Goal: Task Accomplishment & Management: Use online tool/utility

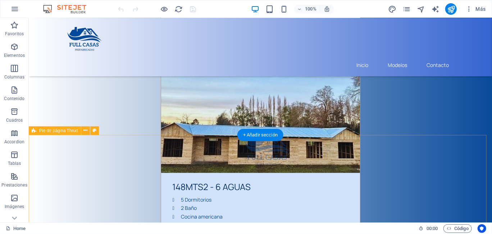
scroll to position [2234, 0]
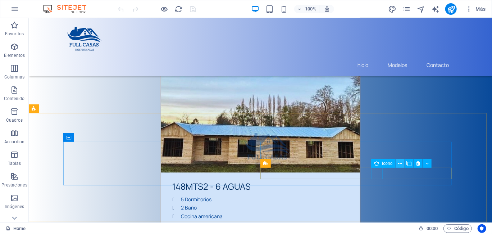
click at [398, 164] on icon at bounding box center [400, 164] width 4 height 8
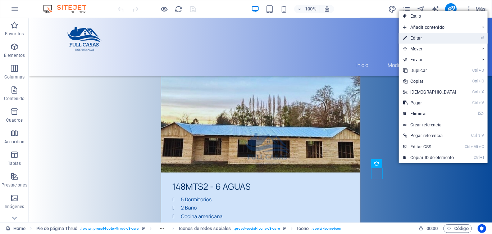
click at [416, 36] on link "⏎ Editar" at bounding box center [430, 38] width 62 height 11
select select "xMidYMid"
select select "px"
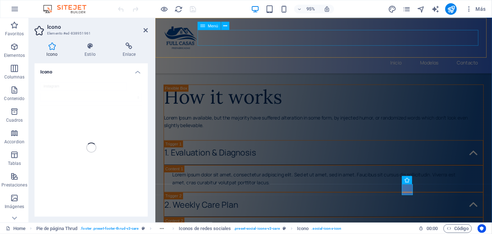
scroll to position [2204, 0]
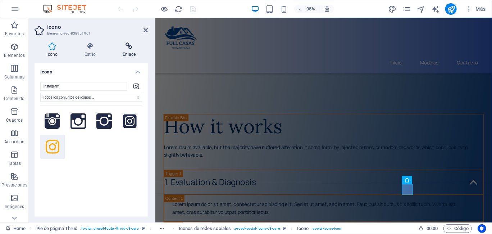
click at [126, 48] on icon at bounding box center [128, 45] width 37 height 7
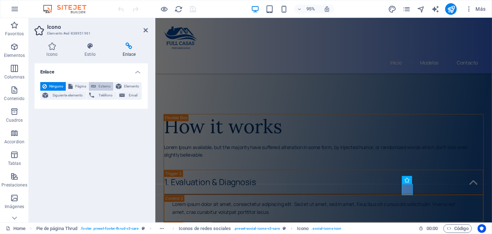
click at [102, 84] on span "Externo" at bounding box center [104, 86] width 13 height 9
select select "blank"
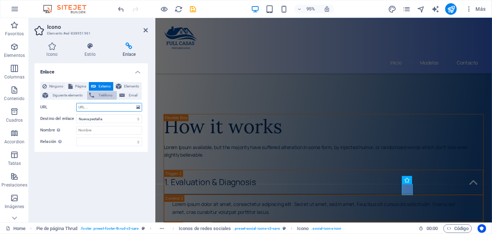
paste input "[URL][DOMAIN_NAME]"
type input "[URL][DOMAIN_NAME]"
click at [131, 120] on select "Nueva pestaña Misma pestaña Superposición" at bounding box center [109, 118] width 66 height 9
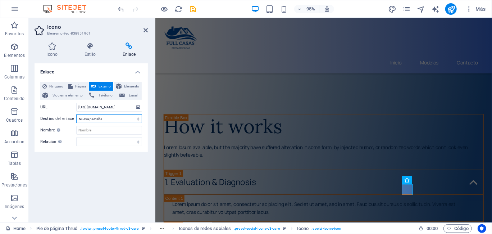
click at [76, 114] on select "Nueva pestaña Misma pestaña Superposición" at bounding box center [109, 118] width 66 height 9
click at [122, 131] on input "Nombre Una descripción adicional del enlace no debería ser igual al texto del e…" at bounding box center [109, 130] width 66 height 9
type input "Instagram"
click at [144, 130] on div "Ninguno Página Externo Elemento Siguiente elemento Teléfono Email Página Home A…" at bounding box center [90, 113] width 113 height 75
click at [143, 32] on icon at bounding box center [145, 30] width 4 height 6
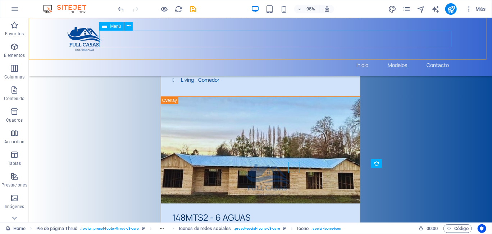
scroll to position [2234, 0]
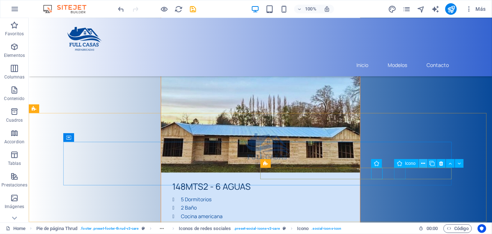
click at [422, 162] on icon at bounding box center [423, 164] width 4 height 8
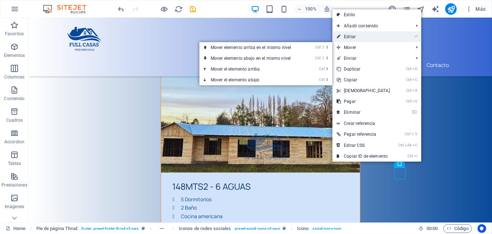
click at [375, 40] on link "⏎ Editar" at bounding box center [363, 36] width 62 height 11
select select "xMidYMid"
select select "px"
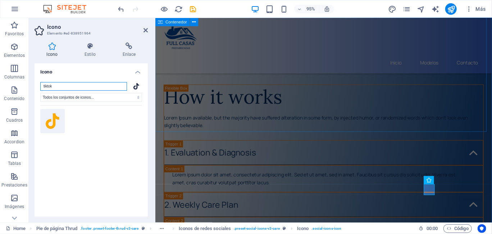
scroll to position [2204, 0]
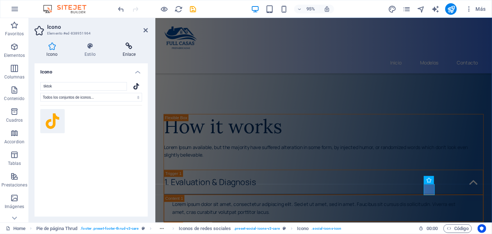
click at [131, 49] on icon at bounding box center [128, 45] width 37 height 7
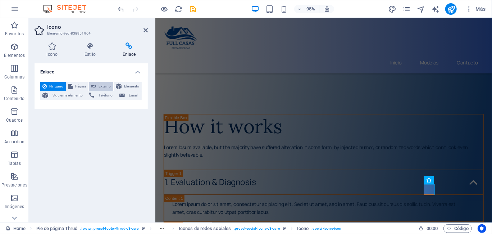
click at [99, 85] on span "Externo" at bounding box center [104, 86] width 13 height 9
select select "blank"
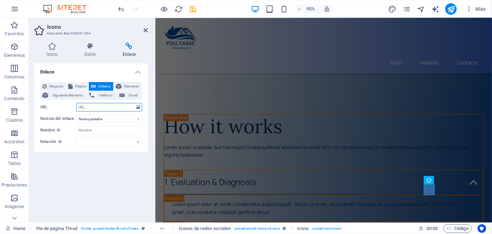
paste input "https://www.tiktok.com/@fullcasaspa?_t=ZM-8zHgJSjaIaL&_r=1"
type input "https://www.tiktok.com/@fullcasaspa?_t=ZM-8zHgJSjaIaL&_r=1"
click at [103, 130] on input "Nombre Una descripción adicional del enlace no debería ser igual al texto del e…" at bounding box center [109, 130] width 66 height 9
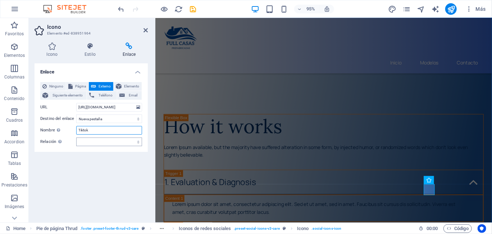
type input "Tiktok"
click at [123, 141] on select "alternativo autor marcador externo ayuda licencia siguiente nofollow noreferrer…" at bounding box center [109, 141] width 66 height 9
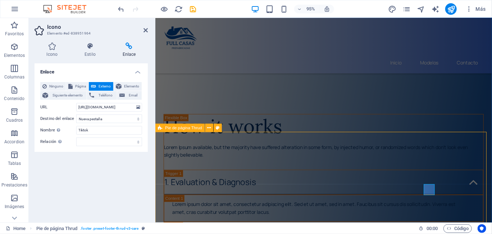
scroll to position [2234, 0]
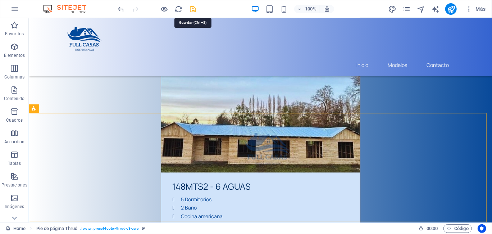
click at [193, 154] on icon "save" at bounding box center [231, 188] width 199 height 68
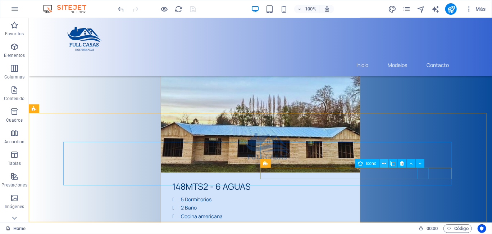
click at [384, 161] on icon at bounding box center [384, 164] width 4 height 8
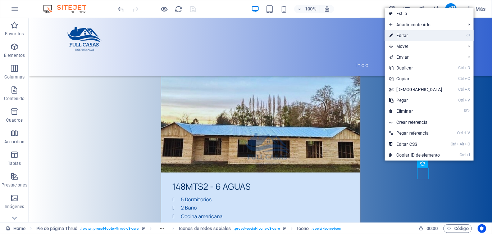
click at [414, 35] on link "⏎ Editar" at bounding box center [416, 35] width 62 height 11
select select "xMidYMid"
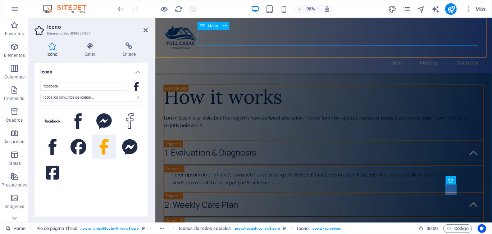
scroll to position [2204, 0]
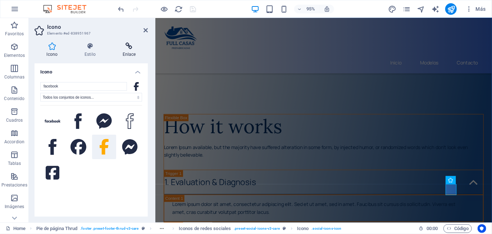
click at [133, 57] on h4 "Enlace" at bounding box center [128, 49] width 37 height 15
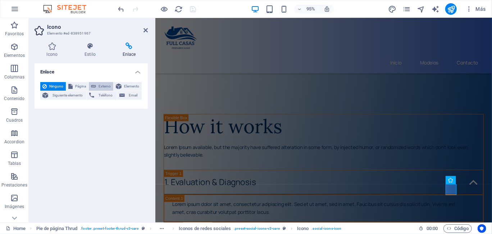
click at [101, 84] on span "Externo" at bounding box center [104, 86] width 13 height 9
select select "blank"
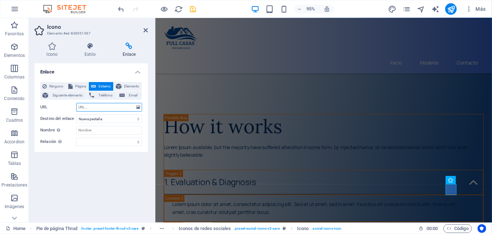
paste input "https://web.facebook.com/profile.php?id=100078521509146&locale=es_LA"
type input "https://web.facebook.com/profile.php?id=100078521509146&locale=es_LA"
click at [107, 129] on input "Nombre Una descripción adicional del enlace no debería ser igual al texto del e…" at bounding box center [109, 130] width 66 height 9
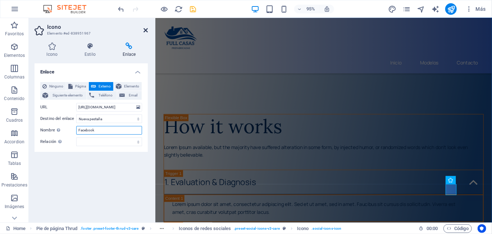
type input "Facebook"
click at [144, 30] on icon at bounding box center [145, 30] width 4 height 6
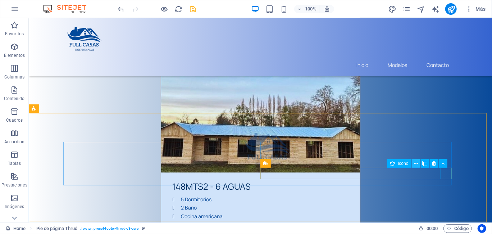
click at [417, 162] on icon at bounding box center [416, 164] width 4 height 8
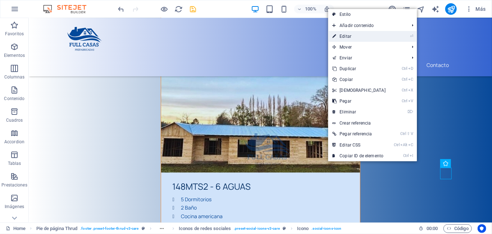
drag, startPoint x: 361, startPoint y: 36, endPoint x: 198, endPoint y: 26, distance: 163.8
click at [361, 36] on link "⏎ Editar" at bounding box center [359, 36] width 62 height 11
select select "xMidYMid"
select select "px"
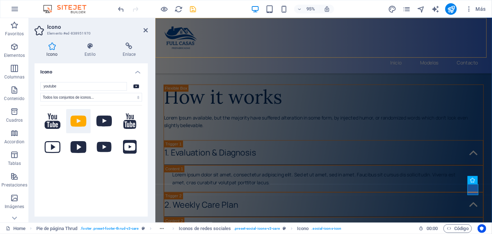
scroll to position [2204, 0]
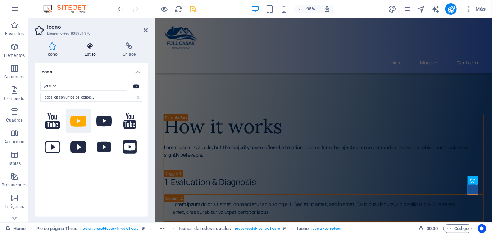
click at [92, 49] on icon at bounding box center [90, 45] width 35 height 7
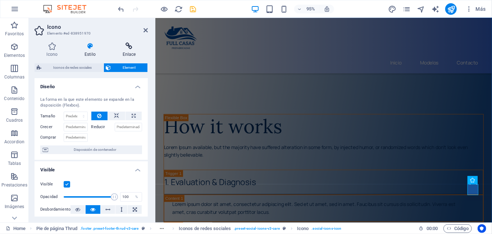
click at [122, 51] on h4 "Enlace" at bounding box center [128, 49] width 37 height 15
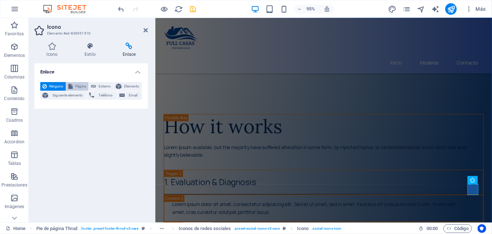
click at [81, 83] on span "Página" at bounding box center [80, 86] width 11 height 9
select select
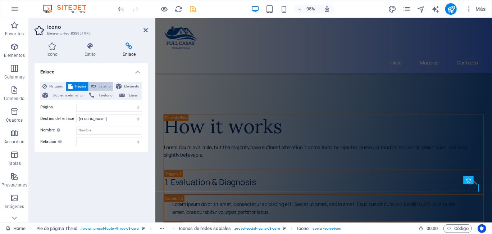
click at [99, 85] on span "Externo" at bounding box center [104, 86] width 13 height 9
select select "blank"
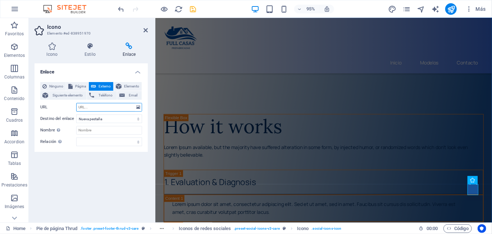
paste input "https://www.youtube.com/@fullcasas"
type input "https://www.youtube.com/@fullcasas"
click at [104, 128] on input "Nombre Una descripción adicional del enlace no debería ser igual al texto del e…" at bounding box center [109, 130] width 66 height 9
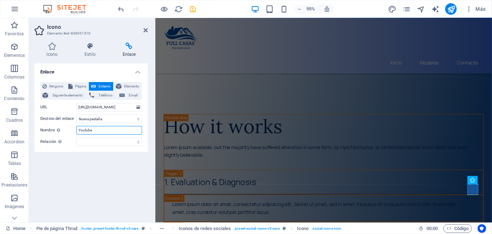
type input "Youtube"
drag, startPoint x: 109, startPoint y: 205, endPoint x: 112, endPoint y: 185, distance: 20.0
click at [109, 204] on div "Enlace Ninguno Página Externo Elemento Siguiente elemento Teléfono Email Página…" at bounding box center [90, 139] width 113 height 153
click at [142, 31] on header "Icono Elemento #ed-838951970" at bounding box center [90, 27] width 113 height 19
click at [146, 30] on icon at bounding box center [145, 30] width 4 height 6
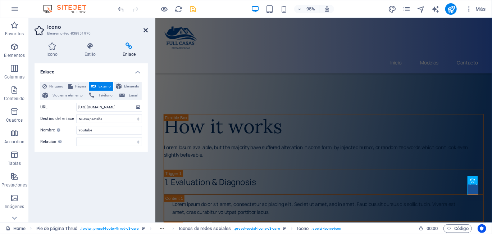
scroll to position [2234, 0]
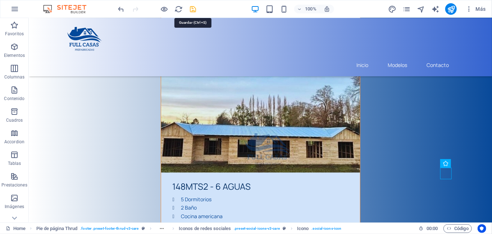
click at [190, 9] on icon "save" at bounding box center [193, 9] width 8 height 8
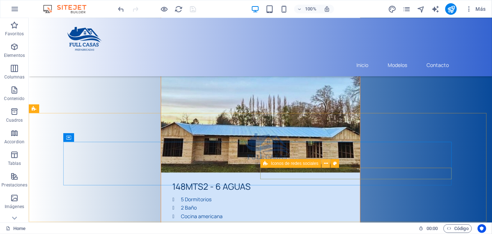
click at [327, 164] on icon at bounding box center [326, 164] width 4 height 8
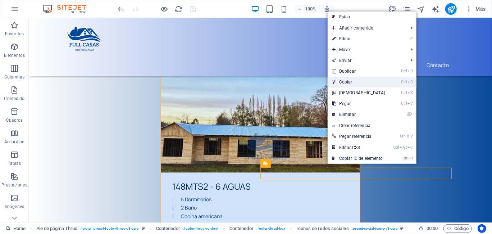
click at [355, 80] on link "Ctrl C Copiar" at bounding box center [358, 82] width 62 height 11
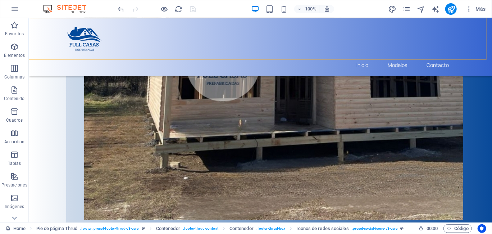
scroll to position [546, 0]
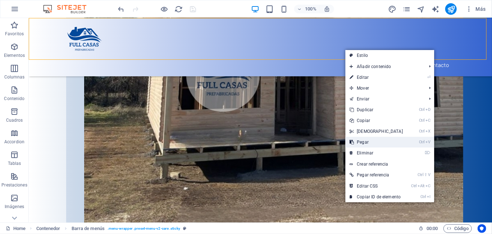
click at [373, 138] on link "Ctrl V Pegar" at bounding box center [376, 142] width 62 height 11
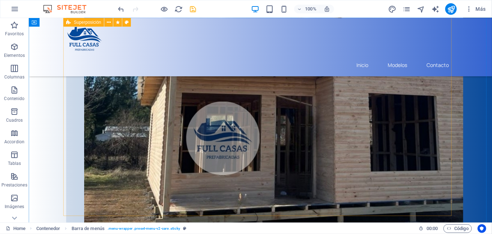
scroll to position [0, 0]
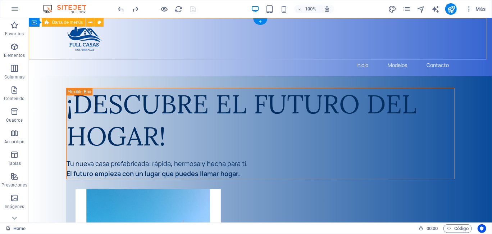
click at [439, 54] on div "Inicio Modelos Contacto" at bounding box center [259, 47] width 463 height 58
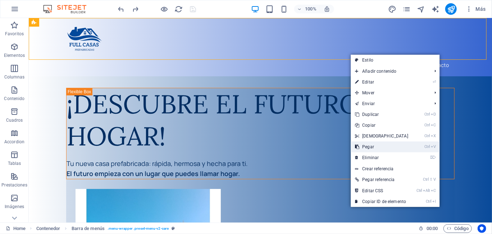
click at [383, 143] on link "Ctrl V Pegar" at bounding box center [381, 146] width 62 height 11
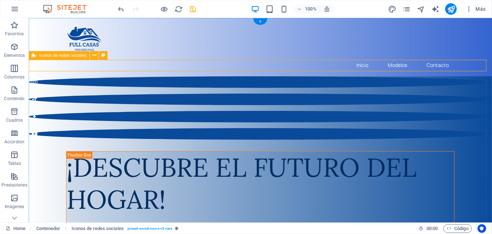
click at [369, 76] on div at bounding box center [259, 107] width 463 height 63
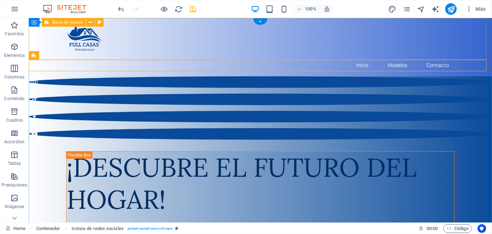
click at [374, 19] on div "Inicio Modelos Contacto" at bounding box center [259, 47] width 463 height 58
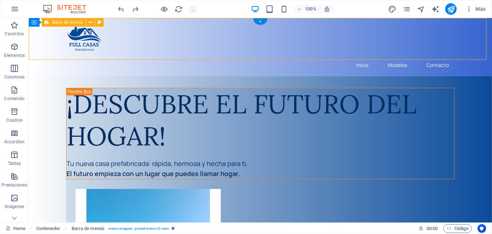
click at [374, 26] on div "Inicio Modelos Contacto" at bounding box center [259, 47] width 463 height 58
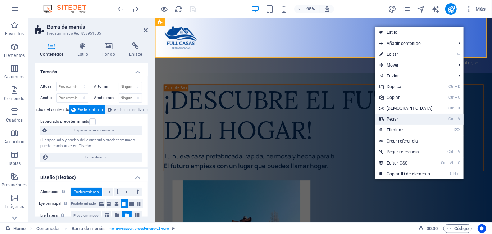
click at [399, 115] on link "Ctrl V Pegar" at bounding box center [406, 119] width 62 height 11
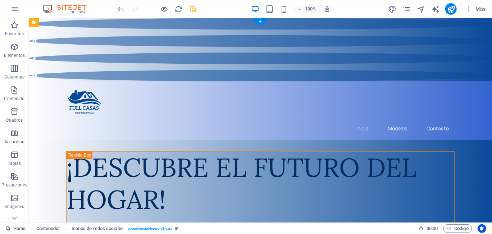
drag, startPoint x: 45, startPoint y: 64, endPoint x: 46, endPoint y: 52, distance: 11.5
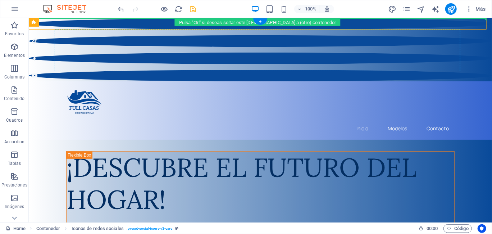
drag, startPoint x: 125, startPoint y: 20, endPoint x: 133, endPoint y: 45, distance: 26.5
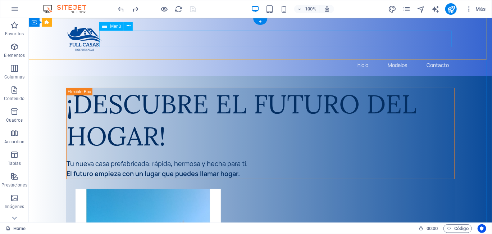
click at [358, 56] on nav "Inicio Modelos Contacto" at bounding box center [260, 64] width 388 height 17
click at [348, 56] on nav "Inicio Modelos Contacto" at bounding box center [260, 64] width 388 height 17
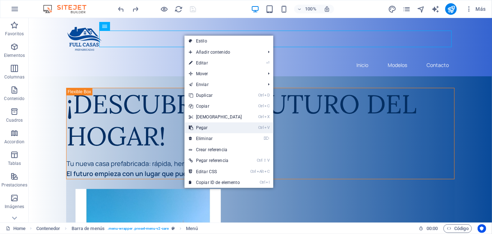
click at [205, 124] on link "Ctrl V Pegar" at bounding box center [215, 127] width 62 height 11
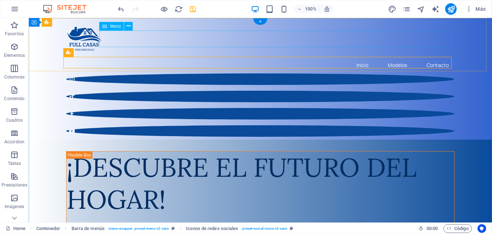
click at [212, 56] on nav "Inicio Modelos Contacto" at bounding box center [260, 64] width 388 height 17
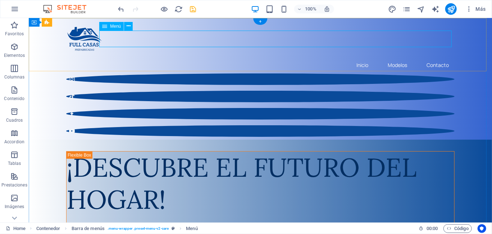
click at [128, 56] on nav "Inicio Modelos Contacto" at bounding box center [260, 64] width 388 height 17
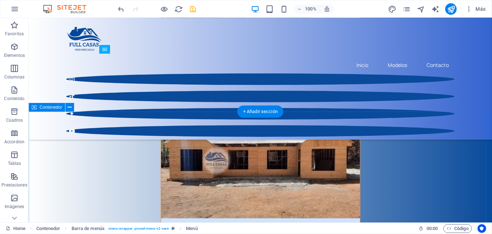
scroll to position [2012, 0]
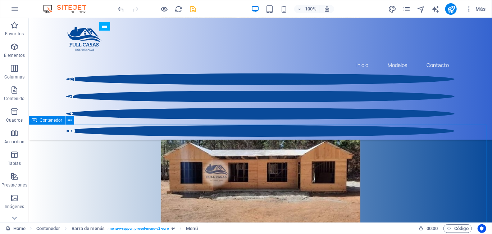
click at [33, 119] on icon at bounding box center [34, 120] width 5 height 9
click at [72, 119] on button at bounding box center [69, 120] width 9 height 9
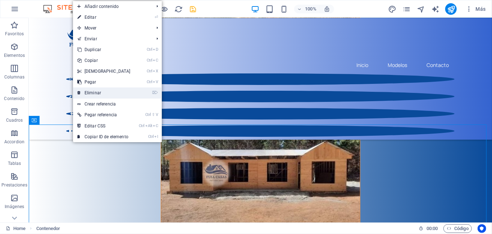
click at [109, 91] on link "⌦ Eliminar" at bounding box center [104, 92] width 62 height 11
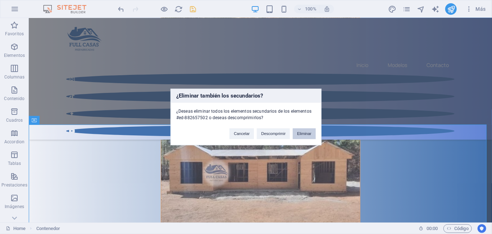
click at [312, 132] on button "Eliminar" at bounding box center [304, 133] width 23 height 11
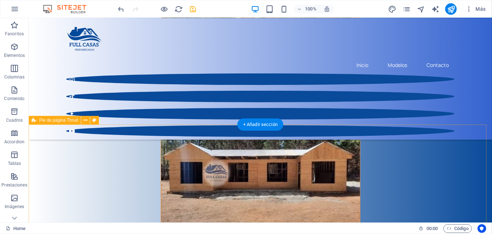
scroll to position [2024, 0]
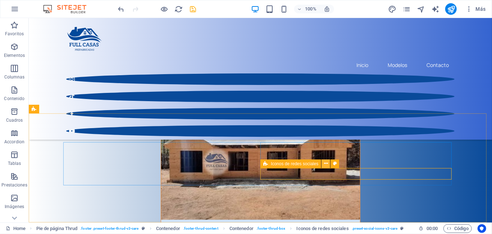
click at [327, 162] on icon at bounding box center [326, 164] width 4 height 8
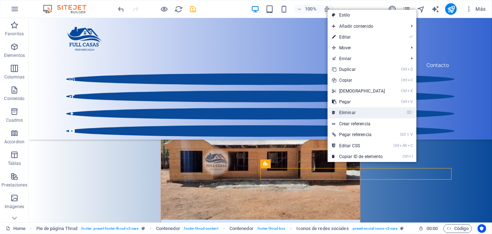
click at [351, 111] on link "⌦ Eliminar" at bounding box center [358, 112] width 62 height 11
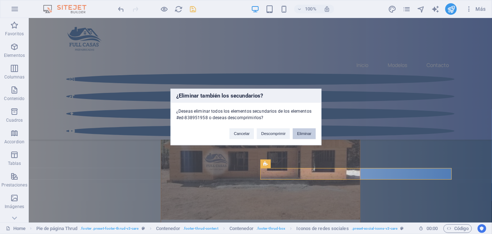
click at [309, 133] on button "Eliminar" at bounding box center [304, 133] width 23 height 11
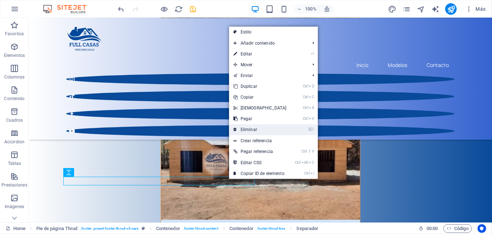
click at [268, 133] on link "⌦ Eliminar" at bounding box center [260, 129] width 62 height 11
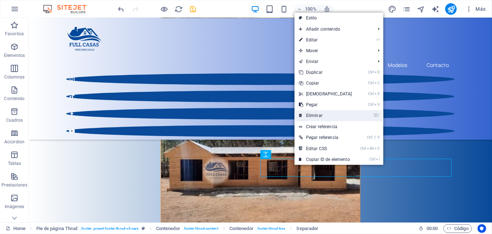
click at [320, 119] on link "⌦ Eliminar" at bounding box center [325, 115] width 62 height 11
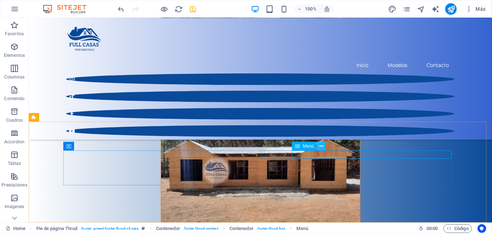
click at [321, 146] on icon at bounding box center [321, 146] width 4 height 8
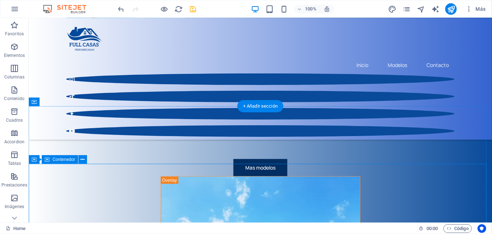
scroll to position [1727, 0]
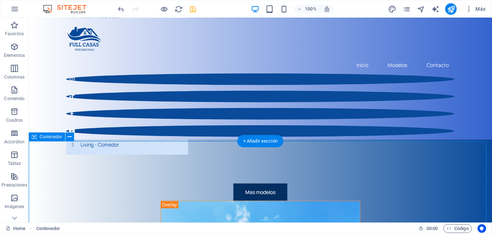
scroll to position [1691, 0]
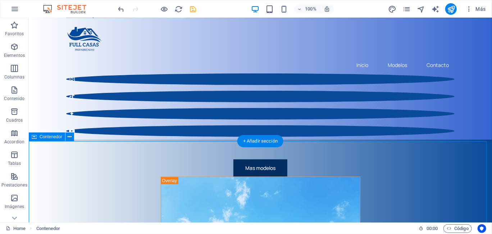
scroll to position [1727, 0]
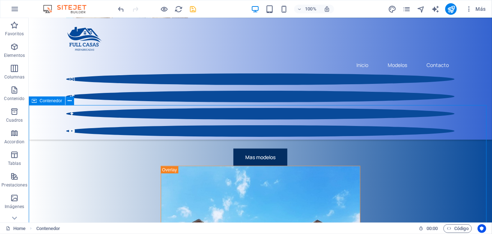
click at [52, 100] on span "Contenedor" at bounding box center [51, 100] width 23 height 4
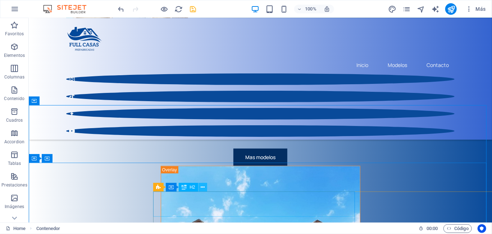
click at [203, 188] on icon at bounding box center [203, 187] width 4 height 8
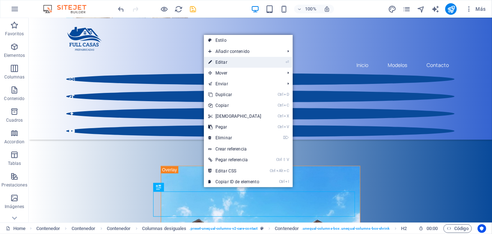
click at [232, 67] on link "⏎ Editar" at bounding box center [235, 62] width 62 height 11
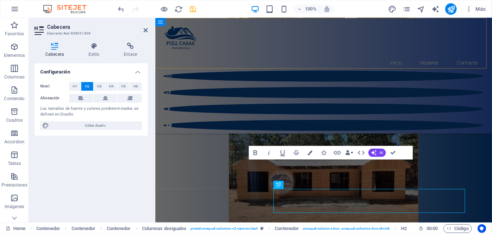
scroll to position [1721, 0]
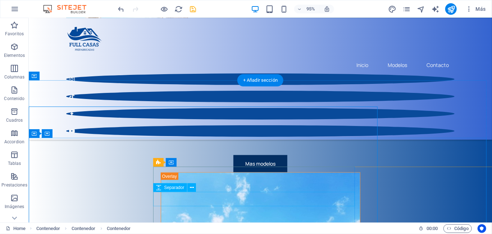
scroll to position [1752, 0]
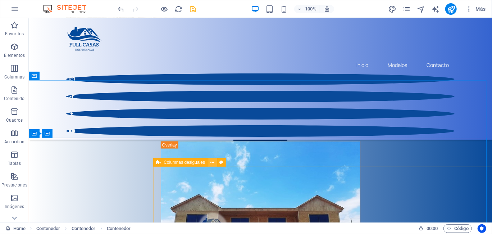
click at [213, 163] on icon at bounding box center [213, 162] width 4 height 8
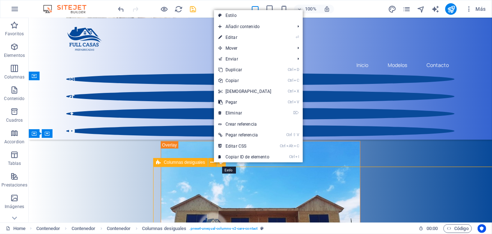
click at [221, 163] on icon at bounding box center [222, 162] width 4 height 8
select select "%"
select select "rem"
select select "preset-unequal-columns-v2-care-contact"
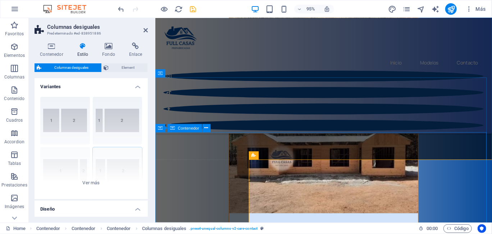
scroll to position [1721, 0]
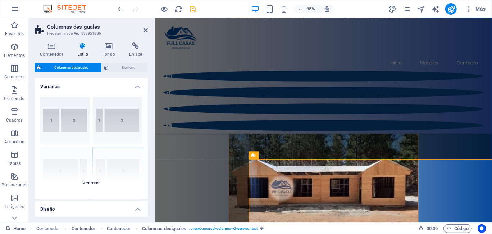
click at [118, 124] on div "40-60 20-80 80-20 30-70 70-30 Predeterminado" at bounding box center [90, 145] width 113 height 108
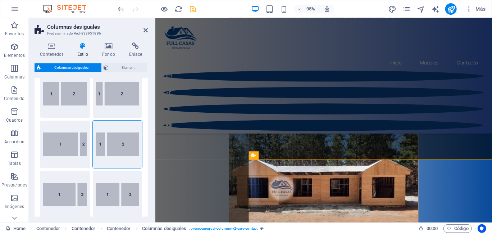
scroll to position [0, 0]
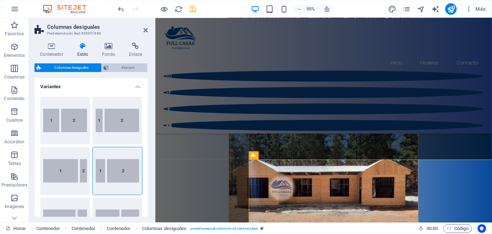
click at [121, 67] on span "Element" at bounding box center [128, 67] width 34 height 9
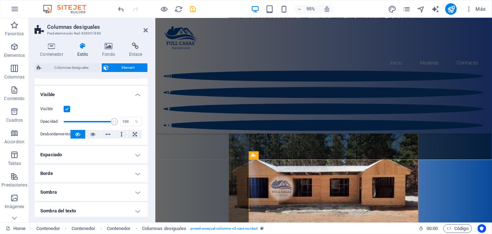
scroll to position [144, 0]
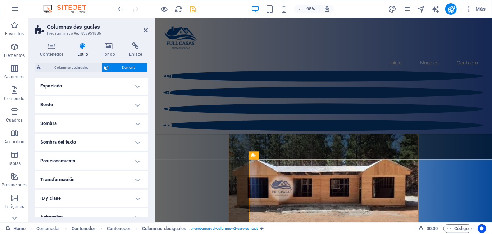
click at [122, 106] on h4 "Borde" at bounding box center [90, 104] width 113 height 17
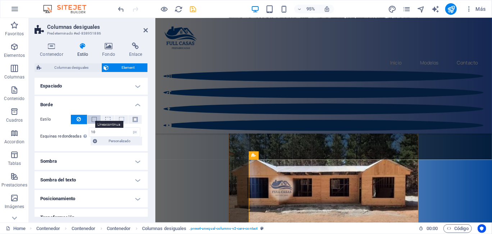
click at [93, 118] on span at bounding box center [94, 119] width 5 height 5
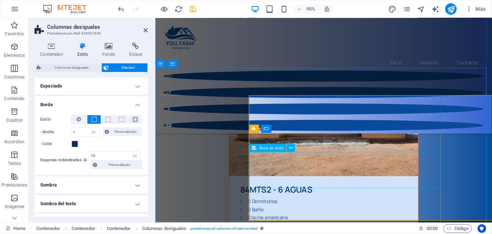
scroll to position [1793, 0]
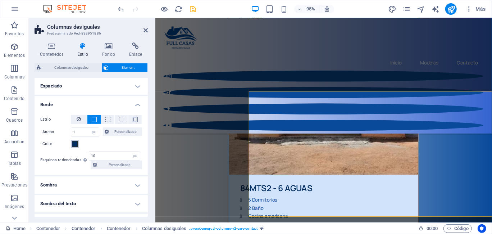
click at [73, 143] on span at bounding box center [75, 144] width 6 height 6
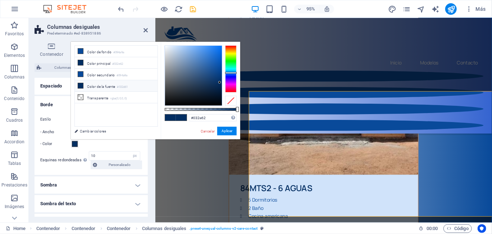
click at [122, 84] on small "#032d61" at bounding box center [122, 86] width 11 height 5
type input "#032d61"
click at [228, 130] on button "Aplicar" at bounding box center [226, 130] width 19 height 9
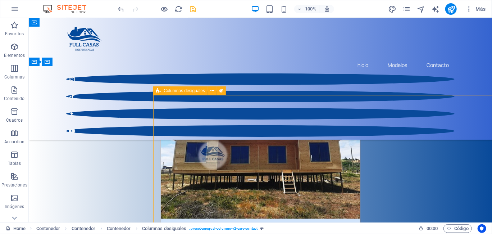
drag, startPoint x: 423, startPoint y: 165, endPoint x: 404, endPoint y: 165, distance: 18.7
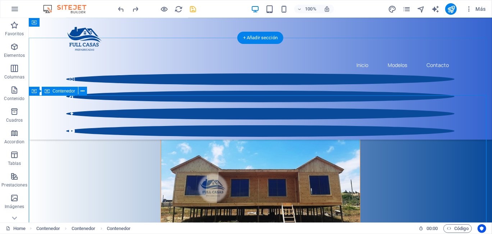
scroll to position [1788, 0]
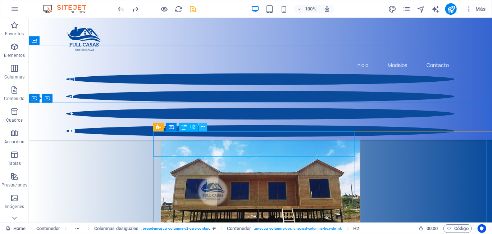
click at [202, 128] on icon at bounding box center [203, 127] width 4 height 8
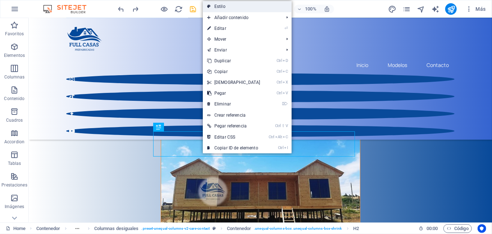
click at [249, 7] on link "Estilo" at bounding box center [247, 6] width 89 height 11
select select "%"
select select "rem"
select select "preset-unequal-columns-v2-care-contact"
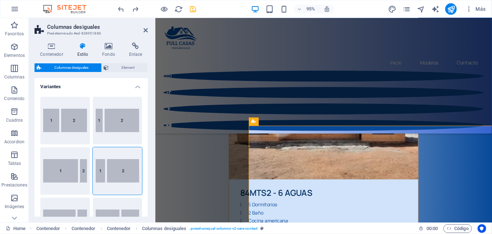
scroll to position [1757, 0]
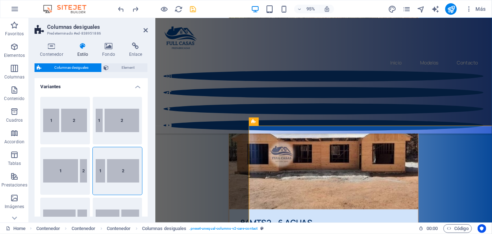
click at [76, 56] on h4 "Estilo" at bounding box center [84, 49] width 25 height 15
click at [124, 70] on span "Element" at bounding box center [128, 67] width 34 height 9
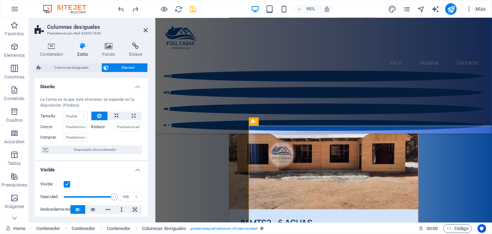
click at [143, 30] on h2 "Columnas desiguales" at bounding box center [97, 27] width 101 height 6
click at [146, 30] on icon at bounding box center [145, 30] width 4 height 6
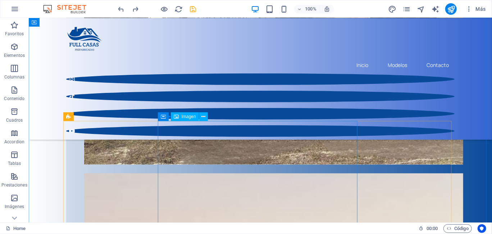
scroll to position [611, 0]
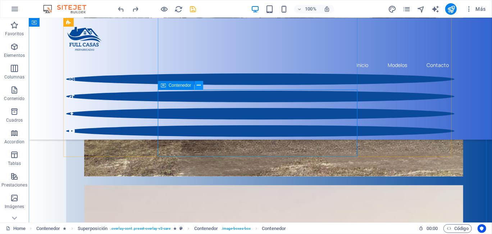
click at [198, 85] on icon at bounding box center [199, 86] width 4 height 8
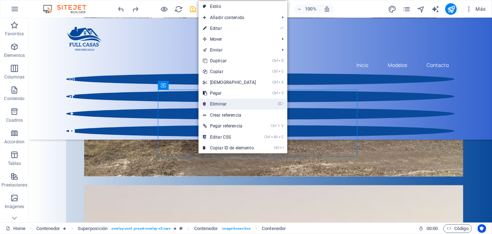
click at [222, 104] on link "⌦ Eliminar" at bounding box center [229, 103] width 62 height 11
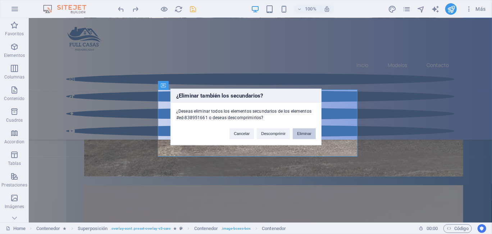
click at [307, 134] on button "Eliminar" at bounding box center [304, 133] width 23 height 11
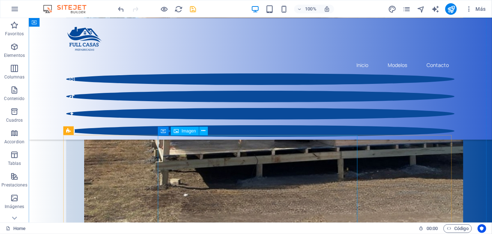
scroll to position [539, 0]
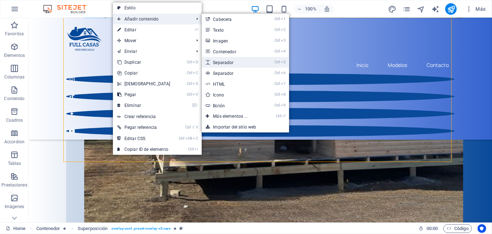
click at [224, 64] on link "Ctrl 5 Separador" at bounding box center [232, 62] width 60 height 11
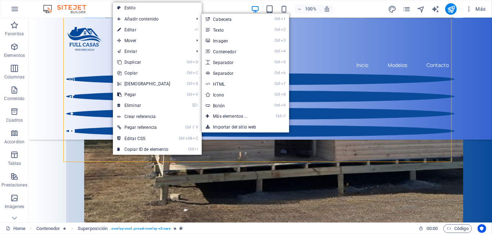
select select "px"
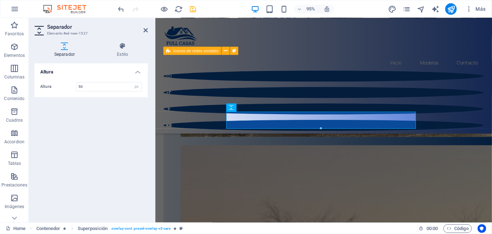
scroll to position [396, 0]
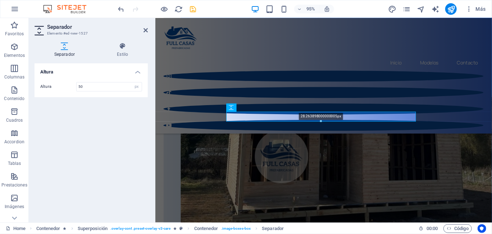
drag, startPoint x: 321, startPoint y: 128, endPoint x: 318, endPoint y: 119, distance: 9.5
click at [318, 119] on div "28.263898000000005px" at bounding box center [320, 116] width 189 height 10
type input "28"
click at [144, 28] on icon at bounding box center [145, 30] width 4 height 6
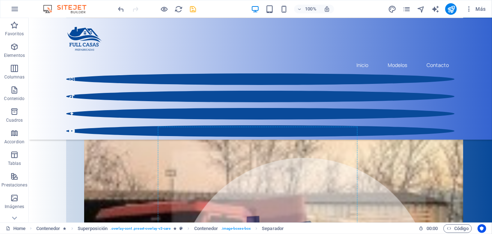
scroll to position [784, 0]
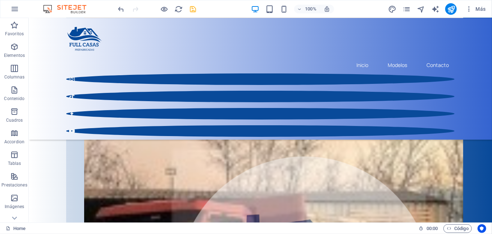
drag, startPoint x: 207, startPoint y: 132, endPoint x: 158, endPoint y: 69, distance: 79.9
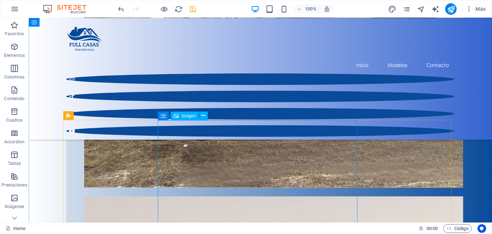
scroll to position [556, 0]
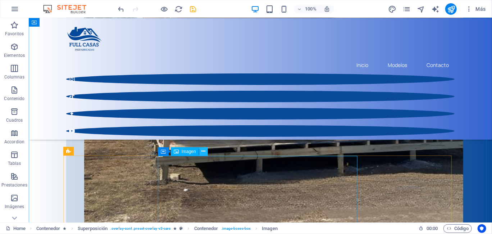
click at [203, 152] on icon at bounding box center [203, 151] width 4 height 8
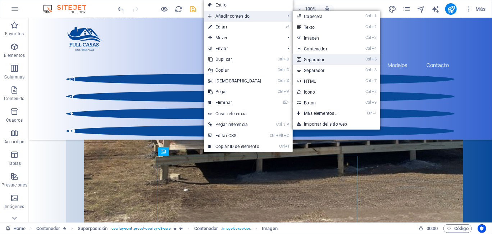
click at [319, 63] on link "Ctrl 5 Separador" at bounding box center [323, 59] width 60 height 11
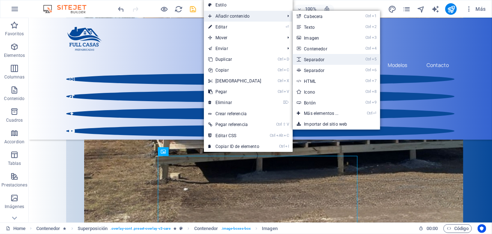
select select "px"
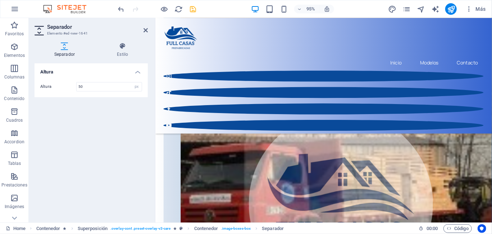
scroll to position [652, 0]
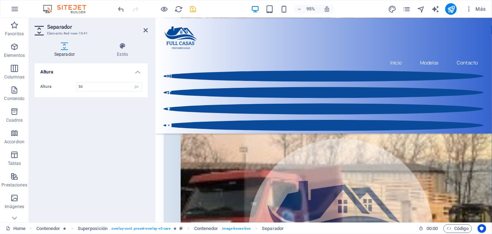
drag, startPoint x: 260, startPoint y: 121, endPoint x: 257, endPoint y: 86, distance: 35.0
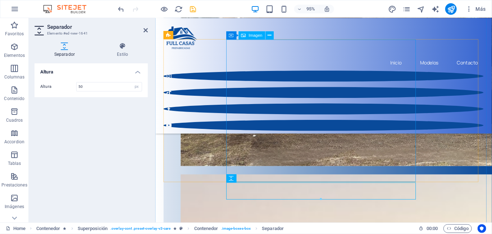
scroll to position [544, 0]
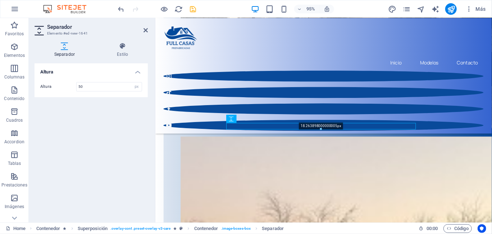
drag, startPoint x: 321, startPoint y: 141, endPoint x: 319, endPoint y: 129, distance: 11.3
click at [319, 129] on div at bounding box center [320, 129] width 189 height 3
type input "18"
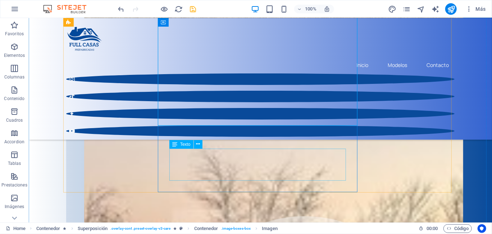
scroll to position [760, 0]
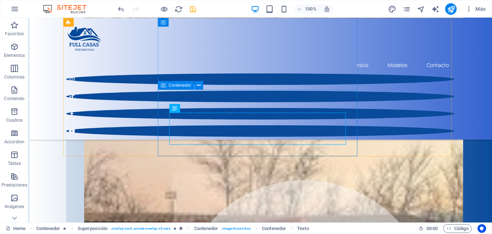
click at [199, 83] on icon at bounding box center [199, 86] width 4 height 8
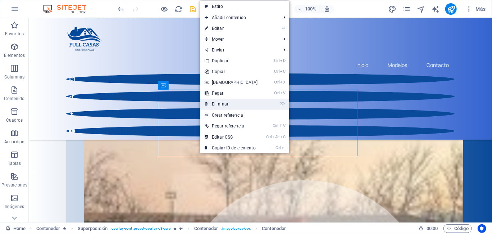
click at [238, 102] on link "⌦ Eliminar" at bounding box center [231, 103] width 62 height 11
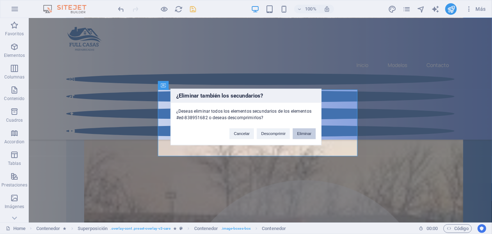
click at [303, 135] on button "Eliminar" at bounding box center [304, 133] width 23 height 11
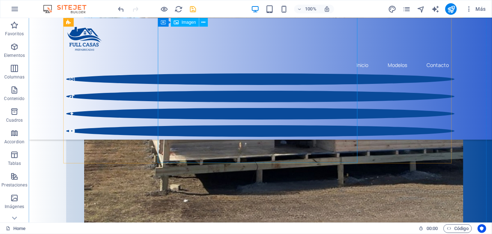
scroll to position [544, 0]
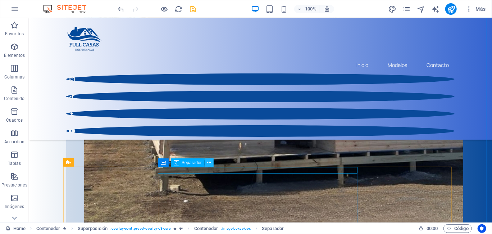
click at [208, 163] on icon at bounding box center [209, 162] width 4 height 8
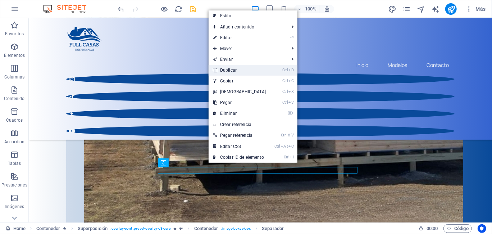
click at [245, 70] on link "Ctrl D Duplicar" at bounding box center [239, 70] width 62 height 11
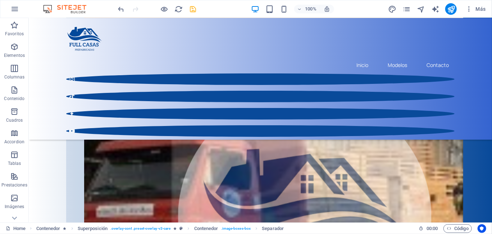
scroll to position [861, 0]
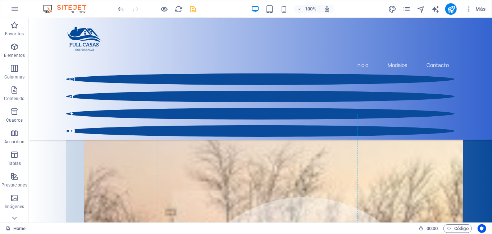
drag, startPoint x: 249, startPoint y: 177, endPoint x: 246, endPoint y: 108, distance: 69.1
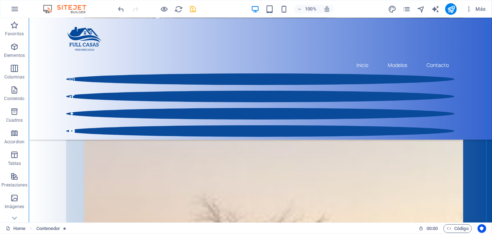
scroll to position [682, 0]
drag, startPoint x: 255, startPoint y: 81, endPoint x: 245, endPoint y: 174, distance: 93.3
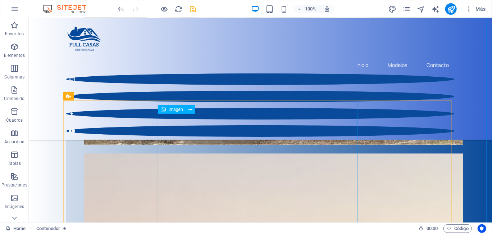
scroll to position [611, 0]
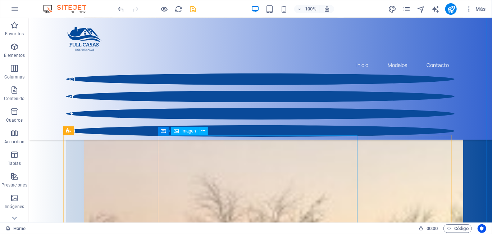
scroll to position [718, 0]
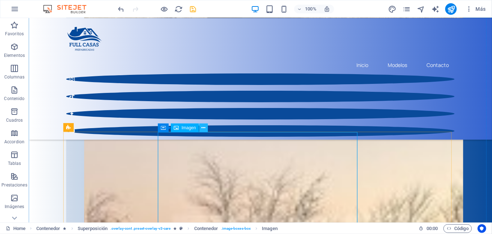
click at [205, 127] on icon at bounding box center [203, 128] width 4 height 8
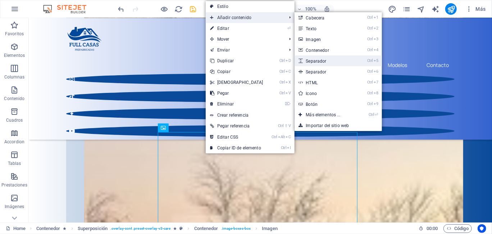
click at [320, 59] on link "Ctrl 5 Separador" at bounding box center [324, 60] width 60 height 11
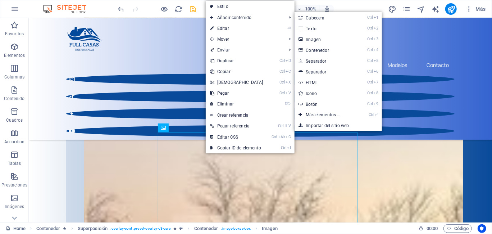
select select "px"
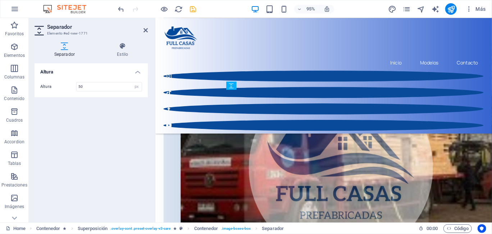
drag, startPoint x: 283, startPoint y: 206, endPoint x: 276, endPoint y: 107, distance: 98.7
drag, startPoint x: 321, startPoint y: 105, endPoint x: 320, endPoint y: 94, distance: 11.5
click at [320, 94] on div "18.263898000000005px" at bounding box center [320, 93] width 189 height 6
type input "18"
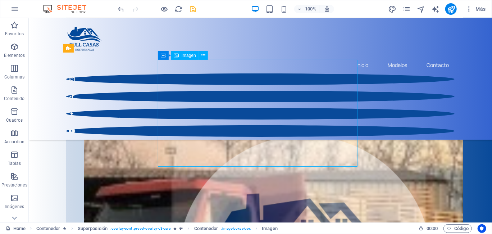
scroll to position [826, 0]
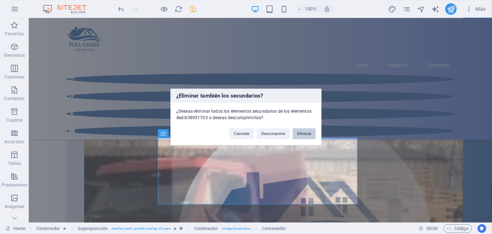
click at [307, 133] on button "Eliminar" at bounding box center [304, 133] width 23 height 11
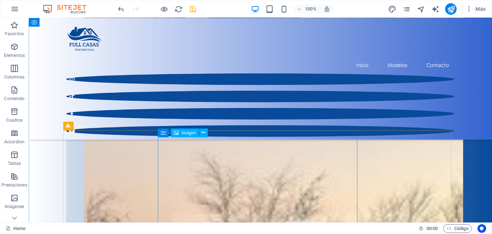
scroll to position [754, 0]
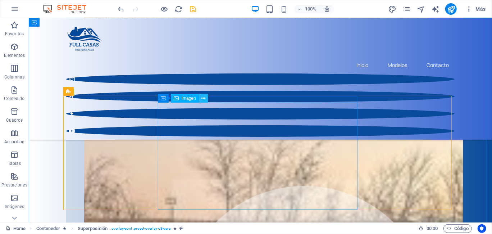
click at [204, 97] on icon at bounding box center [203, 99] width 4 height 8
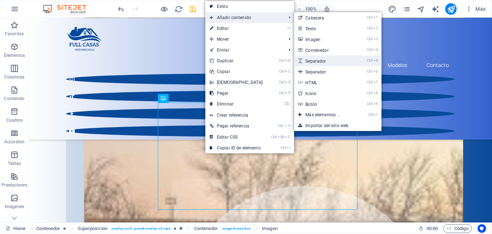
click at [312, 62] on link "Ctrl 5 Separador" at bounding box center [324, 60] width 60 height 11
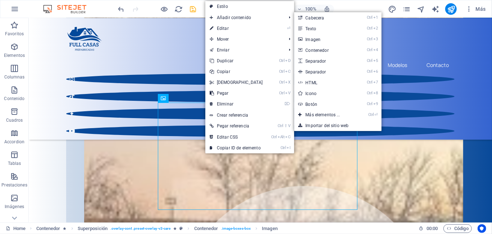
select select "px"
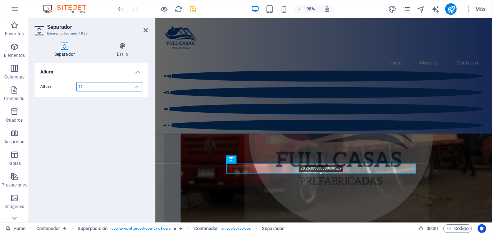
drag, startPoint x: 321, startPoint y: 180, endPoint x: 320, endPoint y: 172, distance: 7.6
click at [320, 172] on div at bounding box center [320, 173] width 189 height 3
type input "28"
click at [147, 32] on icon at bounding box center [145, 30] width 4 height 6
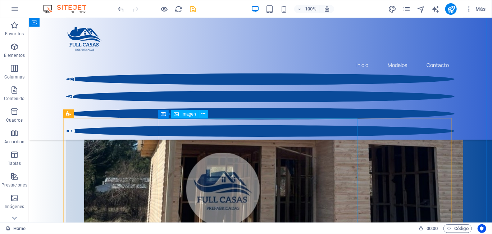
scroll to position [431, 0]
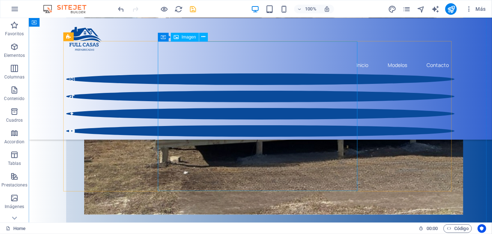
scroll to position [575, 0]
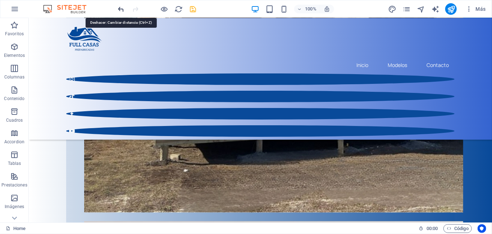
click at [121, 10] on icon "undo" at bounding box center [121, 9] width 8 height 8
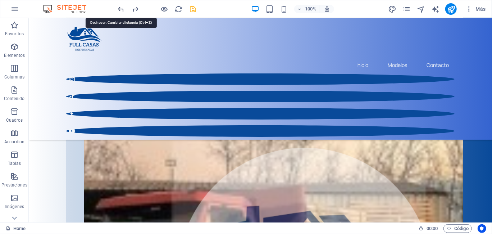
scroll to position [849, 0]
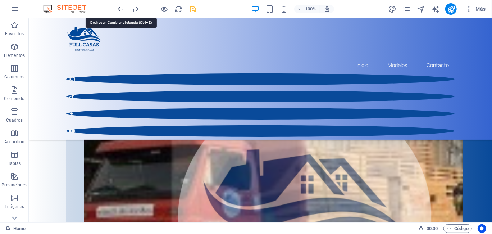
click at [121, 10] on icon "undo" at bounding box center [121, 9] width 8 height 8
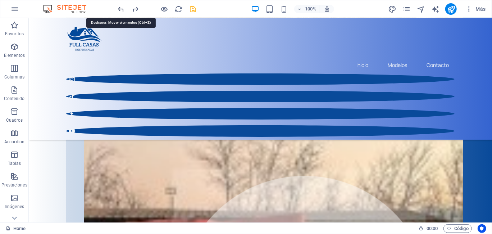
scroll to position [739, 0]
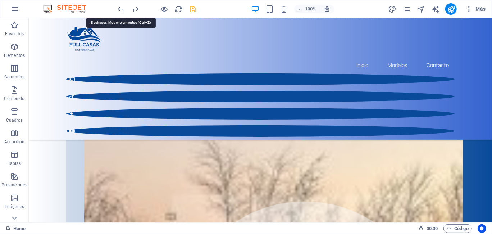
click at [121, 10] on icon "undo" at bounding box center [121, 9] width 8 height 8
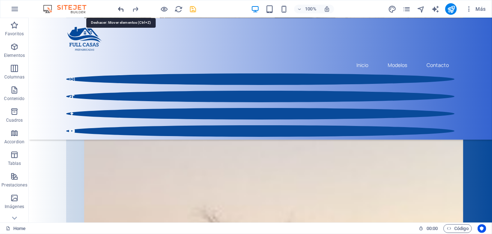
scroll to position [601, 0]
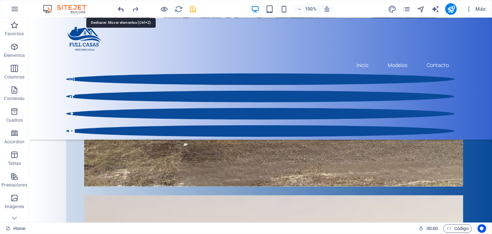
click at [121, 10] on icon "undo" at bounding box center [121, 9] width 8 height 8
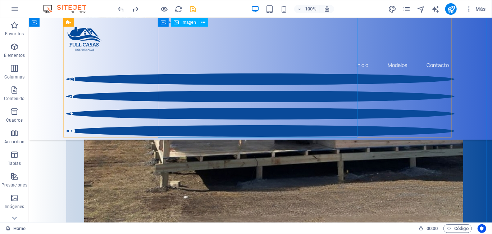
scroll to position [511, 0]
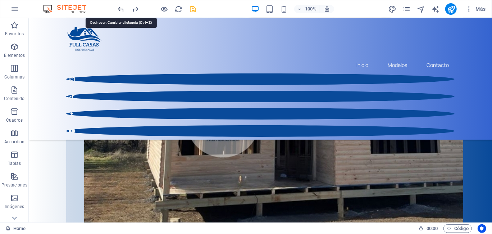
click at [122, 9] on icon "undo" at bounding box center [121, 9] width 8 height 8
click at [121, 9] on icon "undo" at bounding box center [121, 9] width 8 height 8
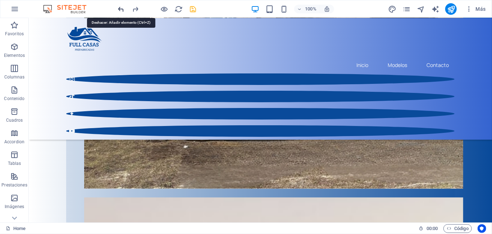
scroll to position [732, 0]
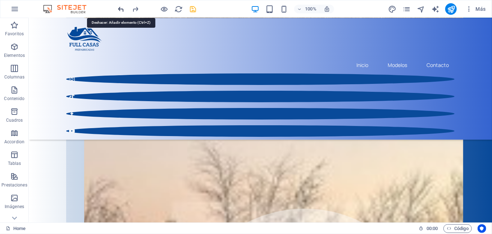
click at [121, 8] on icon "undo" at bounding box center [121, 9] width 8 height 8
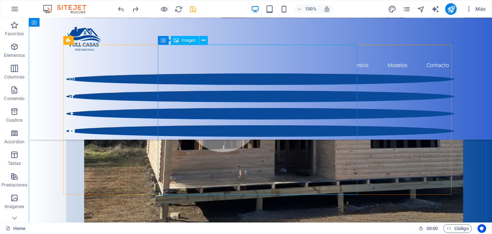
scroll to position [516, 0]
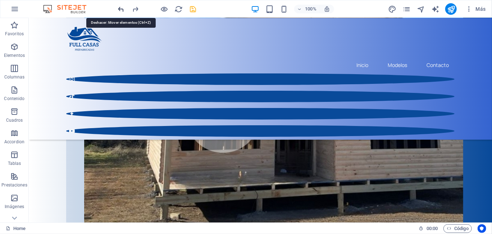
click at [122, 11] on icon "undo" at bounding box center [121, 9] width 8 height 8
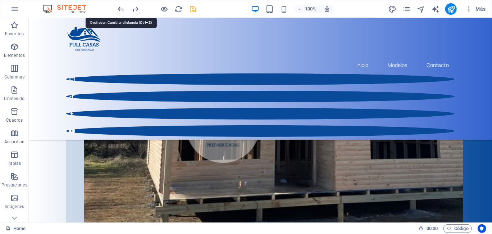
click at [122, 11] on icon "undo" at bounding box center [121, 9] width 8 height 8
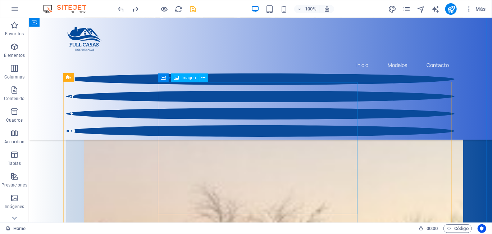
scroll to position [686, 0]
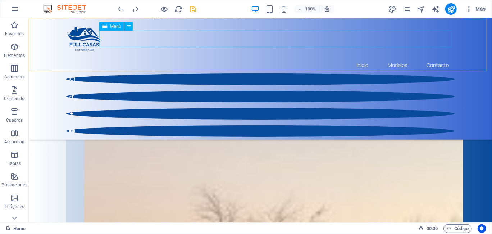
click at [391, 56] on nav "Inicio Modelos Contacto" at bounding box center [260, 64] width 388 height 17
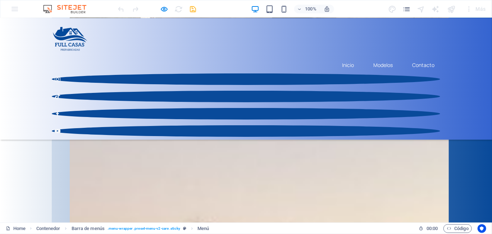
click at [60, 76] on icon at bounding box center [58, 79] width 6 height 6
click at [60, 93] on icon at bounding box center [57, 96] width 5 height 6
click at [60, 110] on icon at bounding box center [58, 113] width 6 height 6
click at [60, 128] on icon at bounding box center [58, 130] width 6 height 4
click at [344, 56] on link "Inicio" at bounding box center [347, 64] width 23 height 17
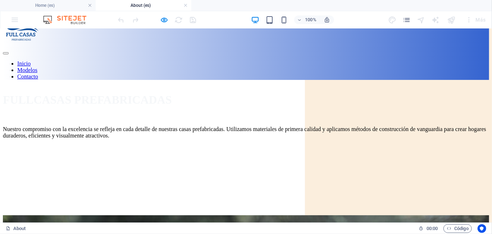
scroll to position [0, 0]
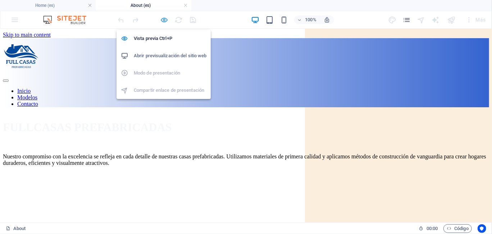
click at [166, 19] on icon "button" at bounding box center [164, 20] width 8 height 8
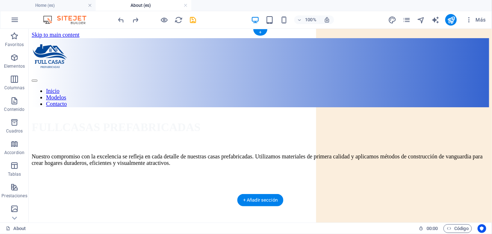
click at [360, 171] on figure at bounding box center [264, 171] width 466 height 0
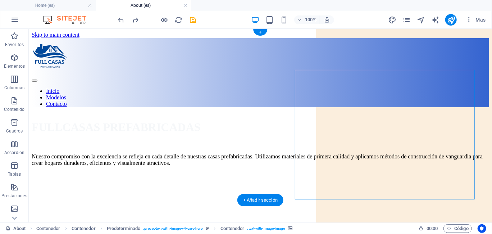
click at [360, 171] on figure at bounding box center [264, 171] width 466 height 0
select select "px"
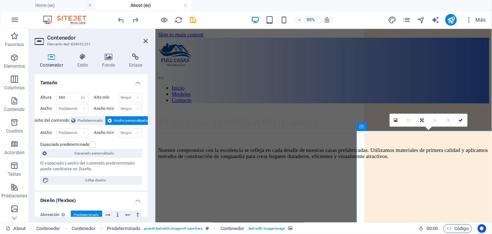
scroll to position [72, 0]
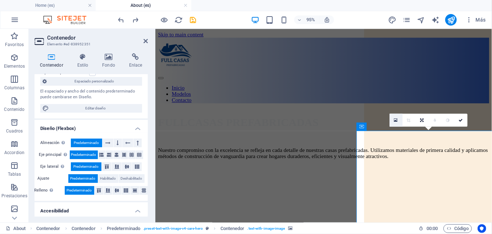
click at [395, 120] on icon at bounding box center [396, 120] width 4 height 5
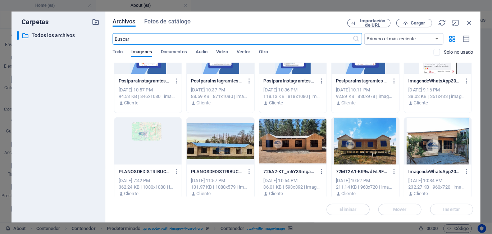
scroll to position [0, 0]
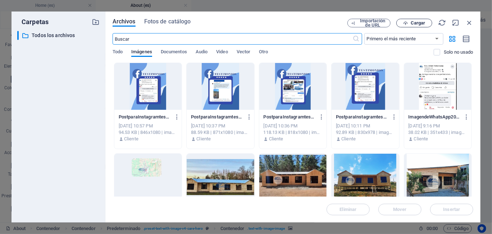
click at [410, 23] on span "Cargar" at bounding box center [413, 23] width 29 height 5
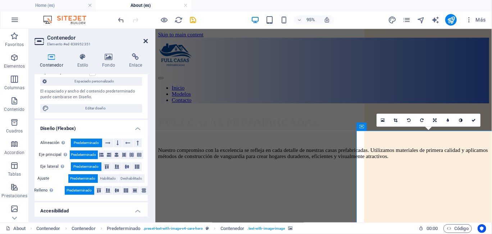
click at [147, 40] on icon at bounding box center [145, 41] width 4 height 6
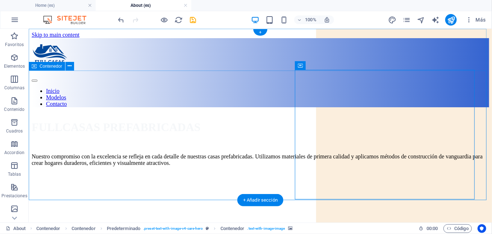
click at [482, 124] on div "FULLCASAS PREFABRICADAS Nuestro compromiso con la excelencia se refleja en cada…" at bounding box center [259, 176] width 457 height 129
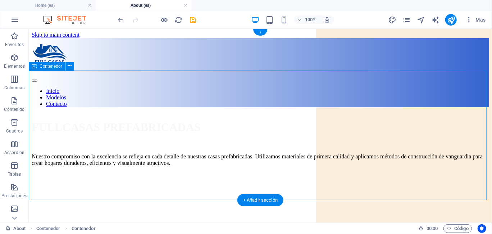
click at [479, 125] on div "FULLCASAS PREFABRICADAS Nuestro compromiso con la excelencia se refleja en cada…" at bounding box center [259, 176] width 457 height 129
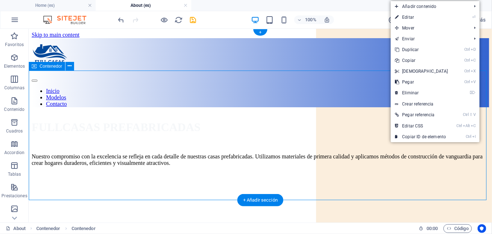
click at [480, 126] on div "FULLCASAS PREFABRICADAS Nuestro compromiso con la excelencia se refleja en cada…" at bounding box center [259, 176] width 457 height 129
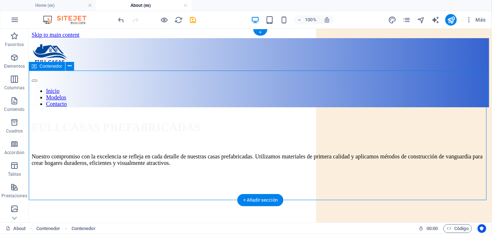
click at [480, 126] on div "FULLCASAS PREFABRICADAS Nuestro compromiso con la excelencia se refleja en cada…" at bounding box center [259, 176] width 457 height 129
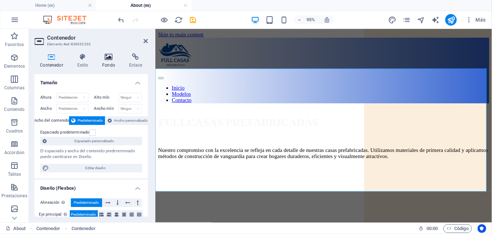
click at [113, 61] on h4 "Fondo" at bounding box center [110, 60] width 27 height 15
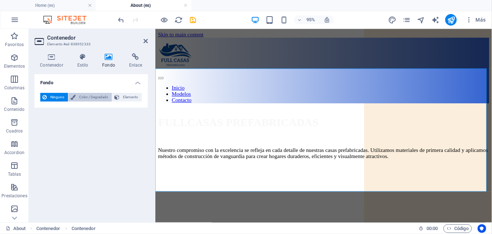
click at [91, 95] on span "Color / Degradado" at bounding box center [94, 97] width 32 height 9
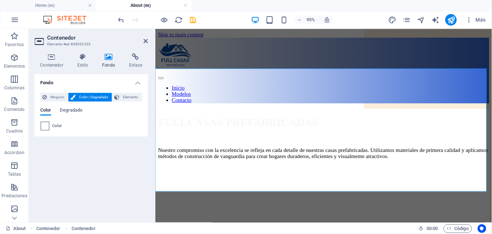
click at [42, 125] on span at bounding box center [45, 126] width 8 height 8
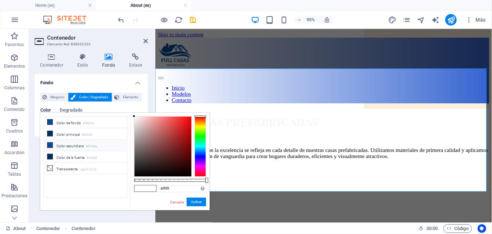
click at [56, 143] on li "Color secundario #094a9a" at bounding box center [85, 144] width 83 height 11
type input "#094a9a"
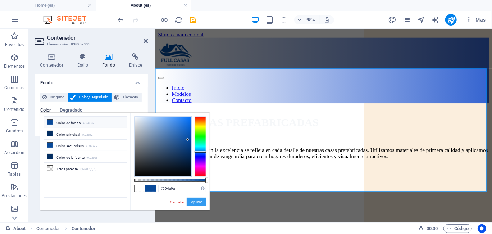
click at [195, 199] on button "Aplicar" at bounding box center [196, 201] width 19 height 9
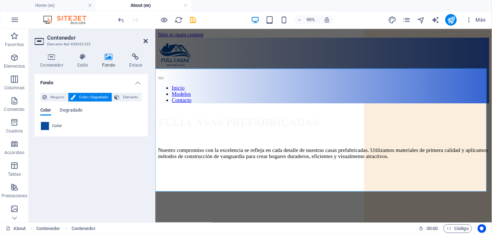
drag, startPoint x: 147, startPoint y: 42, endPoint x: 119, endPoint y: 31, distance: 29.7
click at [147, 42] on icon at bounding box center [145, 41] width 4 height 6
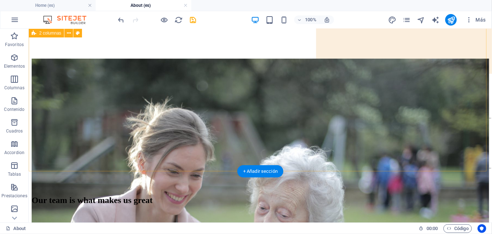
scroll to position [144, 0]
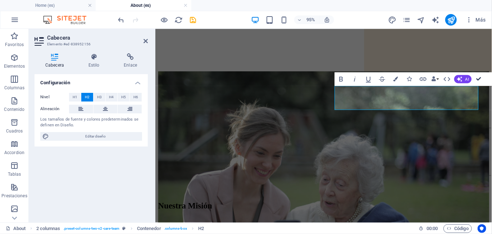
scroll to position [173, 0]
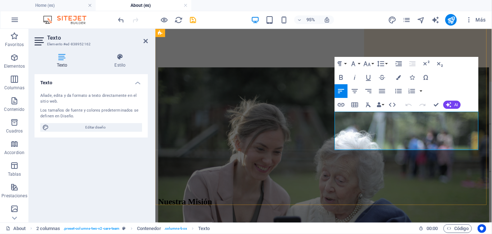
drag, startPoint x: 459, startPoint y: 153, endPoint x: 345, endPoint y: 121, distance: 118.0
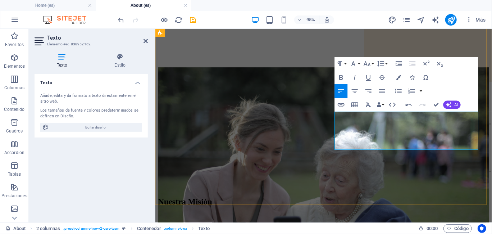
drag, startPoint x: 435, startPoint y: 105, endPoint x: 396, endPoint y: 87, distance: 43.6
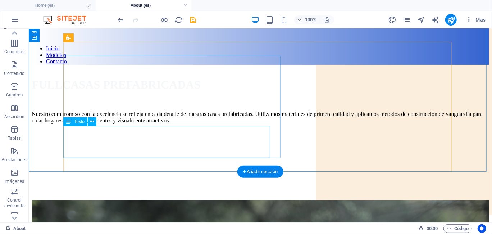
scroll to position [0, 0]
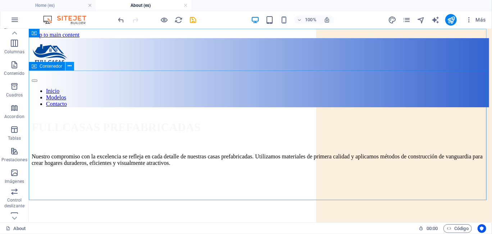
click at [69, 66] on icon at bounding box center [70, 66] width 4 height 8
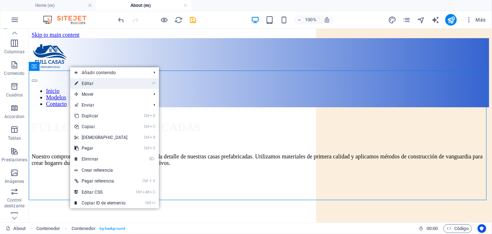
click at [85, 82] on link "⏎ Editar" at bounding box center [101, 83] width 62 height 11
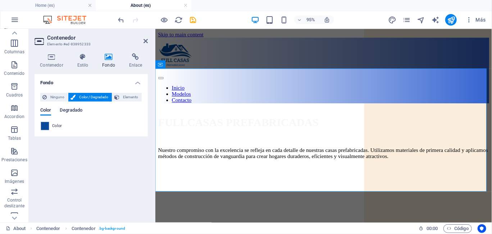
click at [71, 112] on span "Degradado" at bounding box center [71, 111] width 23 height 10
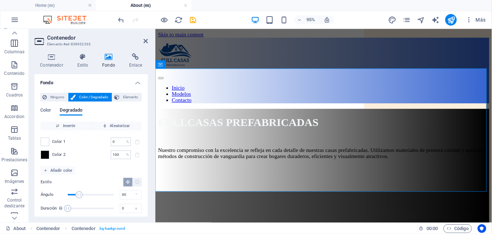
click at [51, 155] on div "Color 2 100 % ​" at bounding box center [91, 154] width 101 height 9
click at [46, 154] on span at bounding box center [45, 155] width 8 height 8
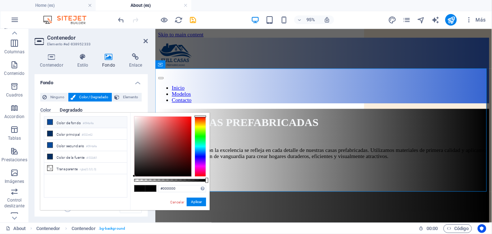
click at [72, 122] on li "Color de fondo #094a9a" at bounding box center [85, 121] width 83 height 11
type input "#094a9a"
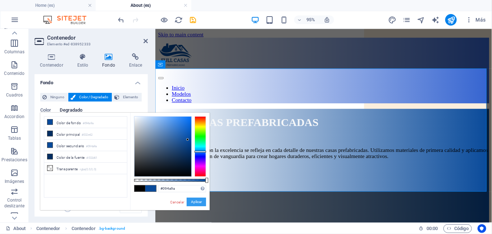
click at [195, 201] on button "Aplicar" at bounding box center [196, 201] width 19 height 9
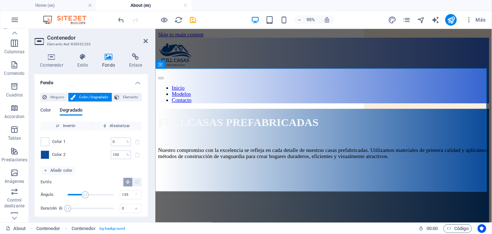
type input "132"
drag, startPoint x: 79, startPoint y: 195, endPoint x: 84, endPoint y: 198, distance: 6.0
click at [84, 198] on span "Ángulo" at bounding box center [84, 194] width 7 height 7
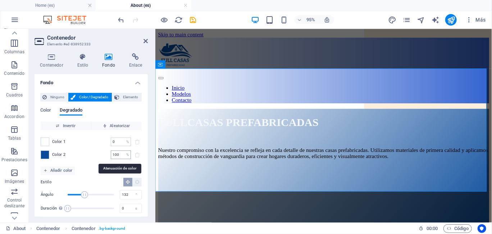
click at [118, 154] on input "100" at bounding box center [117, 154] width 13 height 9
type input "1"
type input "0"
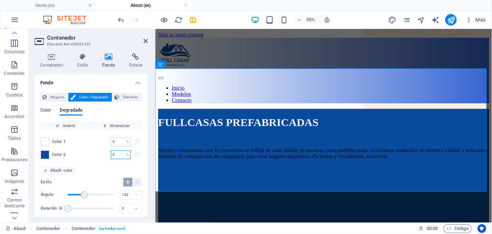
click at [118, 154] on input "0" at bounding box center [117, 154] width 13 height 9
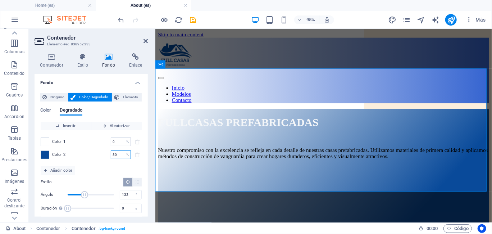
click at [118, 154] on input "80" at bounding box center [117, 154] width 13 height 9
type input "8"
type input "0"
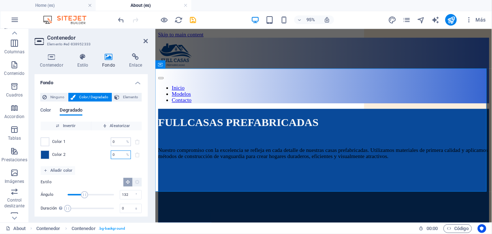
click at [118, 154] on input "0" at bounding box center [117, 154] width 13 height 9
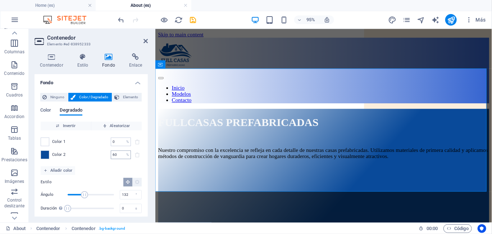
click at [118, 154] on input "60" at bounding box center [117, 154] width 13 height 9
type input "6"
type input "0"
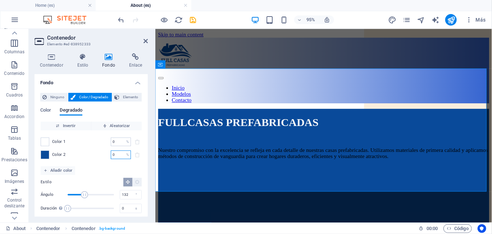
click at [117, 156] on input "0" at bounding box center [117, 154] width 13 height 9
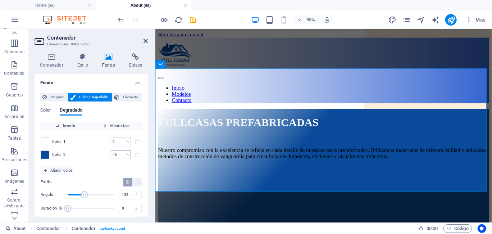
click at [116, 156] on input "40" at bounding box center [117, 154] width 13 height 9
type input "4"
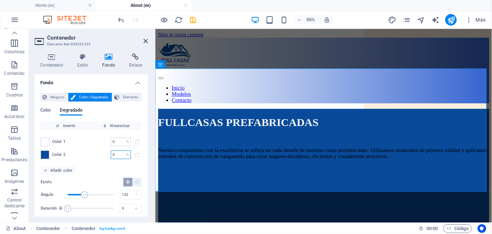
click at [116, 156] on input "0" at bounding box center [117, 154] width 13 height 9
type input "30"
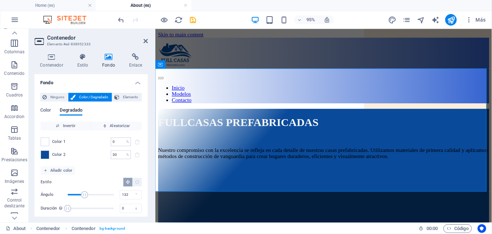
click at [119, 162] on div "Color 1 0 % ​ Color 2 30 % ​" at bounding box center [91, 148] width 101 height 36
click at [144, 39] on icon at bounding box center [145, 41] width 4 height 6
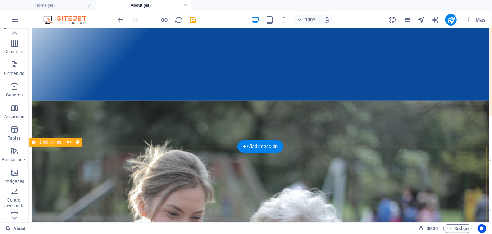
scroll to position [144, 0]
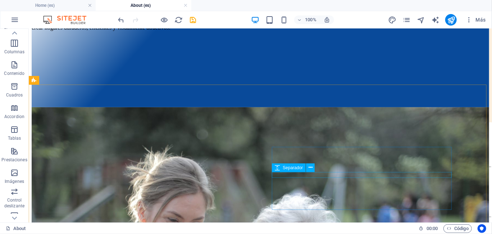
scroll to position [99, 0]
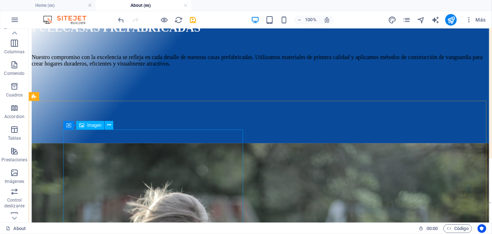
click at [92, 127] on span "Imagen" at bounding box center [94, 125] width 14 height 4
click at [110, 125] on icon at bounding box center [109, 125] width 4 height 8
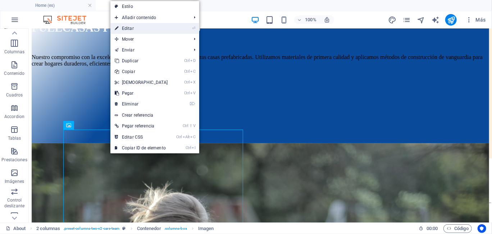
click at [141, 26] on link "⏎ Editar" at bounding box center [141, 28] width 62 height 11
select select "%"
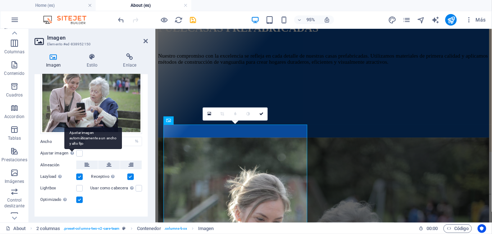
scroll to position [0, 0]
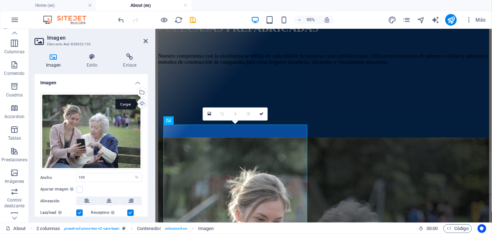
click at [140, 101] on div "Cargar" at bounding box center [141, 104] width 11 height 11
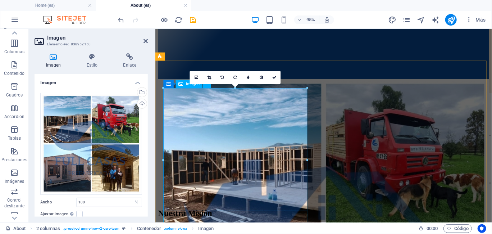
scroll to position [171, 0]
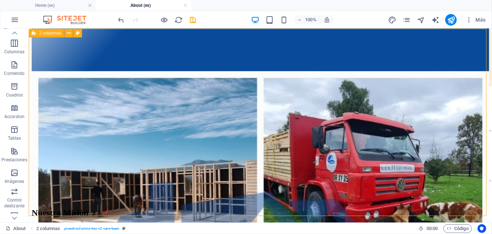
drag, startPoint x: 112, startPoint y: 206, endPoint x: 235, endPoint y: 194, distance: 123.5
click at [235, 194] on div "Nuestra Misión Brindar soluciones habitacionales innovadoras mediante casas pre…" at bounding box center [259, 160] width 457 height 178
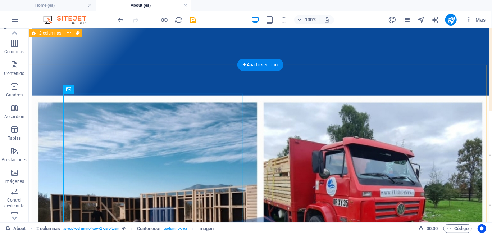
scroll to position [135, 0]
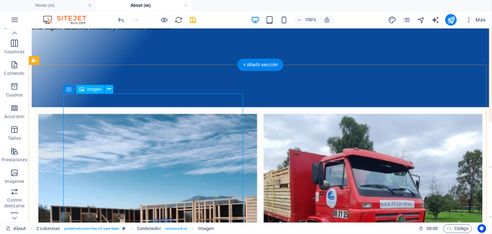
click at [99, 89] on span "Imagen" at bounding box center [94, 89] width 14 height 4
click at [110, 90] on icon at bounding box center [109, 89] width 4 height 8
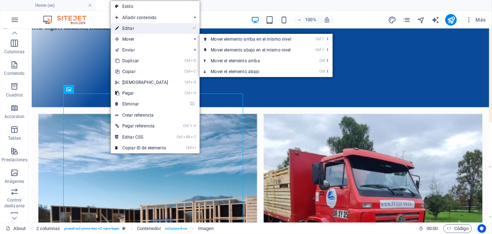
click at [142, 30] on link "⏎ Editar" at bounding box center [142, 28] width 62 height 11
select select "%"
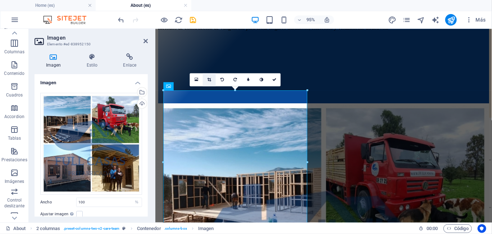
click at [209, 79] on icon at bounding box center [209, 80] width 4 height 4
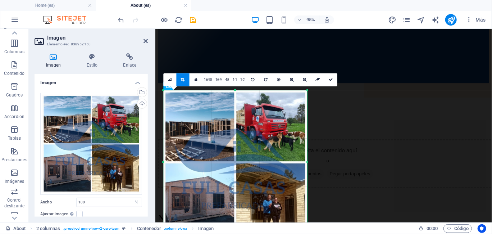
scroll to position [171, 0]
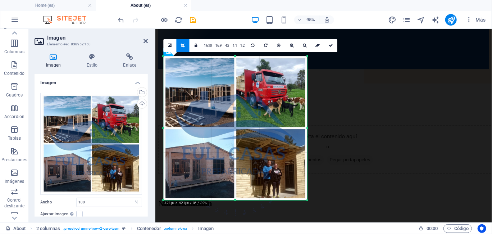
click at [309, 199] on div at bounding box center [307, 200] width 4 height 4
click at [234, 199] on div at bounding box center [236, 200] width 144 height 3
click at [303, 46] on icon at bounding box center [305, 45] width 4 height 4
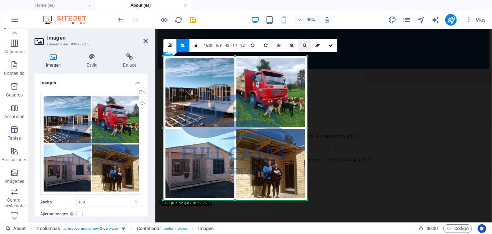
click at [303, 46] on icon at bounding box center [305, 45] width 4 height 4
click at [332, 46] on link at bounding box center [330, 45] width 13 height 13
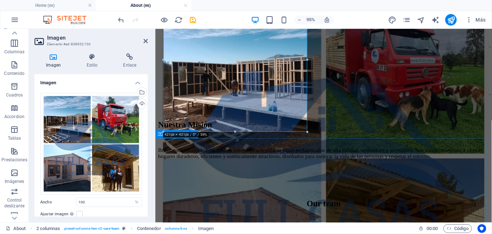
scroll to position [243, 0]
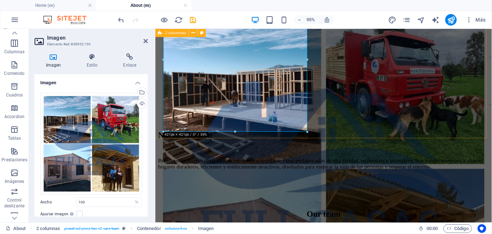
click at [231, 127] on div "Nuestra Misión Brindar soluciones habitacionales innovadoras mediante casas pre…" at bounding box center [332, 88] width 348 height 178
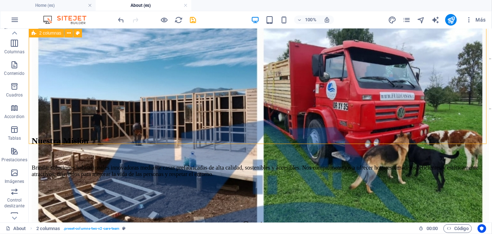
click at [351, 118] on div "Nuestra Misión Brindar soluciones habitacionales innovadoras mediante casas pre…" at bounding box center [259, 88] width 457 height 178
click at [184, 118] on div "Nuestra Misión Brindar soluciones habitacionales innovadoras mediante casas pre…" at bounding box center [259, 88] width 457 height 178
drag, startPoint x: 155, startPoint y: 125, endPoint x: 145, endPoint y: 148, distance: 25.0
click at [155, 127] on div "Nuestra Misión Brindar soluciones habitacionales innovadoras mediante casas pre…" at bounding box center [259, 88] width 457 height 178
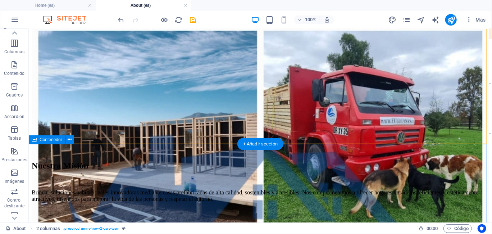
scroll to position [207, 0]
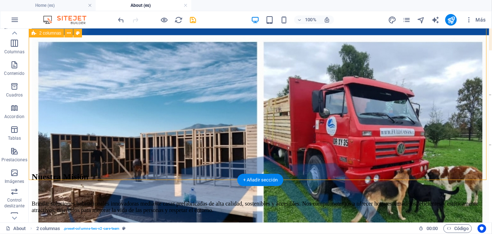
click at [158, 169] on div "Nuestra Misión Brindar soluciones habitacionales innovadoras mediante casas pre…" at bounding box center [259, 124] width 457 height 178
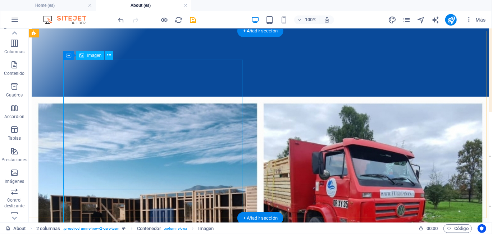
scroll to position [135, 0]
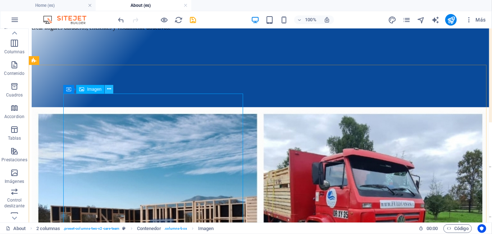
click at [109, 90] on icon at bounding box center [109, 89] width 4 height 8
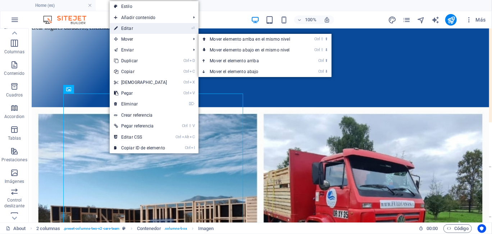
click at [142, 31] on link "⏎ Editar" at bounding box center [141, 28] width 62 height 11
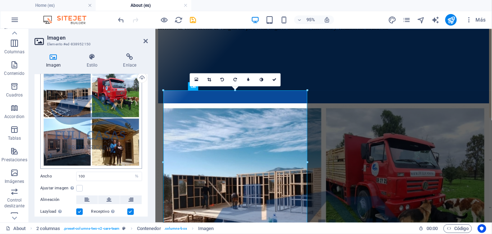
scroll to position [70, 0]
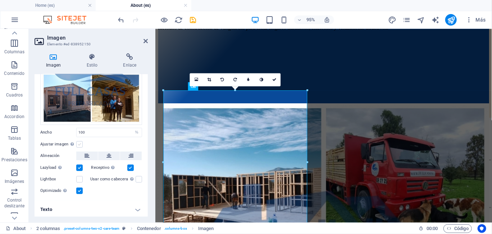
click at [80, 143] on label at bounding box center [79, 144] width 6 height 6
click at [0, 0] on input "Ajustar imagen Ajustar imagen automáticamente a un ancho y alto fijo" at bounding box center [0, 0] width 0 height 0
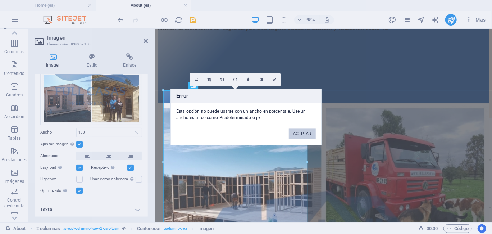
click at [302, 135] on button "ACEPTAR" at bounding box center [302, 133] width 27 height 11
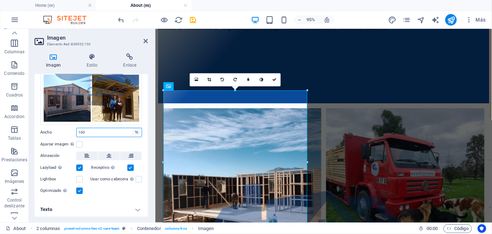
click at [135, 129] on select "Predeterminado automático px rem % em vh vw" at bounding box center [137, 132] width 10 height 9
select select "px"
click at [132, 128] on select "Predeterminado automático px rem % em vh vw" at bounding box center [137, 132] width 10 height 9
type input "421"
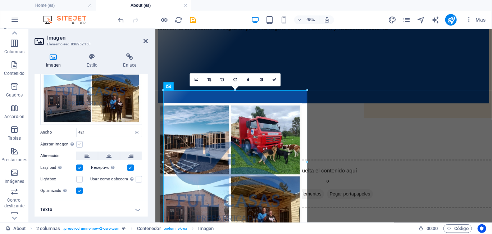
click at [79, 141] on label at bounding box center [79, 144] width 6 height 6
click at [0, 0] on input "Ajustar imagen Ajustar imagen automáticamente a un ancho y alto fijo" at bounding box center [0, 0] width 0 height 0
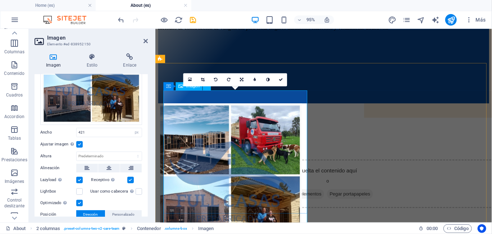
click at [221, 151] on figure at bounding box center [332, 183] width 348 height 153
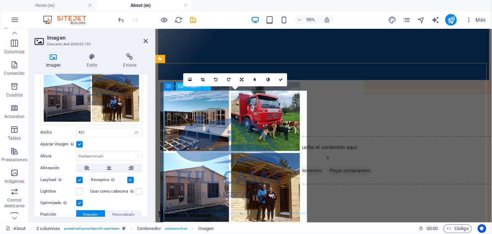
scroll to position [171, 0]
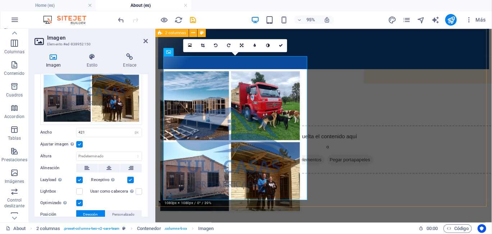
click at [313, 210] on div "Nuestra Misión Brindar soluciones habitacionales innovadoras mediante casas pre…" at bounding box center [332, 160] width 348 height 178
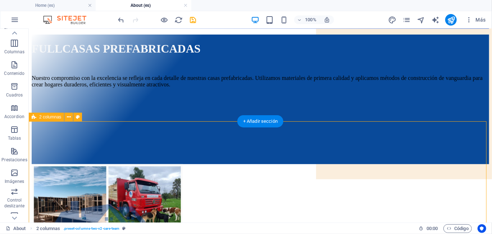
scroll to position [99, 0]
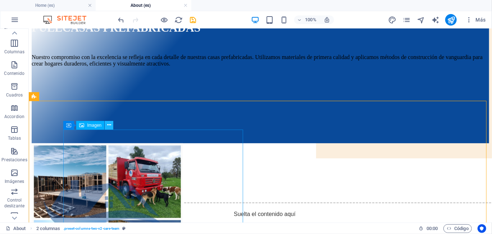
click at [109, 123] on icon at bounding box center [109, 125] width 4 height 8
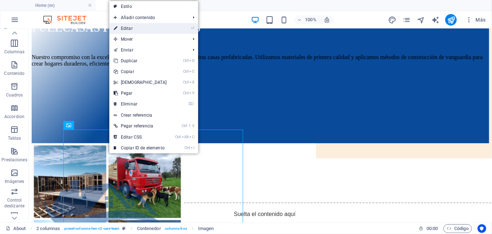
click at [149, 29] on link "⏎ Editar" at bounding box center [140, 28] width 62 height 11
select select "px"
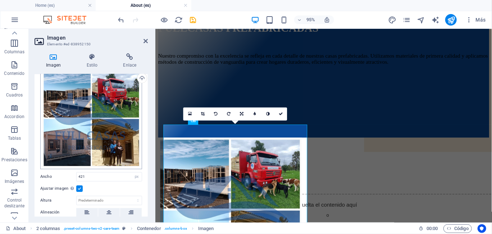
scroll to position [36, 0]
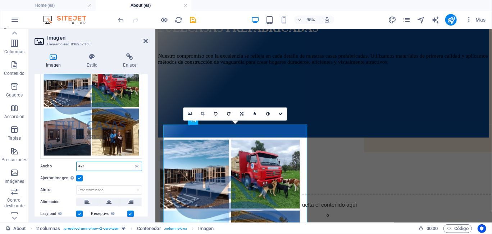
click at [93, 164] on input "421" at bounding box center [109, 166] width 65 height 9
type input "4"
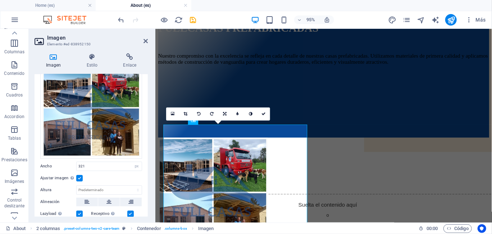
click at [107, 174] on div "Ajustar imagen Ajustar imagen automáticamente a un ancho y alto fijo" at bounding box center [91, 178] width 102 height 9
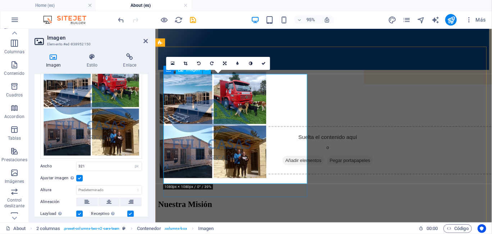
scroll to position [171, 0]
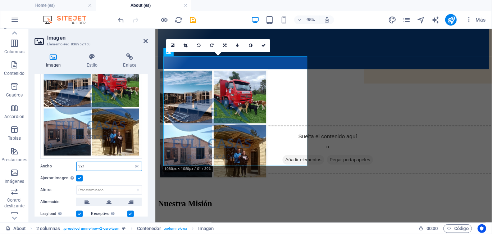
click at [98, 165] on input "321" at bounding box center [109, 166] width 65 height 9
type input "3"
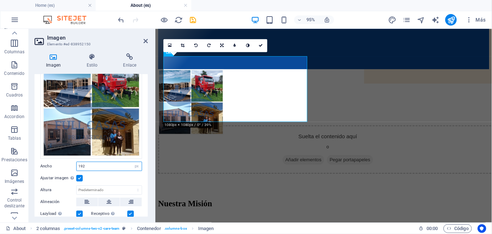
drag, startPoint x: 94, startPoint y: 165, endPoint x: 74, endPoint y: 165, distance: 19.8
click at [74, 165] on div "Ancho 192 Predeterminado automático px rem % em vh vw" at bounding box center [91, 165] width 102 height 9
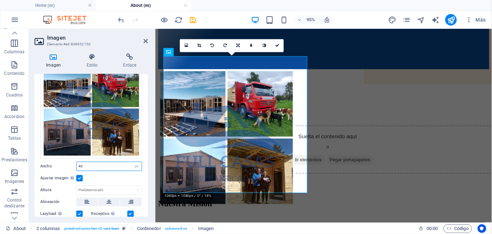
type input "4"
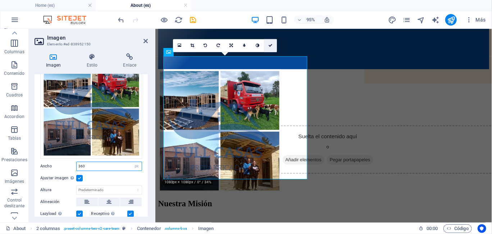
type input "360"
click at [268, 43] on icon at bounding box center [270, 45] width 4 height 4
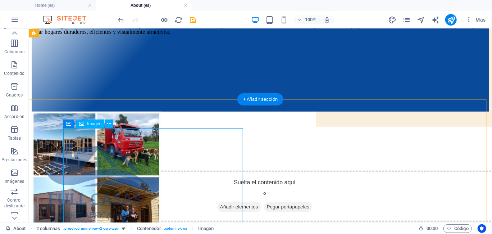
scroll to position [99, 0]
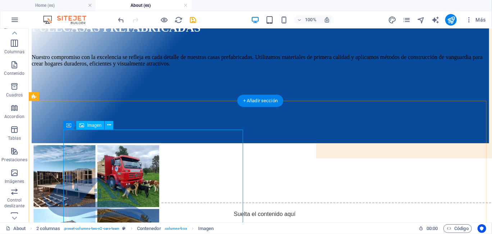
click at [237, 156] on figure at bounding box center [259, 208] width 457 height 131
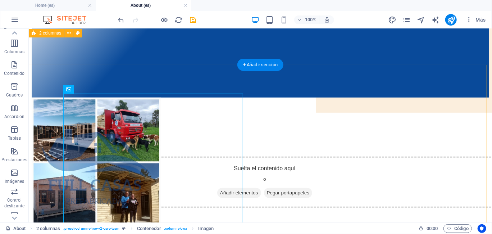
scroll to position [135, 0]
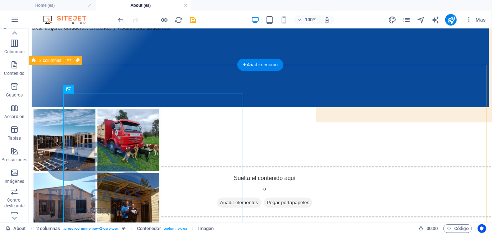
click at [254, 151] on div "Nuestra Misión Brindar soluciones habitacionales innovadoras mediante casas pre…" at bounding box center [259, 196] width 457 height 178
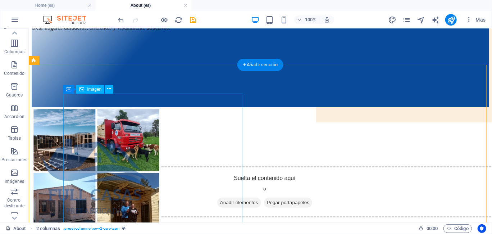
click at [211, 143] on figure at bounding box center [259, 172] width 457 height 131
click at [110, 89] on icon at bounding box center [109, 89] width 4 height 8
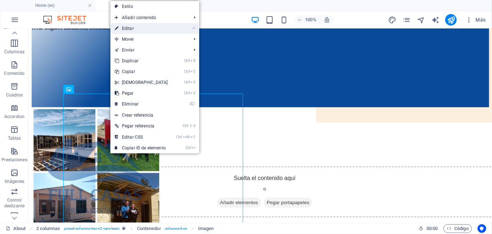
click at [162, 32] on link "⏎ Editar" at bounding box center [141, 28] width 62 height 11
select select "px"
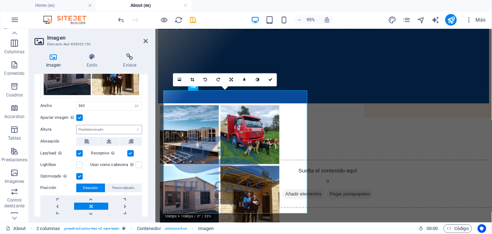
scroll to position [108, 0]
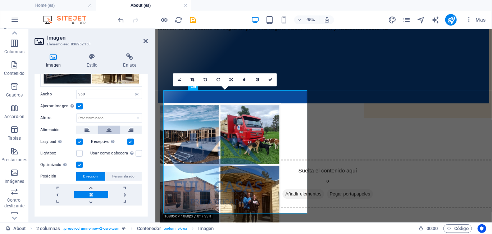
click at [108, 126] on icon at bounding box center [108, 129] width 5 height 9
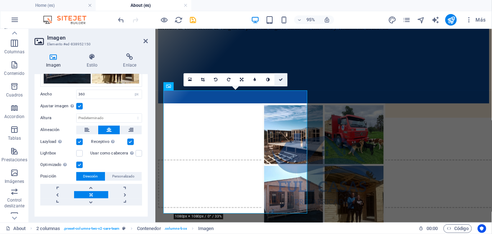
click at [280, 80] on icon at bounding box center [281, 80] width 4 height 4
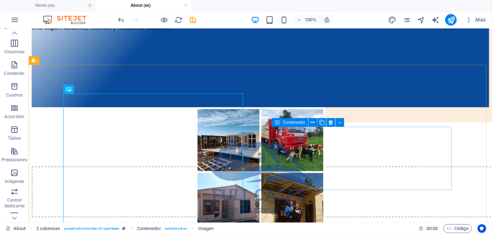
click at [279, 122] on icon at bounding box center [277, 122] width 5 height 9
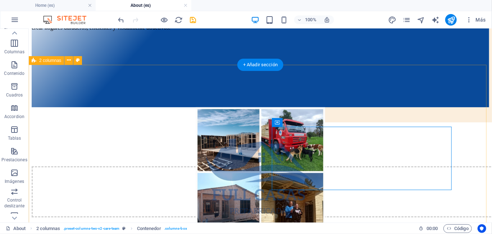
click at [268, 107] on div "Nuestra Misión Brindar soluciones habitacionales innovadoras mediante casas pre…" at bounding box center [259, 196] width 457 height 178
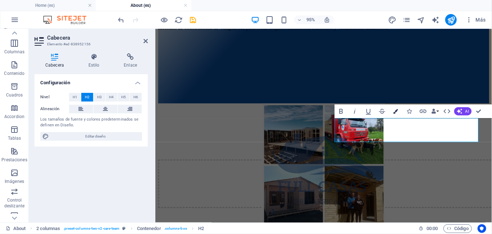
click at [395, 110] on icon "button" at bounding box center [395, 111] width 5 height 5
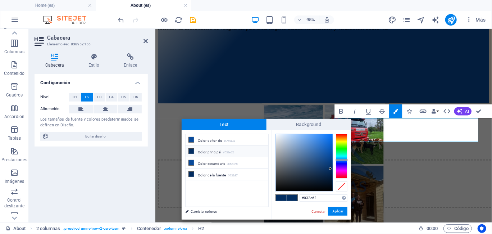
type input "#f8fbff"
click at [277, 134] on div at bounding box center [304, 162] width 57 height 57
click at [340, 210] on button "Aplicar" at bounding box center [337, 211] width 19 height 9
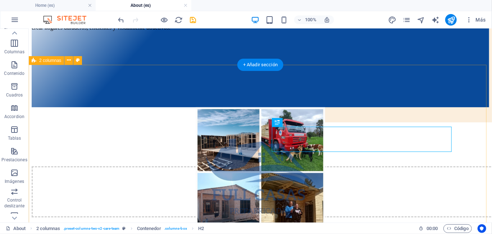
click at [372, 107] on div "Nuestra Misión Brindar soluciones habitacionales innovadoras mediante casas pre…" at bounding box center [259, 196] width 457 height 178
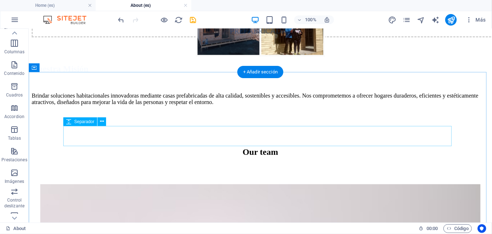
scroll to position [279, 0]
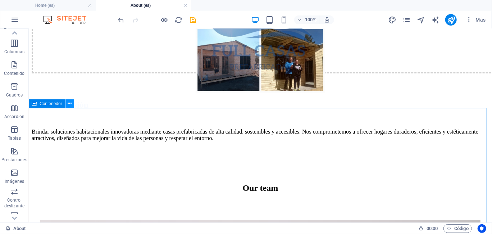
click at [69, 103] on icon at bounding box center [70, 104] width 4 height 8
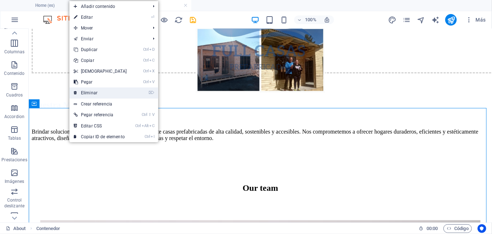
click at [101, 93] on link "⌦ Eliminar" at bounding box center [100, 92] width 62 height 11
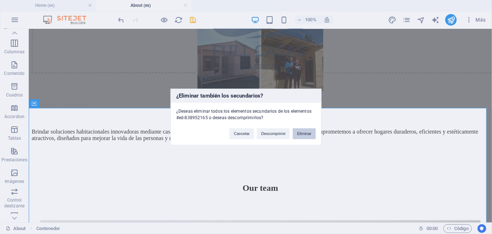
click at [300, 132] on button "Eliminar" at bounding box center [304, 133] width 23 height 11
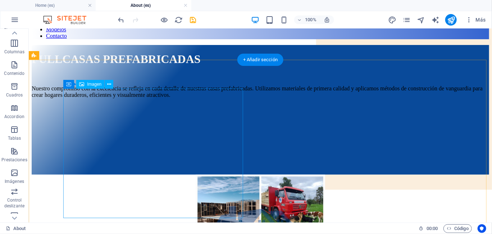
scroll to position [58, 0]
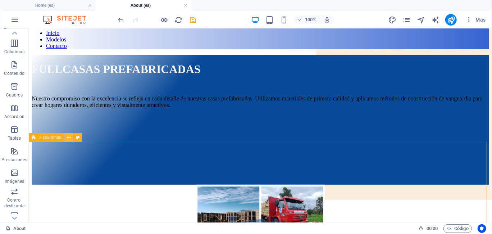
click at [70, 138] on icon at bounding box center [69, 138] width 4 height 8
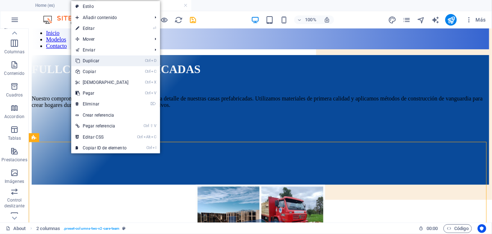
drag, startPoint x: 104, startPoint y: 60, endPoint x: 84, endPoint y: 73, distance: 24.1
click at [104, 60] on link "Ctrl D Duplicar" at bounding box center [102, 60] width 62 height 11
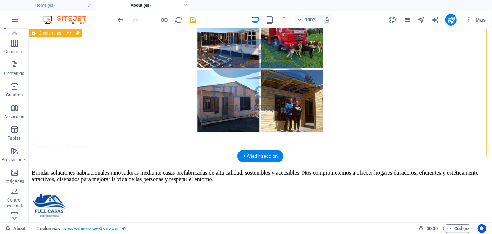
scroll to position [355, 0]
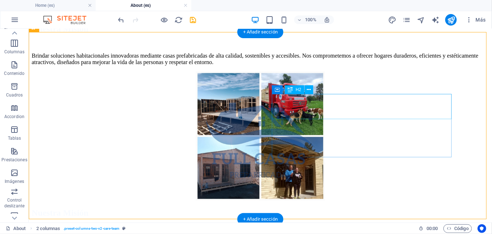
click at [392, 207] on div "Nuestra Misión" at bounding box center [259, 212] width 457 height 10
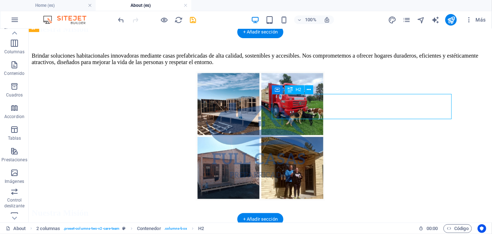
click at [392, 207] on div "Nuestra Misión" at bounding box center [259, 212] width 457 height 10
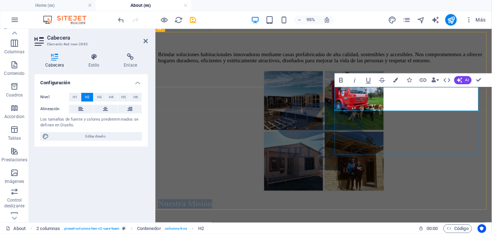
click at [488, 207] on h2 "Nuestra Misión" at bounding box center [332, 212] width 348 height 10
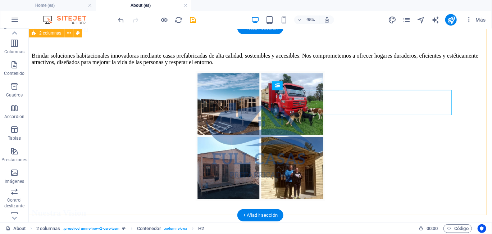
scroll to position [359, 0]
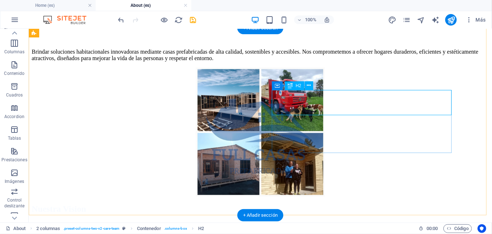
click at [368, 203] on div "Nuestra Vision" at bounding box center [259, 208] width 457 height 10
click at [376, 203] on div "Nuestra Vision" at bounding box center [259, 208] width 457 height 10
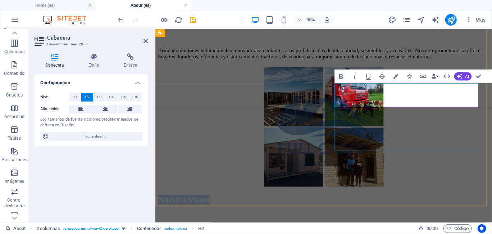
click at [212, 203] on span "Nuestra Vision" at bounding box center [185, 207] width 54 height 9
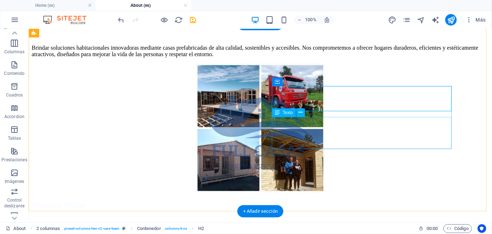
click at [372, 228] on div "Brindar soluciones habitacionales innovadoras mediante casas prefabricadas de a…" at bounding box center [259, 234] width 457 height 13
click at [397, 228] on div "Brindar soluciones habitacionales innovadoras mediante casas prefabricadas de a…" at bounding box center [259, 234] width 457 height 13
click at [393, 228] on div "Brindar soluciones habitacionales innovadoras mediante casas prefabricadas de a…" at bounding box center [259, 234] width 457 height 13
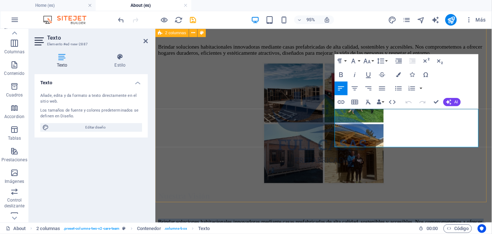
drag, startPoint x: 417, startPoint y: 148, endPoint x: 328, endPoint y: 116, distance: 94.0
click at [328, 116] on div "Nuestra Visión Brindar soluciones habitacionales innovadoras mediante casas pre…" at bounding box center [332, 152] width 348 height 178
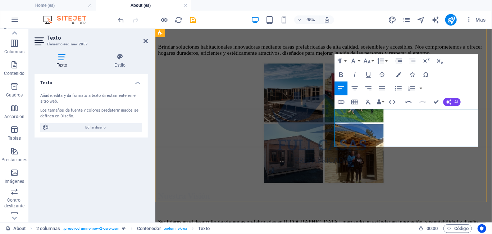
click at [377, 228] on p "Ser líderes en el desarrollo de viviendas prefabricadas en Latinoamérica, marca…" at bounding box center [332, 237] width 348 height 19
click at [444, 228] on p "Ser líderes en el desarrollo de viviendas prefabricadas , marcando un estándar …" at bounding box center [332, 234] width 348 height 13
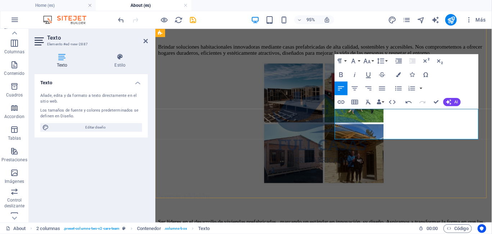
scroll to position [367, 0]
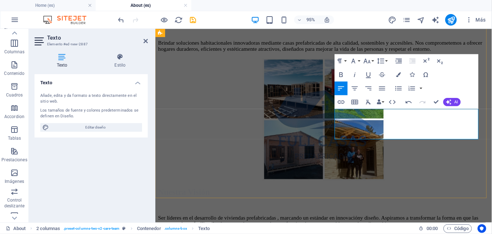
click at [486, 224] on p "Ser líderes en el desarrollo de viviendas prefabricadas , marcando un estándar …" at bounding box center [332, 230] width 348 height 13
drag, startPoint x: 486, startPoint y: 140, endPoint x: 400, endPoint y: 139, distance: 85.5
click at [400, 224] on p "Ser líderes en el desarrollo de viviendas prefabricadas , marcando un estándar …" at bounding box center [332, 230] width 348 height 13
click at [369, 224] on p "Ser líderes en el desarrollo de viviendas prefabricadas , marcando un estándar …" at bounding box center [332, 230] width 348 height 13
click at [399, 224] on p "Ser líderes en el desarrollo de viviendas prefabricadas , marcando un estándar …" at bounding box center [332, 230] width 348 height 13
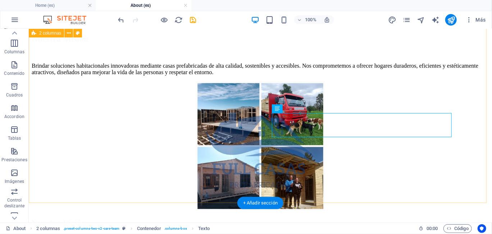
scroll to position [335, 0]
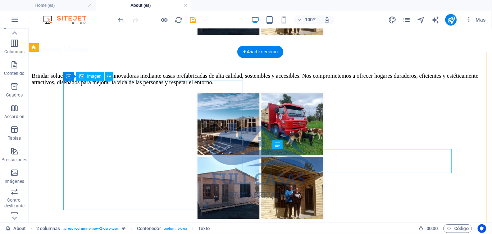
click at [148, 100] on figure at bounding box center [259, 156] width 457 height 131
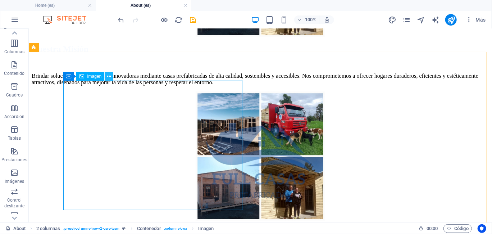
click at [107, 75] on icon at bounding box center [109, 77] width 4 height 8
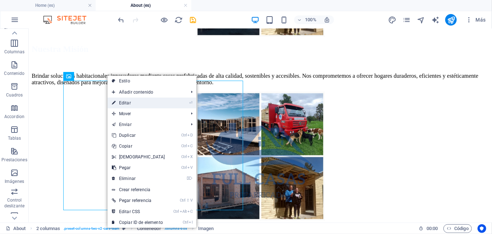
click at [130, 102] on link "⏎ Editar" at bounding box center [138, 102] width 62 height 11
select select "px"
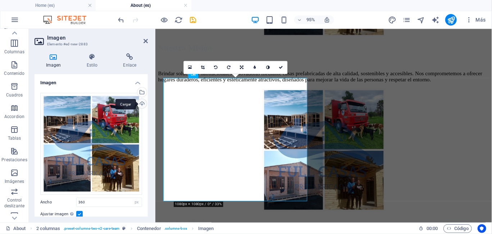
click at [139, 103] on div "Cargar" at bounding box center [141, 104] width 11 height 11
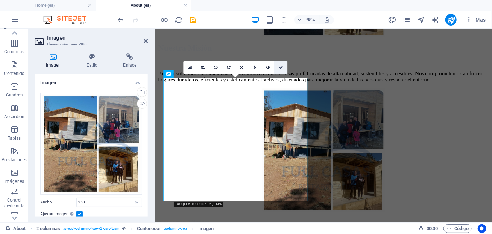
click at [279, 63] on link at bounding box center [280, 67] width 13 height 13
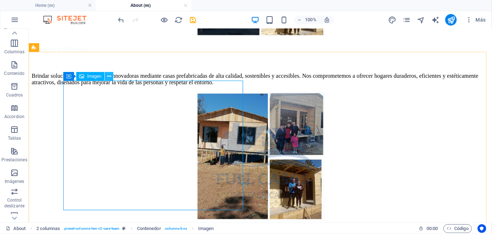
click at [109, 77] on icon at bounding box center [109, 77] width 4 height 8
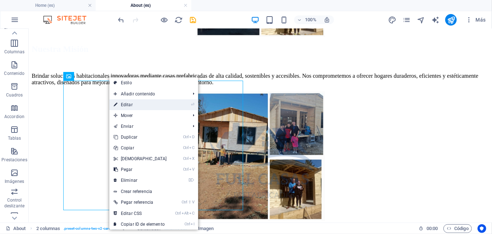
click at [133, 104] on link "⏎ Editar" at bounding box center [140, 104] width 62 height 11
select select "px"
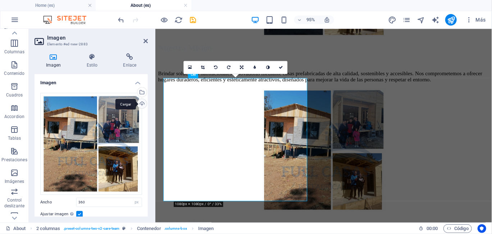
click at [138, 102] on div "Cargar" at bounding box center [141, 104] width 11 height 11
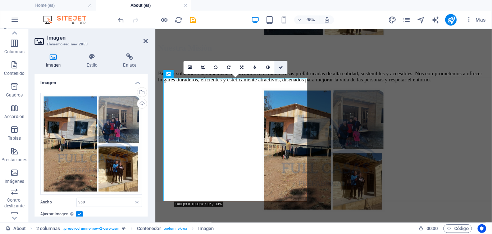
click at [284, 71] on link at bounding box center [280, 67] width 13 height 13
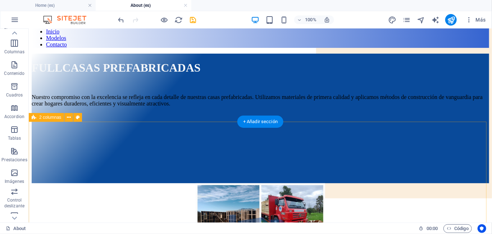
scroll to position [0, 0]
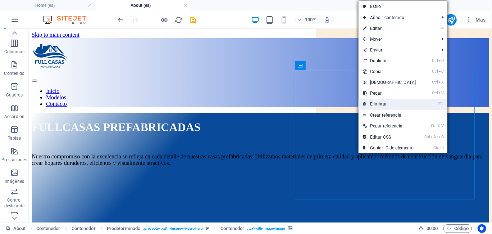
click at [372, 104] on link "⌦ Eliminar" at bounding box center [389, 103] width 62 height 11
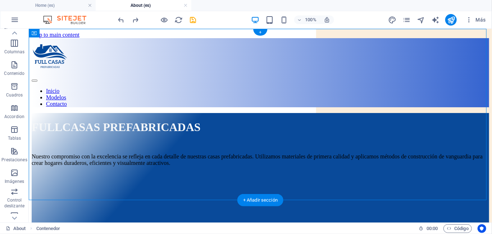
drag, startPoint x: 355, startPoint y: 110, endPoint x: 356, endPoint y: 127, distance: 17.3
click at [356, 171] on div "Suelta el contenido aquí o Añadir elementos Pegar portapapeles" at bounding box center [264, 235] width 466 height 129
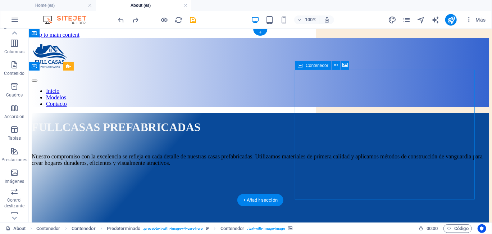
select select "px"
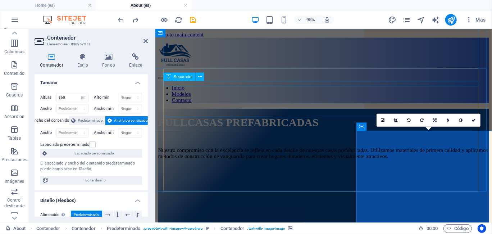
click at [411, 141] on div at bounding box center [332, 144] width 348 height 6
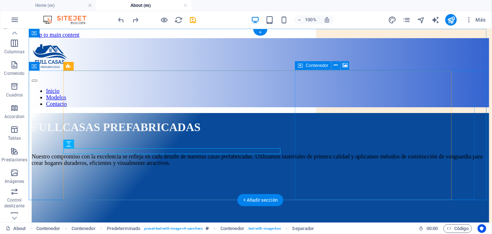
select select "px"
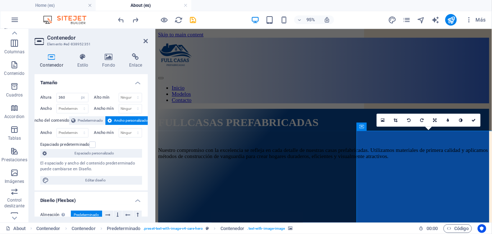
click at [415, 126] on div "16:10 16:9 4:3 1:1 1:2 0" at bounding box center [428, 120] width 104 height 13
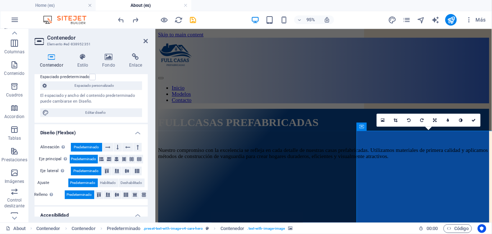
scroll to position [36, 0]
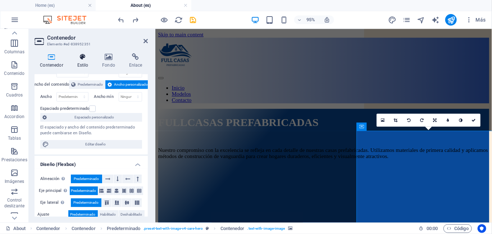
click at [88, 61] on h4 "Estilo" at bounding box center [84, 60] width 25 height 15
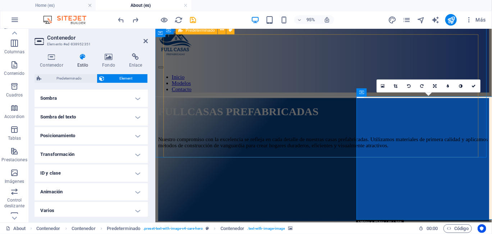
scroll to position [0, 0]
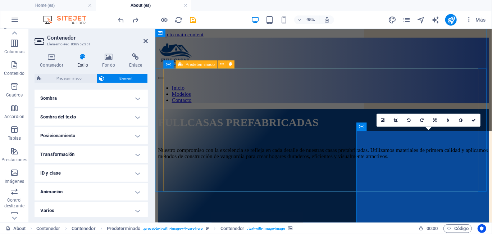
click at [316, 155] on div "FULLCASAS PREFABRICADAS Nuestro compromiso con la excelencia se refleja en cada…" at bounding box center [332, 176] width 348 height 129
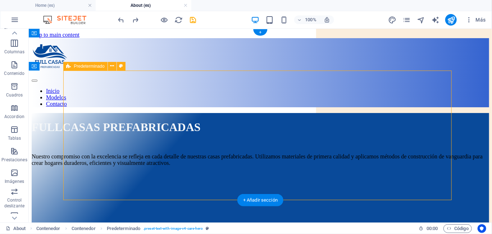
click at [365, 171] on figure at bounding box center [264, 171] width 466 height 0
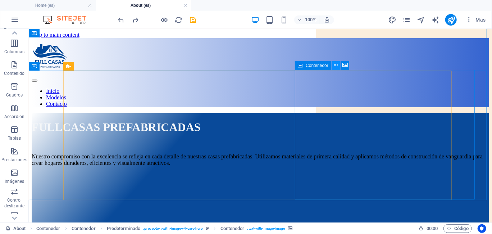
click at [337, 64] on icon at bounding box center [336, 65] width 4 height 8
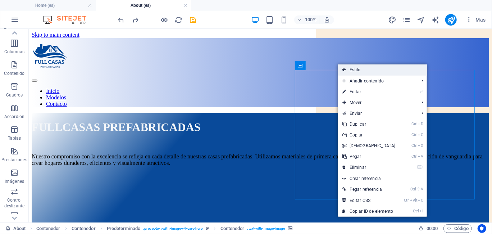
click at [353, 72] on link "Estilo" at bounding box center [382, 69] width 89 height 11
select select "rem"
select select "px"
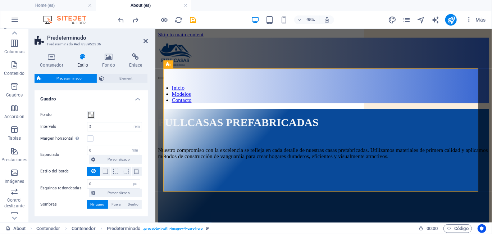
scroll to position [118, 0]
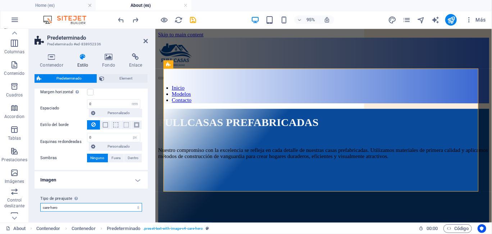
click at [106, 207] on select "care-hero care Añadir tipo de preajuste" at bounding box center [91, 207] width 102 height 9
click at [40, 203] on select "care-hero care Añadir tipo de preajuste" at bounding box center [91, 207] width 102 height 9
select select "preset-text-with-image-v4-care"
click at [91, 207] on select "care-hero care Añadir tipo de preajuste" at bounding box center [91, 207] width 102 height 9
click at [40, 203] on select "care-hero care Añadir tipo de preajuste" at bounding box center [91, 207] width 102 height 9
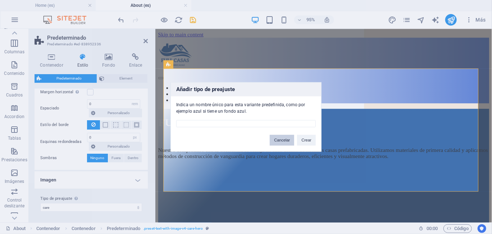
click at [286, 140] on button "Cancelar" at bounding box center [282, 140] width 24 height 11
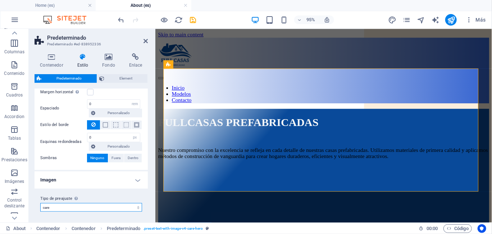
click at [107, 205] on select "care-hero care Añadir tipo de preajuste" at bounding box center [91, 207] width 102 height 9
select select "preset-text-with-image-v4-care-hero"
click at [40, 203] on select "care-hero care Añadir tipo de preajuste" at bounding box center [91, 207] width 102 height 9
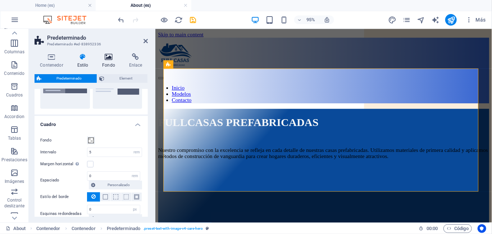
click at [116, 57] on icon at bounding box center [109, 56] width 24 height 7
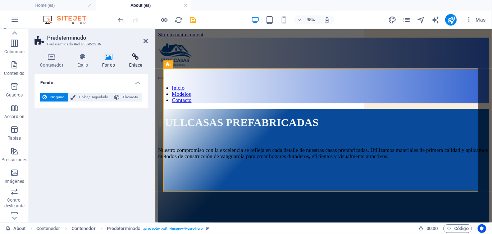
click at [134, 59] on icon at bounding box center [135, 56] width 24 height 7
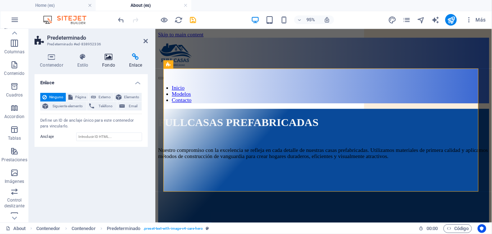
click at [111, 60] on icon at bounding box center [109, 56] width 24 height 7
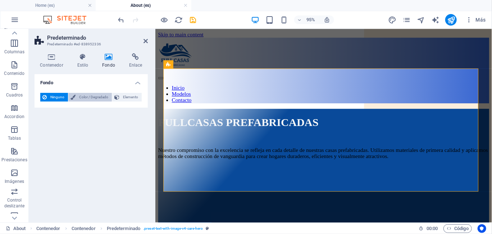
click at [96, 95] on span "Color / Degradado" at bounding box center [94, 97] width 32 height 9
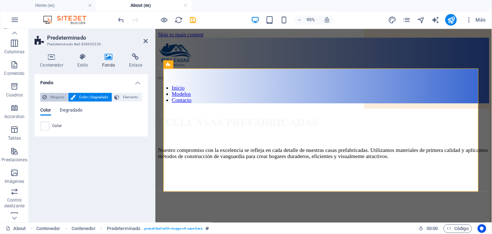
click at [55, 96] on span "Ninguno" at bounding box center [57, 97] width 17 height 9
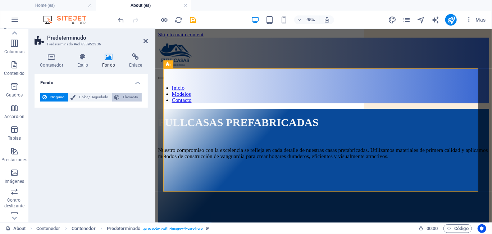
click at [120, 96] on button "Elemento" at bounding box center [126, 97] width 29 height 9
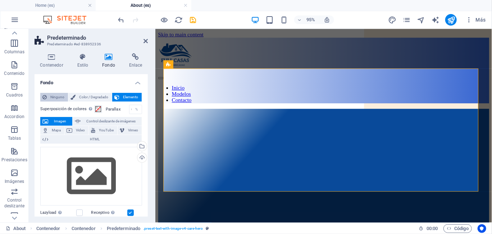
click at [51, 95] on span "Ninguno" at bounding box center [57, 97] width 17 height 9
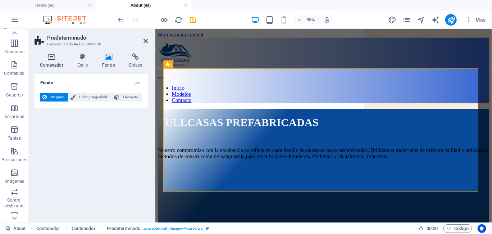
click at [59, 59] on icon at bounding box center [51, 56] width 34 height 7
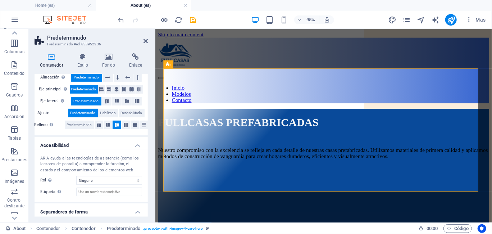
scroll to position [144, 0]
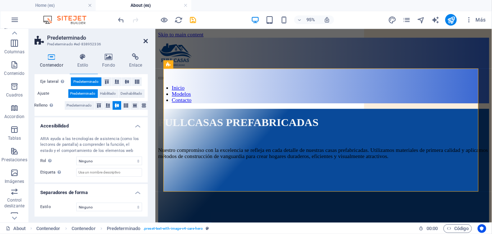
click at [145, 40] on icon at bounding box center [145, 41] width 4 height 6
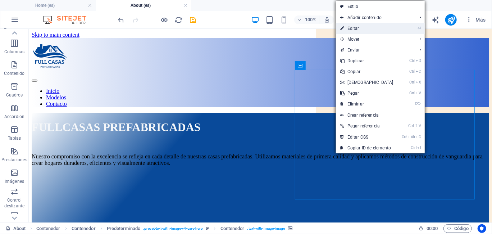
click at [379, 32] on link "⏎ Editar" at bounding box center [367, 28] width 62 height 11
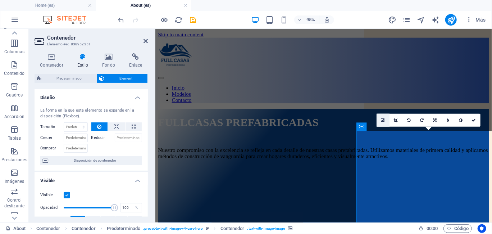
click at [382, 120] on icon at bounding box center [383, 120] width 4 height 5
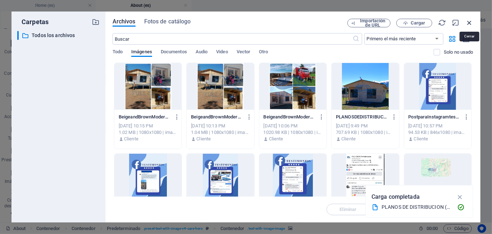
click at [469, 24] on icon "button" at bounding box center [469, 23] width 8 height 8
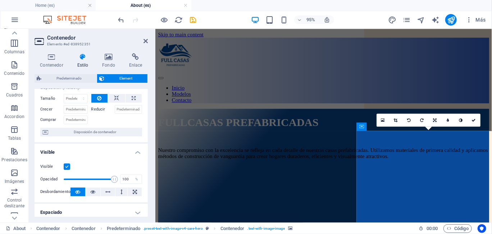
scroll to position [72, 0]
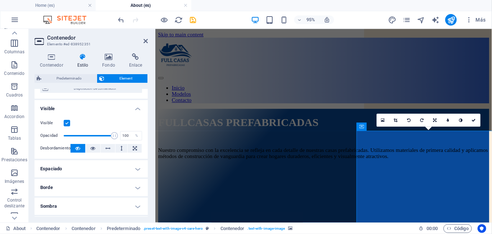
click at [122, 167] on h4 "Espaciado" at bounding box center [90, 168] width 113 height 17
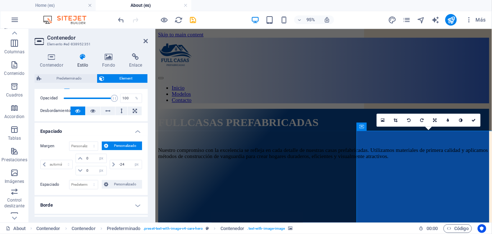
scroll to position [144, 0]
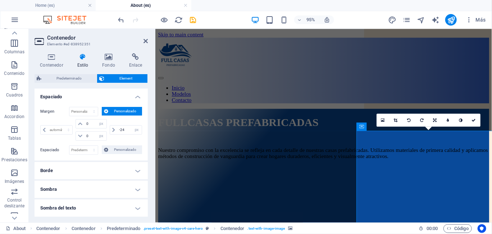
click at [122, 167] on h4 "Borde" at bounding box center [90, 170] width 113 height 17
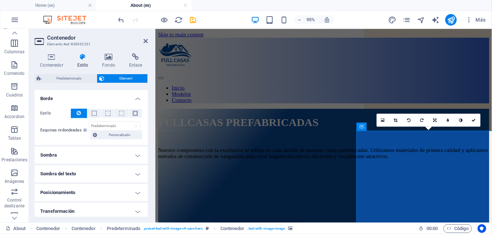
scroll to position [252, 0]
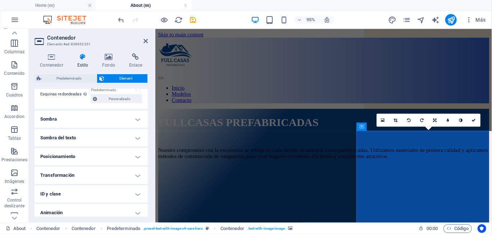
click at [134, 135] on h4 "Sombra del texto" at bounding box center [90, 137] width 113 height 17
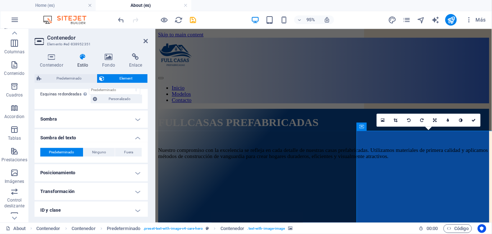
scroll to position [287, 0]
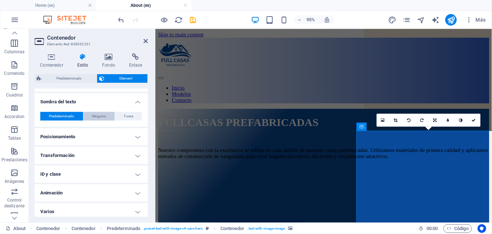
click at [104, 114] on span "Ninguno" at bounding box center [99, 116] width 14 height 9
click at [66, 112] on span "Predeterminado" at bounding box center [61, 116] width 25 height 9
click at [87, 135] on h4 "Posicionamiento" at bounding box center [90, 136] width 113 height 17
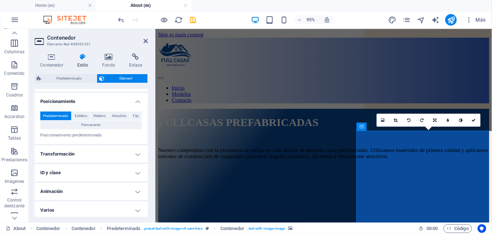
scroll to position [324, 0]
drag, startPoint x: 146, startPoint y: 41, endPoint x: 117, endPoint y: 14, distance: 39.4
click at [146, 41] on icon at bounding box center [145, 41] width 4 height 6
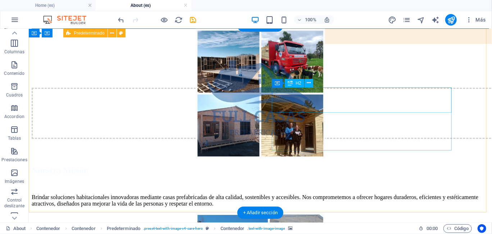
scroll to position [216, 0]
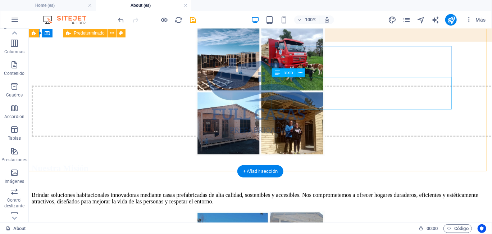
click at [385, 191] on div "Brindar soluciones habitacionales innovadoras mediante casas prefabricadas de a…" at bounding box center [259, 197] width 457 height 13
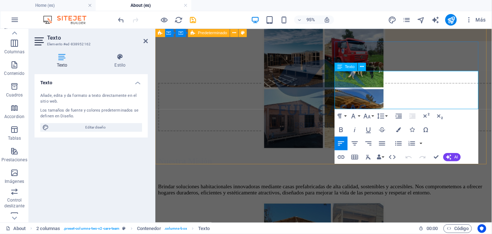
click at [424, 191] on p "Brindar soluciones habitacionales innovadoras mediante casas prefabricadas de a…" at bounding box center [332, 197] width 348 height 13
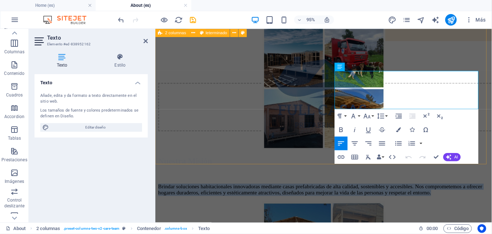
drag, startPoint x: 421, startPoint y: 109, endPoint x: 340, endPoint y: 78, distance: 86.5
click at [340, 78] on div "Nuestra Misión Brindar soluciones habitacionales innovadoras mediante casas pre…" at bounding box center [332, 115] width 348 height 178
copy p "Brindar soluciones habitacionales innovadoras mediante casas prefabricadas de a…"
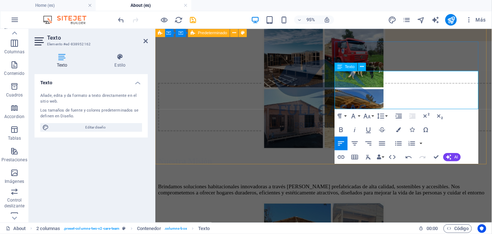
click at [454, 191] on p "Brindamos soluciones habitacionales innovadoras a través de casas prefabricadas…" at bounding box center [332, 197] width 348 height 13
drag, startPoint x: 410, startPoint y: 109, endPoint x: 366, endPoint y: 111, distance: 44.2
click at [366, 191] on p "Brindamos soluciones habitacionales innovadoras a través de casas prefabricadas…" at bounding box center [332, 197] width 348 height 13
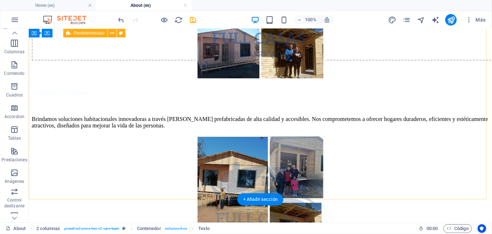
scroll to position [399, 0]
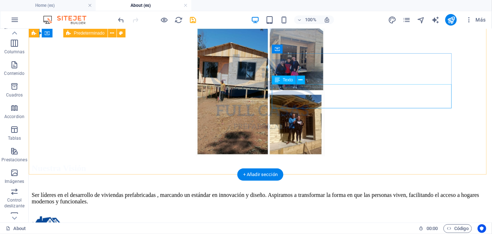
click at [350, 191] on div "Ser líderes en el desarrollo de viviendas prefabricadas , marcando un estándar …" at bounding box center [259, 197] width 457 height 13
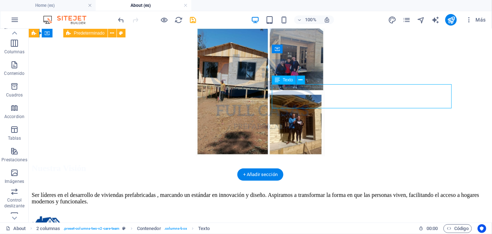
click at [411, 191] on div "Ser líderes en el desarrollo de viviendas prefabricadas , marcando un estándar …" at bounding box center [259, 197] width 457 height 13
click at [415, 191] on div "Ser líderes en el desarrollo de viviendas prefabricadas , marcando un estándar …" at bounding box center [259, 197] width 457 height 13
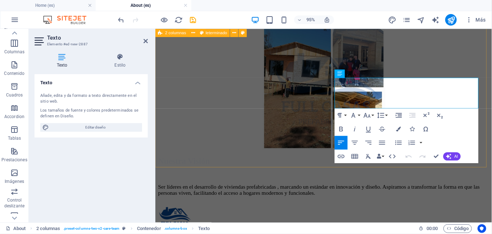
drag, startPoint x: 405, startPoint y: 107, endPoint x: 342, endPoint y: 84, distance: 67.9
click at [342, 84] on div "Nuestra Visión Ser líderes en el desarrollo de viviendas prefabricadas , marcan…" at bounding box center [332, 115] width 348 height 178
copy p "Ser líderes en el desarrollo de viviendas prefabricadas , marcando un estándar …"
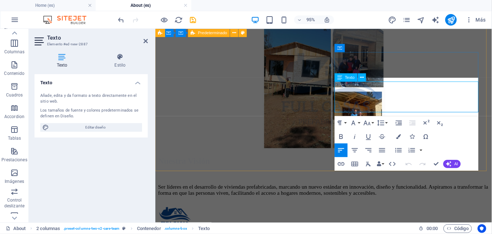
scroll to position [395, 0]
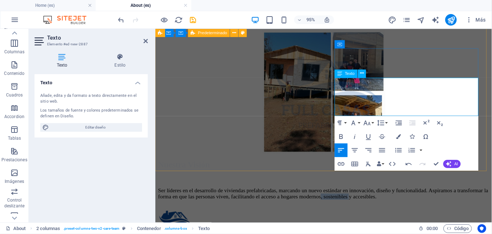
drag, startPoint x: 469, startPoint y: 109, endPoint x: 439, endPoint y: 109, distance: 29.8
click at [439, 195] on p "Ser líderes en el desarrollo de viviendas prefabricadas, marcando un nuevo está…" at bounding box center [332, 201] width 348 height 13
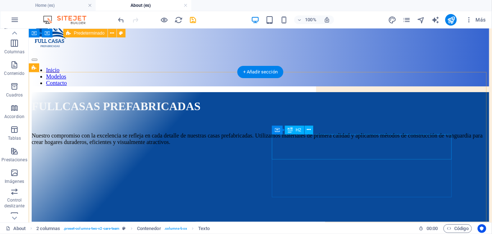
scroll to position [0, 0]
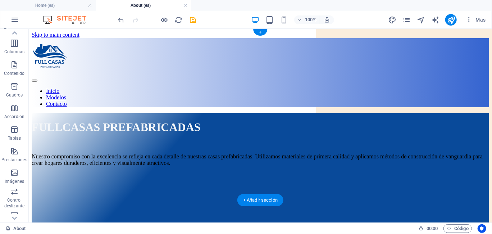
click at [461, 171] on figure at bounding box center [264, 171] width 466 height 0
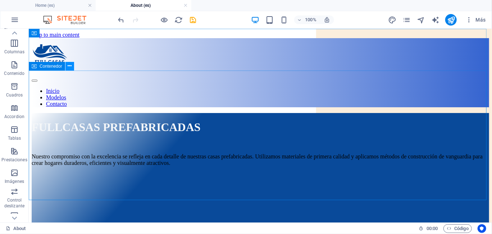
click at [68, 68] on icon at bounding box center [70, 66] width 4 height 8
click at [70, 68] on icon at bounding box center [70, 66] width 4 height 8
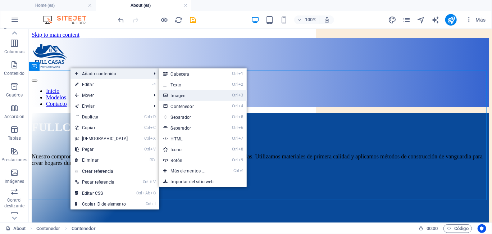
click at [182, 95] on link "Ctrl 3 Imagen" at bounding box center [189, 95] width 60 height 11
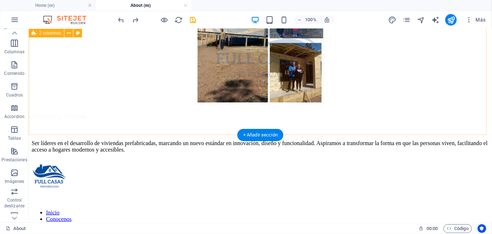
scroll to position [461, 0]
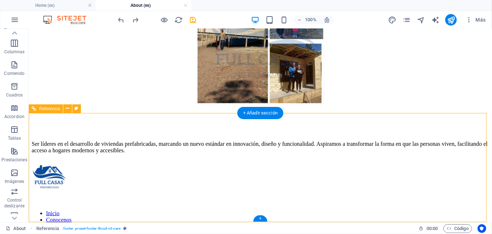
select select "rem"
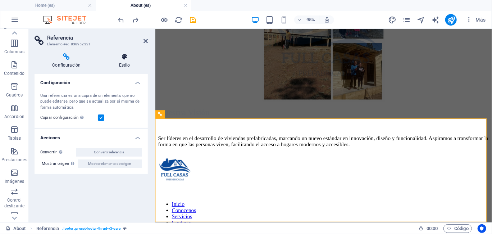
click at [124, 61] on h4 "Estilo" at bounding box center [124, 60] width 47 height 15
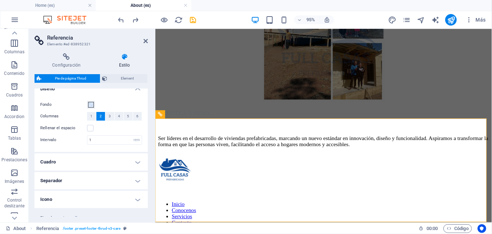
scroll to position [0, 0]
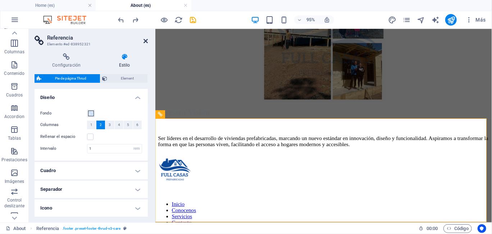
click at [147, 40] on icon at bounding box center [145, 41] width 4 height 6
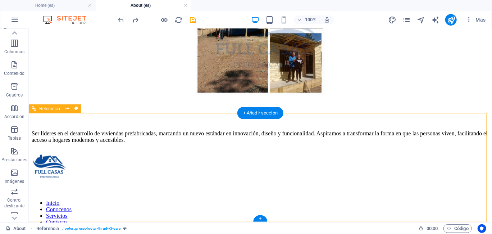
drag, startPoint x: 306, startPoint y: 138, endPoint x: 338, endPoint y: 144, distance: 32.5
drag, startPoint x: 347, startPoint y: 146, endPoint x: 391, endPoint y: 155, distance: 45.3
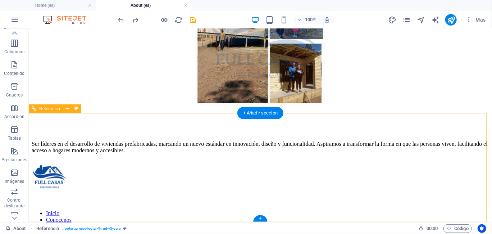
select select "rem"
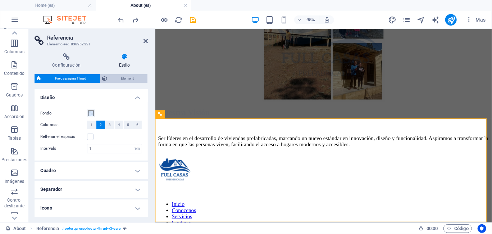
click at [125, 77] on span "Element" at bounding box center [128, 78] width 36 height 9
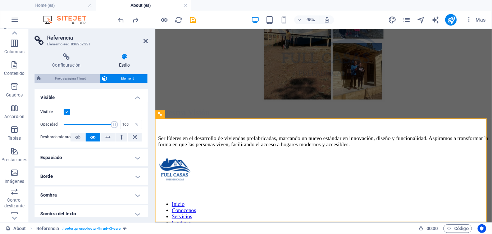
click at [61, 77] on span "Pie de página Thrud" at bounding box center [70, 78] width 54 height 9
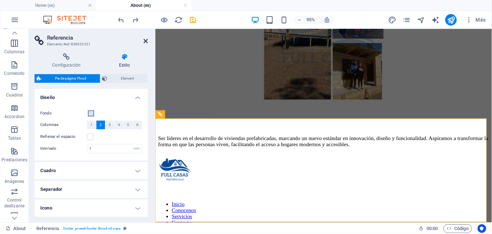
drag, startPoint x: 117, startPoint y: 15, endPoint x: 146, endPoint y: 41, distance: 38.7
click at [146, 41] on icon at bounding box center [145, 41] width 4 height 6
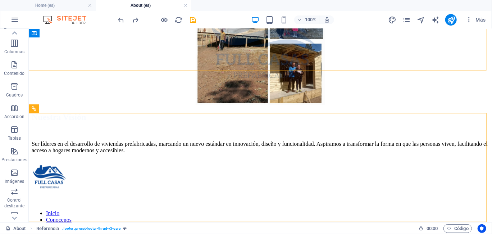
scroll to position [461, 0]
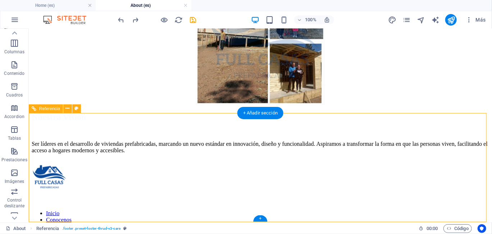
select select "rem"
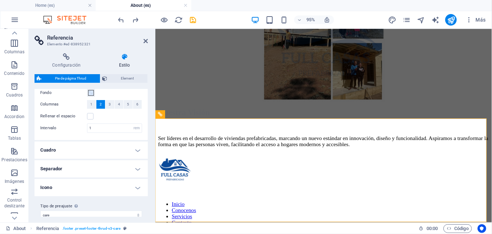
scroll to position [28, 0]
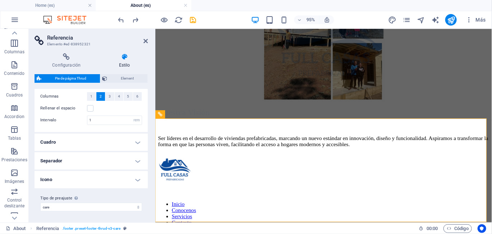
click at [130, 181] on h4 "Icono" at bounding box center [90, 179] width 113 height 17
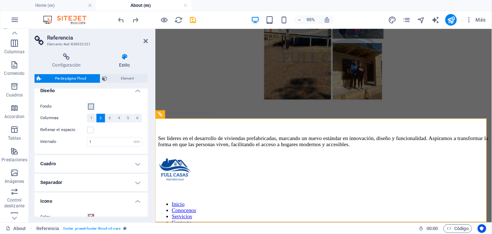
scroll to position [0, 0]
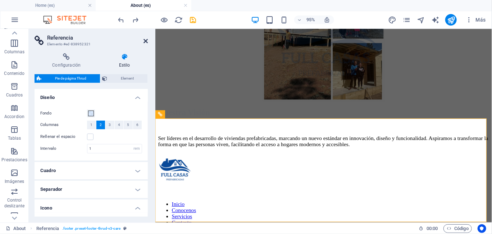
drag, startPoint x: 146, startPoint y: 41, endPoint x: 117, endPoint y: 21, distance: 35.4
click at [146, 41] on icon at bounding box center [145, 41] width 4 height 6
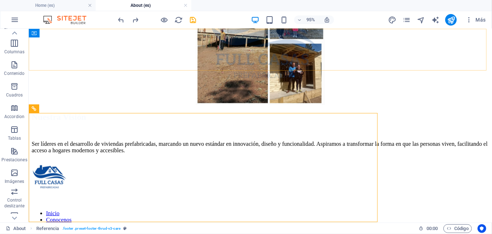
scroll to position [461, 0]
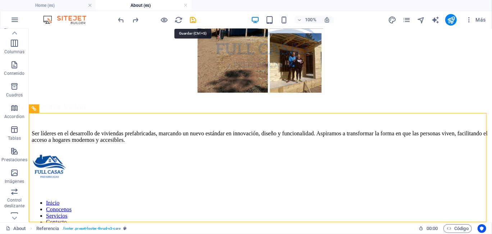
drag, startPoint x: 192, startPoint y: 19, endPoint x: 192, endPoint y: 24, distance: 4.7
click at [192, 19] on icon "save" at bounding box center [193, 20] width 8 height 8
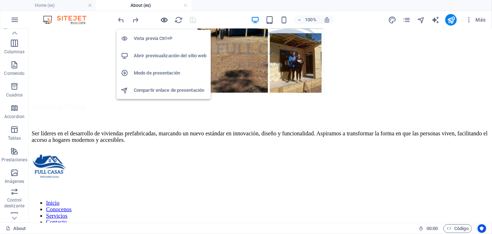
click at [164, 21] on icon "button" at bounding box center [164, 20] width 8 height 8
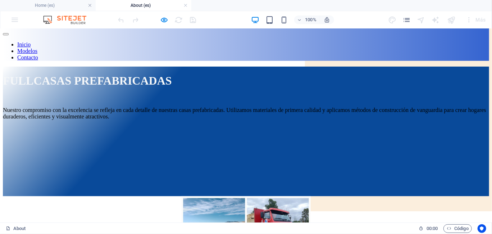
scroll to position [0, 0]
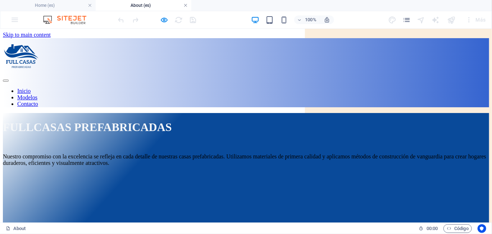
click at [184, 6] on link at bounding box center [185, 5] width 4 height 7
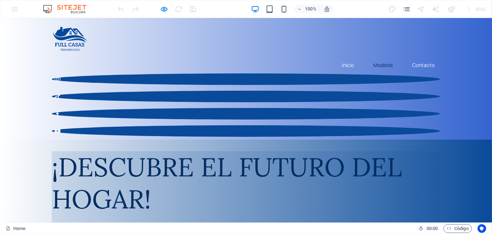
click at [380, 56] on link "Modelos" at bounding box center [382, 64] width 31 height 17
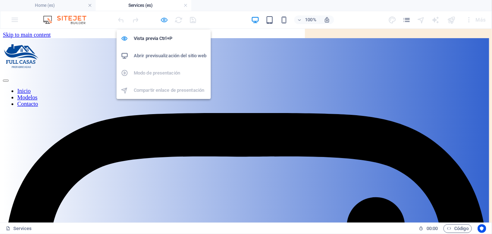
click at [162, 19] on icon "button" at bounding box center [164, 20] width 8 height 8
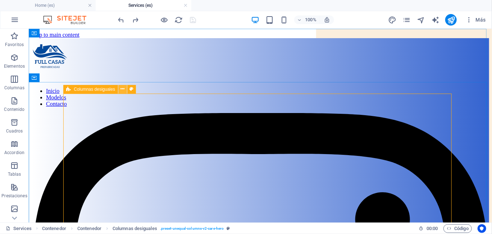
click at [123, 90] on icon at bounding box center [123, 89] width 4 height 8
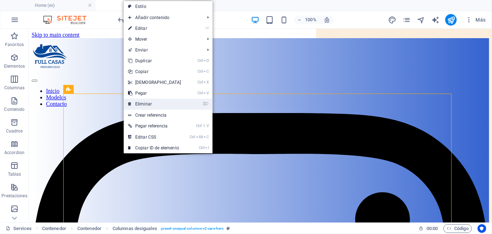
click at [144, 102] on link "⌦ Eliminar" at bounding box center [155, 103] width 62 height 11
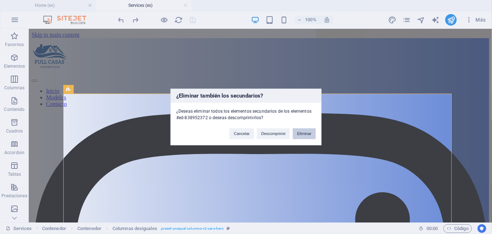
click at [310, 133] on button "Eliminar" at bounding box center [304, 133] width 23 height 11
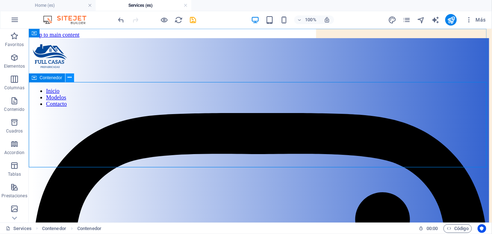
click at [71, 78] on icon at bounding box center [70, 78] width 4 height 8
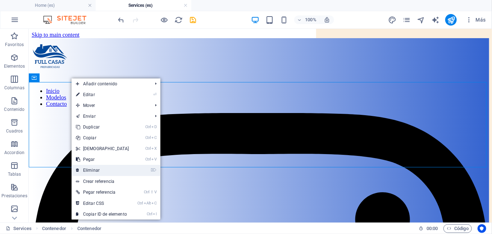
click at [112, 167] on link "⌦ Eliminar" at bounding box center [103, 170] width 62 height 11
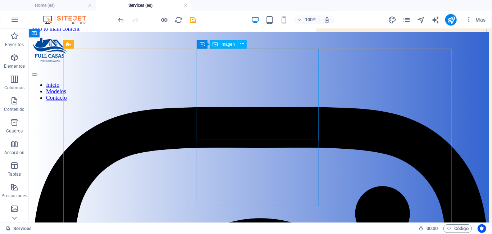
scroll to position [53, 0]
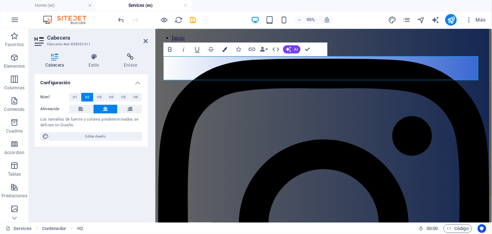
click at [222, 49] on icon "button" at bounding box center [224, 49] width 5 height 5
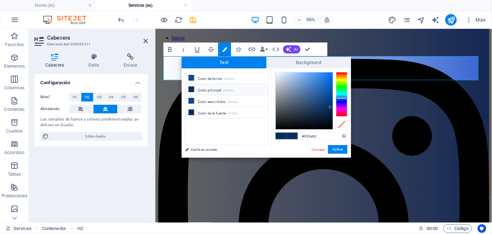
click at [277, 71] on div "#032e62 Formatos soportados #0852ed rgb(8, 82, 237) rgba(8, 82, 237, 90%) hsv(2…" at bounding box center [310, 164] width 79 height 193
type input "#f4f7fa"
click at [277, 73] on div at bounding box center [304, 100] width 57 height 57
click at [336, 148] on button "Aplicar" at bounding box center [337, 149] width 19 height 9
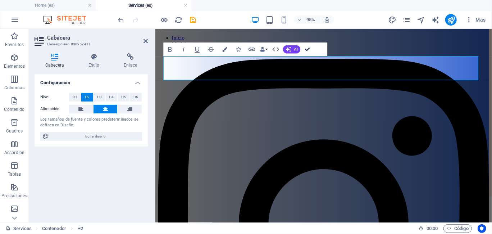
drag, startPoint x: 305, startPoint y: 48, endPoint x: 276, endPoint y: 20, distance: 40.4
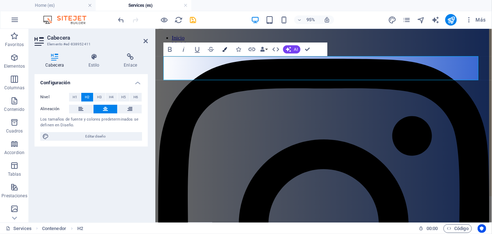
click at [224, 49] on icon "button" at bounding box center [224, 49] width 5 height 5
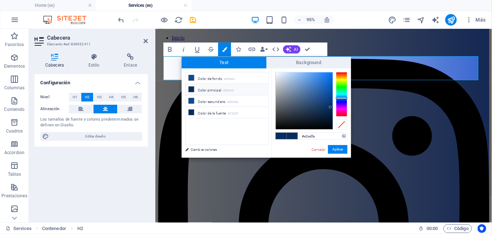
click at [281, 73] on div at bounding box center [304, 100] width 57 height 57
type input "#f1f4f9"
click at [277, 73] on div at bounding box center [304, 100] width 57 height 57
click at [342, 148] on button "Aplicar" at bounding box center [337, 149] width 19 height 9
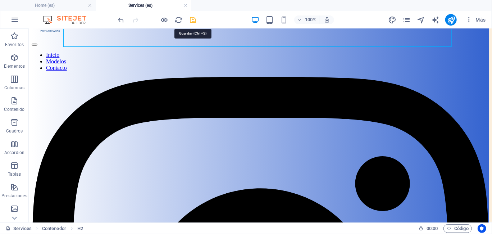
drag, startPoint x: 195, startPoint y: 17, endPoint x: 163, endPoint y: 0, distance: 36.2
click at [195, 17] on icon "save" at bounding box center [193, 20] width 8 height 8
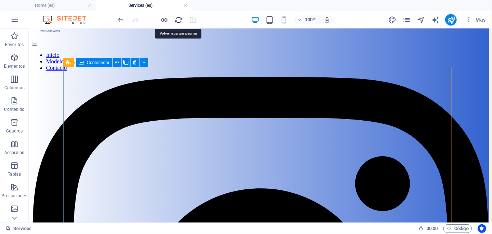
click at [179, 20] on icon "reload" at bounding box center [179, 20] width 8 height 8
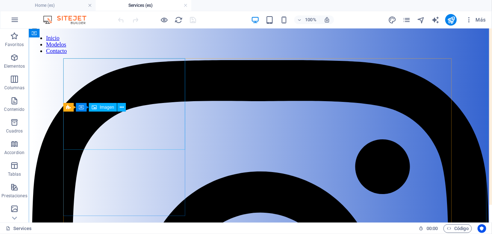
scroll to position [0, 0]
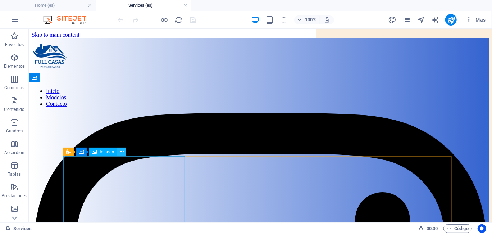
click at [124, 151] on button at bounding box center [121, 151] width 9 height 9
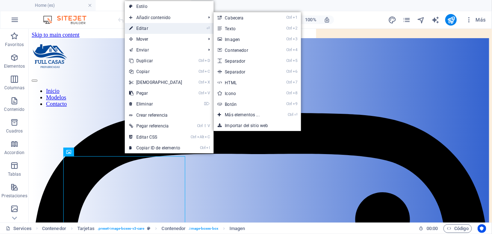
click at [154, 30] on link "⏎ Editar" at bounding box center [156, 28] width 62 height 11
select select "%"
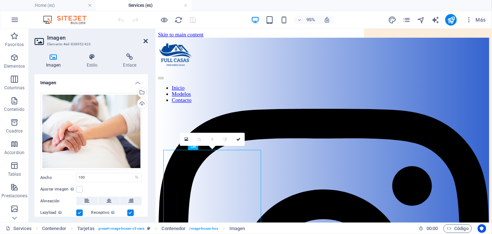
drag, startPoint x: 144, startPoint y: 40, endPoint x: 117, endPoint y: 24, distance: 31.7
click at [144, 40] on icon at bounding box center [145, 41] width 4 height 6
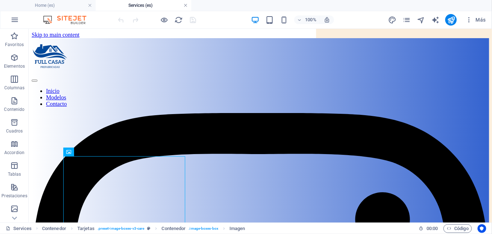
click at [186, 4] on link at bounding box center [185, 5] width 4 height 7
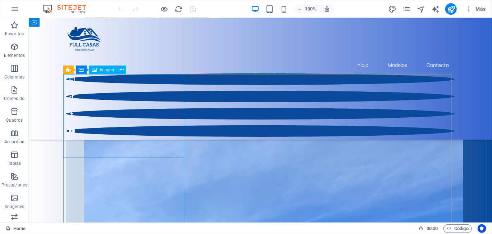
scroll to position [252, 0]
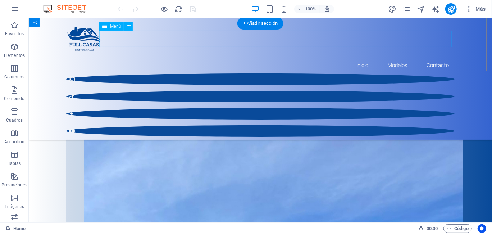
click at [433, 56] on nav "Inicio Modelos Contacto" at bounding box center [260, 64] width 388 height 17
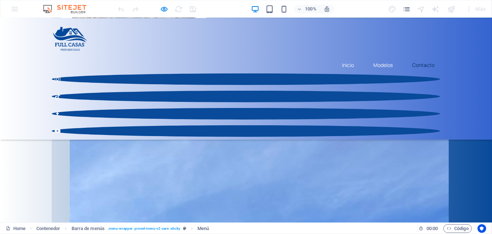
click at [423, 56] on link "Contacto" at bounding box center [423, 64] width 34 height 17
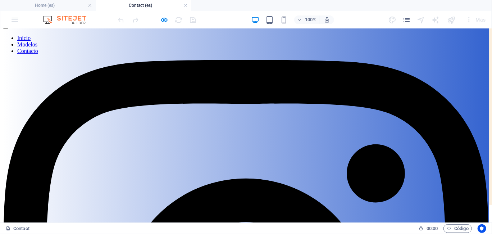
scroll to position [36, 0]
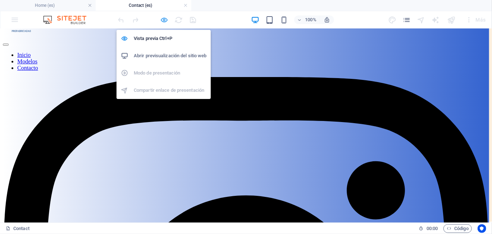
click at [163, 23] on icon "button" at bounding box center [164, 20] width 8 height 8
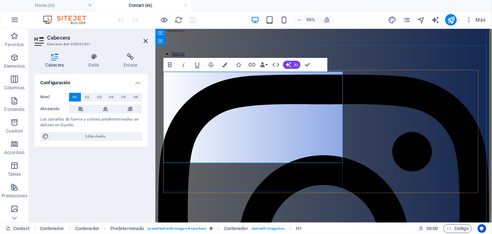
scroll to position [49, 0]
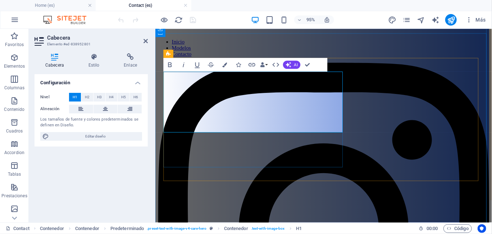
drag, startPoint x: 298, startPoint y: 126, endPoint x: 192, endPoint y: 79, distance: 116.5
click at [222, 65] on icon "button" at bounding box center [224, 64] width 5 height 5
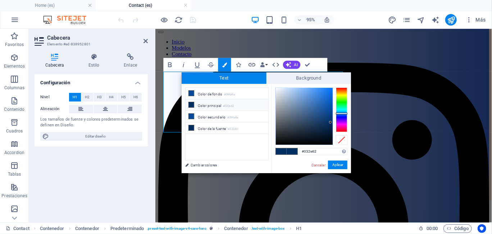
type input "#f9fcfe"
click at [276, 88] on div at bounding box center [304, 116] width 57 height 57
drag, startPoint x: 336, startPoint y: 163, endPoint x: 191, endPoint y: 141, distance: 147.3
click at [336, 163] on button "Aplicar" at bounding box center [337, 164] width 19 height 9
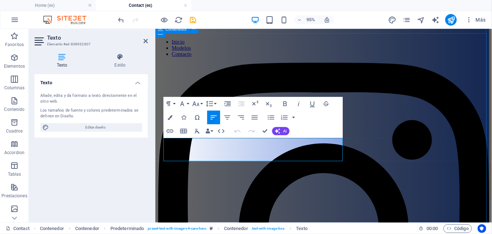
drag, startPoint x: 206, startPoint y: 163, endPoint x: 160, endPoint y: 148, distance: 48.9
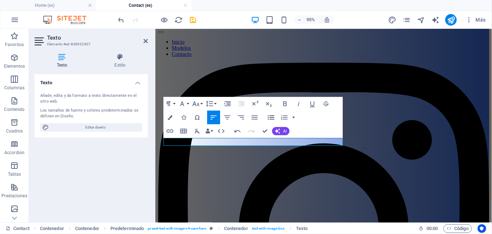
click at [271, 117] on icon "button" at bounding box center [271, 117] width 6 height 4
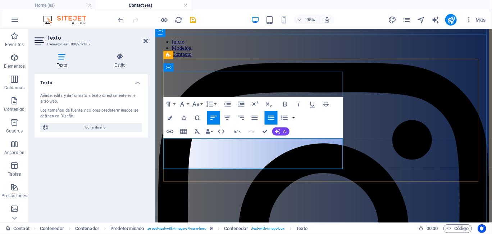
scroll to position [47, 0]
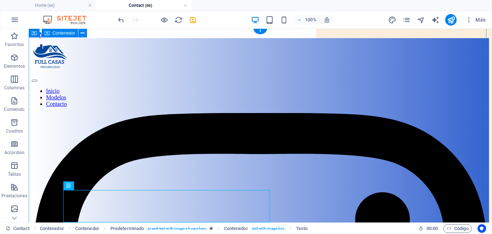
scroll to position [0, 0]
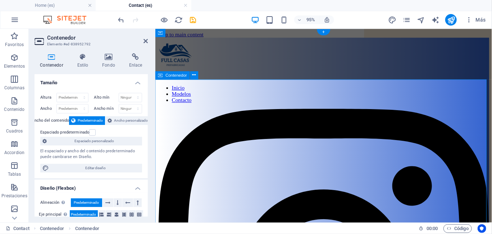
click at [196, 74] on icon at bounding box center [194, 75] width 4 height 7
click at [80, 59] on icon at bounding box center [83, 56] width 22 height 7
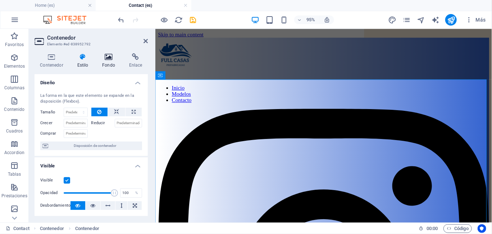
click at [113, 59] on icon at bounding box center [109, 56] width 24 height 7
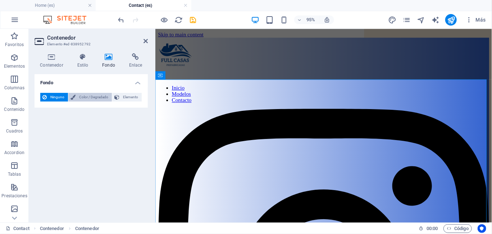
click at [92, 97] on span "Color / Degradado" at bounding box center [94, 97] width 32 height 9
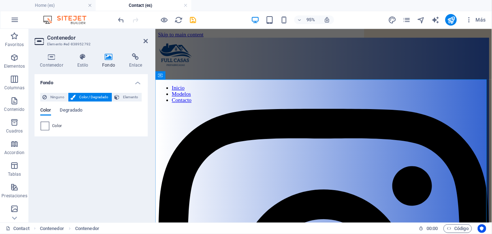
click at [43, 125] on span at bounding box center [45, 126] width 8 height 8
type input "#ffffff"
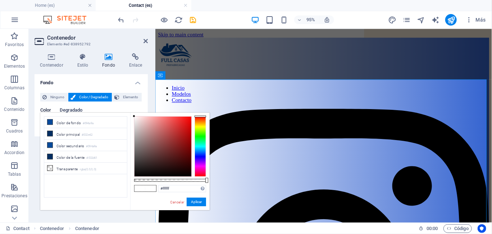
click at [68, 110] on span "Degradado" at bounding box center [71, 111] width 23 height 10
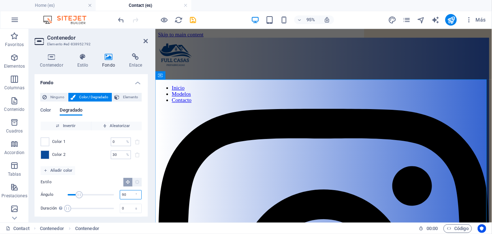
click at [126, 194] on input "90" at bounding box center [130, 194] width 21 height 9
drag, startPoint x: 126, startPoint y: 194, endPoint x: 119, endPoint y: 194, distance: 7.5
click at [120, 194] on input "90" at bounding box center [130, 194] width 21 height 9
type input "40"
click at [138, 166] on div "Invertir Aleatorizar Color 1 0 % ​ Color 2 30 % ​ Añadir color Estilo Ángulo 40…" at bounding box center [91, 169] width 102 height 96
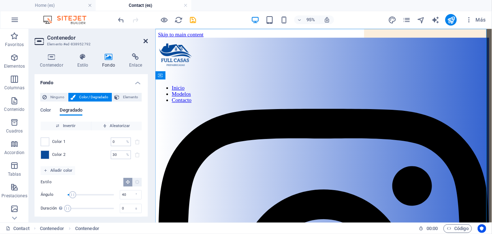
click at [148, 41] on icon at bounding box center [145, 41] width 4 height 6
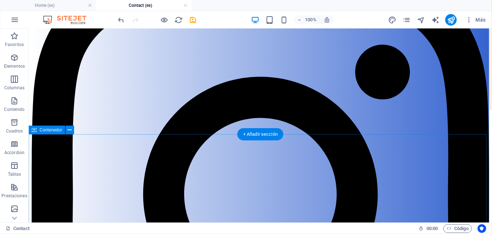
scroll to position [144, 0]
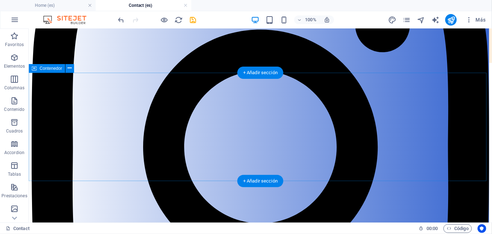
scroll to position [180, 0]
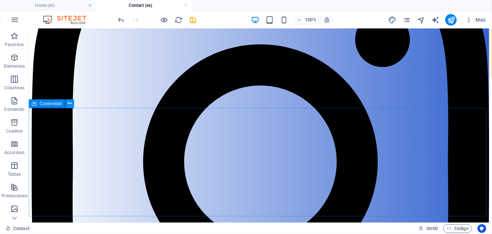
click at [70, 102] on icon at bounding box center [70, 104] width 4 height 8
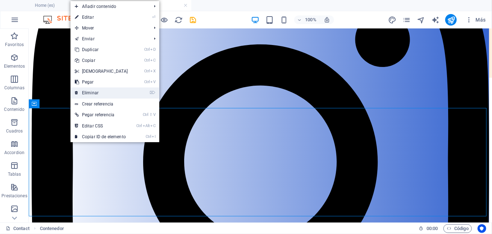
click at [107, 90] on link "⌦ Eliminar" at bounding box center [101, 92] width 62 height 11
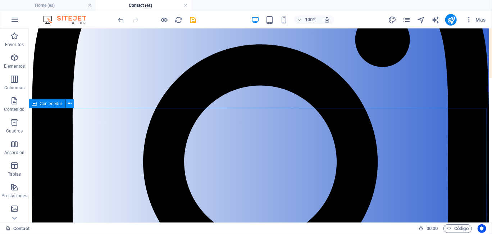
click at [69, 103] on icon at bounding box center [70, 104] width 4 height 8
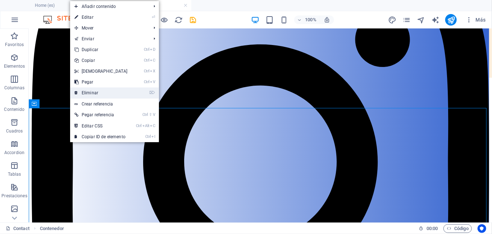
click at [90, 93] on link "⌦ Eliminar" at bounding box center [101, 92] width 62 height 11
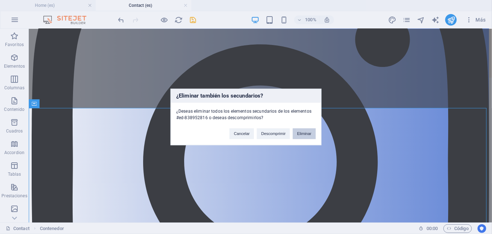
click at [301, 131] on button "Eliminar" at bounding box center [304, 133] width 23 height 11
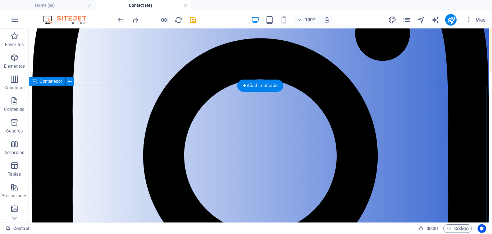
scroll to position [130, 0]
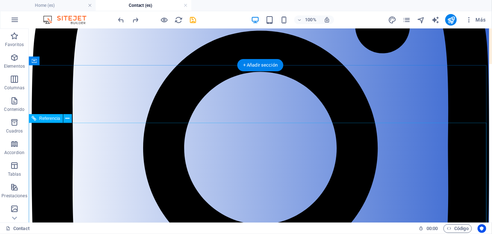
scroll to position [182, 0]
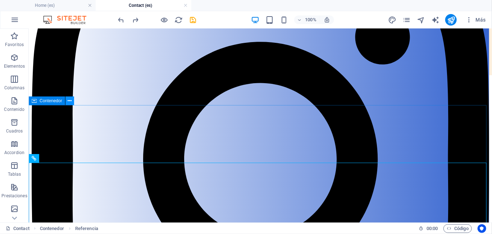
click at [72, 102] on button at bounding box center [69, 100] width 9 height 9
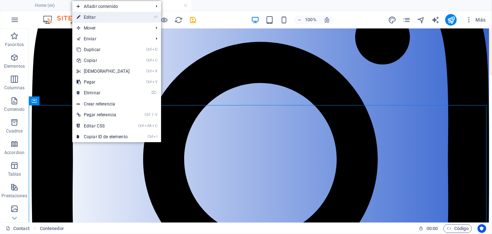
click at [114, 19] on link "⏎ Editar" at bounding box center [103, 17] width 62 height 11
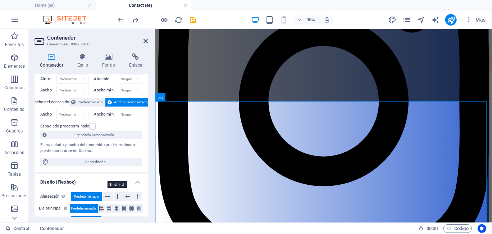
scroll to position [13, 0]
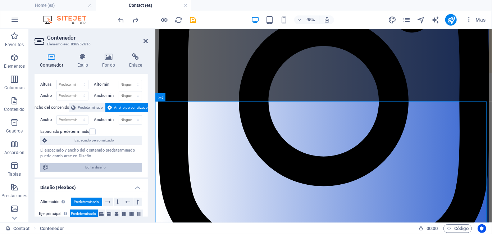
click at [109, 167] on span "Editar diseño" at bounding box center [95, 167] width 89 height 9
select select "rem"
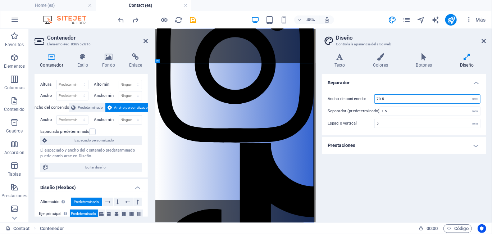
drag, startPoint x: 389, startPoint y: 98, endPoint x: 372, endPoint y: 100, distance: 17.3
click at [372, 100] on div "Ancho de contenedor 70.5 rem px" at bounding box center [403, 98] width 153 height 9
click at [403, 88] on div "Ancho de contenedor 50.5 rem px Separador (predeterminado) 1.5 rem Espacio vert…" at bounding box center [403, 111] width 167 height 48
click at [409, 87] on div "Ancho de contenedor 50.5 rem px Separador (predeterminado) 1.5 rem Espacio vert…" at bounding box center [403, 111] width 167 height 48
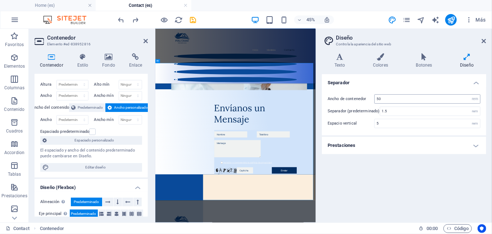
type input "70.5"
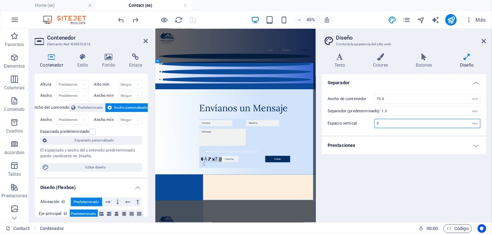
click at [385, 123] on input "5" at bounding box center [426, 123] width 105 height 9
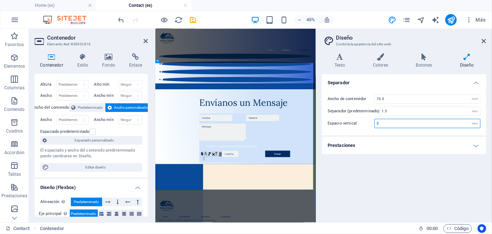
type input "3"
click at [387, 129] on div "Ancho de contenedor 70.5 rem px Separador (predeterminado) 1.5 rem Espacio vert…" at bounding box center [403, 111] width 167 height 48
click at [386, 122] on input "3" at bounding box center [426, 123] width 105 height 9
type input "2"
click at [395, 132] on div "Ancho de contenedor 70.5 rem px Separador (predeterminado) 1.5 rem Espacio vert…" at bounding box center [403, 111] width 167 height 48
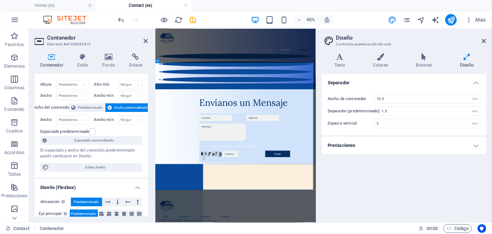
click at [391, 133] on div "Ancho de contenedor 70.5 rem px Separador (predeterminado) 1.5 rem Espacio vert…" at bounding box center [403, 111] width 167 height 48
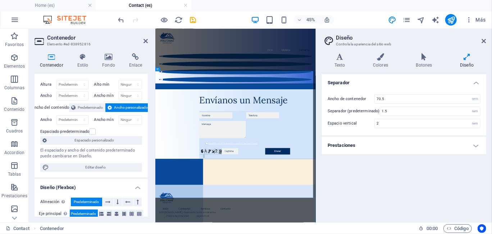
scroll to position [165, 0]
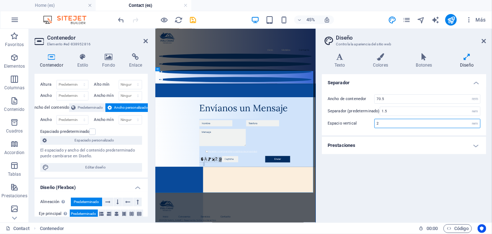
click at [381, 124] on input "2" at bounding box center [426, 123] width 105 height 9
type input "6"
click at [382, 138] on h4 "Prestaciones" at bounding box center [404, 145] width 164 height 17
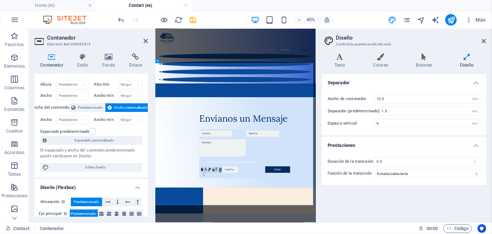
scroll to position [182, 0]
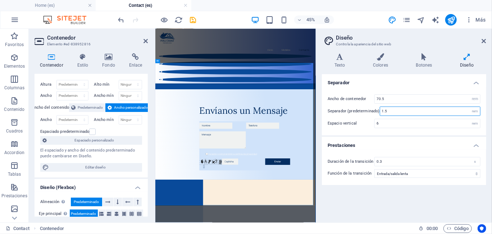
click at [391, 113] on input "1.5" at bounding box center [430, 111] width 100 height 9
type input "1"
click at [388, 83] on h4 "Separador" at bounding box center [404, 80] width 164 height 13
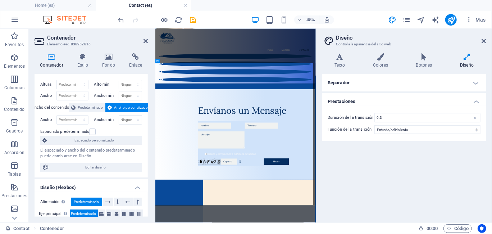
click at [391, 83] on h4 "Separador" at bounding box center [404, 82] width 164 height 17
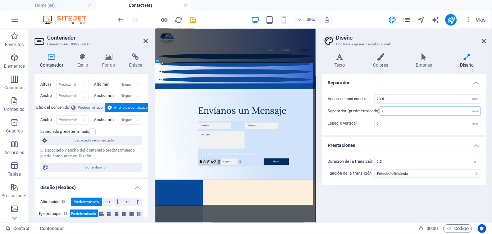
click at [387, 110] on input "1" at bounding box center [430, 111] width 100 height 9
type input "0.5"
click at [390, 85] on h4 "Separador" at bounding box center [404, 80] width 164 height 13
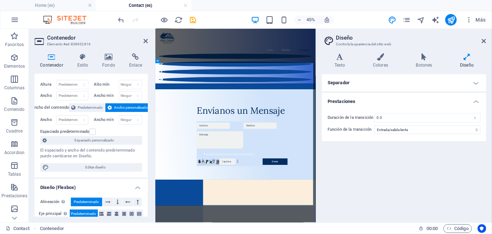
click at [390, 85] on h4 "Separador" at bounding box center [404, 82] width 164 height 17
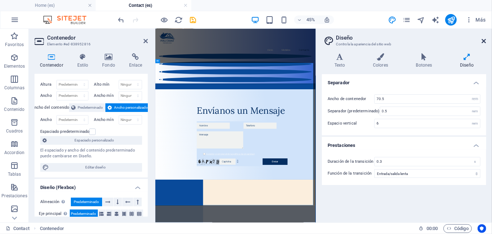
click at [482, 43] on icon at bounding box center [484, 41] width 4 height 6
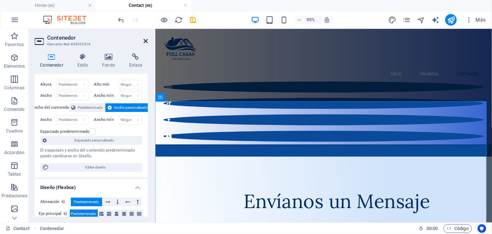
click at [144, 43] on icon at bounding box center [145, 41] width 4 height 6
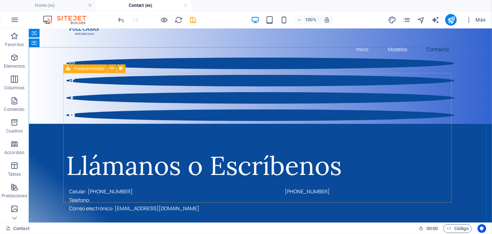
scroll to position [38, 0]
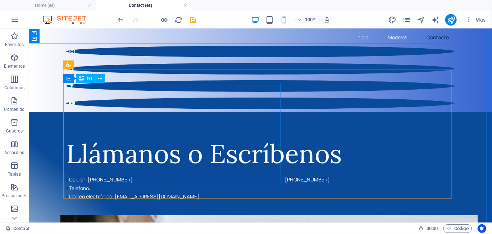
click at [263, 137] on div "Llámanos o Escríbenos" at bounding box center [260, 153] width 388 height 32
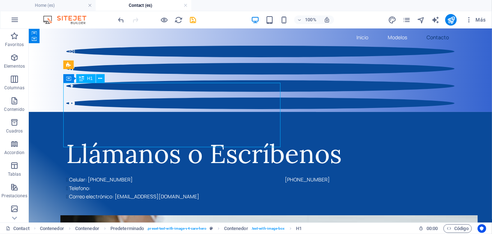
click at [266, 137] on div "Llámanos o Escríbenos" at bounding box center [260, 153] width 388 height 32
click at [278, 137] on div "Llámanos o Escríbenos" at bounding box center [260, 153] width 388 height 32
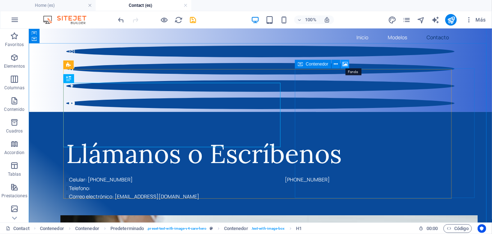
click at [346, 65] on icon at bounding box center [344, 64] width 5 height 8
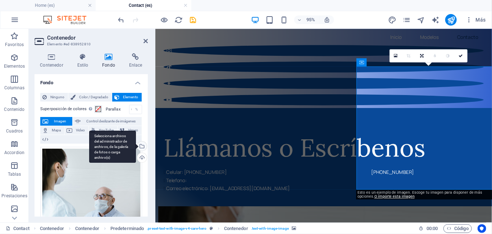
click at [136, 144] on div "Selecciona archivos del administrador de archivos, de la galería de fotos o car…" at bounding box center [112, 146] width 47 height 32
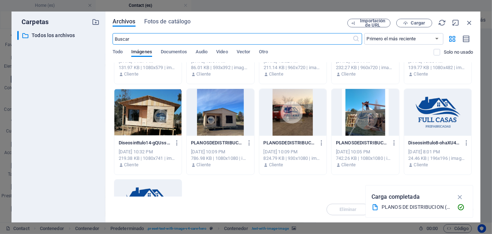
scroll to position [287, 0]
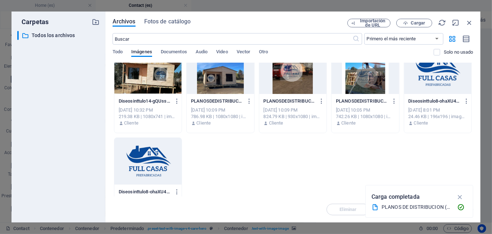
click at [424, 86] on div at bounding box center [437, 70] width 67 height 47
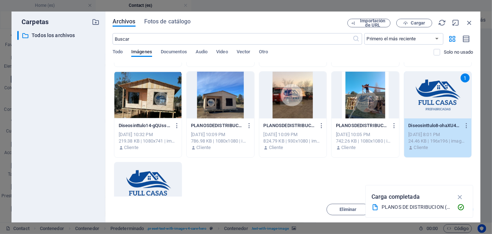
scroll to position [252, 0]
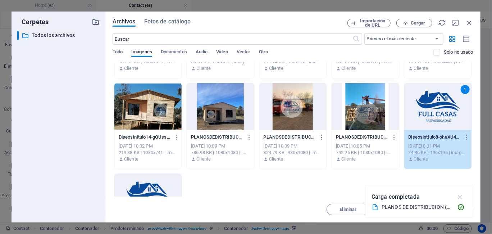
click at [460, 196] on icon "button" at bounding box center [460, 197] width 8 height 8
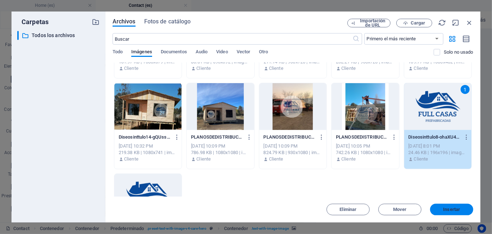
click at [450, 207] on span "Insertar" at bounding box center [451, 209] width 17 height 4
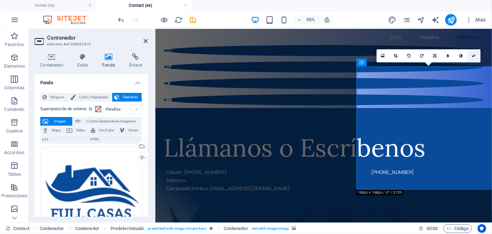
click at [471, 57] on link at bounding box center [473, 55] width 13 height 13
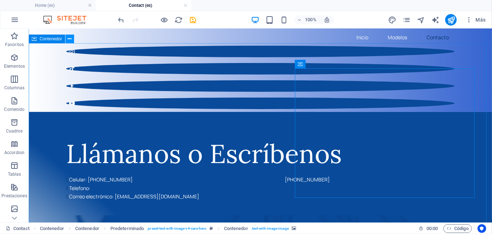
click at [68, 38] on icon at bounding box center [70, 39] width 4 height 8
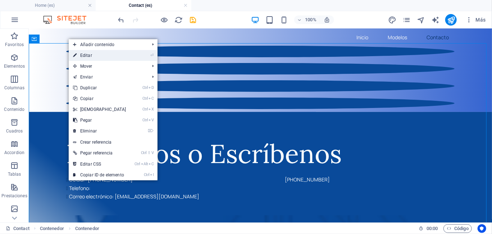
click at [108, 52] on link "⏎ Editar" at bounding box center [100, 55] width 62 height 11
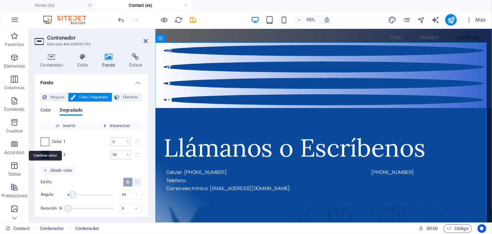
click at [46, 142] on span at bounding box center [45, 142] width 8 height 8
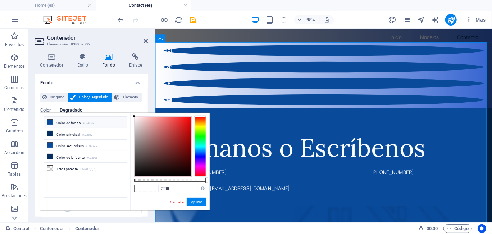
click at [56, 123] on li "Color de fondo #094a9a" at bounding box center [85, 121] width 83 height 11
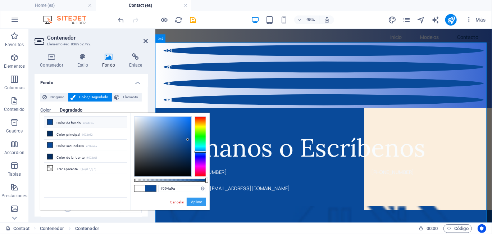
click at [193, 201] on button "Aplicar" at bounding box center [196, 201] width 19 height 9
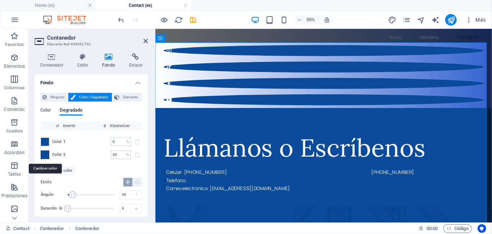
click at [44, 155] on span at bounding box center [45, 155] width 8 height 8
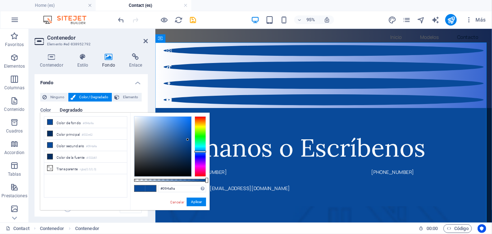
type input "#eaf0f8"
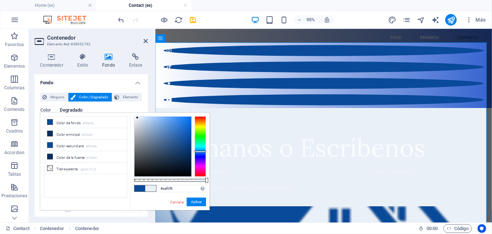
click at [137, 118] on div at bounding box center [162, 146] width 57 height 60
click at [198, 203] on button "Aplicar" at bounding box center [196, 201] width 19 height 9
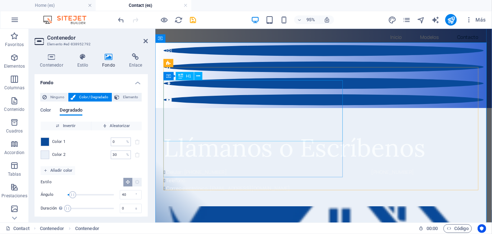
click at [291, 137] on div "Llámanos o Escríbenos" at bounding box center [332, 153] width 337 height 32
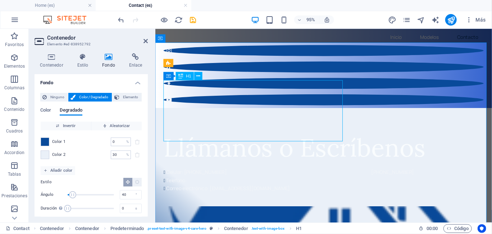
click at [295, 137] on div "Llámanos o Escríbenos" at bounding box center [332, 153] width 337 height 32
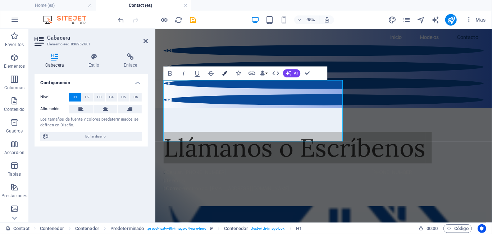
click at [225, 73] on icon "button" at bounding box center [224, 73] width 5 height 5
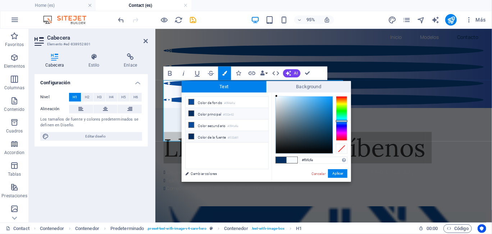
click at [211, 135] on li "Color de la fuente #032d61" at bounding box center [226, 136] width 83 height 11
type input "#032d61"
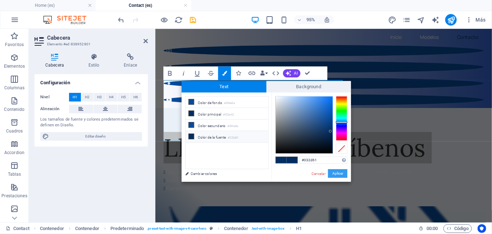
click at [337, 175] on button "Aplicar" at bounding box center [337, 173] width 19 height 9
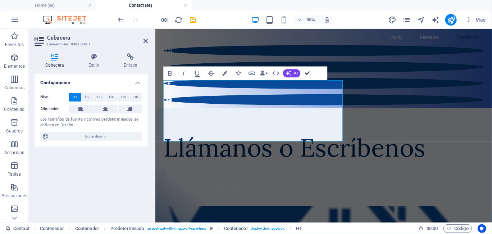
drag, startPoint x: 306, startPoint y: 76, endPoint x: 275, endPoint y: 55, distance: 37.0
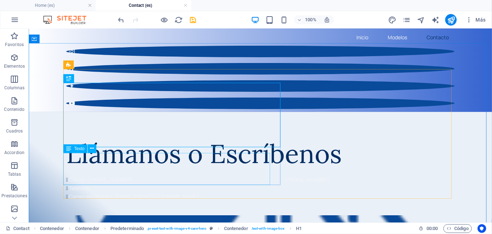
click at [139, 175] on div "Celular: +56 9 5423 4825 +56 9 8694 7812 Telefono: Correo electrónico: ventas@f…" at bounding box center [260, 187] width 388 height 25
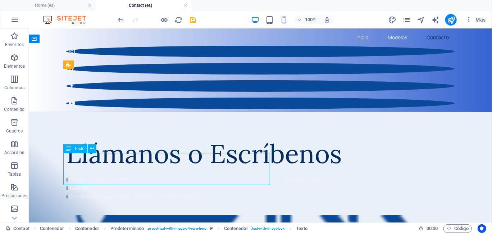
click at [139, 175] on div "Celular: +56 9 5423 4825 +56 9 8694 7812 Telefono: Correo electrónico: ventas@f…" at bounding box center [260, 187] width 388 height 25
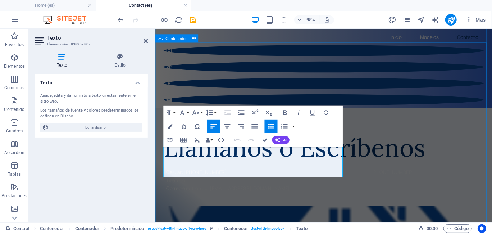
drag, startPoint x: 305, startPoint y: 179, endPoint x: 149, endPoint y: 155, distance: 157.0
click at [167, 123] on button "Colors" at bounding box center [170, 126] width 13 height 14
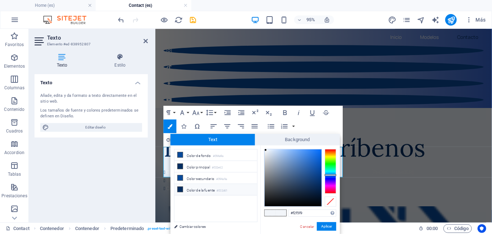
click at [209, 187] on li "Color de la fuente #032d61" at bounding box center [215, 189] width 83 height 11
type input "#032d61"
click at [332, 226] on button "Aplicar" at bounding box center [326, 226] width 19 height 9
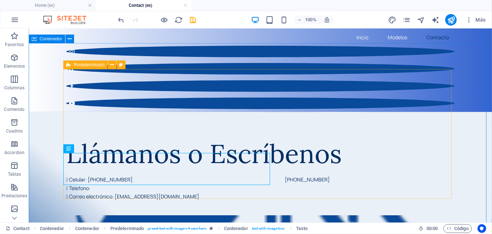
click at [348, 204] on div "Llámanos o Escríbenos Celular: +56 9 5423 4825 +56 9 8694 7812 Telefono: Correo…" at bounding box center [259, 214] width 463 height 206
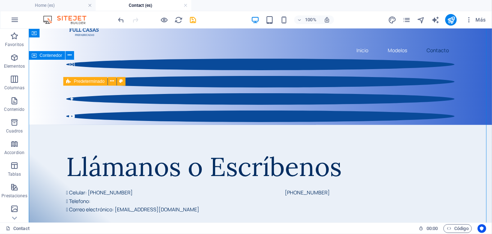
scroll to position [0, 0]
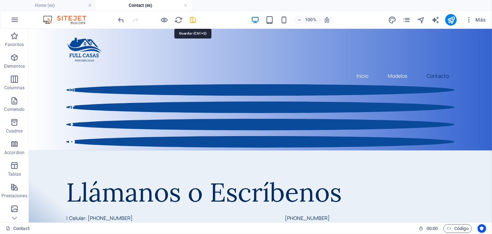
click at [193, 21] on icon "save" at bounding box center [193, 20] width 8 height 8
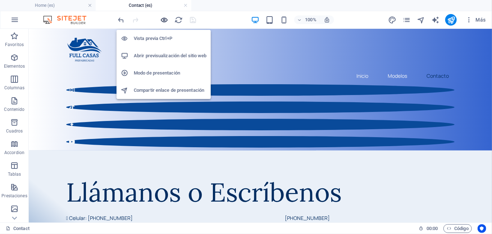
click at [165, 21] on icon "button" at bounding box center [164, 20] width 8 height 8
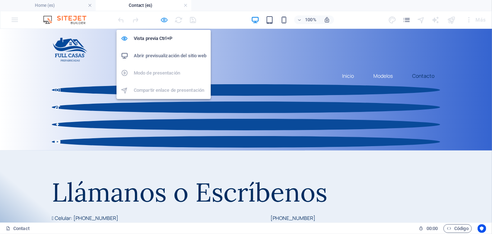
click at [160, 20] on icon "button" at bounding box center [164, 20] width 8 height 8
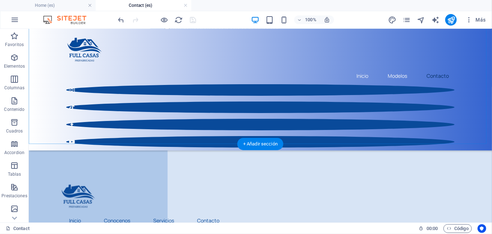
scroll to position [493, 0]
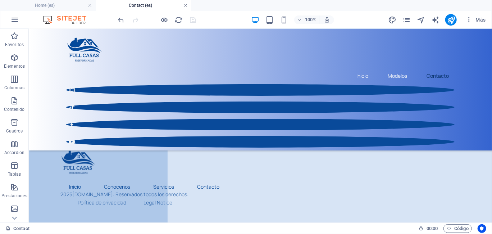
click at [185, 5] on link at bounding box center [185, 5] width 4 height 7
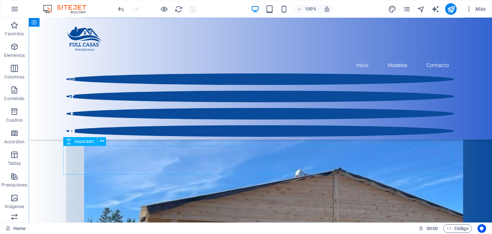
scroll to position [359, 0]
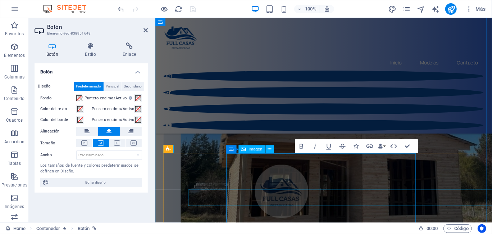
scroll to position [335, 0]
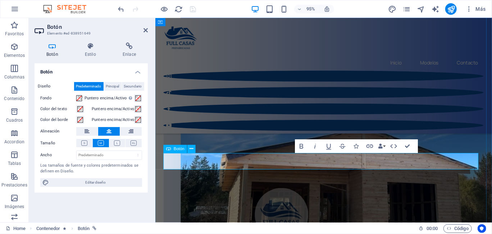
click at [149, 28] on aside "Botón Elemento #ed-838951649 Botón Estilo Enlace Botón Diseño Predeterminado Pr…" at bounding box center [92, 120] width 126 height 204
click at [143, 29] on icon at bounding box center [145, 30] width 4 height 6
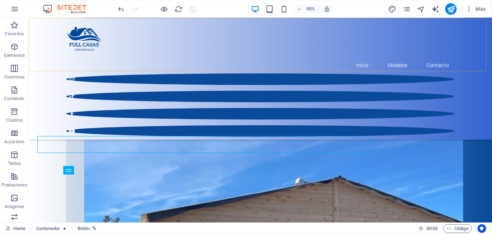
scroll to position [359, 0]
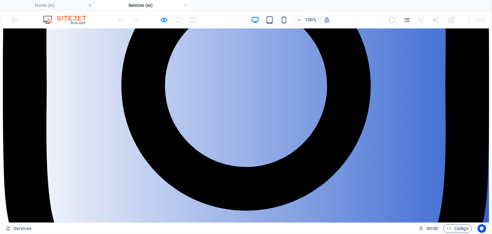
scroll to position [342, 0]
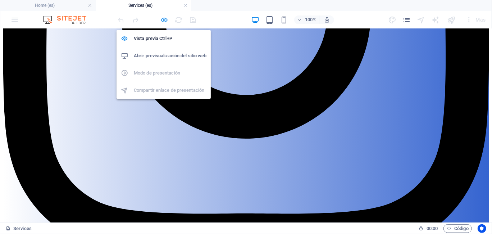
click at [163, 19] on icon "button" at bounding box center [164, 20] width 8 height 8
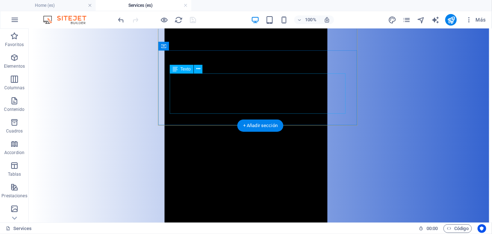
scroll to position [1708, 0]
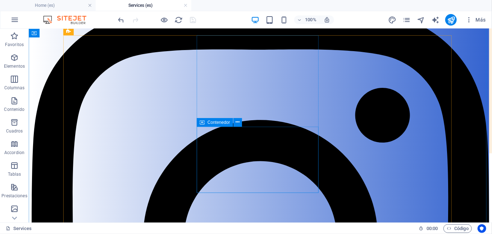
scroll to position [72, 0]
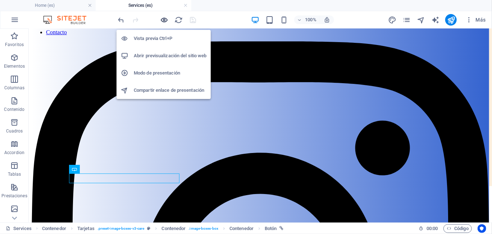
click at [162, 18] on icon "button" at bounding box center [164, 20] width 8 height 8
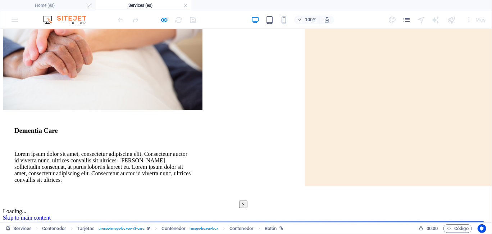
scroll to position [0, 0]
click at [248, 200] on button "×" at bounding box center [243, 204] width 9 height 8
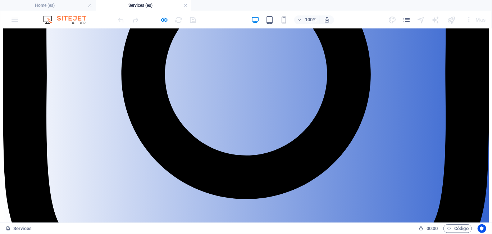
scroll to position [270, 0]
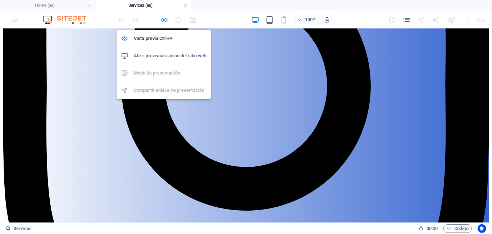
click at [161, 18] on icon "button" at bounding box center [164, 20] width 8 height 8
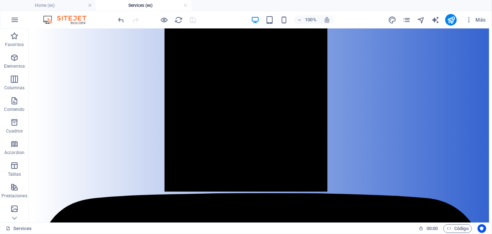
scroll to position [1779, 0]
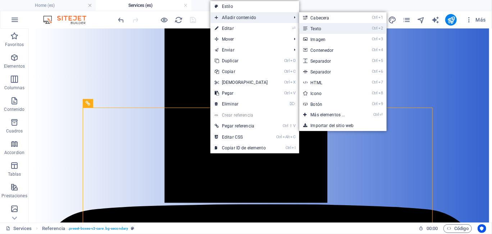
click at [307, 27] on link "Ctrl 2 Texto" at bounding box center [329, 28] width 60 height 11
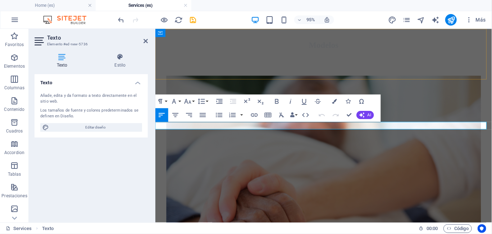
scroll to position [1956, 0]
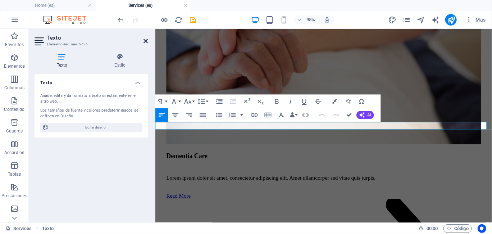
drag, startPoint x: 144, startPoint y: 39, endPoint x: 117, endPoint y: 11, distance: 39.1
click at [144, 39] on icon at bounding box center [145, 41] width 4 height 6
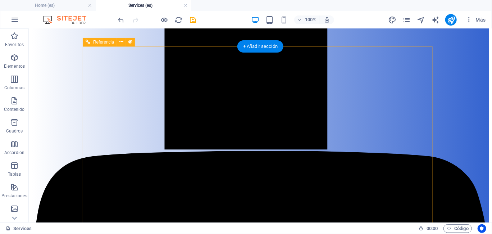
scroll to position [1768, 0]
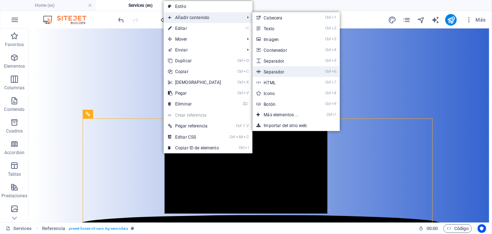
click at [280, 70] on link "Ctrl 6 Separador" at bounding box center [282, 71] width 60 height 11
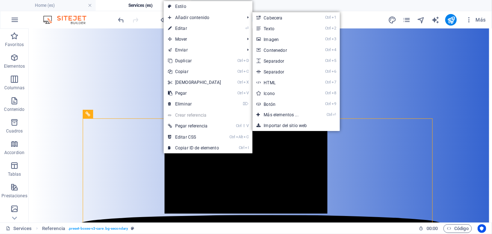
select select "%"
select select "px"
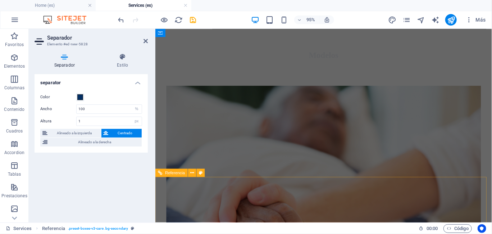
scroll to position [1952, 0]
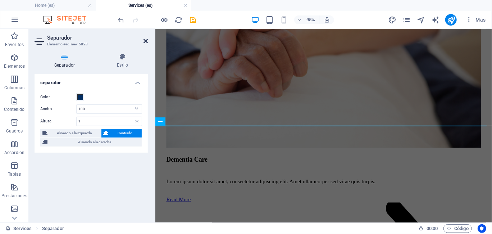
click at [146, 40] on icon at bounding box center [145, 41] width 4 height 6
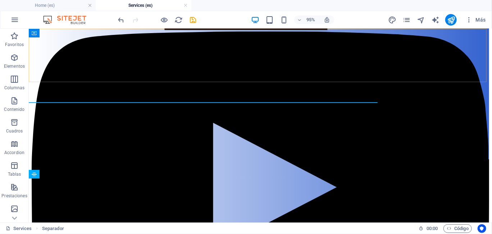
scroll to position [1980, 0]
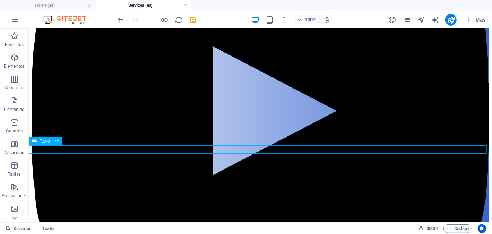
scroll to position [2016, 0]
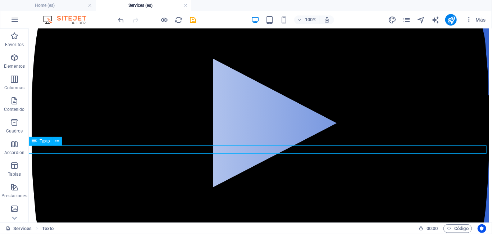
click at [59, 140] on icon at bounding box center [57, 141] width 4 height 8
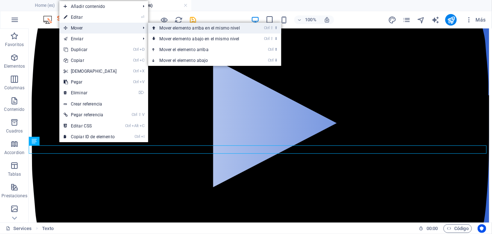
click at [173, 27] on link "Ctrl ⇧ ⬆ Mover elemento arriba en el mismo nivel" at bounding box center [201, 28] width 106 height 11
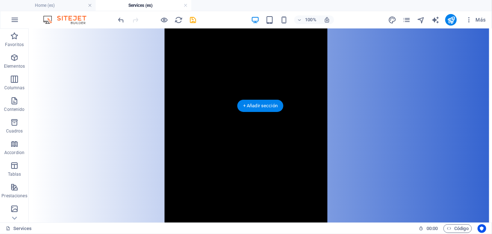
scroll to position [1800, 0]
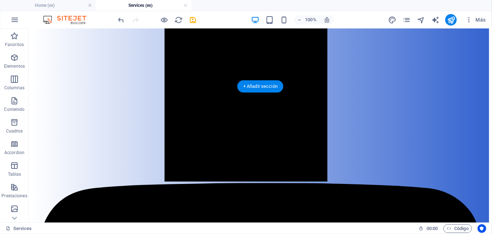
drag, startPoint x: 58, startPoint y: 180, endPoint x: 125, endPoint y: 112, distance: 95.0
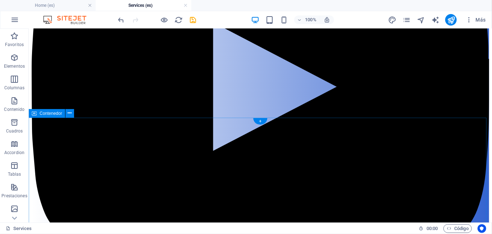
scroll to position [2052, 0]
click at [70, 114] on icon at bounding box center [70, 113] width 4 height 8
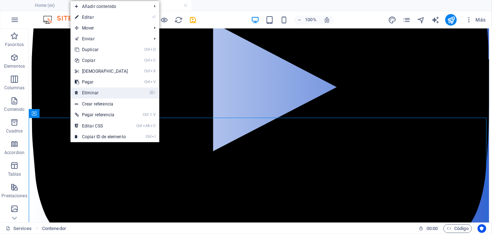
click at [95, 95] on link "⌦ Eliminar" at bounding box center [101, 92] width 62 height 11
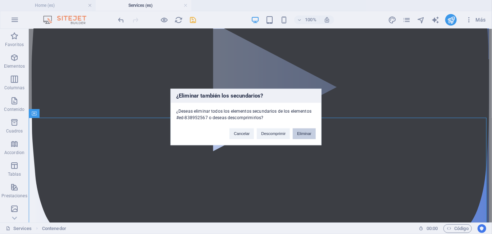
click at [305, 134] on button "Eliminar" at bounding box center [304, 133] width 23 height 11
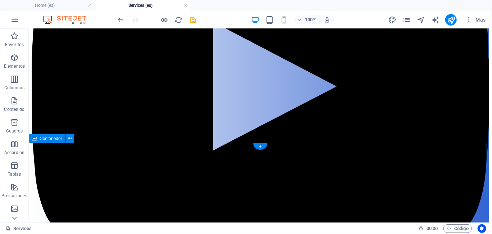
scroll to position [2059, 0]
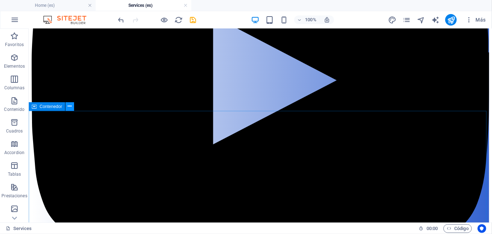
click at [70, 105] on icon at bounding box center [70, 106] width 4 height 8
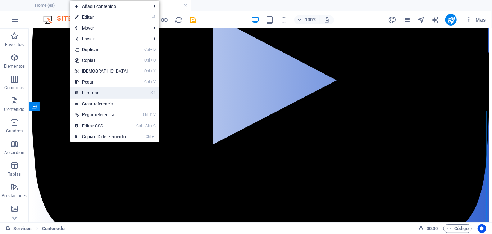
click at [91, 91] on link "⌦ Eliminar" at bounding box center [101, 92] width 62 height 11
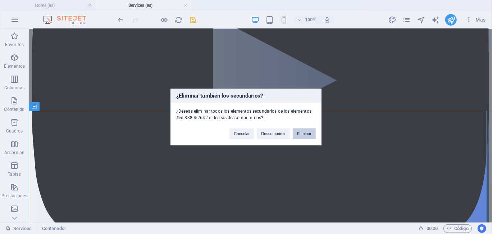
click at [304, 132] on button "Eliminar" at bounding box center [304, 133] width 23 height 11
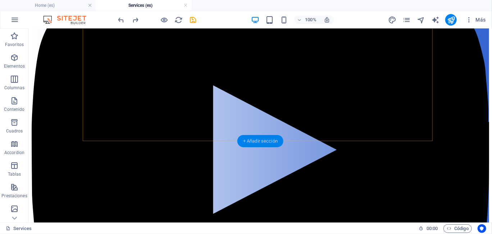
scroll to position [1972, 0]
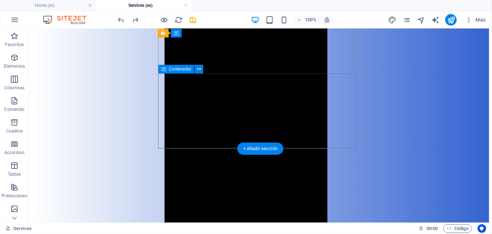
scroll to position [1684, 0]
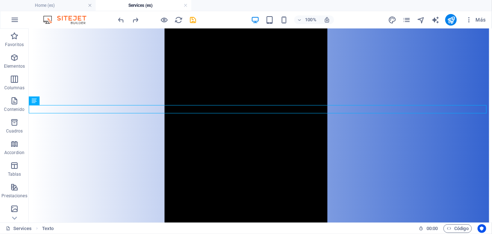
scroll to position [1720, 0]
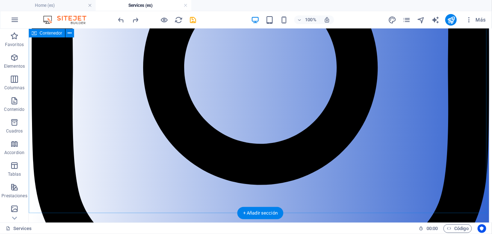
scroll to position [319, 0]
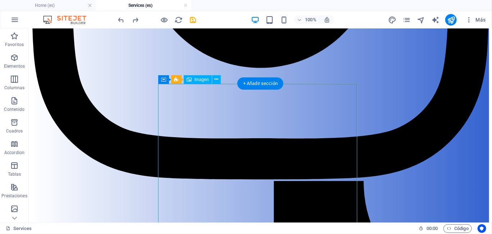
scroll to position [355, 0]
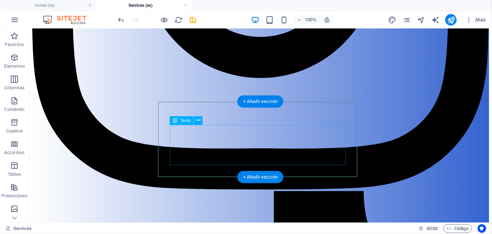
scroll to position [391, 0]
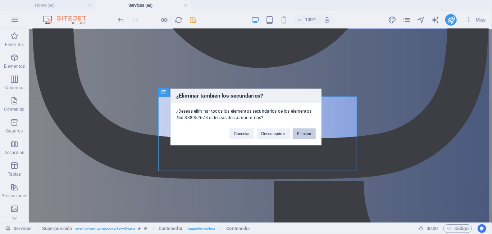
click at [308, 135] on button "Eliminar" at bounding box center [304, 133] width 23 height 11
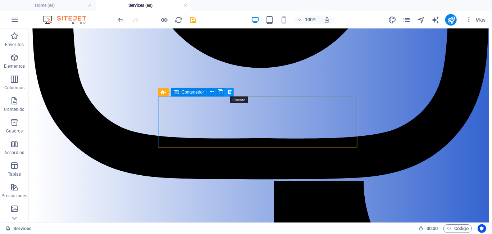
click at [227, 91] on icon at bounding box center [229, 92] width 4 height 8
click at [203, 92] on icon at bounding box center [203, 92] width 4 height 8
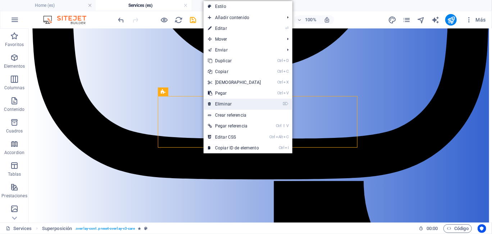
drag, startPoint x: 234, startPoint y: 102, endPoint x: 207, endPoint y: 76, distance: 37.4
click at [234, 102] on link "⌦ Eliminar" at bounding box center [234, 103] width 62 height 11
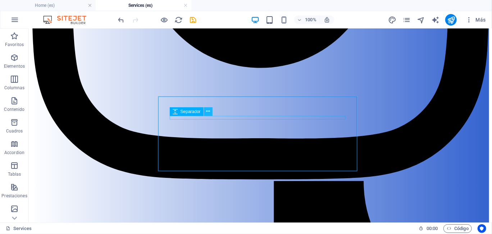
click at [209, 110] on icon at bounding box center [208, 111] width 4 height 8
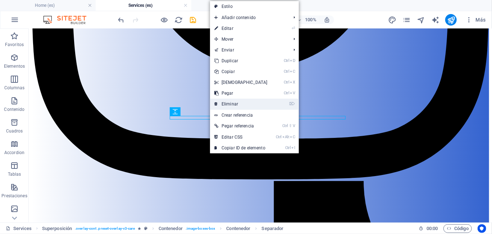
drag, startPoint x: 226, startPoint y: 102, endPoint x: 196, endPoint y: 75, distance: 40.4
click at [226, 102] on link "⌦ Eliminar" at bounding box center [241, 103] width 62 height 11
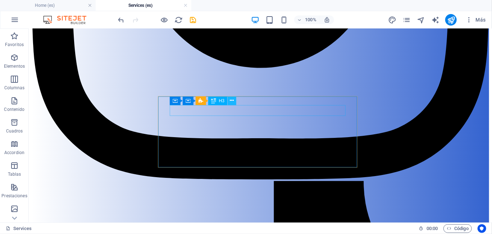
click at [232, 100] on icon at bounding box center [232, 101] width 4 height 8
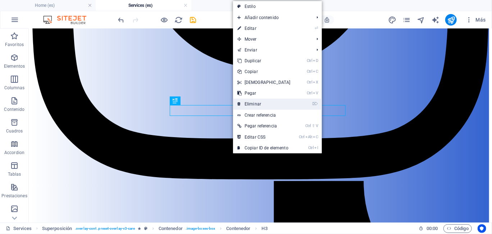
click at [248, 101] on link "⌦ Eliminar" at bounding box center [264, 103] width 62 height 11
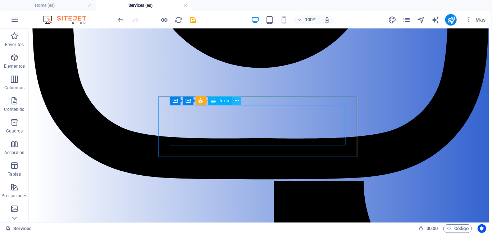
click at [239, 100] on button at bounding box center [236, 100] width 9 height 9
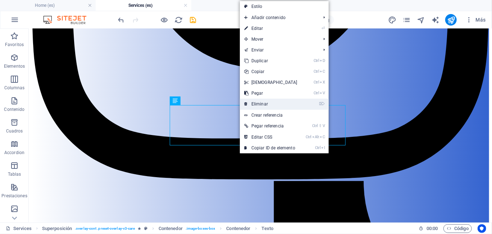
click at [251, 101] on link "⌦ Eliminar" at bounding box center [271, 103] width 62 height 11
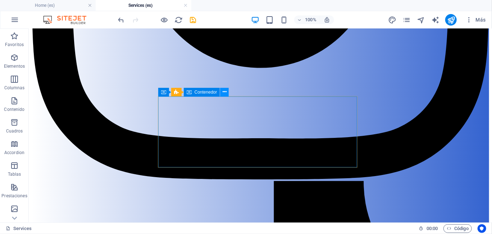
click at [224, 93] on icon at bounding box center [224, 92] width 4 height 8
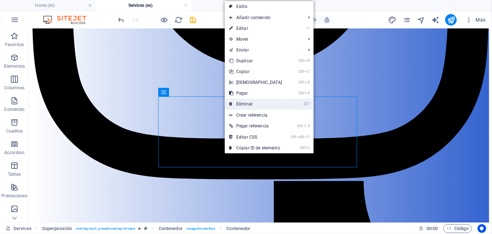
click at [245, 105] on link "⌦ Eliminar" at bounding box center [256, 103] width 62 height 11
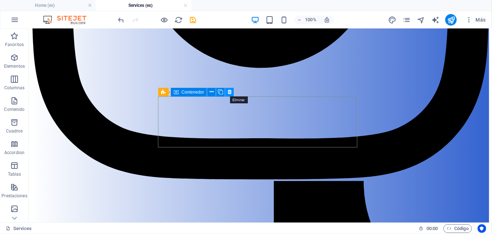
click at [229, 93] on icon at bounding box center [229, 92] width 4 height 8
click at [199, 92] on button at bounding box center [203, 91] width 9 height 9
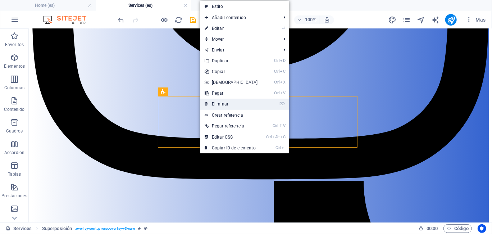
click at [223, 102] on link "⌦ Eliminar" at bounding box center [231, 103] width 62 height 11
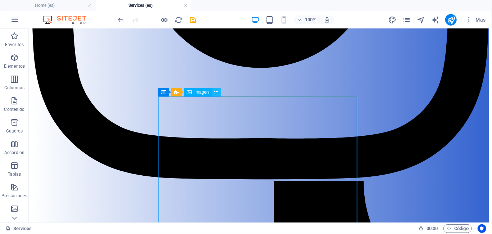
click at [217, 91] on icon at bounding box center [216, 92] width 4 height 8
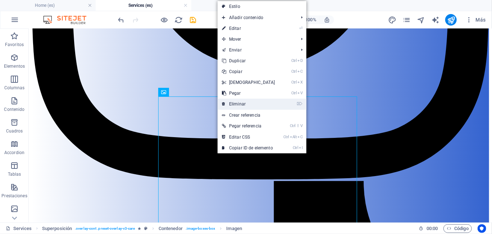
click at [243, 102] on link "⌦ Eliminar" at bounding box center [248, 103] width 62 height 11
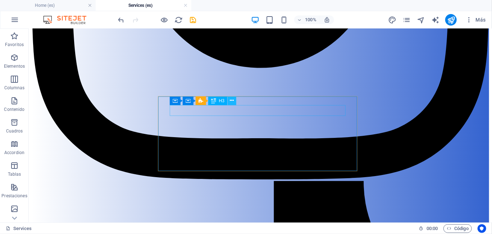
click at [234, 100] on button at bounding box center [231, 100] width 9 height 9
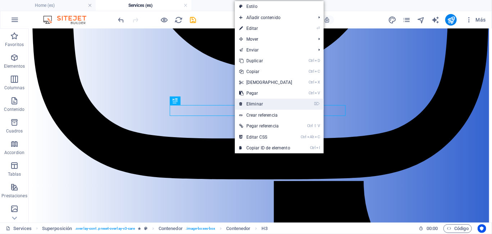
click at [252, 103] on link "⌦ Eliminar" at bounding box center [266, 103] width 62 height 11
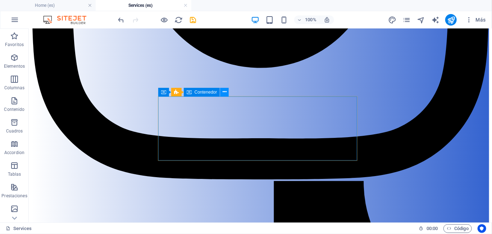
click at [226, 92] on icon at bounding box center [224, 92] width 4 height 8
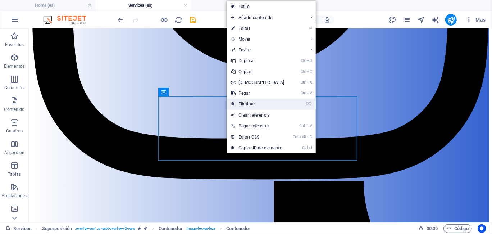
click at [249, 101] on link "⌦ Eliminar" at bounding box center [258, 103] width 62 height 11
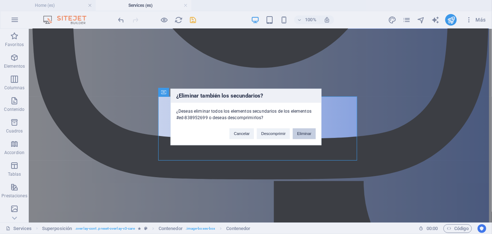
click at [306, 133] on button "Eliminar" at bounding box center [304, 133] width 23 height 11
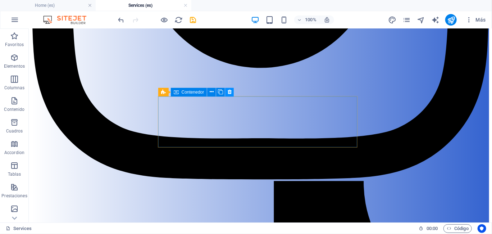
click at [231, 92] on icon at bounding box center [229, 92] width 4 height 8
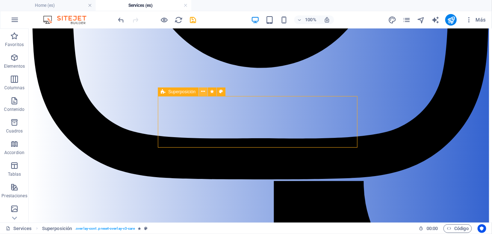
click at [203, 92] on icon at bounding box center [203, 92] width 4 height 8
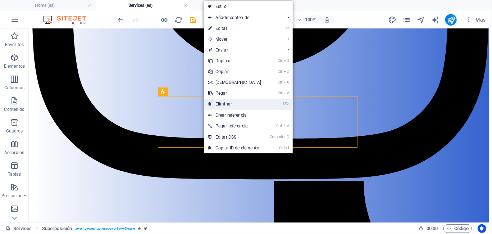
drag, startPoint x: 235, startPoint y: 100, endPoint x: 207, endPoint y: 72, distance: 39.7
click at [235, 100] on link "⌦ Eliminar" at bounding box center [235, 103] width 62 height 11
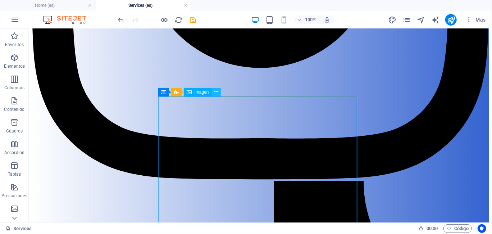
click at [217, 91] on icon at bounding box center [216, 92] width 4 height 8
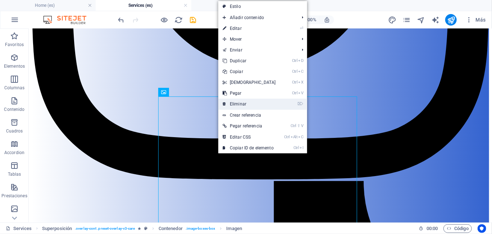
click at [235, 104] on link "⌦ Eliminar" at bounding box center [249, 103] width 62 height 11
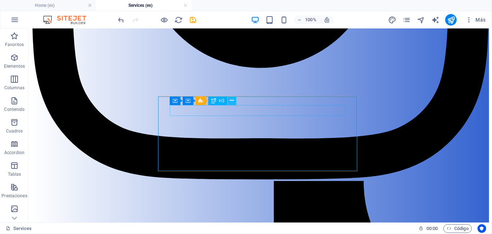
click at [233, 100] on icon at bounding box center [232, 101] width 4 height 8
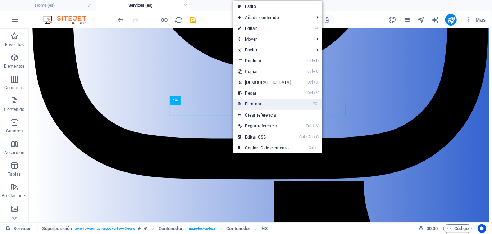
click at [250, 100] on link "⌦ Eliminar" at bounding box center [264, 103] width 62 height 11
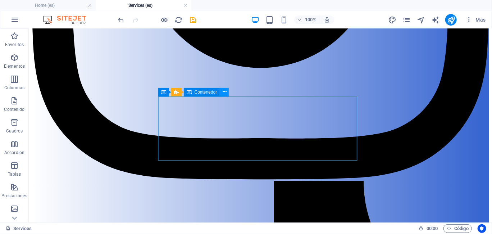
click at [226, 91] on icon at bounding box center [224, 92] width 4 height 8
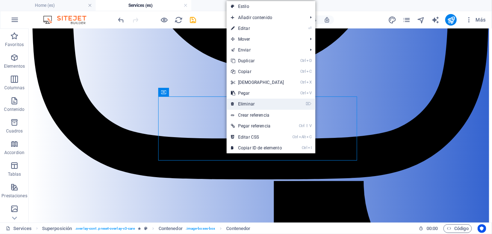
click at [249, 102] on link "⌦ Eliminar" at bounding box center [257, 103] width 62 height 11
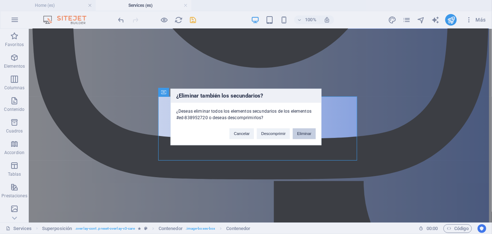
click at [305, 129] on button "Eliminar" at bounding box center [304, 133] width 23 height 11
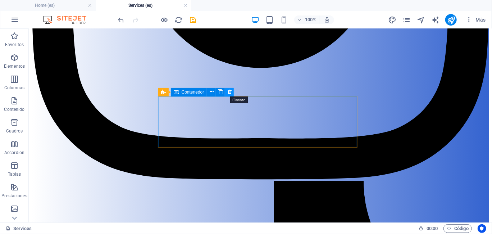
drag, startPoint x: 229, startPoint y: 93, endPoint x: 201, endPoint y: 67, distance: 39.2
click at [229, 93] on icon at bounding box center [229, 92] width 4 height 8
click at [203, 93] on icon at bounding box center [203, 92] width 4 height 8
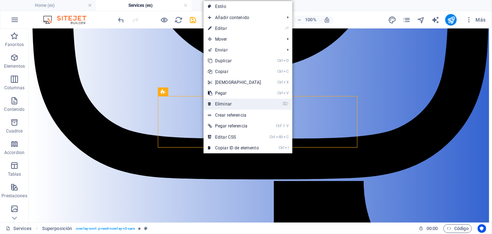
click at [232, 103] on link "⌦ Eliminar" at bounding box center [234, 103] width 62 height 11
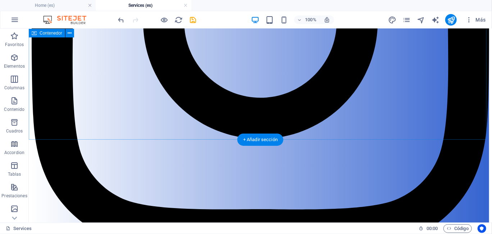
scroll to position [319, 0]
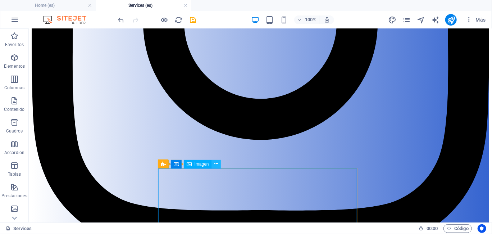
click at [215, 163] on icon at bounding box center [216, 164] width 4 height 8
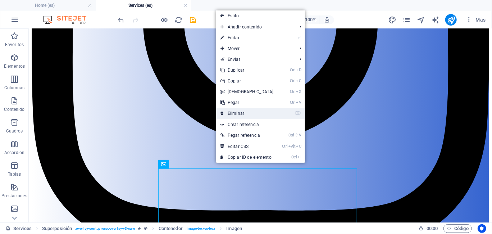
click at [242, 114] on link "⌦ Eliminar" at bounding box center [247, 113] width 62 height 11
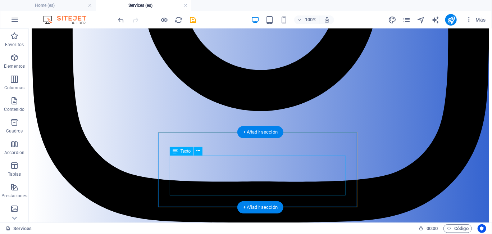
scroll to position [355, 0]
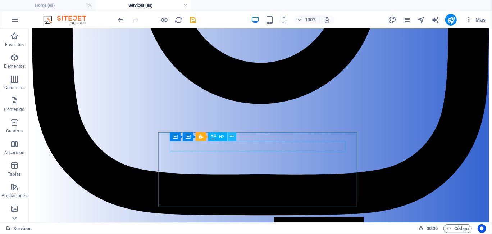
click at [230, 137] on icon at bounding box center [232, 137] width 4 height 8
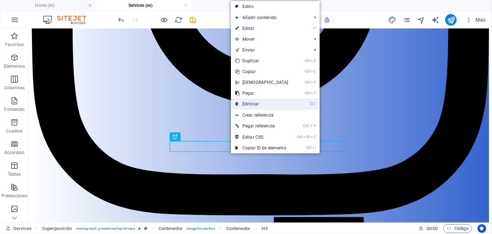
drag, startPoint x: 250, startPoint y: 104, endPoint x: 222, endPoint y: 82, distance: 36.1
click at [250, 104] on link "⌦ Eliminar" at bounding box center [262, 103] width 62 height 11
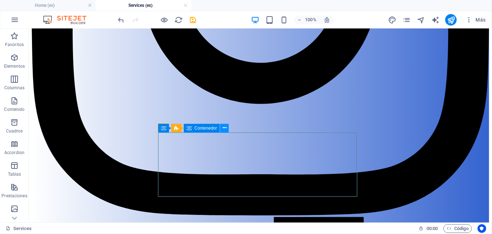
click at [224, 128] on icon at bounding box center [224, 128] width 4 height 8
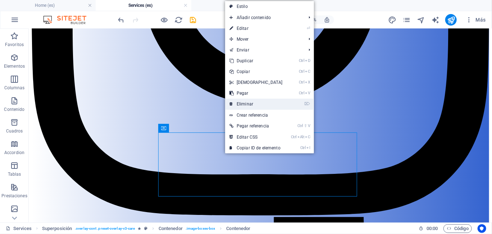
click at [249, 105] on link "⌦ Eliminar" at bounding box center [256, 103] width 62 height 11
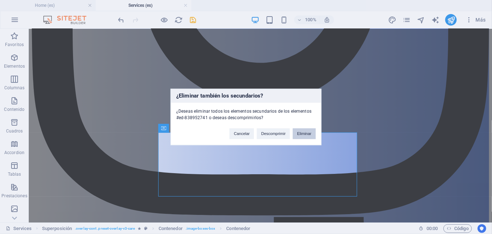
click at [300, 133] on button "Eliminar" at bounding box center [304, 133] width 23 height 11
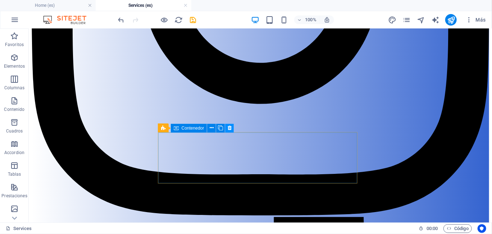
click at [229, 128] on icon at bounding box center [229, 128] width 4 height 8
click at [201, 128] on icon at bounding box center [203, 128] width 4 height 8
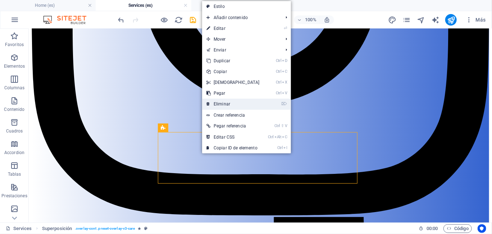
click at [237, 105] on link "⌦ Eliminar" at bounding box center [233, 103] width 62 height 11
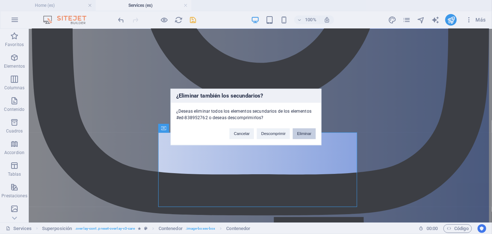
click at [301, 133] on button "Eliminar" at bounding box center [304, 133] width 23 height 11
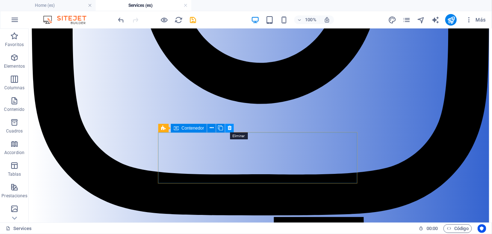
click at [229, 126] on icon at bounding box center [229, 128] width 4 height 8
click at [204, 127] on icon at bounding box center [203, 128] width 4 height 8
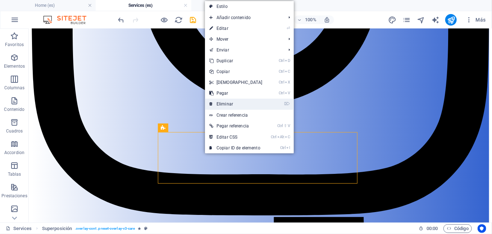
click at [243, 106] on link "⌦ Eliminar" at bounding box center [236, 103] width 62 height 11
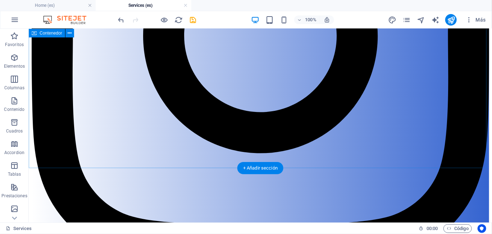
scroll to position [319, 0]
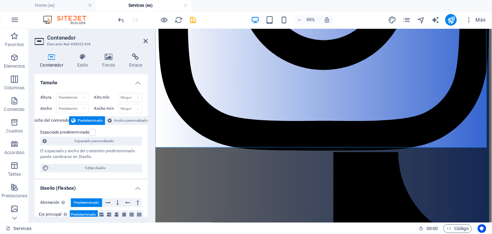
click at [143, 42] on icon at bounding box center [145, 41] width 4 height 6
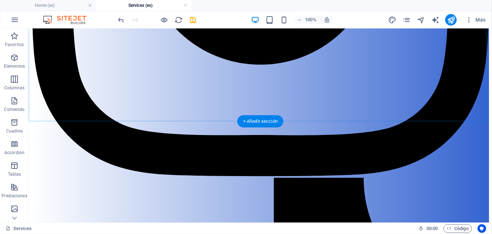
scroll to position [427, 0]
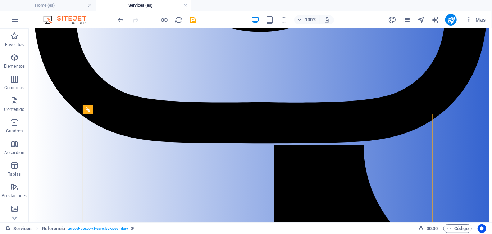
drag, startPoint x: 172, startPoint y: 113, endPoint x: 172, endPoint y: 88, distance: 24.8
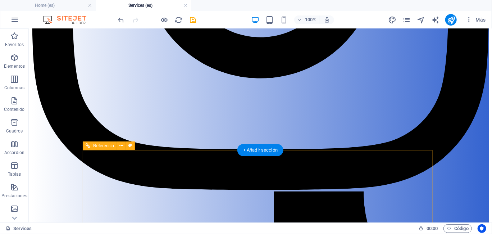
scroll to position [391, 0]
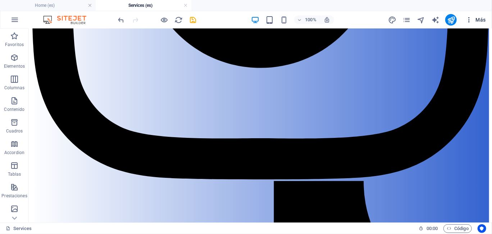
click at [467, 22] on icon "button" at bounding box center [468, 19] width 7 height 7
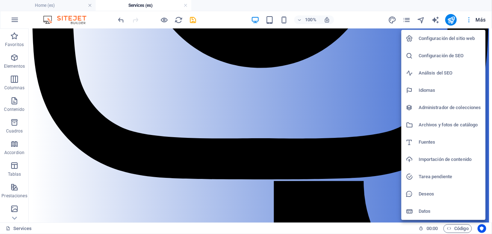
click at [467, 22] on div at bounding box center [246, 117] width 492 height 234
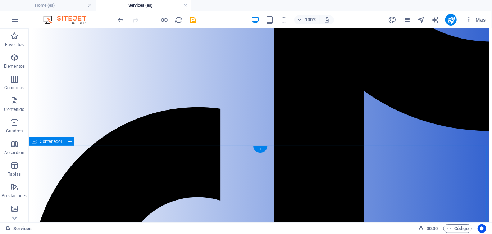
scroll to position [642, 0]
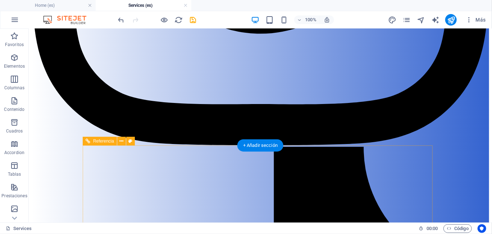
scroll to position [427, 0]
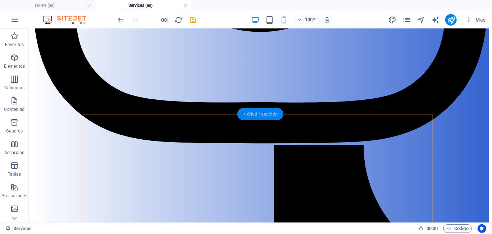
click at [254, 111] on div "+ Añadir sección" at bounding box center [260, 114] width 46 height 12
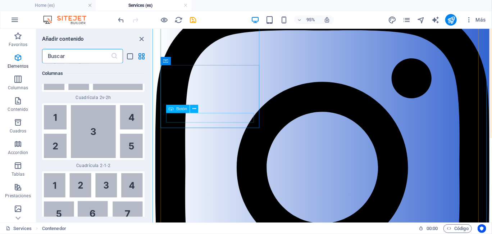
scroll to position [2397, 0]
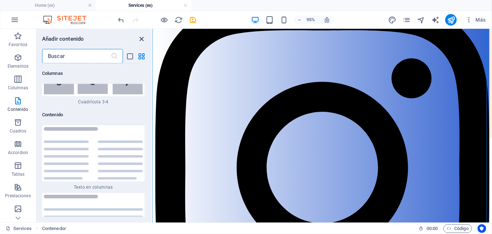
click at [145, 39] on icon "close panel" at bounding box center [142, 39] width 8 height 8
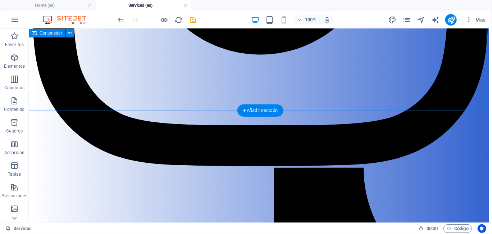
scroll to position [365, 0]
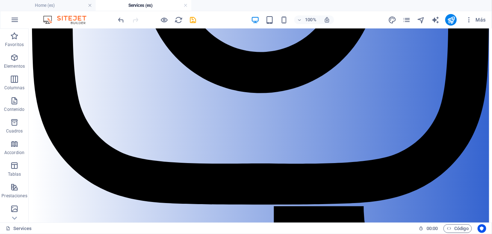
drag, startPoint x: 130, startPoint y: 142, endPoint x: 92, endPoint y: 147, distance: 37.7
drag, startPoint x: 92, startPoint y: 145, endPoint x: 67, endPoint y: 145, distance: 24.8
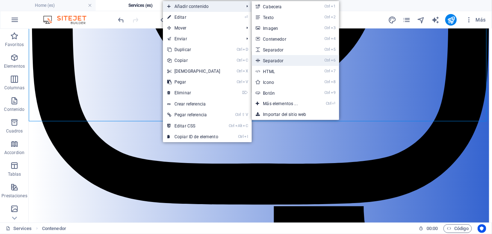
click at [274, 58] on link "Ctrl 6 Separador" at bounding box center [282, 60] width 60 height 11
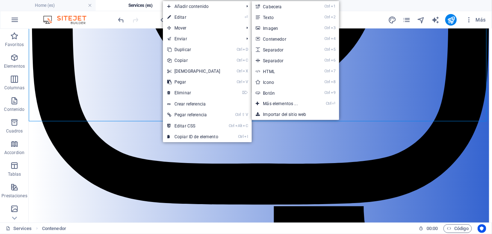
select select "%"
select select "px"
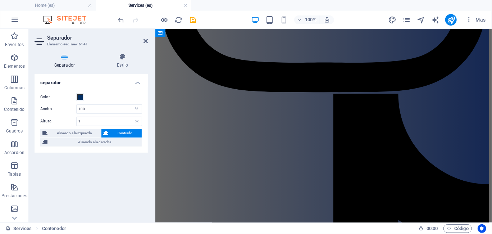
scroll to position [0, 0]
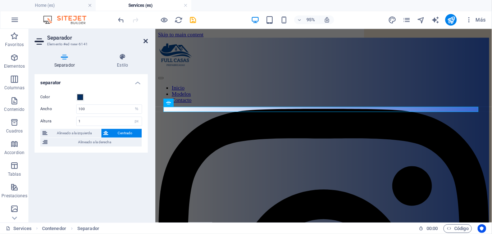
drag, startPoint x: 143, startPoint y: 40, endPoint x: 116, endPoint y: 16, distance: 36.1
click at [143, 40] on icon at bounding box center [145, 41] width 4 height 6
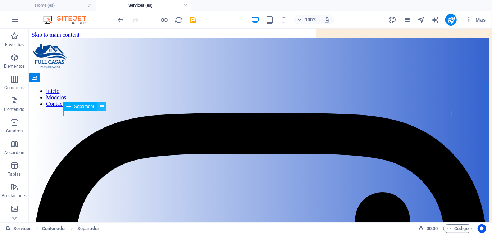
click at [104, 104] on button at bounding box center [101, 106] width 9 height 9
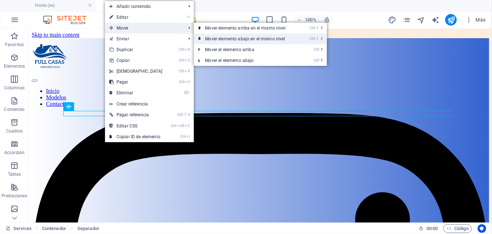
click at [206, 38] on link "Ctrl ⇧ ⬇ Mover elemento abajo en el mismo nivel" at bounding box center [247, 38] width 106 height 11
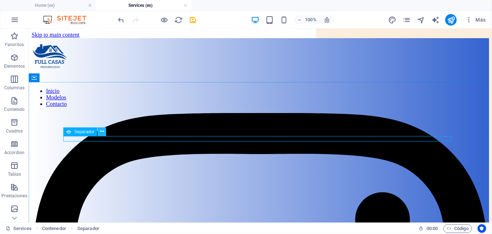
click at [102, 132] on icon at bounding box center [102, 132] width 4 height 8
click at [101, 131] on icon at bounding box center [102, 132] width 4 height 8
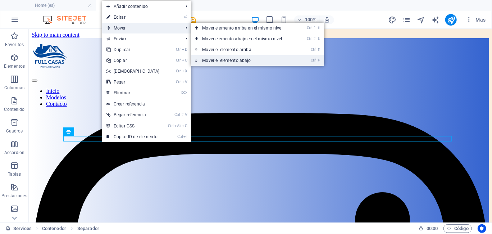
click at [207, 60] on link "Ctrl ⬇ Mover el elemento abajo" at bounding box center [244, 60] width 106 height 11
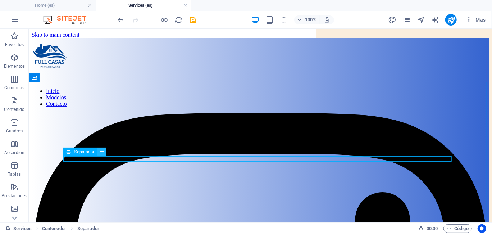
click at [101, 152] on icon at bounding box center [102, 152] width 4 height 8
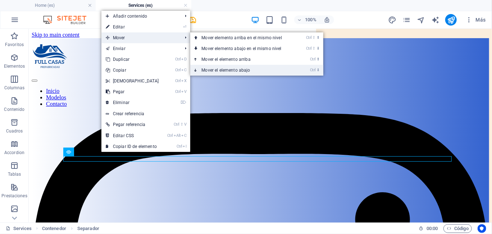
click at [210, 70] on link "Ctrl ⬇ Mover el elemento abajo" at bounding box center [243, 70] width 106 height 11
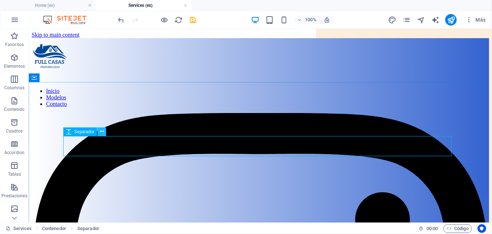
click at [101, 129] on icon at bounding box center [102, 132] width 4 height 8
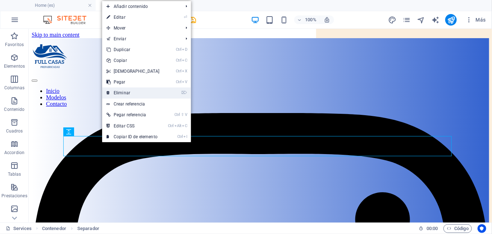
click at [123, 94] on link "⌦ Eliminar" at bounding box center [133, 92] width 62 height 11
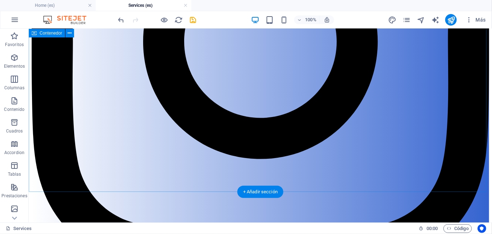
scroll to position [271, 0]
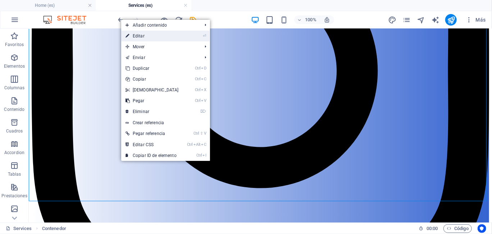
click at [173, 33] on link "⏎ Editar" at bounding box center [152, 36] width 62 height 11
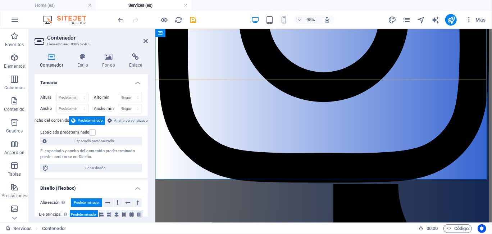
scroll to position [257, 0]
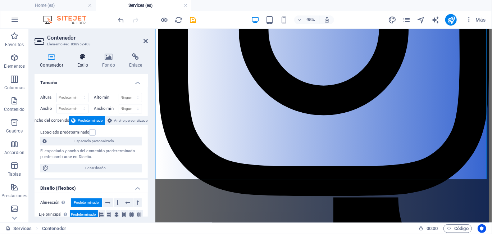
click at [82, 59] on icon at bounding box center [83, 56] width 22 height 7
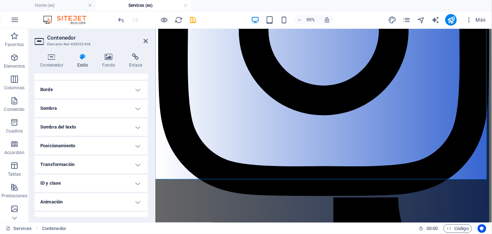
scroll to position [84, 0]
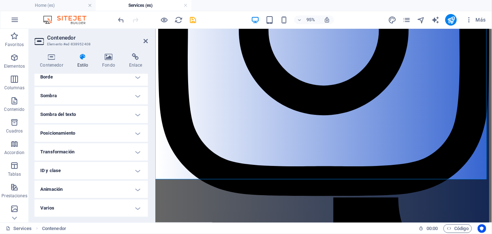
click at [106, 203] on h4 "Varios" at bounding box center [90, 207] width 113 height 17
click at [114, 55] on icon at bounding box center [109, 56] width 24 height 7
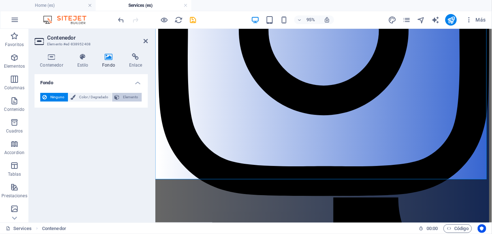
click at [125, 95] on span "Elemento" at bounding box center [130, 97] width 18 height 9
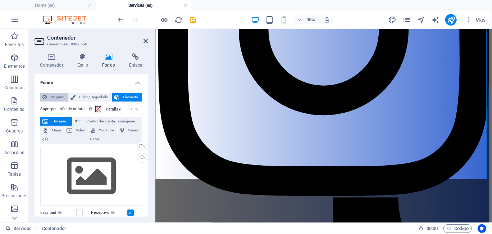
click at [49, 98] on span "Ninguno" at bounding box center [57, 97] width 17 height 9
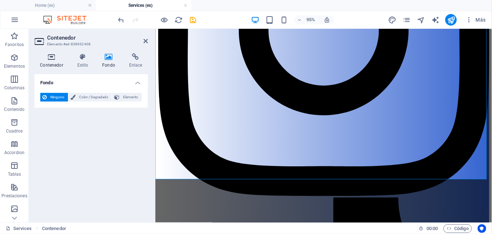
click at [55, 58] on icon at bounding box center [51, 56] width 34 height 7
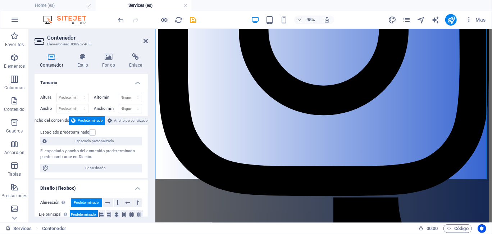
click at [141, 40] on h2 "Contenedor" at bounding box center [97, 37] width 101 height 6
click at [146, 38] on icon at bounding box center [145, 41] width 4 height 6
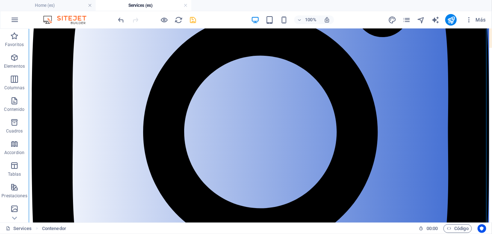
scroll to position [199, 0]
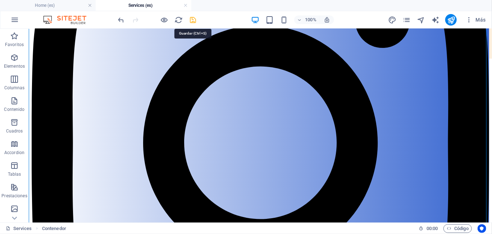
click at [192, 22] on icon "save" at bounding box center [193, 20] width 8 height 8
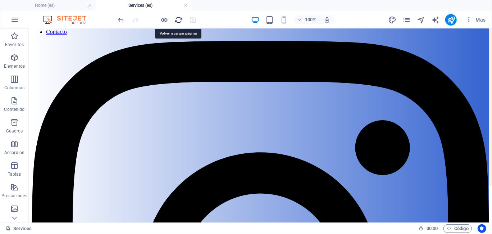
click at [175, 22] on icon "reload" at bounding box center [179, 20] width 8 height 8
click at [181, 17] on icon "reload" at bounding box center [179, 20] width 8 height 8
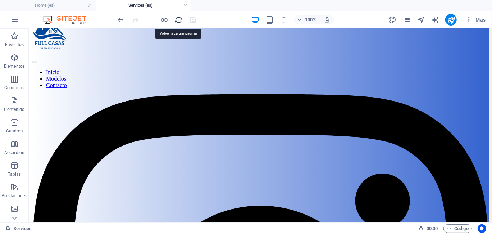
scroll to position [72, 0]
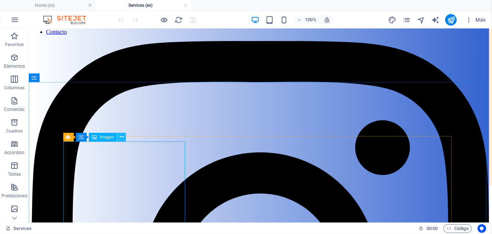
click at [121, 137] on icon at bounding box center [122, 137] width 4 height 8
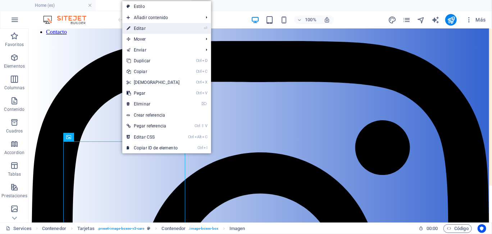
click at [171, 26] on link "⏎ Editar" at bounding box center [153, 28] width 62 height 11
select select "%"
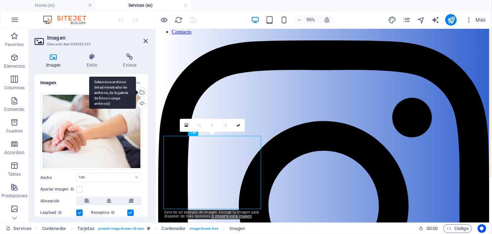
click at [142, 93] on div "Selecciona archivos del administrador de archivos, de la galería de fotos o car…" at bounding box center [141, 92] width 11 height 11
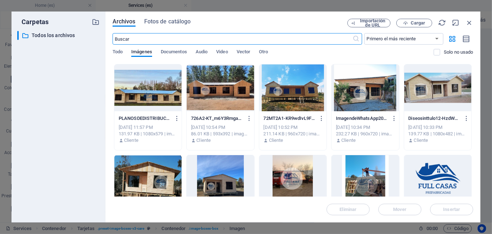
scroll to position [216, 0]
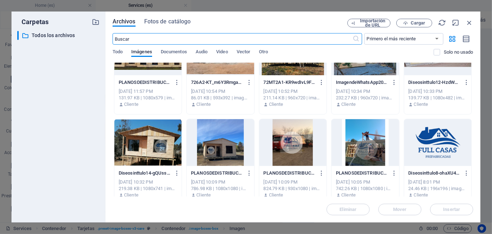
click at [160, 143] on div at bounding box center [147, 142] width 67 height 47
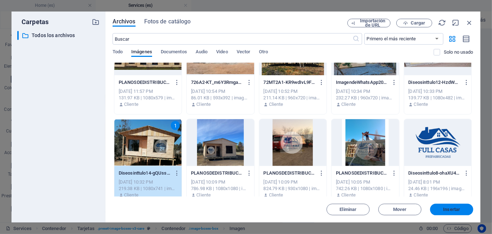
click at [454, 208] on span "Insertar" at bounding box center [451, 209] width 17 height 4
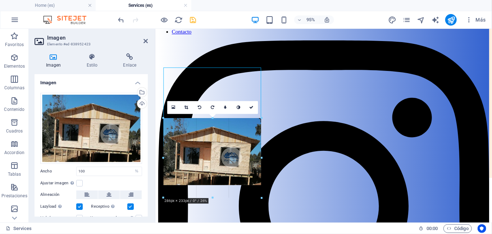
drag, startPoint x: 212, startPoint y: 134, endPoint x: 212, endPoint y: 146, distance: 12.2
type input "285"
select select "px"
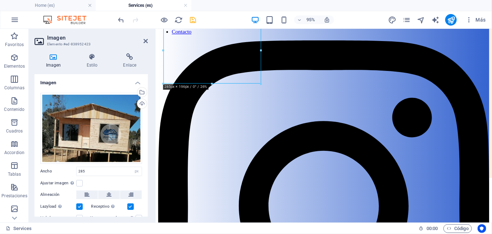
click at [252, 8] on icon at bounding box center [251, 6] width 4 height 4
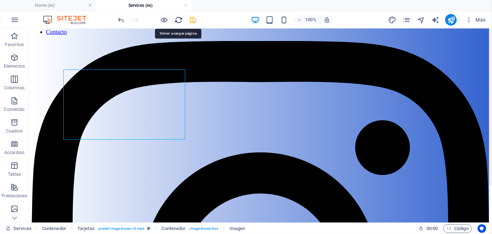
click at [178, 22] on icon "reload" at bounding box center [179, 20] width 8 height 8
click at [193, 20] on icon "save" at bounding box center [193, 20] width 8 height 8
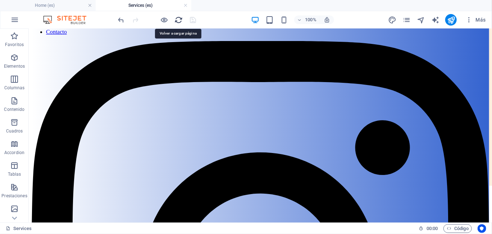
click at [177, 19] on icon "reload" at bounding box center [179, 20] width 8 height 8
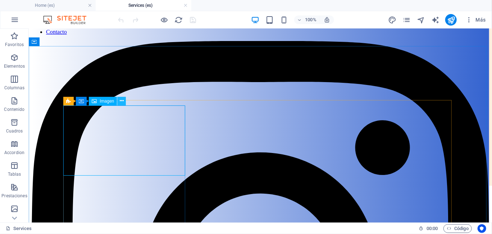
click at [120, 100] on icon at bounding box center [122, 101] width 4 height 8
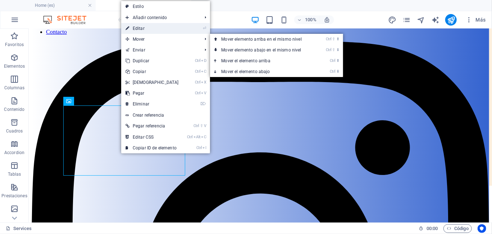
click at [154, 32] on link "⏎ Editar" at bounding box center [152, 28] width 62 height 11
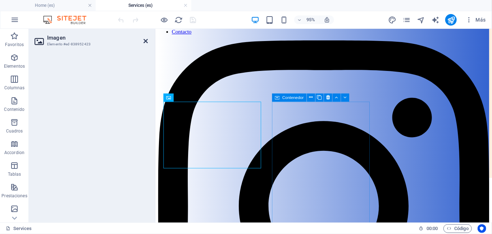
click at [146, 40] on icon at bounding box center [145, 41] width 4 height 6
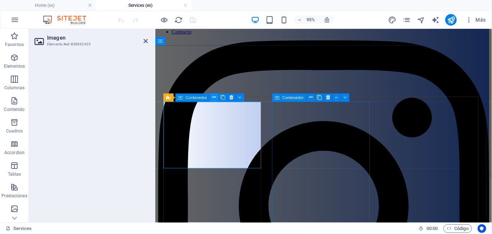
click at [216, 97] on button at bounding box center [214, 97] width 8 height 8
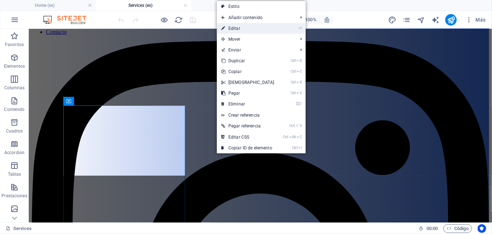
click at [247, 30] on link "⏎ Editar" at bounding box center [248, 28] width 62 height 11
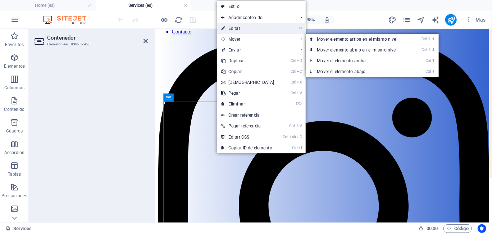
click at [244, 26] on link "⏎ Editar" at bounding box center [248, 28] width 62 height 11
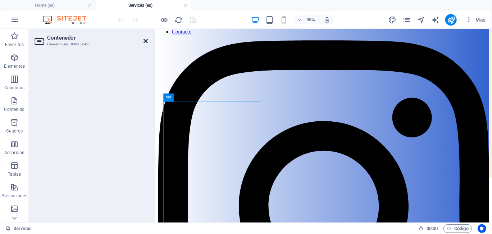
click at [143, 40] on icon at bounding box center [145, 41] width 4 height 6
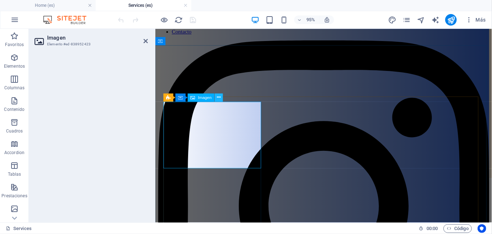
click at [218, 97] on icon at bounding box center [219, 97] width 4 height 7
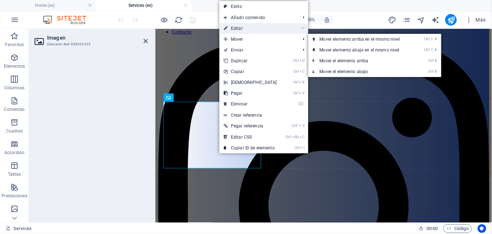
click at [242, 30] on link "⏎ Editar" at bounding box center [250, 28] width 62 height 11
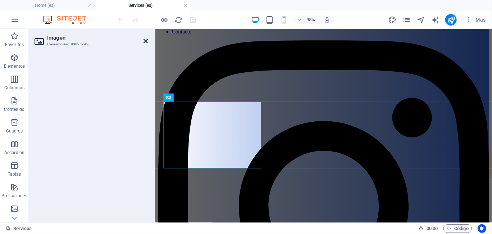
click at [147, 40] on icon at bounding box center [145, 41] width 4 height 6
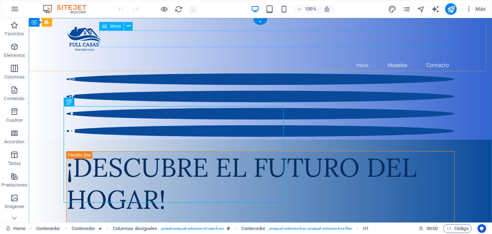
click at [395, 56] on nav "Inicio Modelos Contacto" at bounding box center [260, 64] width 388 height 17
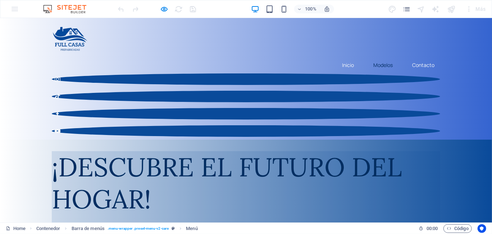
click at [381, 56] on link "Modelos" at bounding box center [382, 64] width 31 height 17
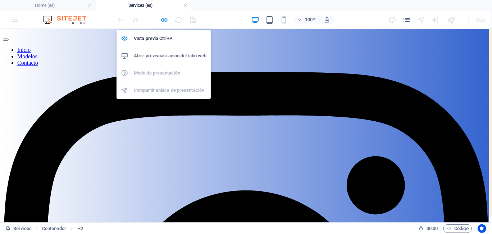
click at [164, 18] on icon "button" at bounding box center [164, 20] width 8 height 8
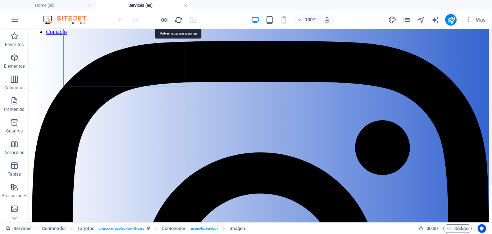
click at [175, 22] on icon "reload" at bounding box center [179, 20] width 8 height 8
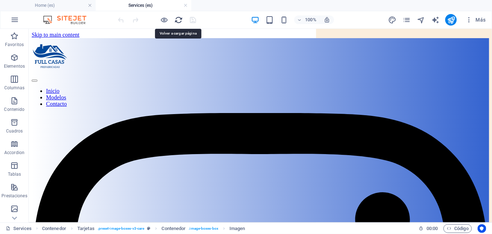
click at [177, 22] on icon "reload" at bounding box center [179, 20] width 8 height 8
click at [178, 18] on icon "reload" at bounding box center [179, 20] width 8 height 8
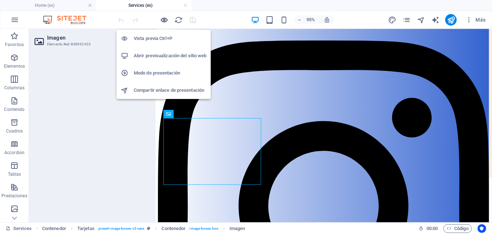
click at [162, 19] on icon "button" at bounding box center [164, 20] width 8 height 8
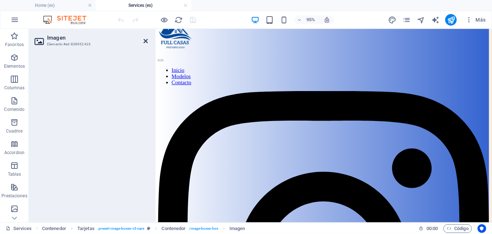
click at [146, 40] on icon at bounding box center [145, 41] width 4 height 6
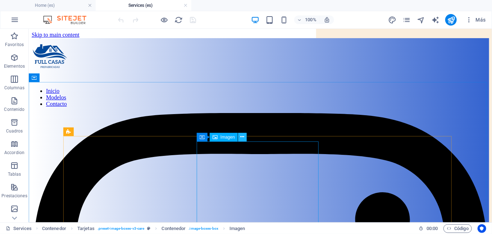
click at [243, 136] on icon at bounding box center [242, 137] width 4 height 8
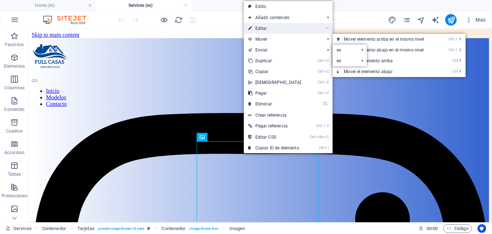
click at [260, 30] on link "⏎ Editar" at bounding box center [275, 28] width 62 height 11
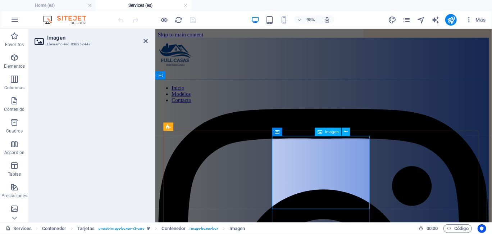
click at [322, 133] on div "Imagen" at bounding box center [328, 132] width 27 height 8
click at [145, 38] on h2 "Imagen" at bounding box center [97, 37] width 101 height 6
click at [144, 41] on icon at bounding box center [145, 41] width 4 height 6
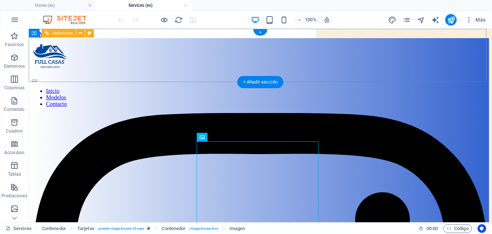
click at [437, 87] on nav "Inicio Modelos Contacto" at bounding box center [259, 96] width 457 height 19
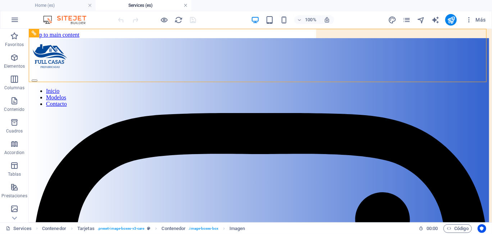
click at [185, 5] on link at bounding box center [185, 5] width 4 height 7
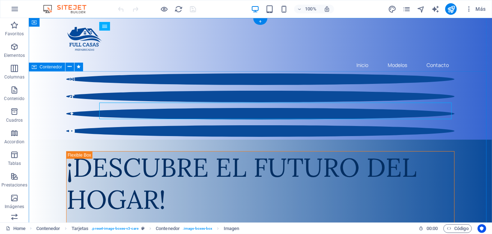
scroll to position [72, 0]
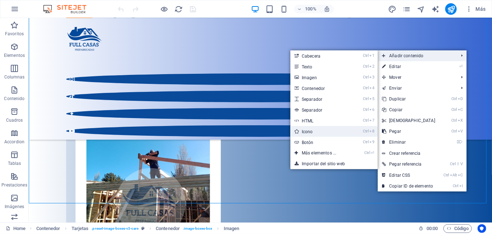
click at [307, 128] on link "Ctrl 8 Icono" at bounding box center [320, 131] width 60 height 11
select select "xMidYMid"
select select "px"
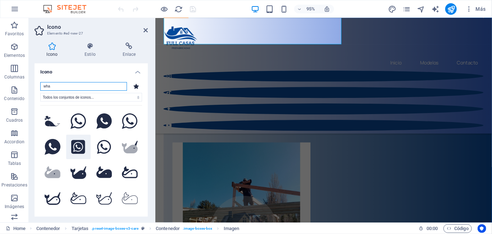
type input "wha"
click at [76, 143] on icon at bounding box center [78, 147] width 14 height 14
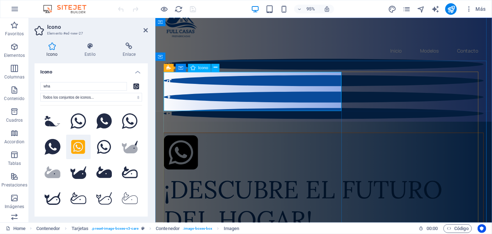
scroll to position [0, 0]
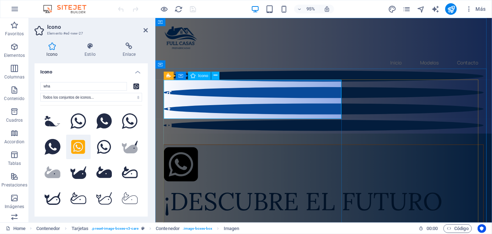
click at [192, 151] on figure at bounding box center [332, 172] width 336 height 43
click at [89, 52] on h4 "Estilo" at bounding box center [92, 49] width 38 height 15
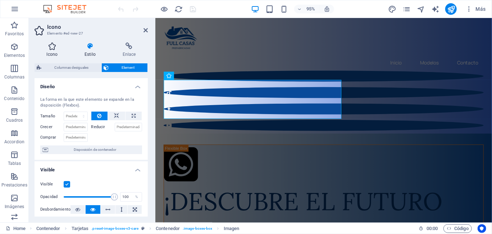
click at [51, 46] on icon at bounding box center [51, 45] width 35 height 7
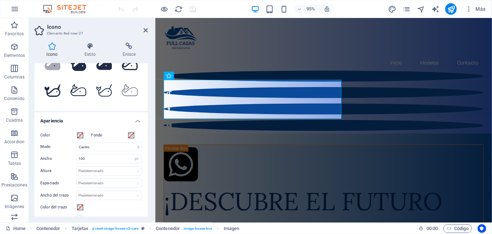
scroll to position [36, 0]
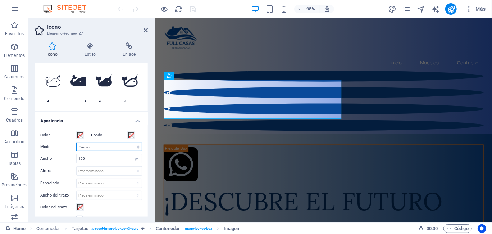
click at [103, 145] on select "Escalar Izquierda Centro Derecha" at bounding box center [109, 146] width 66 height 9
select select "xMaxYMid"
click at [76, 142] on select "Escalar Izquierda Centro Derecha" at bounding box center [109, 146] width 66 height 9
click at [114, 156] on input "100" at bounding box center [109, 158] width 65 height 9
type input "1"
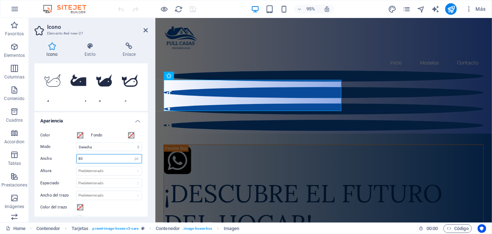
drag, startPoint x: 102, startPoint y: 157, endPoint x: 76, endPoint y: 158, distance: 26.3
click at [77, 158] on input "80" at bounding box center [109, 158] width 65 height 9
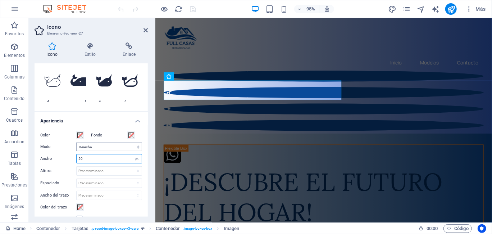
scroll to position [180, 0]
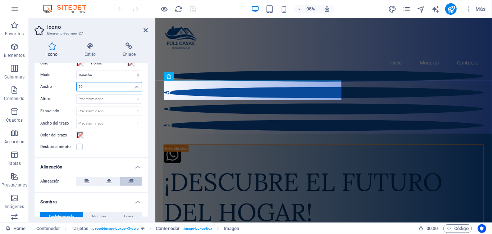
type input "50"
click at [129, 183] on icon at bounding box center [130, 181] width 5 height 9
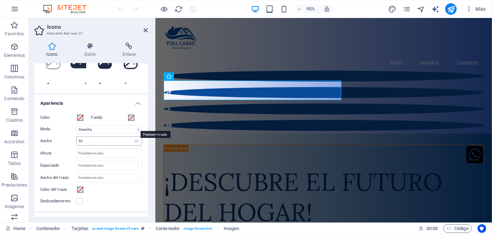
scroll to position [116, 0]
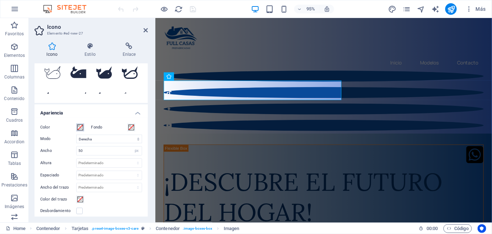
click at [81, 125] on span at bounding box center [80, 127] width 6 height 6
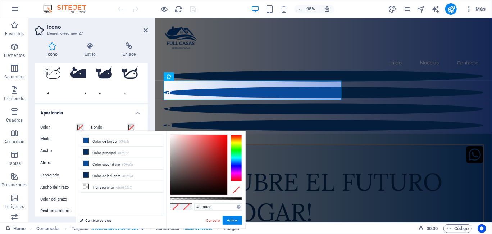
click at [237, 151] on div at bounding box center [235, 157] width 11 height 47
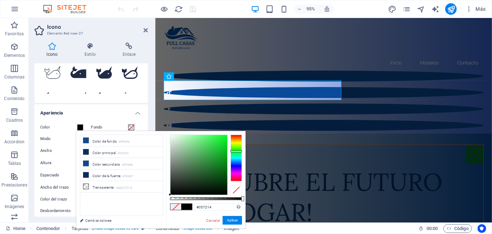
click at [224, 167] on div at bounding box center [198, 165] width 57 height 60
click at [223, 163] on div at bounding box center [198, 165] width 57 height 60
click at [224, 158] on div at bounding box center [198, 165] width 57 height 60
type input "#087817"
click at [223, 166] on div at bounding box center [198, 165] width 57 height 60
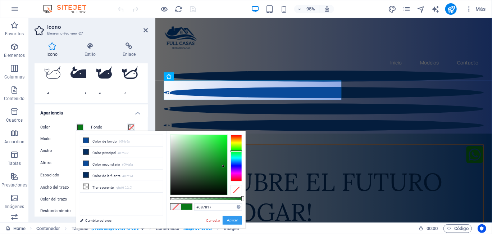
click at [231, 219] on button "Aplicar" at bounding box center [231, 220] width 19 height 9
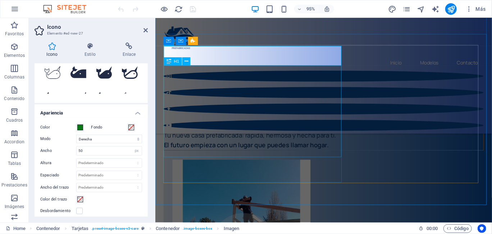
scroll to position [36, 0]
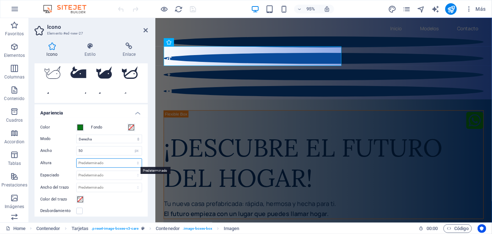
click at [111, 164] on select "Predeterminado automático px rem em vh vw" at bounding box center [109, 162] width 65 height 9
select select "px"
click at [130, 158] on select "Predeterminado automático px rem em vh vw" at bounding box center [109, 162] width 65 height 9
type input "57"
click at [118, 196] on div "Color del trazo" at bounding box center [91, 199] width 102 height 9
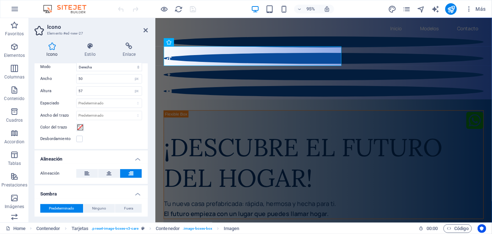
scroll to position [224, 0]
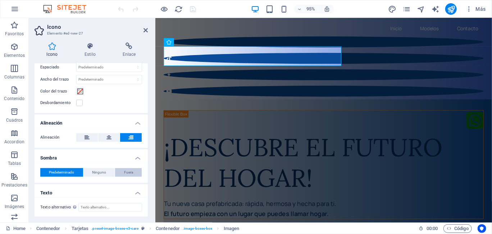
click at [133, 171] on button "Fuera" at bounding box center [128, 172] width 27 height 9
type input "2"
type input "4"
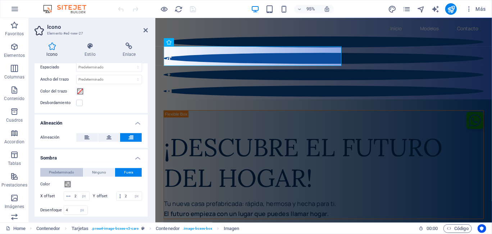
click at [65, 172] on span "Predeterminado" at bounding box center [61, 172] width 25 height 9
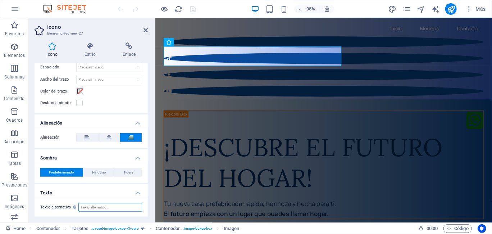
click at [118, 203] on input "Texto alternativo El texto alternativo es usado por aquellos dispositivos que n…" at bounding box center [110, 207] width 64 height 9
click at [111, 188] on h4 "Texto" at bounding box center [90, 190] width 113 height 13
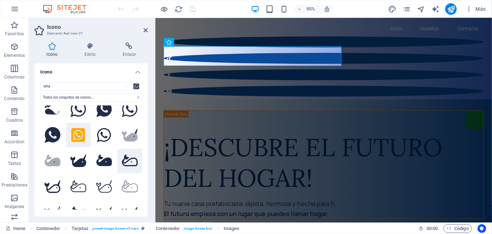
scroll to position [0, 0]
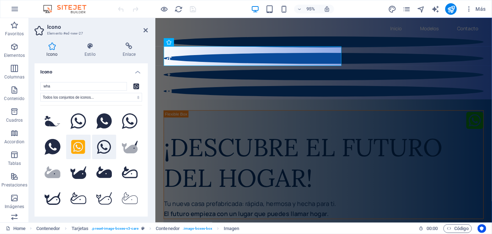
click at [105, 143] on icon at bounding box center [104, 147] width 14 height 16
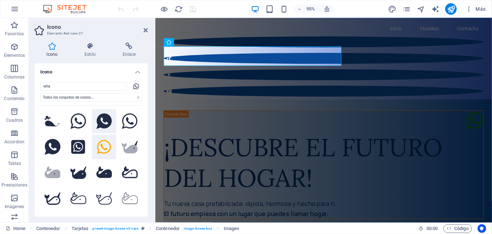
click at [103, 118] on icon at bounding box center [103, 121] width 15 height 16
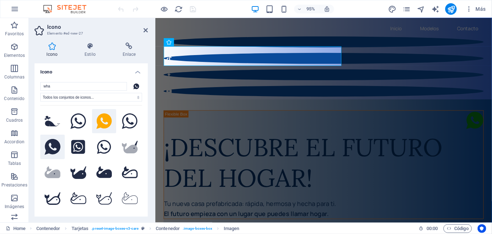
click at [50, 148] on icon at bounding box center [53, 147] width 16 height 16
click at [97, 124] on icon at bounding box center [103, 121] width 15 height 16
click at [74, 121] on icon at bounding box center [78, 121] width 16 height 16
click at [55, 143] on icon at bounding box center [53, 147] width 16 height 16
click at [81, 146] on icon at bounding box center [78, 147] width 14 height 14
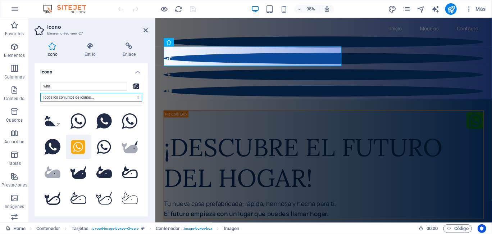
click at [105, 98] on select "Todos los conjuntos de iconos... IcoFont Ionicons FontAwesome Brands FontAwesom…" at bounding box center [91, 97] width 102 height 9
click at [86, 80] on div "wha Todos los conjuntos de iconos... IcoFont Ionicons FontAwesome Brands FontAw…" at bounding box center [90, 147] width 113 height 142
click at [80, 83] on input "wha" at bounding box center [83, 86] width 87 height 9
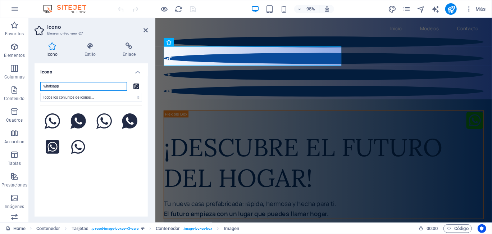
type input "whatsapp"
click at [125, 74] on h4 "Icono" at bounding box center [90, 69] width 113 height 13
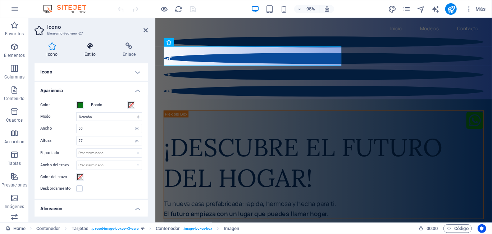
click at [89, 47] on icon at bounding box center [90, 45] width 35 height 7
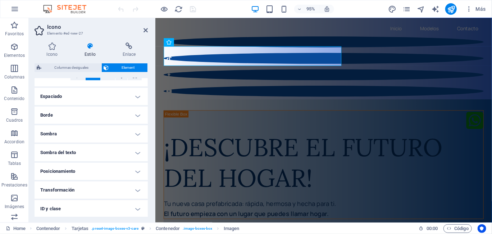
scroll to position [144, 0]
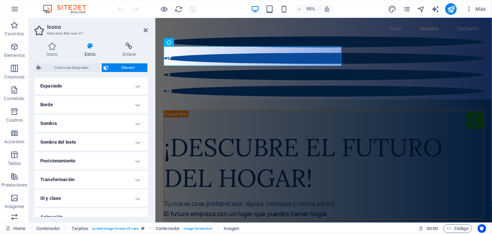
click at [120, 160] on h4 "Posicionamiento" at bounding box center [90, 160] width 113 height 17
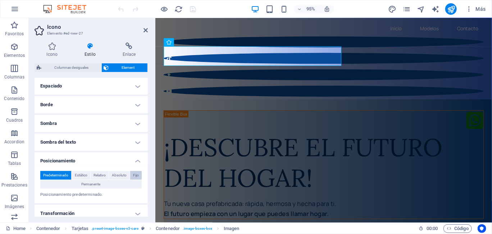
click at [136, 176] on span "Fijo" at bounding box center [136, 175] width 6 height 9
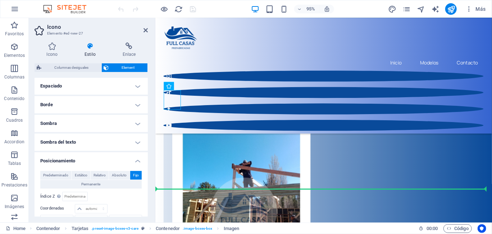
scroll to position [55, 0]
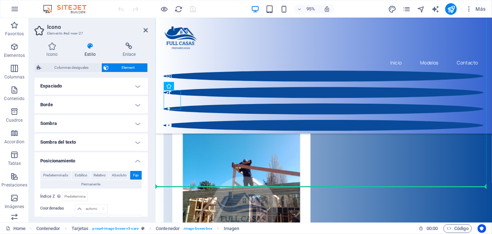
drag, startPoint x: 174, startPoint y: 103, endPoint x: 498, endPoint y: 191, distance: 336.2
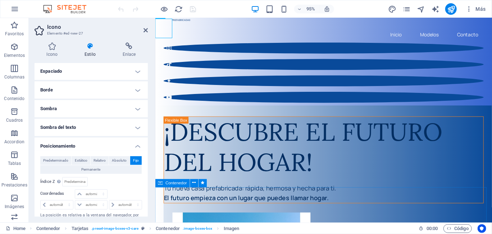
scroll to position [0, 0]
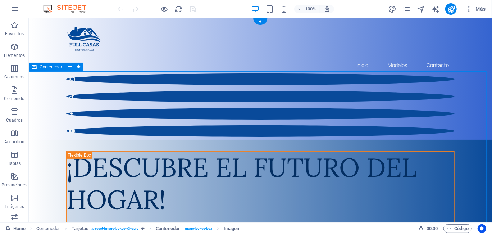
drag, startPoint x: 33, startPoint y: 84, endPoint x: 209, endPoint y: 94, distance: 176.0
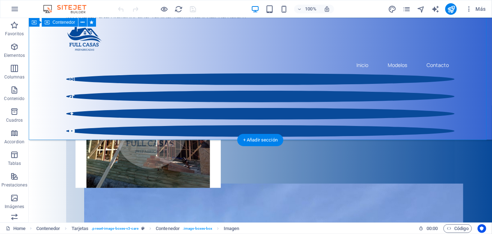
scroll to position [144, 0]
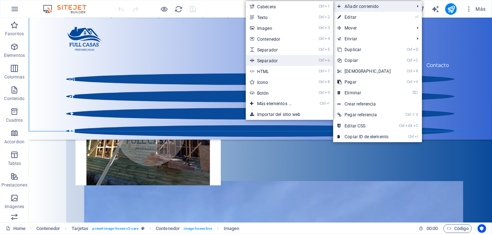
click at [310, 59] on li "Ctrl 6 Separador" at bounding box center [288, 60] width 87 height 11
click at [298, 61] on link "Ctrl 6 Separador" at bounding box center [275, 60] width 60 height 11
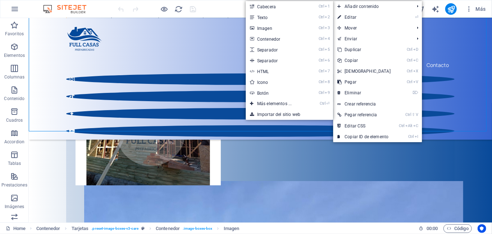
select select "%"
select select "px"
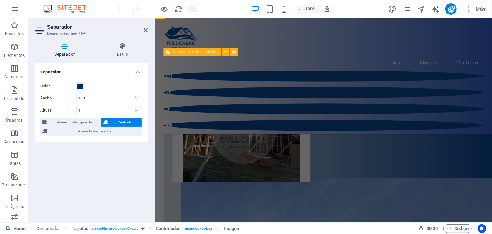
scroll to position [0, 0]
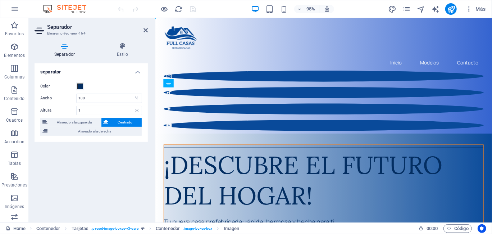
drag, startPoint x: 239, startPoint y: 91, endPoint x: 216, endPoint y: 103, distance: 25.4
click at [213, 154] on div at bounding box center [332, 154] width 336 height 0
click at [256, 154] on div at bounding box center [332, 154] width 336 height 0
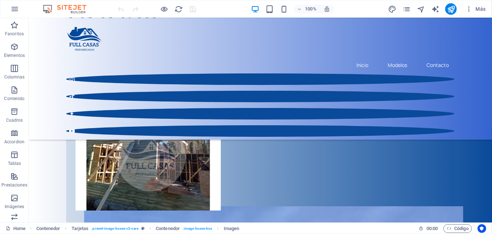
scroll to position [108, 0]
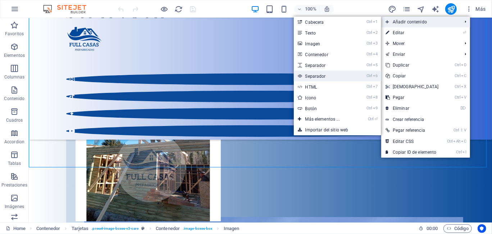
click at [340, 77] on link "Ctrl 6 Separador" at bounding box center [324, 75] width 60 height 11
select select "%"
select select "px"
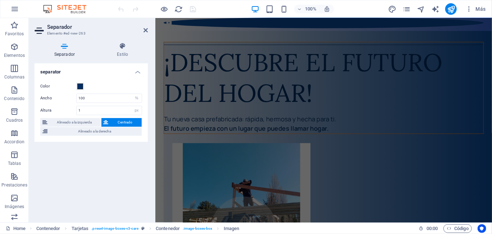
scroll to position [0, 0]
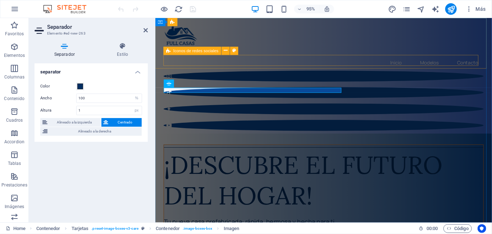
click at [273, 73] on div at bounding box center [332, 104] width 337 height 63
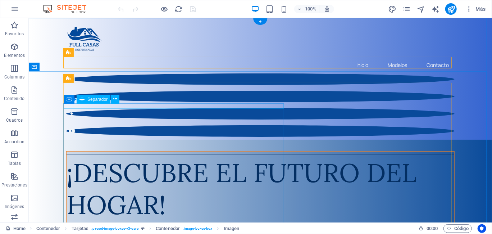
click at [210, 153] on div at bounding box center [259, 153] width 387 height 0
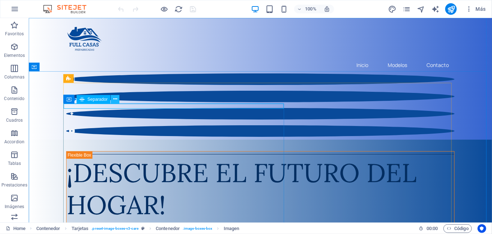
click at [115, 100] on icon at bounding box center [115, 99] width 4 height 8
click at [113, 99] on icon at bounding box center [115, 99] width 4 height 8
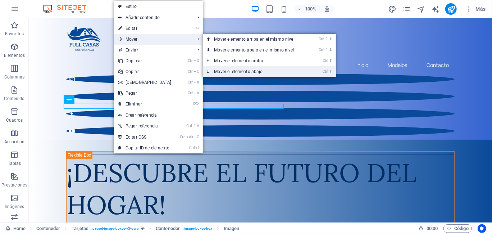
click at [221, 70] on link "Ctrl ⬇ Mover el elemento abajo" at bounding box center [256, 71] width 106 height 11
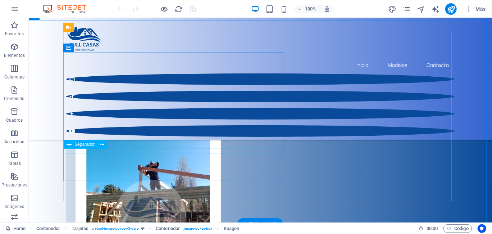
scroll to position [72, 0]
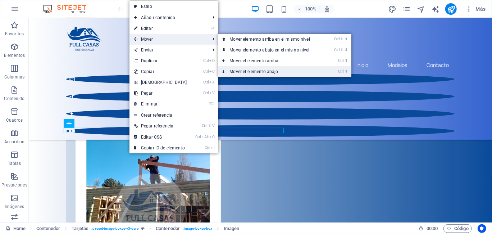
click at [239, 73] on link "Ctrl ⬇ Mover el elemento abajo" at bounding box center [271, 71] width 106 height 11
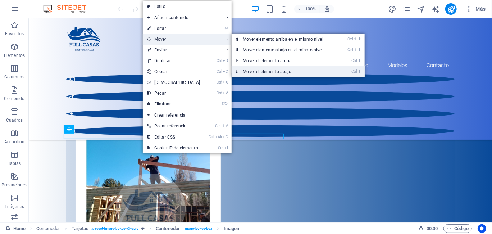
drag, startPoint x: 261, startPoint y: 68, endPoint x: 232, endPoint y: 59, distance: 30.9
click at [261, 68] on link "Ctrl ⬇ Mover el elemento abajo" at bounding box center [284, 71] width 106 height 11
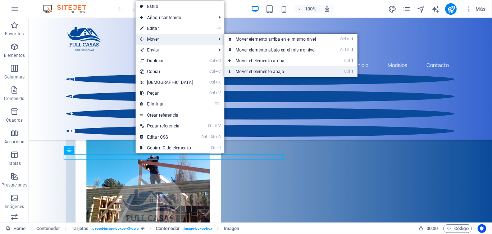
click at [250, 74] on link "Ctrl ⬇ Mover el elemento abajo" at bounding box center [277, 71] width 106 height 11
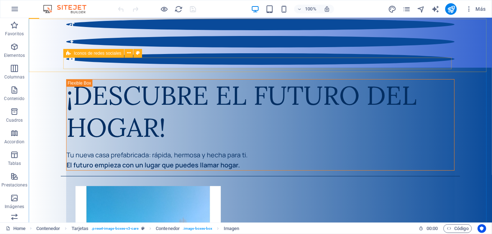
scroll to position [0, 0]
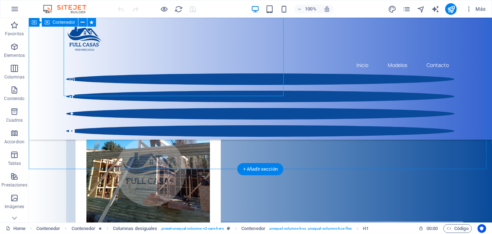
scroll to position [108, 0]
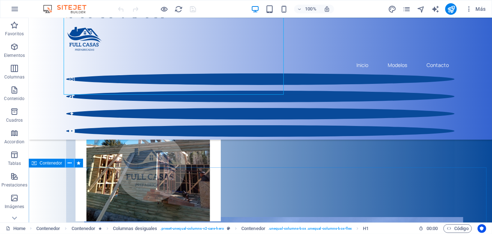
click at [68, 163] on icon at bounding box center [70, 163] width 4 height 8
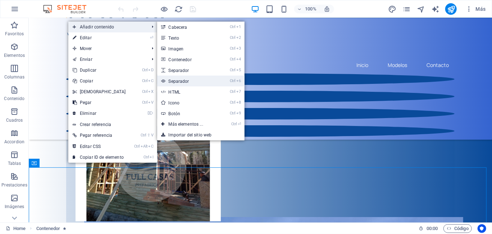
click at [187, 80] on link "Ctrl 6 Separador" at bounding box center [187, 80] width 60 height 11
select select "%"
select select "px"
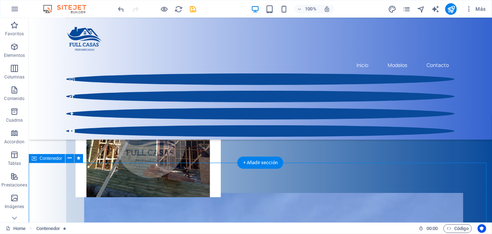
scroll to position [144, 0]
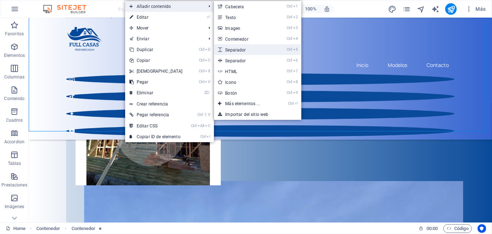
click at [241, 52] on link "Ctrl 5 Separador" at bounding box center [244, 49] width 60 height 11
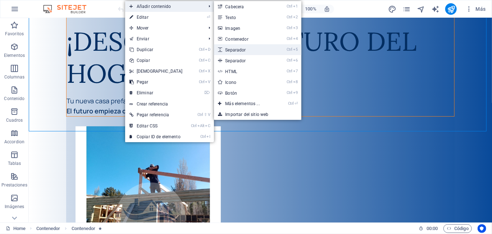
select select "px"
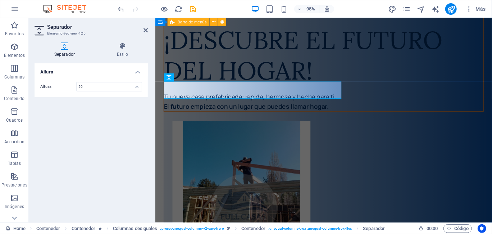
scroll to position [0, 0]
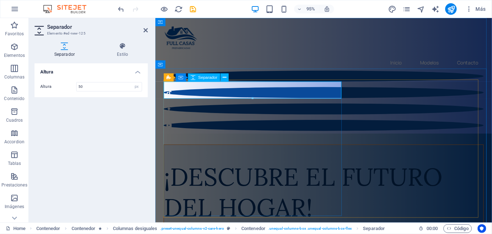
click at [222, 151] on div at bounding box center [332, 160] width 336 height 18
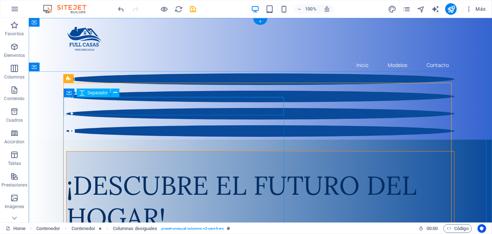
click at [116, 151] on div at bounding box center [259, 160] width 387 height 18
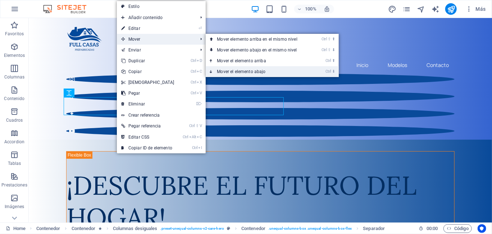
click at [232, 72] on link "Ctrl ⬇ Mover el elemento abajo" at bounding box center [259, 71] width 106 height 11
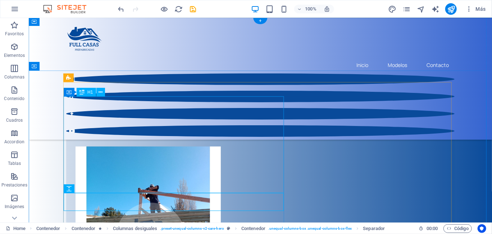
scroll to position [108, 0]
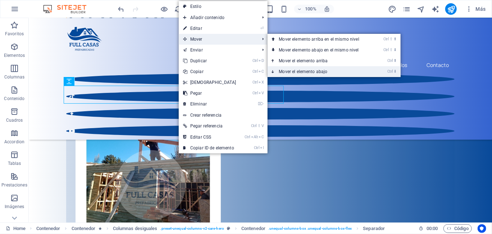
click at [290, 71] on link "Ctrl ⬇ Mover el elemento abajo" at bounding box center [320, 71] width 106 height 11
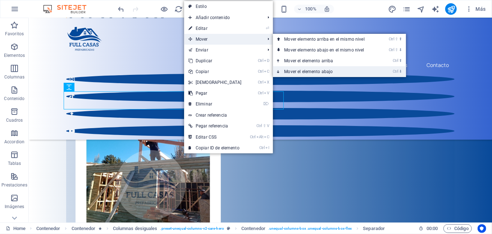
click at [292, 71] on link "Ctrl ⬇ Mover el elemento abajo" at bounding box center [326, 71] width 106 height 11
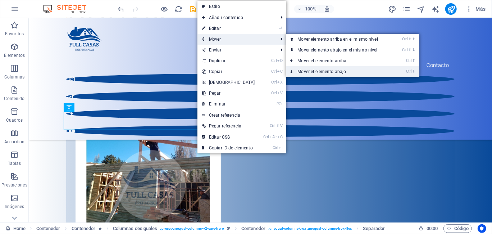
click at [309, 74] on link "Ctrl ⬇ Mover el elemento abajo" at bounding box center [339, 71] width 106 height 11
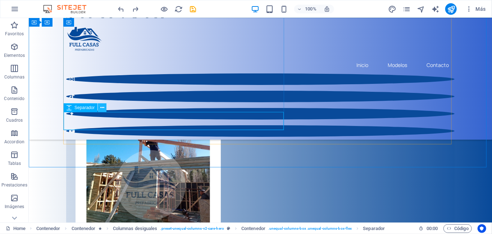
click at [101, 106] on icon at bounding box center [102, 108] width 4 height 8
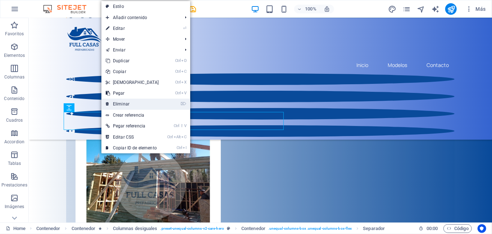
click at [119, 101] on link "⌦ Eliminar" at bounding box center [132, 103] width 62 height 11
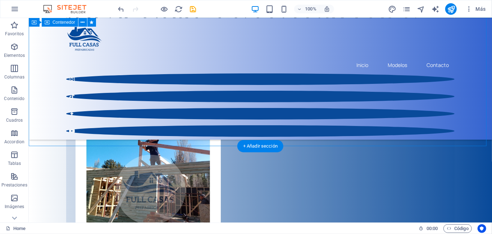
scroll to position [72, 0]
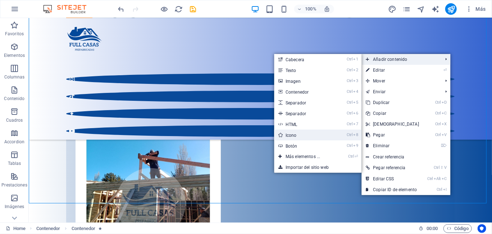
drag, startPoint x: 328, startPoint y: 134, endPoint x: 182, endPoint y: 122, distance: 146.4
click at [328, 134] on link "Ctrl 8 Icono" at bounding box center [304, 134] width 60 height 11
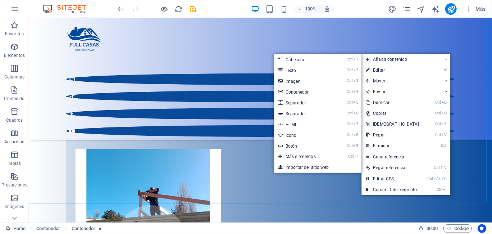
select select "xMidYMid"
select select "px"
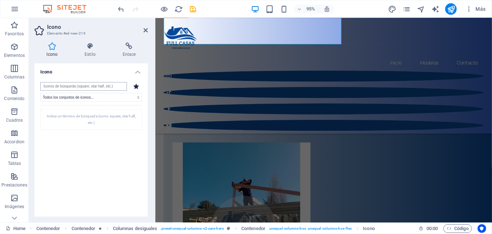
click at [87, 86] on input "search" at bounding box center [83, 86] width 87 height 9
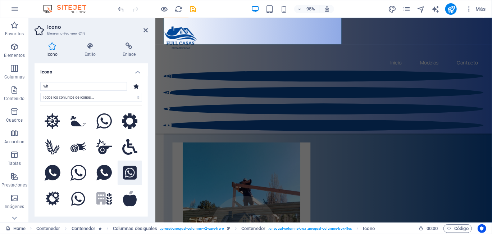
type input "wh"
click at [124, 178] on button at bounding box center [130, 172] width 24 height 24
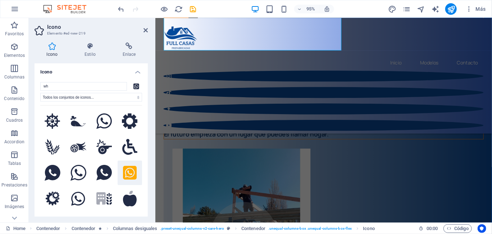
click at [132, 171] on icon at bounding box center [130, 173] width 14 height 16
click at [130, 166] on icon at bounding box center [130, 173] width 14 height 14
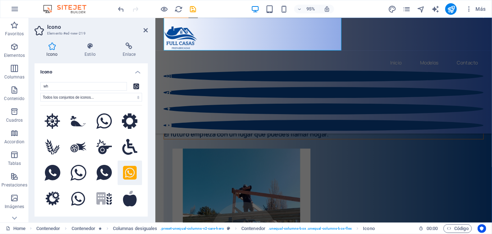
click at [130, 166] on icon at bounding box center [130, 173] width 14 height 14
click at [53, 48] on icon at bounding box center [51, 45] width 35 height 7
click at [89, 50] on h4 "Estilo" at bounding box center [92, 49] width 38 height 15
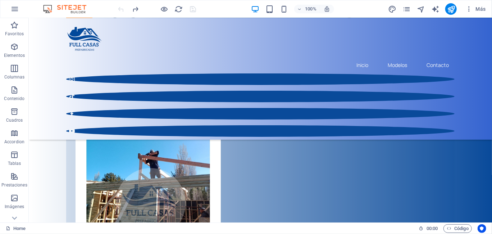
click at [117, 9] on div at bounding box center [157, 8] width 80 height 11
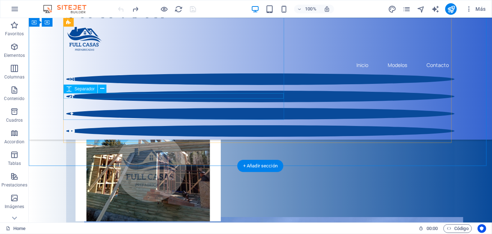
scroll to position [72, 0]
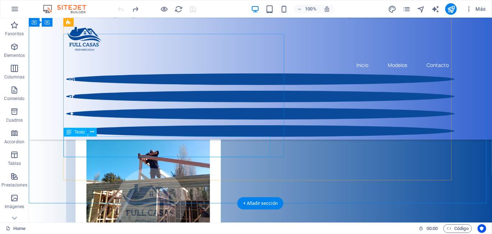
click at [189, 102] on div "Tu nueva casa prefabricada: rápida, hermosa y hecha para ti. El futuro empieza …" at bounding box center [259, 91] width 387 height 21
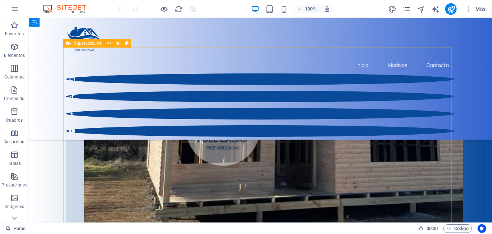
scroll to position [431, 0]
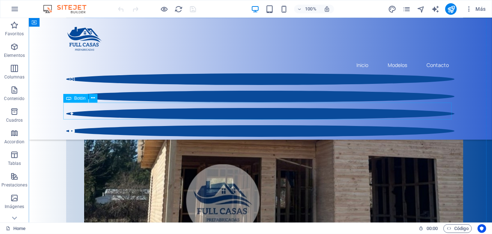
click at [94, 97] on icon at bounding box center [93, 98] width 4 height 8
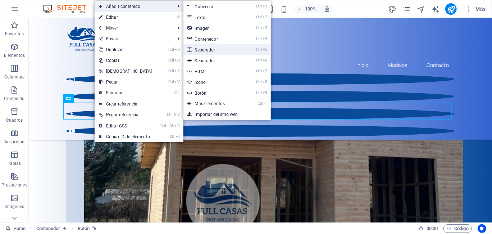
click at [212, 51] on link "Ctrl 5 Separador" at bounding box center [213, 49] width 60 height 11
select select "px"
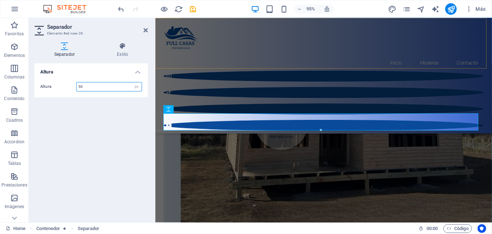
scroll to position [394, 0]
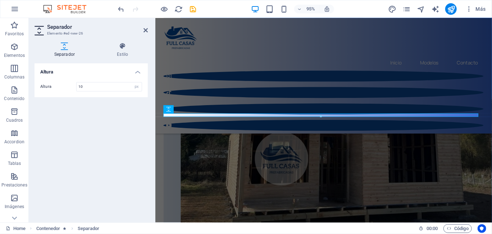
click at [98, 95] on div "Altura 10 px rem vh vw" at bounding box center [90, 86] width 113 height 21
drag, startPoint x: 89, startPoint y: 85, endPoint x: 77, endPoint y: 85, distance: 11.9
click at [77, 85] on input "10" at bounding box center [109, 86] width 65 height 9
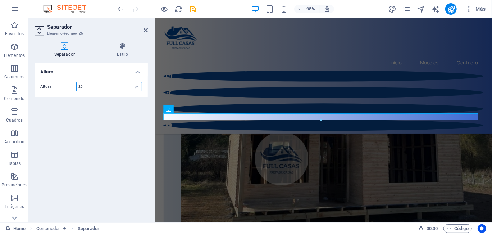
type input "20"
click at [119, 102] on div "Altura Altura 20 px rem vh vw" at bounding box center [90, 139] width 113 height 153
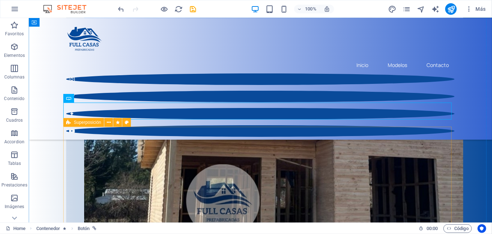
scroll to position [395, 0]
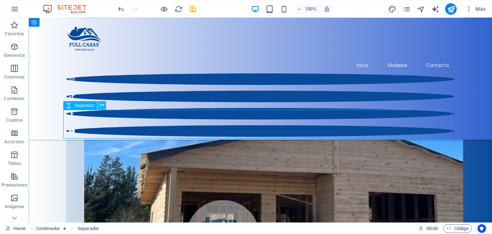
click at [102, 108] on icon at bounding box center [102, 105] width 4 height 8
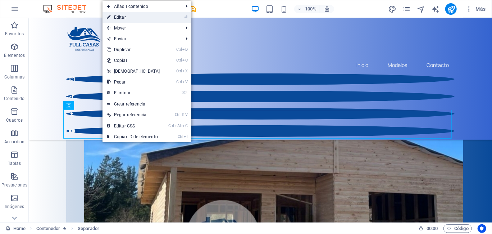
click at [147, 14] on link "⏎ Editar" at bounding box center [133, 17] width 62 height 11
select select "px"
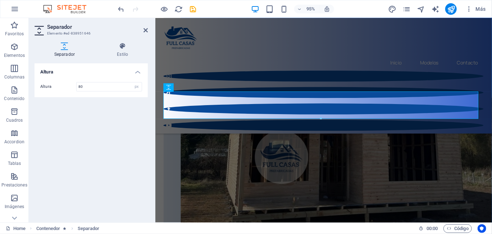
scroll to position [371, 0]
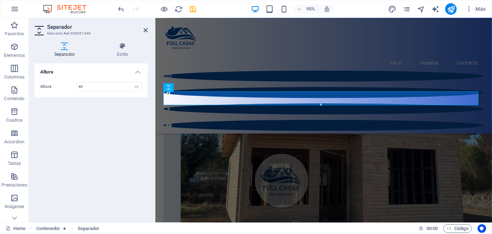
type input "40"
click at [116, 105] on div "Altura Altura 40 px rem vh vw" at bounding box center [90, 139] width 113 height 153
click at [142, 28] on h2 "Separador" at bounding box center [97, 27] width 101 height 6
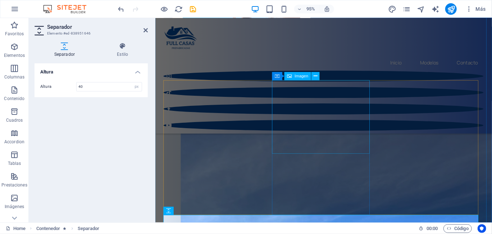
scroll to position [191, 0]
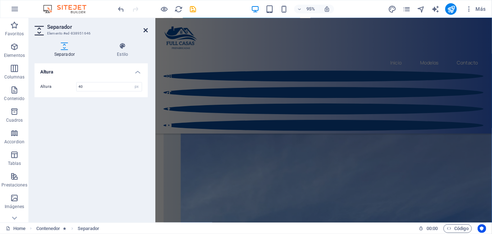
click at [146, 29] on icon at bounding box center [145, 30] width 4 height 6
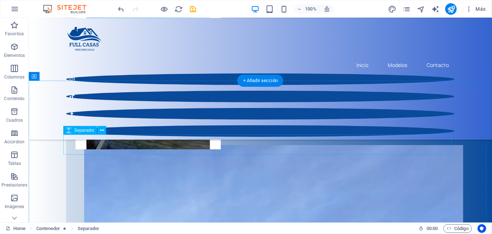
scroll to position [176, 0]
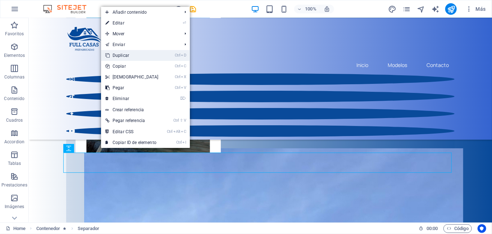
click at [132, 52] on link "Ctrl D Duplicar" at bounding box center [132, 55] width 62 height 11
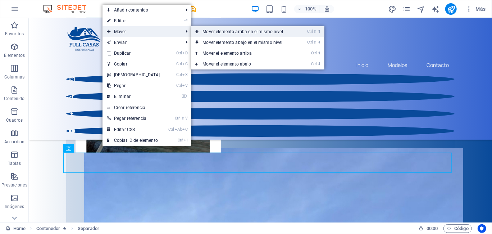
click at [206, 29] on link "Ctrl ⇧ ⬆ Mover elemento arriba en el mismo nivel" at bounding box center [244, 31] width 106 height 11
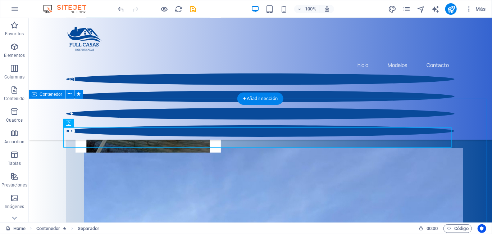
scroll to position [141, 0]
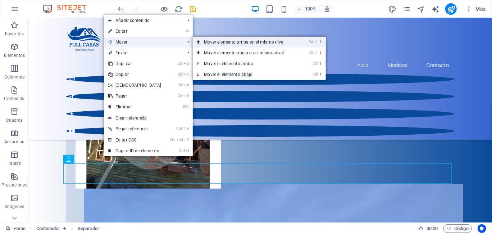
click at [208, 41] on link "Ctrl ⇧ ⬆ Mover elemento arriba en el mismo nivel" at bounding box center [246, 42] width 106 height 11
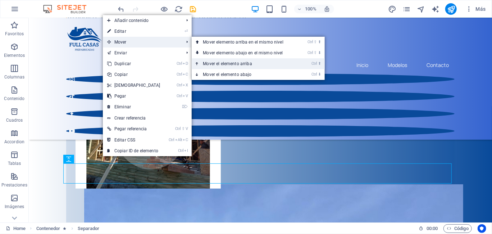
click at [219, 65] on link "Ctrl ⬆ Mover el elemento arriba" at bounding box center [245, 63] width 106 height 11
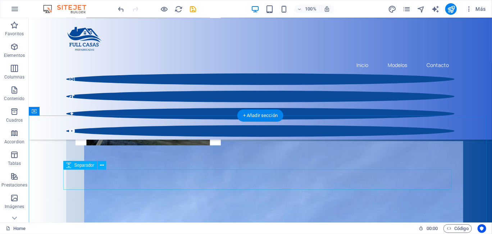
scroll to position [180, 0]
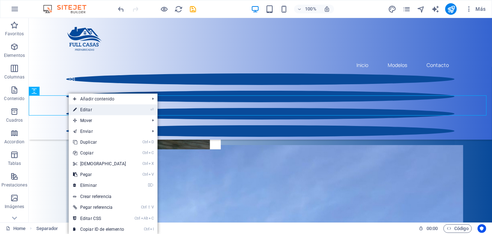
click at [93, 109] on link "⏎ Editar" at bounding box center [100, 109] width 62 height 11
select select "px"
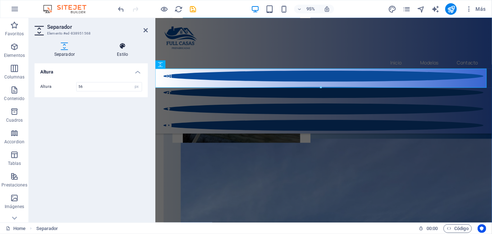
click at [123, 48] on icon at bounding box center [122, 45] width 50 height 7
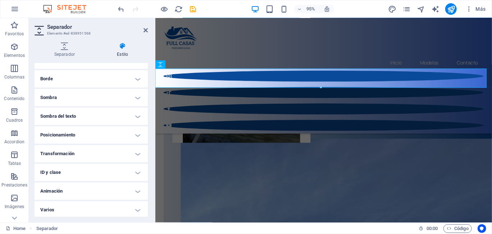
scroll to position [73, 0]
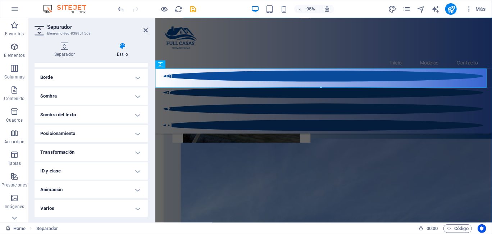
click at [100, 98] on h4 "Sombra" at bounding box center [90, 95] width 113 height 17
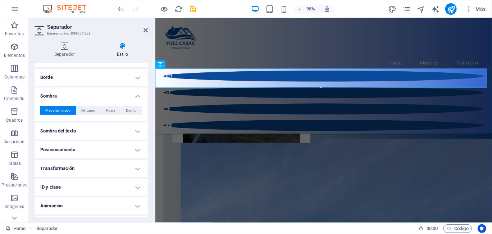
click at [100, 98] on h4 "Sombra" at bounding box center [90, 93] width 113 height 13
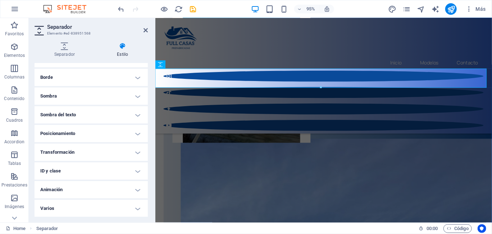
click at [147, 26] on h2 "Separador" at bounding box center [97, 27] width 101 height 6
drag, startPoint x: 117, startPoint y: 10, endPoint x: 146, endPoint y: 28, distance: 33.9
click at [146, 28] on icon at bounding box center [145, 30] width 4 height 6
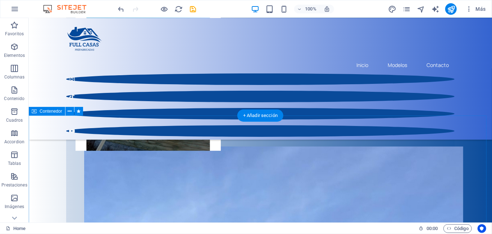
scroll to position [180, 0]
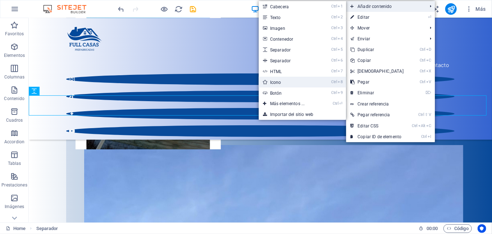
click at [290, 84] on link "Ctrl 8 Icono" at bounding box center [288, 82] width 60 height 11
select select "xMidYMid"
select select "px"
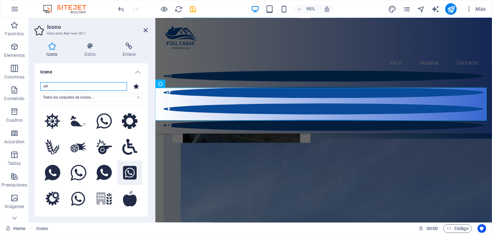
type input "wh"
click at [128, 168] on icon at bounding box center [130, 173] width 14 height 14
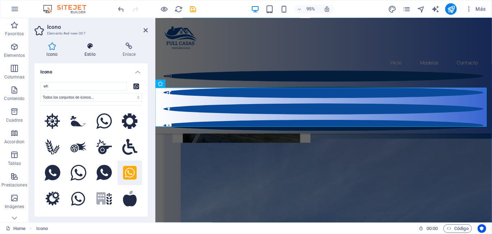
click at [87, 51] on h4 "Estilo" at bounding box center [92, 49] width 38 height 15
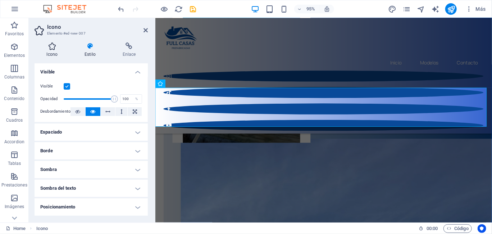
click at [55, 51] on h4 "Icono" at bounding box center [53, 49] width 38 height 15
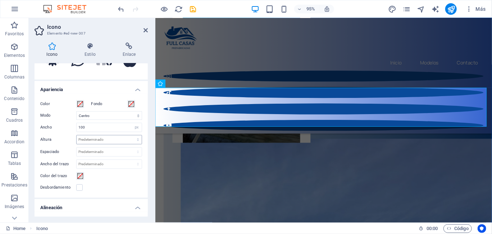
scroll to position [137, 0]
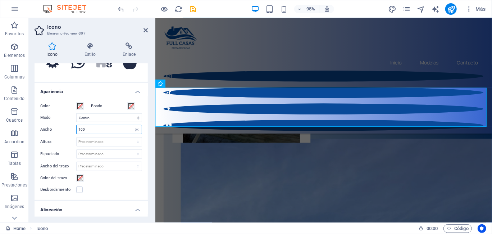
click at [102, 128] on input "100" at bounding box center [109, 129] width 65 height 9
type input "1"
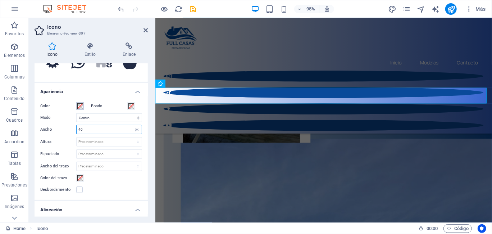
type input "40"
click at [81, 107] on span at bounding box center [80, 106] width 6 height 6
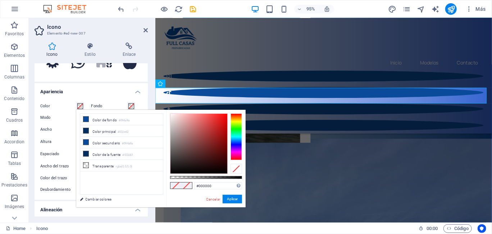
click at [235, 131] on div at bounding box center [235, 136] width 11 height 47
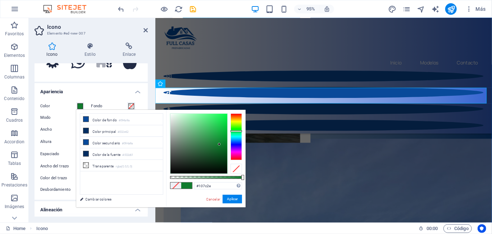
click at [219, 144] on div at bounding box center [198, 144] width 57 height 60
click at [222, 147] on div at bounding box center [198, 144] width 57 height 60
click at [222, 138] on div at bounding box center [198, 144] width 57 height 60
click at [217, 141] on div at bounding box center [198, 144] width 57 height 60
type input "#0e6b27"
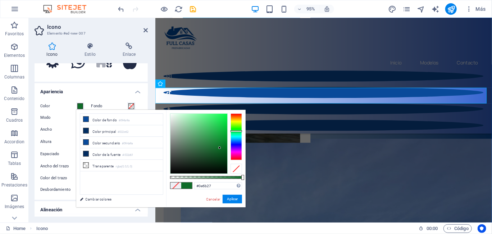
click at [220, 148] on div at bounding box center [198, 144] width 57 height 60
click at [106, 91] on h4 "Apariencia" at bounding box center [90, 89] width 113 height 13
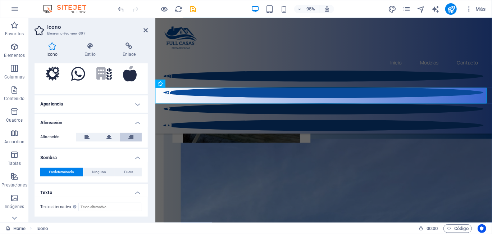
click at [126, 134] on button at bounding box center [131, 137] width 22 height 9
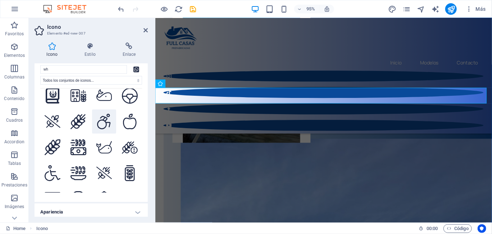
scroll to position [503, 0]
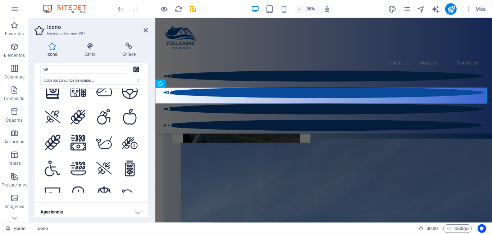
drag, startPoint x: 148, startPoint y: 143, endPoint x: 145, endPoint y: 155, distance: 11.9
click at [146, 160] on div "Icono wh Todos los conjuntos de iconos... IcoFont Ionicons FontAwesome Brands F…" at bounding box center [90, 139] width 113 height 153
drag, startPoint x: 146, startPoint y: 147, endPoint x: 147, endPoint y: 160, distance: 12.6
click at [147, 160] on div "Icono wh Todos los conjuntos de iconos... IcoFont Ionicons FontAwesome Brands F…" at bounding box center [90, 139] width 113 height 153
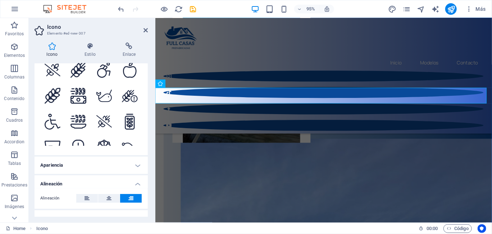
scroll to position [125, 0]
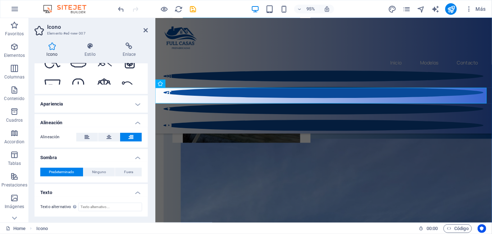
click at [137, 108] on h4 "Apariencia" at bounding box center [90, 103] width 113 height 17
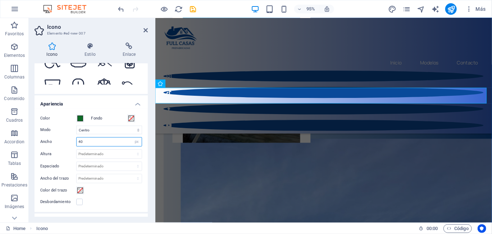
click at [100, 143] on input "40" at bounding box center [109, 141] width 65 height 9
drag, startPoint x: 96, startPoint y: 141, endPoint x: 78, endPoint y: 141, distance: 18.7
click at [78, 141] on input "40" at bounding box center [109, 141] width 65 height 9
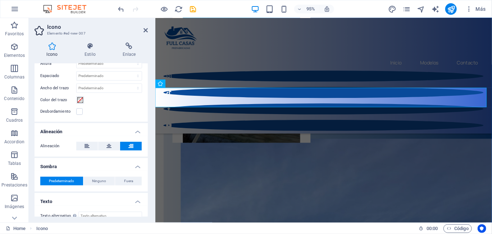
scroll to position [224, 0]
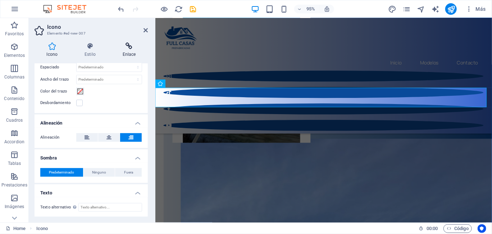
type input "50"
click at [147, 51] on h4 "Enlace" at bounding box center [128, 49] width 37 height 15
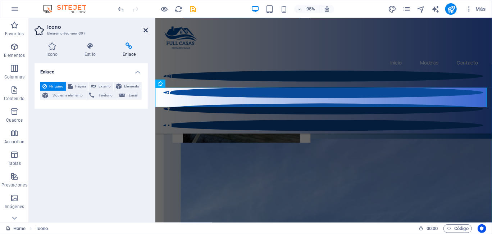
drag, startPoint x: 144, startPoint y: 30, endPoint x: 115, endPoint y: 24, distance: 29.0
click at [144, 30] on icon at bounding box center [145, 30] width 4 height 6
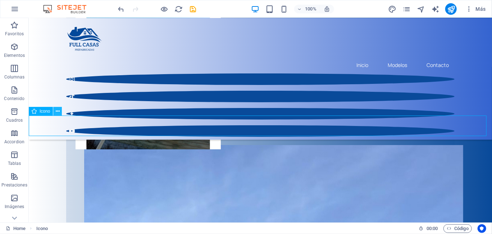
click at [60, 111] on button at bounding box center [57, 111] width 9 height 9
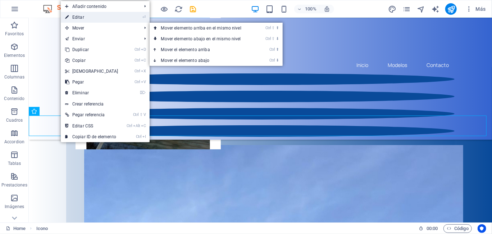
click at [96, 16] on link "⏎ Editar" at bounding box center [92, 17] width 62 height 11
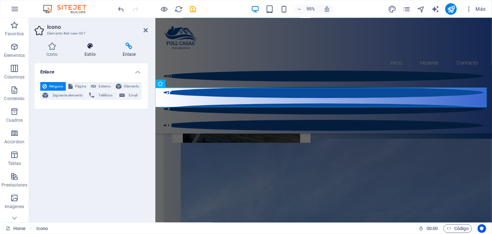
click at [92, 49] on icon at bounding box center [90, 45] width 35 height 7
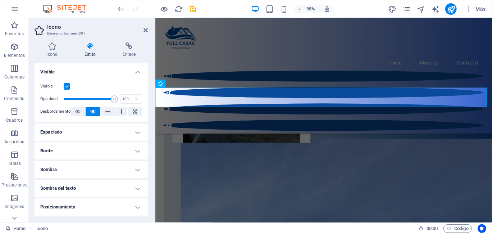
click at [125, 149] on h4 "Borde" at bounding box center [90, 150] width 113 height 17
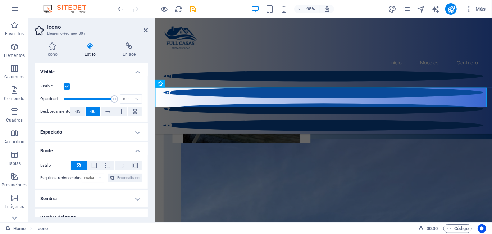
click at [136, 132] on h4 "Espaciado" at bounding box center [90, 131] width 113 height 17
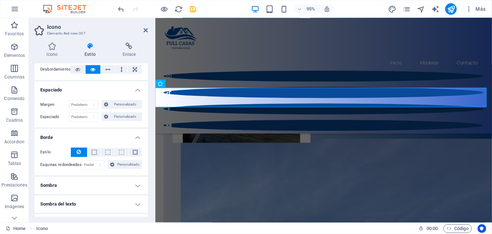
scroll to position [0, 0]
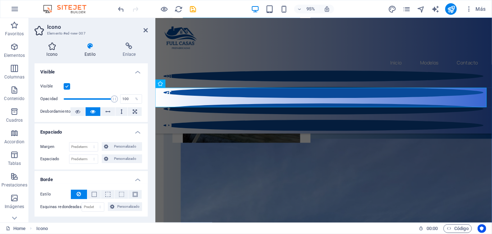
click at [55, 47] on icon at bounding box center [51, 45] width 35 height 7
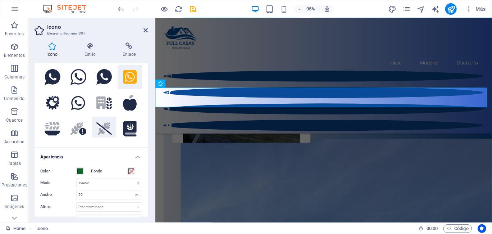
scroll to position [36, 0]
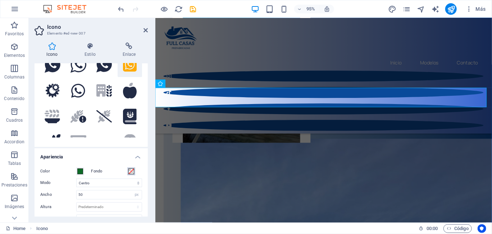
click at [129, 169] on span at bounding box center [131, 171] width 6 height 6
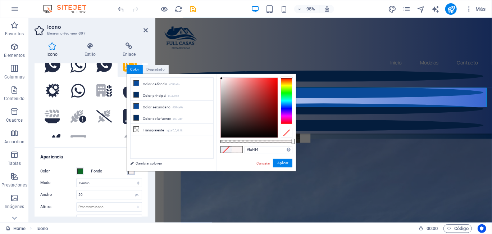
click at [221, 78] on div at bounding box center [249, 108] width 57 height 60
drag, startPoint x: 292, startPoint y: 141, endPoint x: 264, endPoint y: 115, distance: 38.7
click at [293, 141] on div at bounding box center [292, 141] width 3 height 5
click at [285, 74] on div "#faf4f4 Formatos soportados #0852ed rgb(8, 82, 237) rgba(8, 82, 237, 90%) hsv(2…" at bounding box center [255, 175] width 79 height 202
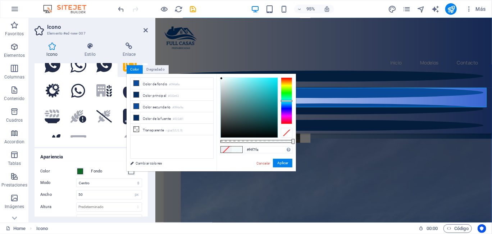
type input "#f4f6fa"
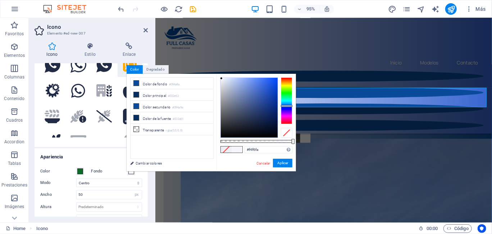
drag, startPoint x: 287, startPoint y: 77, endPoint x: 287, endPoint y: 106, distance: 29.1
click at [287, 106] on div at bounding box center [286, 106] width 11 height 2
click at [289, 163] on button "Aplicar" at bounding box center [282, 162] width 19 height 9
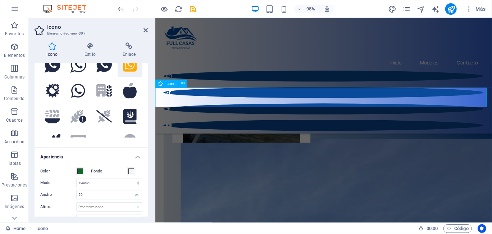
click at [145, 26] on h2 "Icono" at bounding box center [97, 27] width 101 height 6
click at [146, 27] on icon at bounding box center [145, 30] width 4 height 6
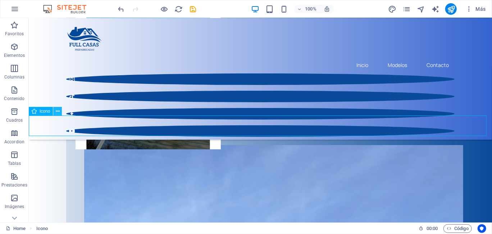
click at [58, 111] on icon at bounding box center [58, 111] width 4 height 8
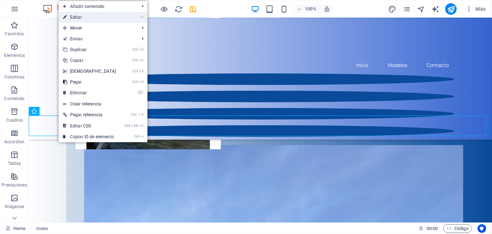
click at [128, 18] on li "⏎ Editar" at bounding box center [103, 17] width 89 height 11
click at [142, 17] on icon "⏎" at bounding box center [141, 17] width 3 height 5
select select "xMidYMid"
select select "px"
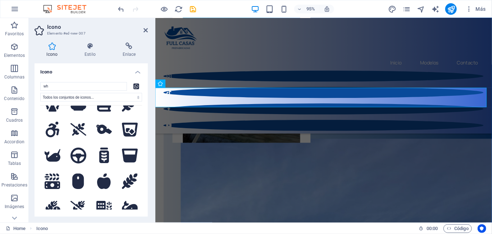
scroll to position [252, 0]
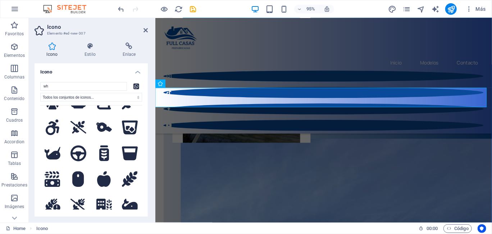
drag, startPoint x: 146, startPoint y: 111, endPoint x: 147, endPoint y: 125, distance: 14.1
click at [148, 132] on div "Icono Estilo Enlace Icono wh Todos los conjuntos de iconos... IcoFont Ionicons …" at bounding box center [91, 129] width 125 height 185
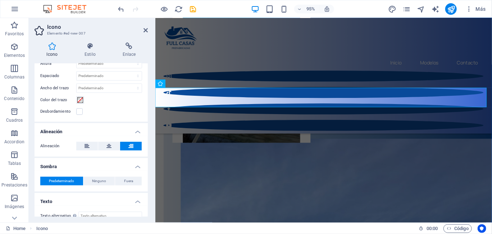
scroll to position [224, 0]
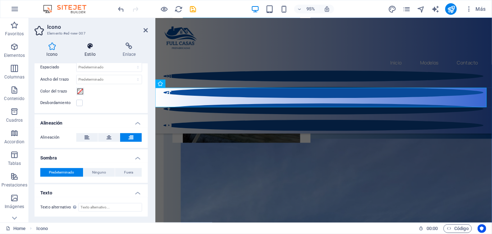
click at [91, 50] on h4 "Estilo" at bounding box center [92, 49] width 38 height 15
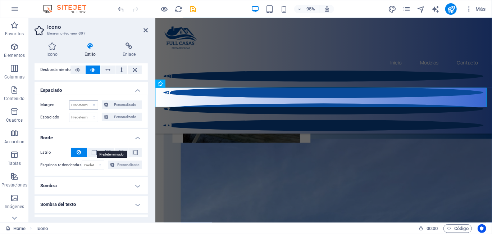
scroll to position [72, 0]
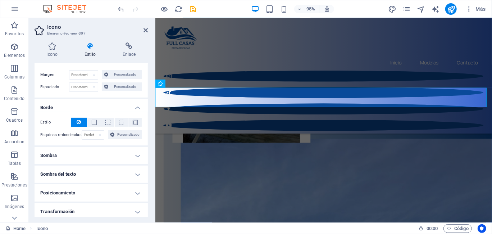
click at [105, 157] on h4 "Sombra" at bounding box center [90, 155] width 113 height 17
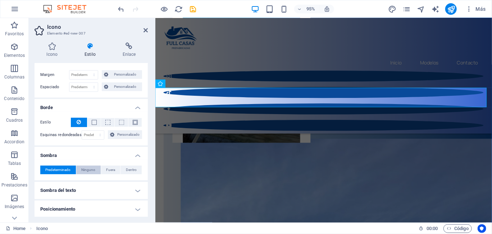
click at [89, 166] on span "Ninguno" at bounding box center [88, 169] width 14 height 9
click at [56, 52] on h4 "Icono" at bounding box center [53, 49] width 38 height 15
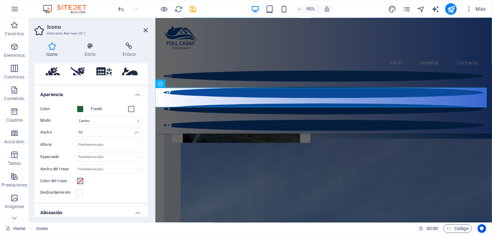
scroll to position [116, 0]
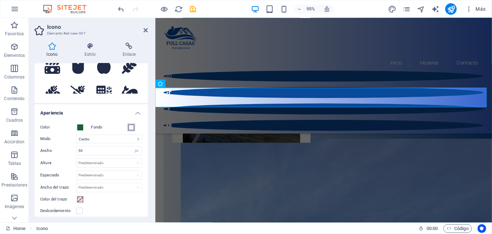
click at [130, 125] on span at bounding box center [131, 127] width 6 height 6
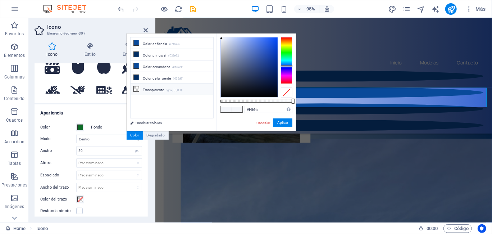
click at [140, 88] on li "Transparente rgba(0,0,0,.0)" at bounding box center [171, 88] width 83 height 11
type input "rgba(0, 0, 0, 0)"
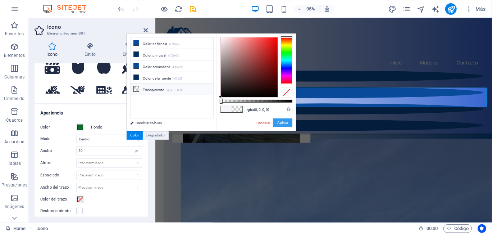
click at [277, 123] on button "Aplicar" at bounding box center [282, 122] width 19 height 9
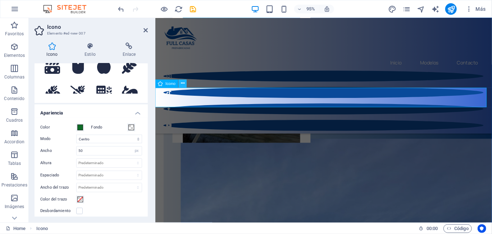
click at [183, 84] on icon at bounding box center [183, 83] width 4 height 7
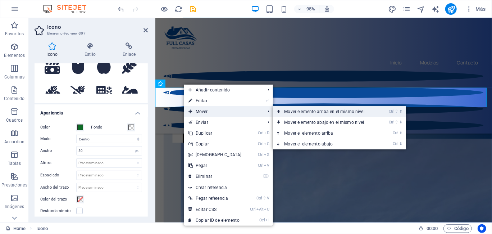
click at [289, 110] on link "Ctrl ⇧ ⬆ Mover elemento arriba en el mismo nivel" at bounding box center [326, 111] width 106 height 11
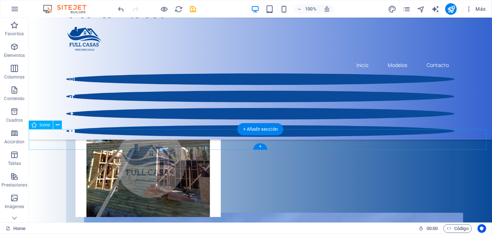
scroll to position [108, 0]
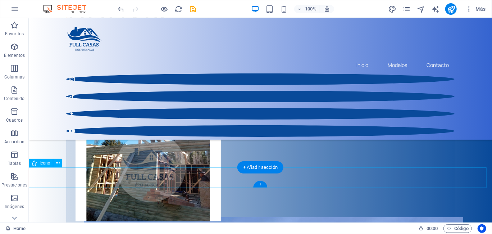
click at [59, 164] on icon at bounding box center [58, 163] width 4 height 8
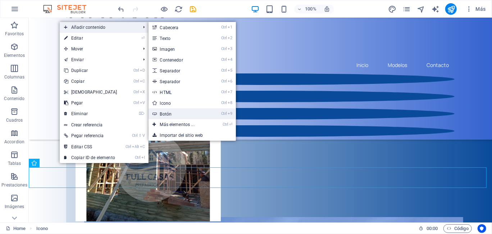
click at [175, 115] on link "Ctrl 9 Botón" at bounding box center [178, 113] width 60 height 11
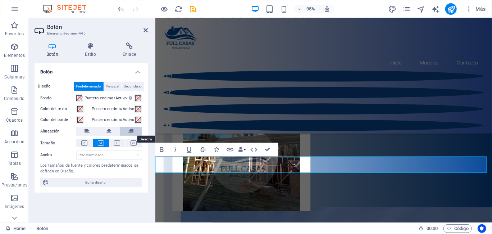
click at [133, 130] on icon at bounding box center [130, 131] width 5 height 9
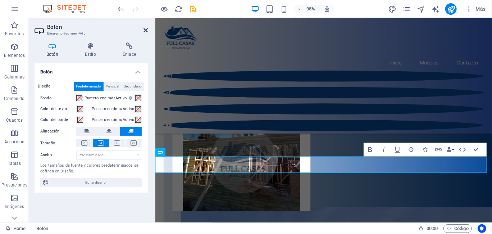
click at [146, 30] on icon at bounding box center [145, 30] width 4 height 6
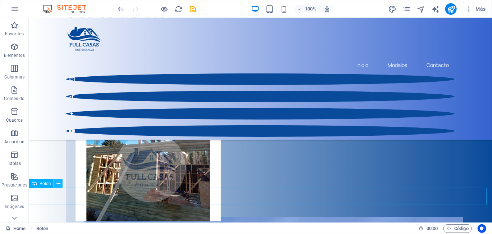
click at [60, 182] on icon at bounding box center [58, 184] width 4 height 8
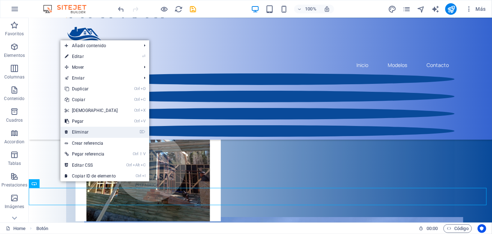
click at [96, 129] on link "⌦ Eliminar" at bounding box center [91, 131] width 62 height 11
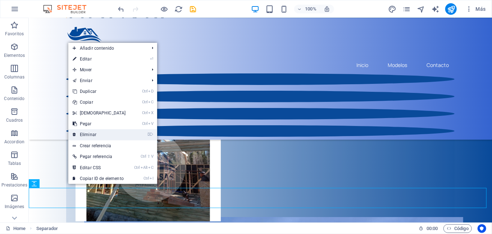
click at [95, 135] on link "⌦ Eliminar" at bounding box center [99, 134] width 62 height 11
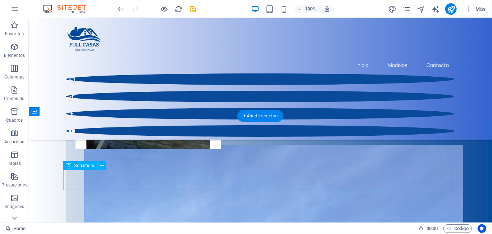
scroll to position [180, 0]
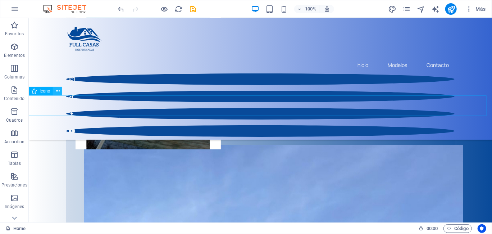
click at [58, 92] on icon at bounding box center [58, 91] width 4 height 8
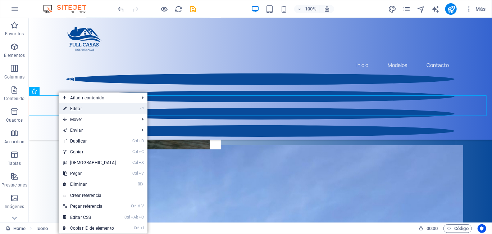
click at [70, 109] on link "⏎ Editar" at bounding box center [90, 108] width 62 height 11
select select "xMidYMid"
select select "px"
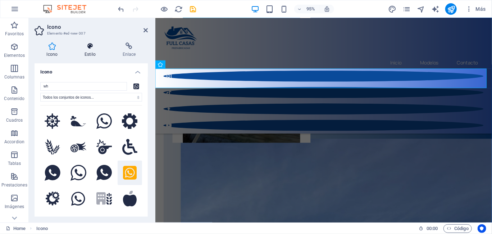
click at [91, 44] on icon at bounding box center [90, 45] width 35 height 7
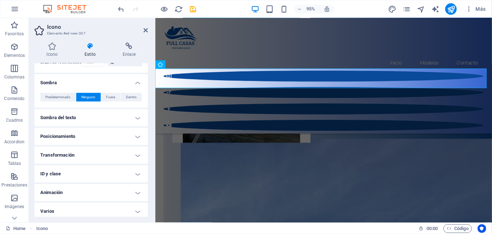
scroll to position [147, 0]
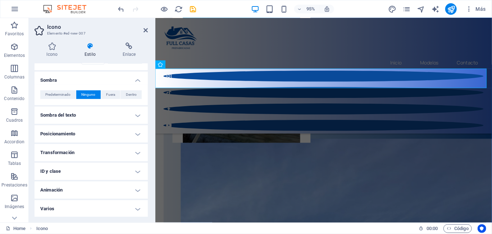
click at [108, 185] on h4 "Animación" at bounding box center [90, 189] width 113 height 17
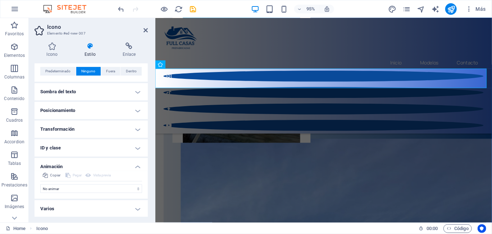
click at [114, 200] on h4 "Varios" at bounding box center [90, 208] width 113 height 17
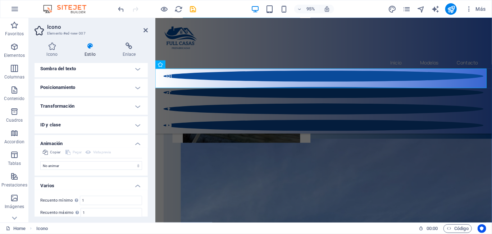
scroll to position [215, 0]
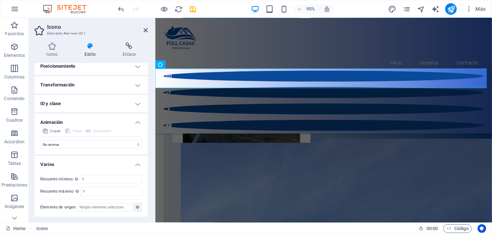
click at [136, 166] on h4 "Varios" at bounding box center [90, 162] width 113 height 13
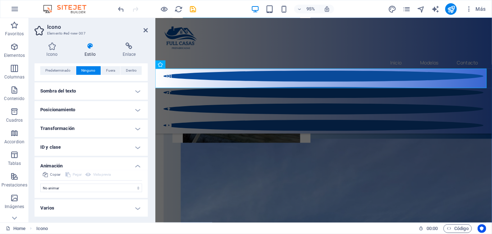
scroll to position [170, 0]
click at [133, 167] on h4 "Animación" at bounding box center [90, 164] width 113 height 13
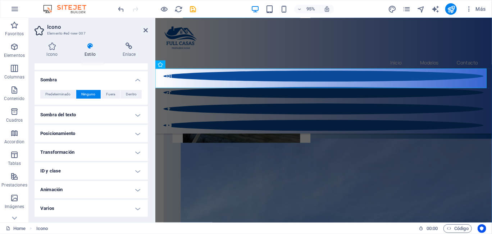
click at [135, 151] on h4 "Transformación" at bounding box center [90, 151] width 113 height 17
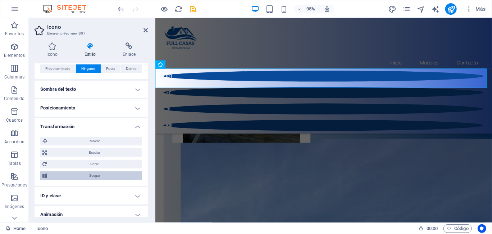
scroll to position [161, 0]
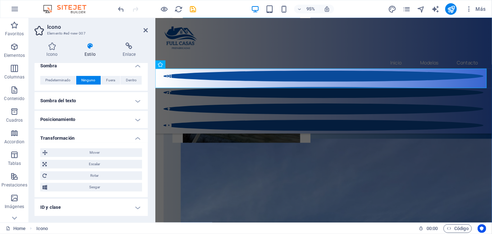
click at [135, 136] on h4 "Transformación" at bounding box center [90, 135] width 113 height 13
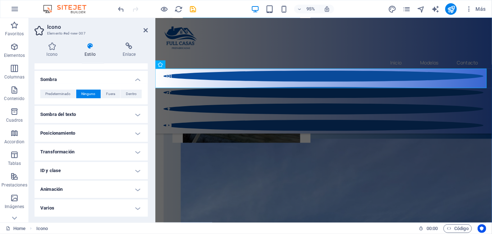
scroll to position [147, 0]
click at [139, 135] on h4 "Posicionamiento" at bounding box center [90, 133] width 113 height 17
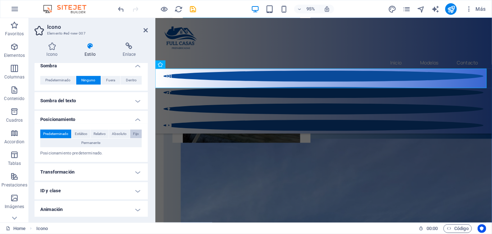
click at [133, 131] on span "Fijo" at bounding box center [136, 133] width 6 height 9
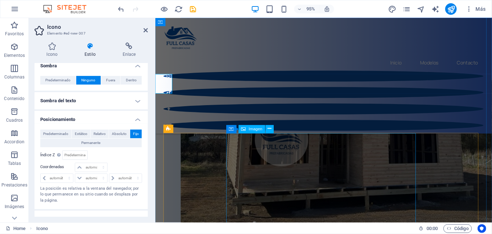
scroll to position [343, 0]
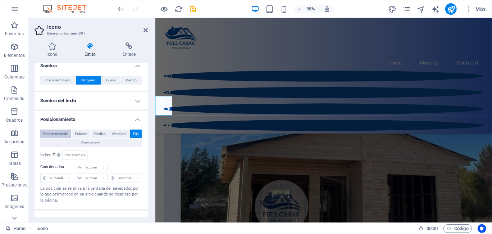
click at [62, 132] on span "Predeterminado" at bounding box center [55, 133] width 25 height 9
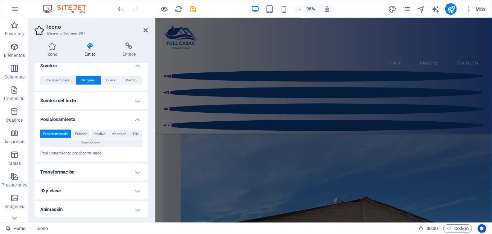
scroll to position [135, 0]
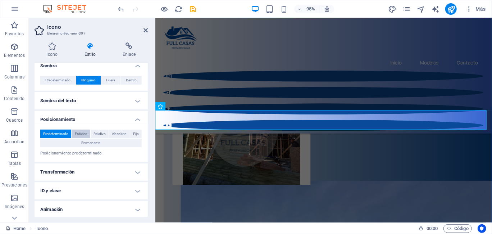
click at [82, 131] on span "Estático" at bounding box center [81, 133] width 13 height 9
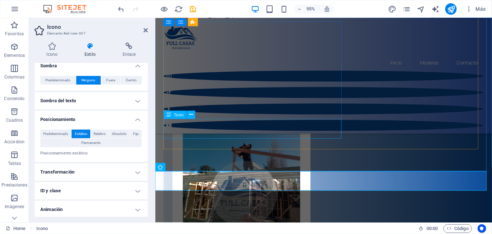
scroll to position [0, 0]
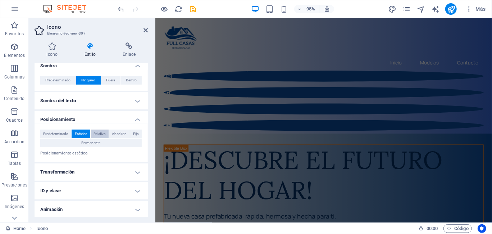
click at [100, 132] on span "Relativo" at bounding box center [99, 133] width 12 height 9
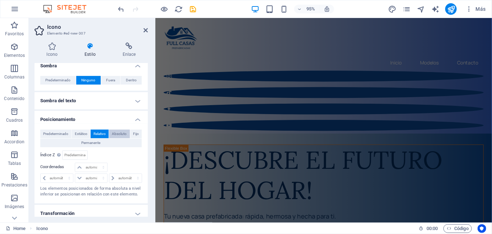
click at [119, 132] on span "Absoluto" at bounding box center [119, 133] width 15 height 9
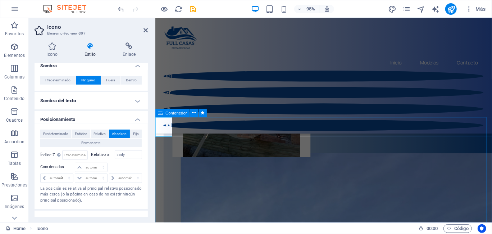
scroll to position [171, 0]
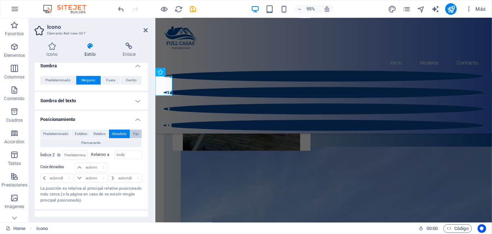
click at [138, 131] on button "Fijo" at bounding box center [135, 133] width 11 height 9
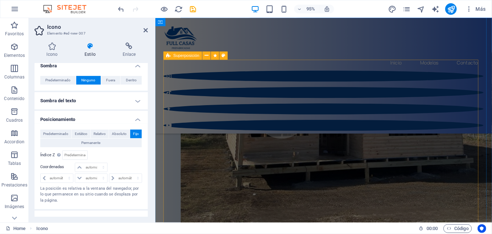
scroll to position [371, 0]
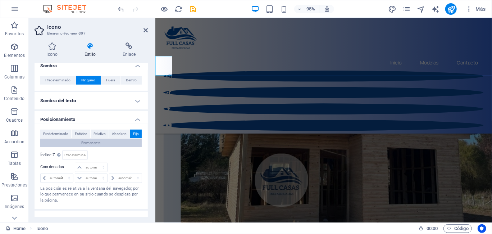
click at [97, 142] on span "Permanente" at bounding box center [91, 142] width 19 height 9
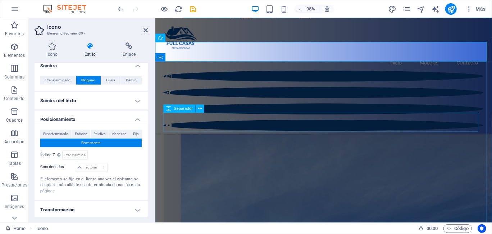
scroll to position [100, 0]
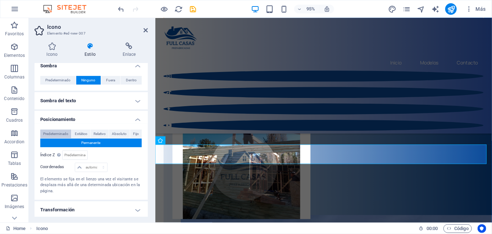
click at [52, 133] on span "Predeterminado" at bounding box center [55, 133] width 25 height 9
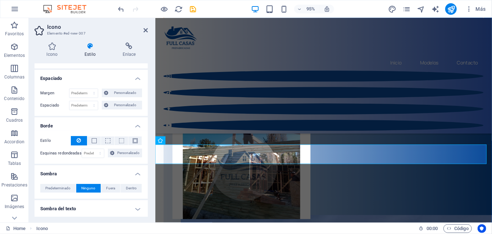
scroll to position [18, 0]
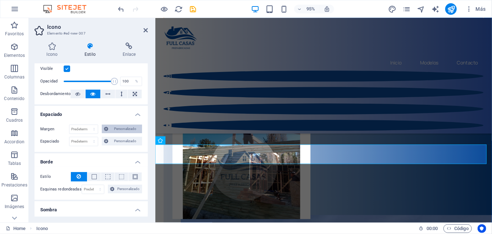
click at [124, 129] on span "Personalizado" at bounding box center [124, 128] width 29 height 9
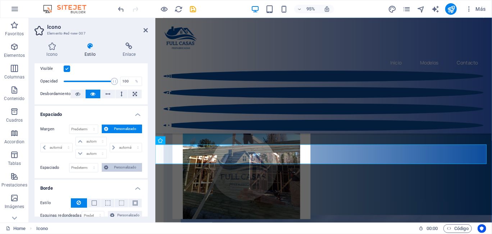
click at [119, 166] on span "Personalizado" at bounding box center [124, 167] width 29 height 9
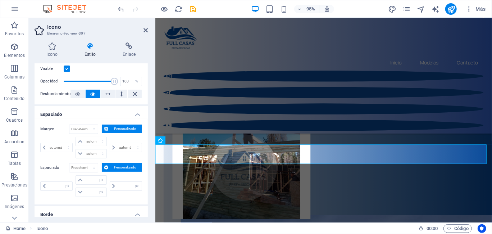
click at [119, 166] on span "Personalizado" at bounding box center [124, 167] width 29 height 9
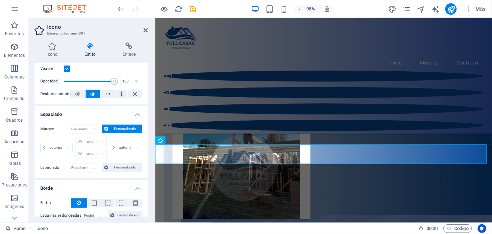
click at [123, 131] on span "Personalizado" at bounding box center [124, 128] width 29 height 9
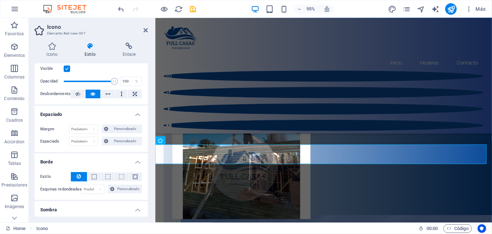
scroll to position [0, 0]
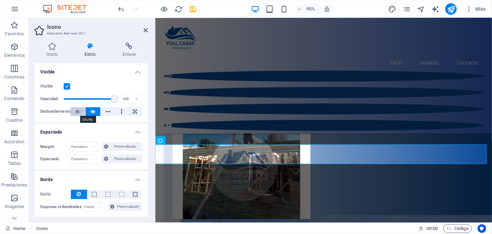
click at [80, 111] on button at bounding box center [77, 111] width 15 height 9
click at [91, 110] on icon at bounding box center [92, 111] width 5 height 9
drag, startPoint x: 111, startPoint y: 97, endPoint x: 88, endPoint y: 99, distance: 23.1
click at [89, 99] on span at bounding box center [89, 98] width 7 height 7
type input "100"
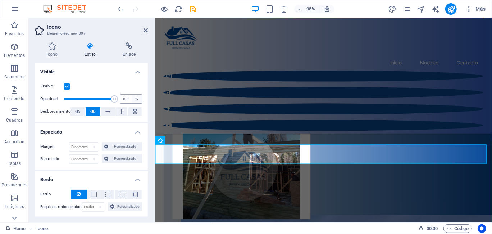
drag, startPoint x: 95, startPoint y: 99, endPoint x: 131, endPoint y: 100, distance: 35.9
click at [131, 100] on div "Opacidad 100 %" at bounding box center [91, 98] width 102 height 11
click at [68, 85] on label at bounding box center [67, 86] width 6 height 6
click at [0, 0] on input "Visible" at bounding box center [0, 0] width 0 height 0
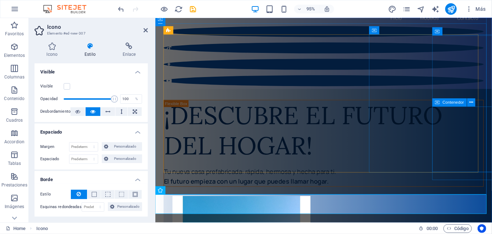
scroll to position [72, 0]
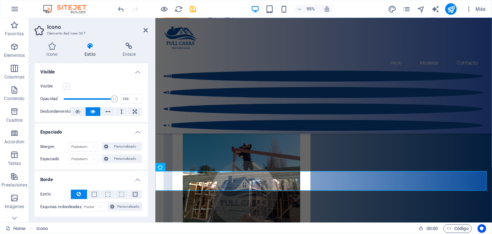
click at [64, 86] on label at bounding box center [67, 86] width 6 height 6
click at [0, 0] on input "Visible" at bounding box center [0, 0] width 0 height 0
click at [53, 49] on icon at bounding box center [51, 45] width 35 height 7
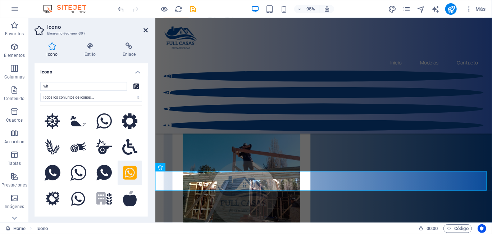
click at [146, 31] on icon at bounding box center [145, 30] width 4 height 6
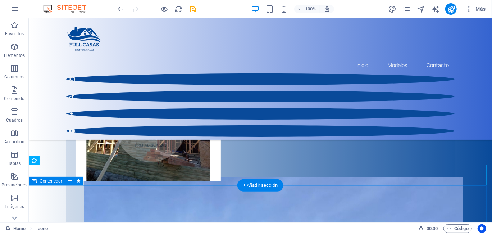
scroll to position [180, 0]
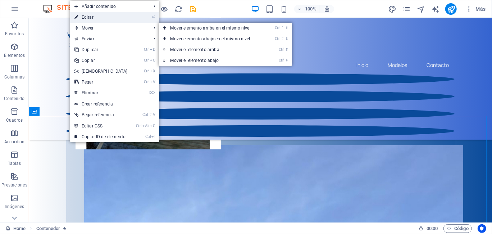
click at [111, 17] on link "⏎ Editar" at bounding box center [101, 17] width 62 height 11
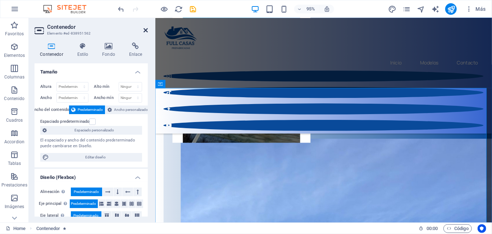
click at [146, 28] on icon at bounding box center [145, 30] width 4 height 6
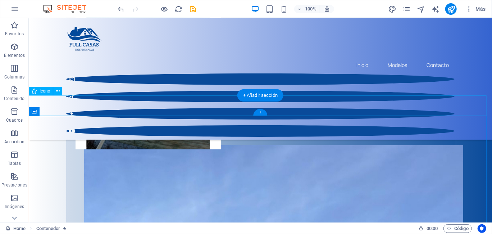
select select "xMidYMid"
select select "px"
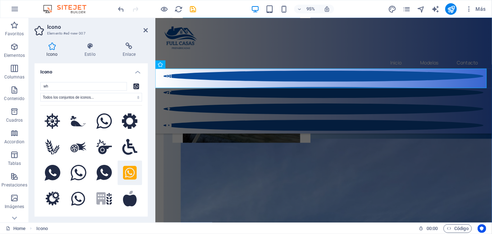
click at [142, 103] on div "wh Todos los conjuntos de iconos... IcoFont Ionicons FontAwesome Brands FontAwe…" at bounding box center [90, 147] width 113 height 142
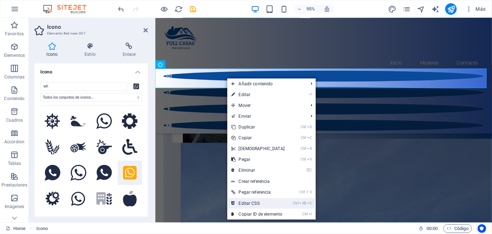
click at [269, 200] on link "Ctrl Alt C Editar CSS" at bounding box center [258, 203] width 62 height 11
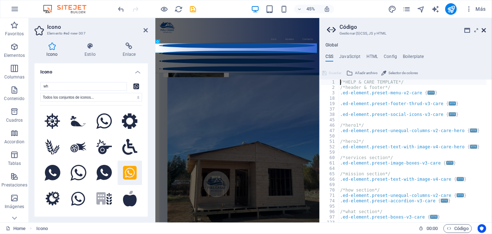
click at [485, 28] on icon at bounding box center [484, 30] width 4 height 6
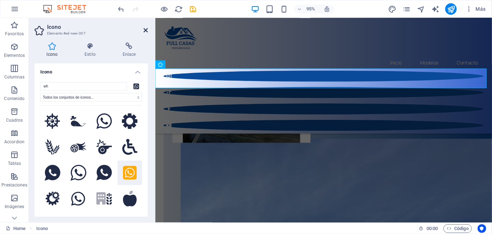
click at [145, 29] on icon at bounding box center [145, 30] width 4 height 6
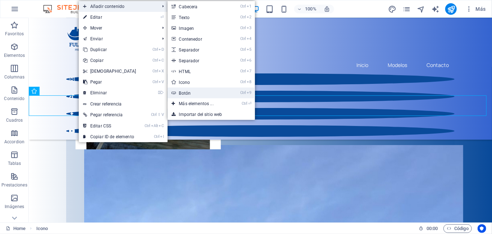
click at [192, 91] on link "Ctrl 9 Botón" at bounding box center [197, 92] width 60 height 11
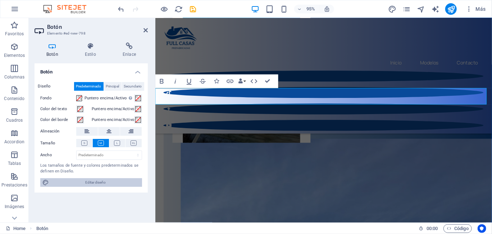
click at [82, 180] on span "Editar diseño" at bounding box center [95, 182] width 89 height 9
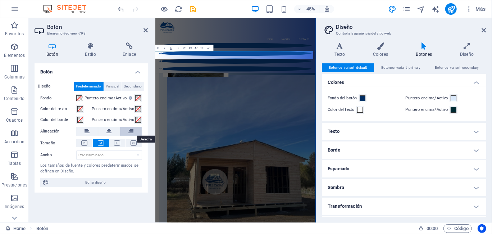
click at [135, 130] on button at bounding box center [131, 131] width 22 height 9
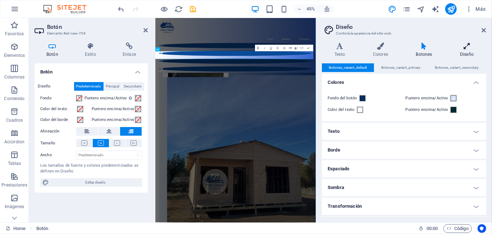
click at [466, 50] on h4 "Diseño" at bounding box center [466, 49] width 38 height 15
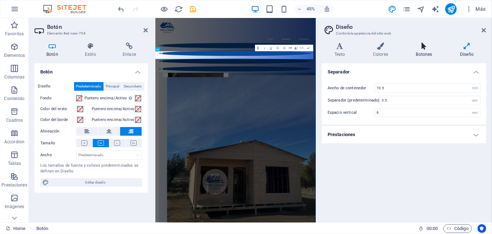
click at [429, 52] on h4 "Botones" at bounding box center [425, 49] width 44 height 15
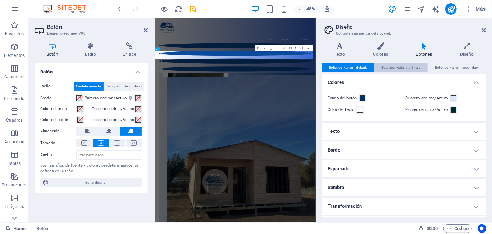
click at [391, 68] on span "Botones_variant_primary" at bounding box center [400, 67] width 39 height 9
click at [353, 69] on span "Botones_variant_default" at bounding box center [348, 67] width 38 height 9
click at [409, 69] on span "Botones_variant_primary" at bounding box center [400, 67] width 39 height 9
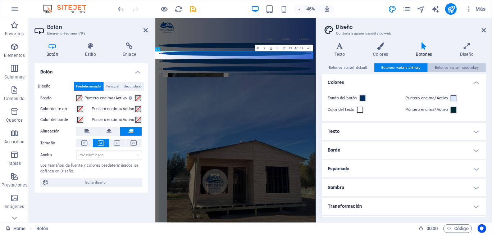
click at [448, 65] on span "Botones_variant_secondary" at bounding box center [457, 67] width 44 height 9
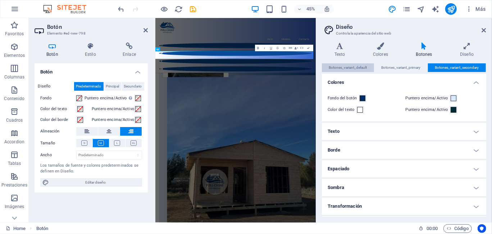
click at [355, 68] on span "Botones_variant_default" at bounding box center [348, 67] width 38 height 9
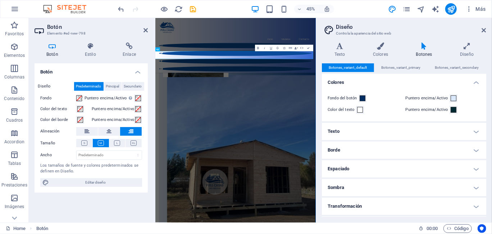
scroll to position [17, 0]
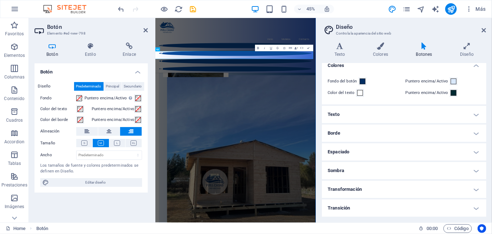
click at [455, 119] on h4 "Texto" at bounding box center [404, 114] width 164 height 17
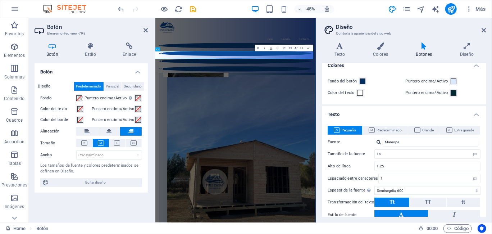
click at [459, 118] on h4 "Texto" at bounding box center [404, 112] width 164 height 13
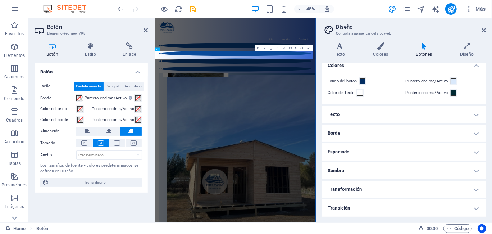
click at [452, 128] on h4 "Borde" at bounding box center [404, 132] width 164 height 17
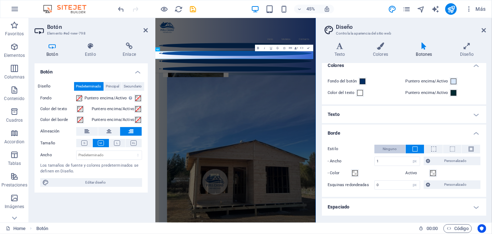
click at [391, 147] on span "Ninguno" at bounding box center [390, 148] width 14 height 9
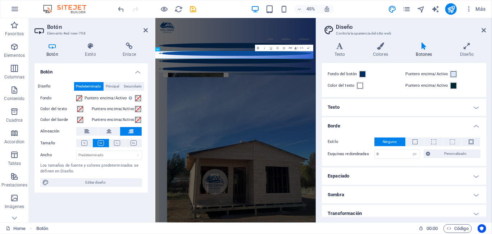
scroll to position [0, 0]
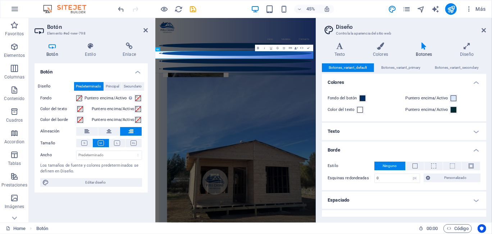
click at [486, 27] on aside "Diseño Controla la apariencia del sitio web Variantes Texto Colores Botones Dis…" at bounding box center [404, 120] width 176 height 204
click at [486, 24] on aside "Diseño Controla la apariencia del sitio web Variantes Texto Colores Botones Dis…" at bounding box center [404, 120] width 176 height 204
click at [485, 28] on icon at bounding box center [484, 30] width 4 height 6
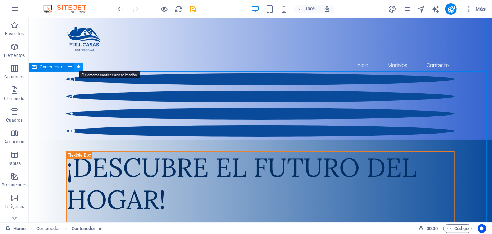
select select "move-right-to-left"
select select "s"
select select "scroll"
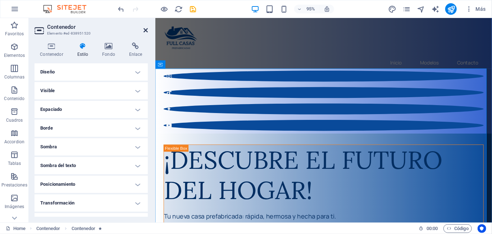
click at [145, 28] on icon at bounding box center [145, 30] width 4 height 6
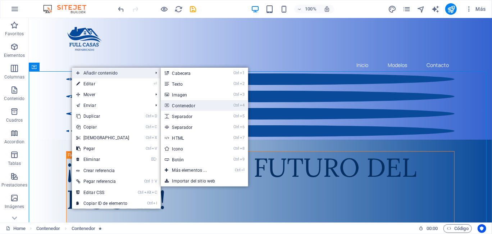
click at [178, 106] on link "Ctrl 4 Contenedor" at bounding box center [191, 105] width 60 height 11
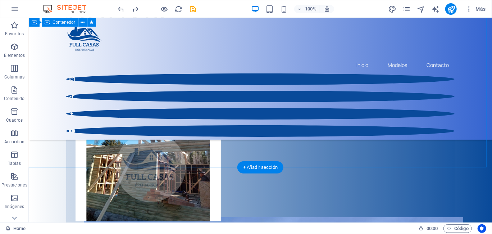
scroll to position [144, 0]
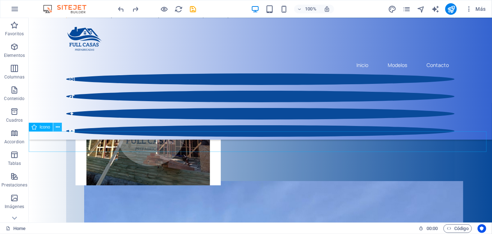
click at [59, 125] on button at bounding box center [57, 127] width 9 height 9
click at [194, 10] on icon "save" at bounding box center [193, 9] width 8 height 8
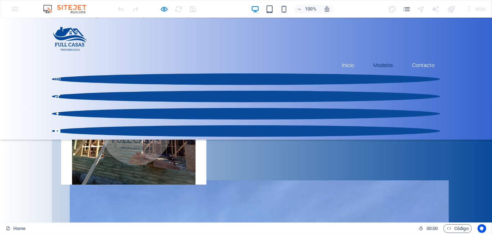
click at [383, 56] on link "Modelos" at bounding box center [382, 64] width 31 height 17
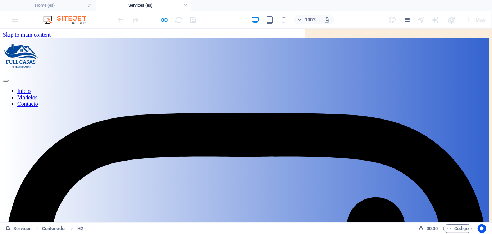
scroll to position [0, 0]
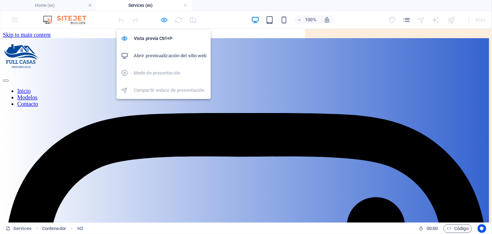
click at [162, 17] on icon "button" at bounding box center [164, 20] width 8 height 8
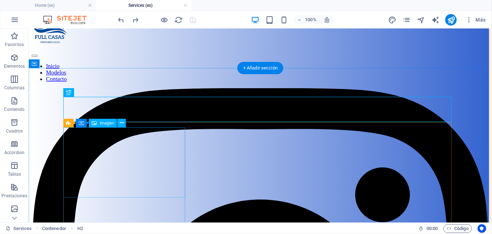
scroll to position [36, 0]
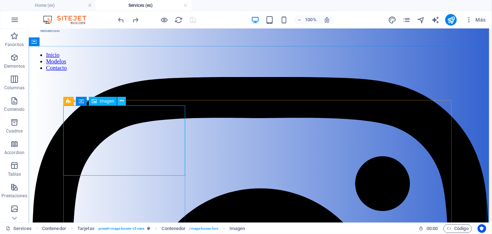
click at [123, 100] on icon at bounding box center [122, 101] width 4 height 8
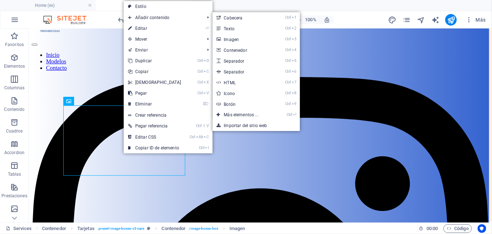
click at [167, 28] on link "⏎ Editar" at bounding box center [155, 28] width 62 height 11
select select "px"
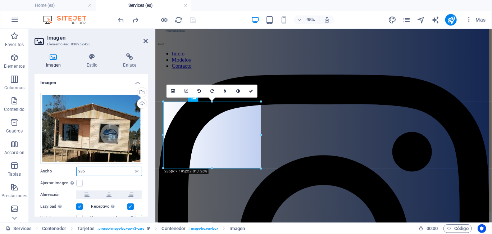
click at [100, 171] on input "285" at bounding box center [109, 171] width 65 height 9
type input "2"
type input "300"
click at [98, 182] on div "Ajustar imagen Ajustar imagen automáticamente a un ancho y alto fijo" at bounding box center [91, 183] width 102 height 9
click at [133, 180] on div "Ajustar imagen Ajustar imagen automáticamente a un ancho y alto fijo" at bounding box center [91, 183] width 102 height 9
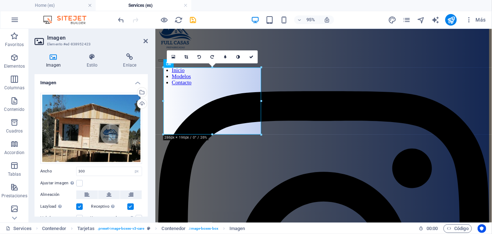
click at [115, 182] on div "Ajustar imagen Ajustar imagen automáticamente a un ancho y alto fijo" at bounding box center [91, 183] width 102 height 9
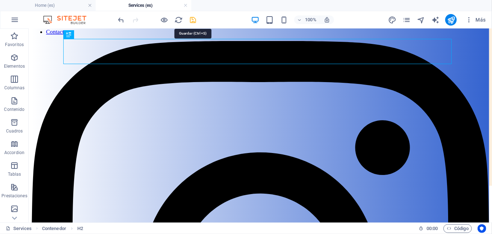
click at [192, 19] on icon "save" at bounding box center [193, 20] width 8 height 8
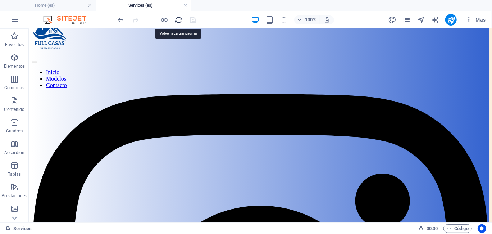
click at [176, 20] on icon "reload" at bounding box center [179, 20] width 8 height 8
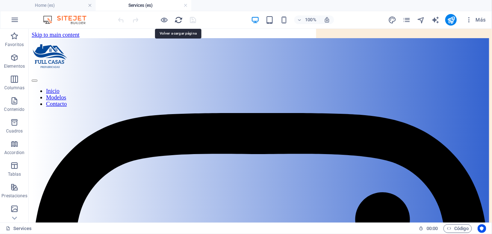
scroll to position [0, 0]
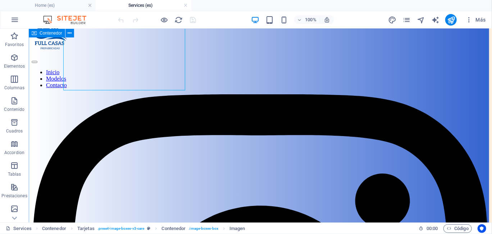
scroll to position [72, 0]
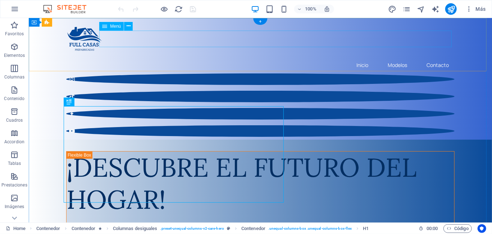
click at [397, 56] on nav "Inicio Modelos Contacto" at bounding box center [260, 64] width 388 height 17
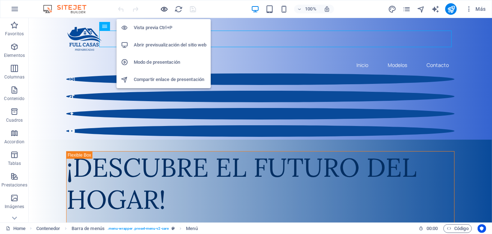
click at [161, 9] on icon "button" at bounding box center [164, 9] width 8 height 8
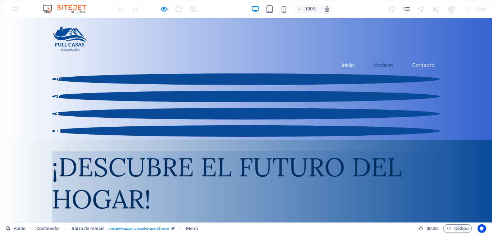
click at [380, 56] on link "Modelos" at bounding box center [382, 64] width 31 height 17
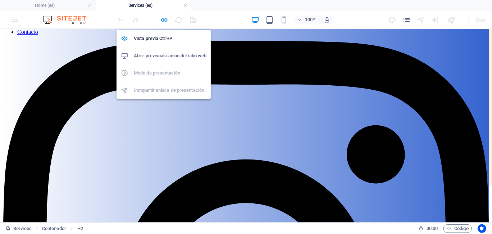
click at [165, 20] on icon "button" at bounding box center [164, 20] width 8 height 8
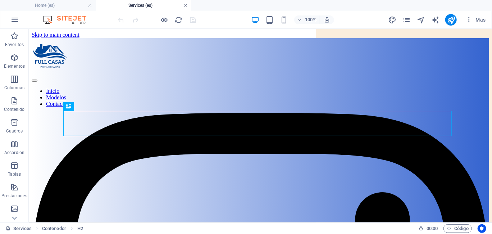
click at [185, 6] on link at bounding box center [185, 5] width 4 height 7
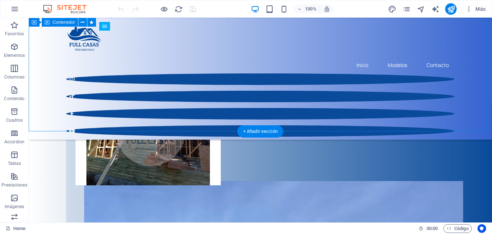
scroll to position [180, 0]
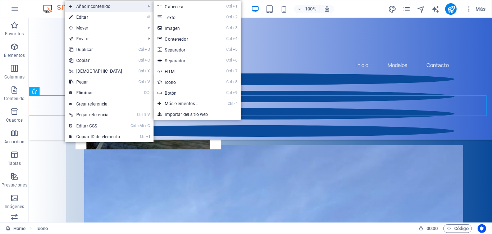
click at [126, 6] on span "Añadir contenido" at bounding box center [104, 6] width 78 height 11
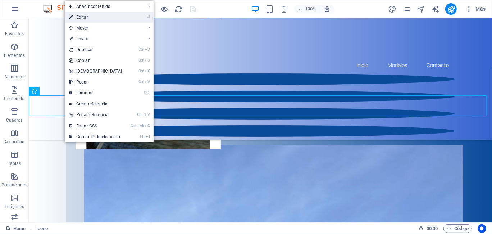
click at [144, 17] on li "⏎ Editar" at bounding box center [109, 17] width 89 height 11
click at [79, 19] on link "⏎ Editar" at bounding box center [96, 17] width 62 height 11
select select "xMidYMid"
select select "px"
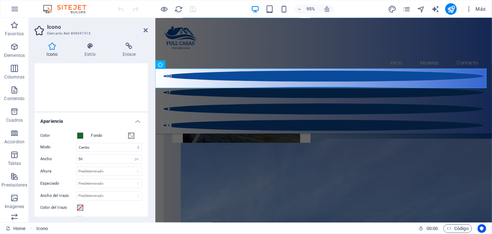
scroll to position [108, 0]
click at [94, 135] on label "Fondo" at bounding box center [109, 135] width 36 height 9
click at [127, 135] on button "Fondo" at bounding box center [131, 135] width 8 height 8
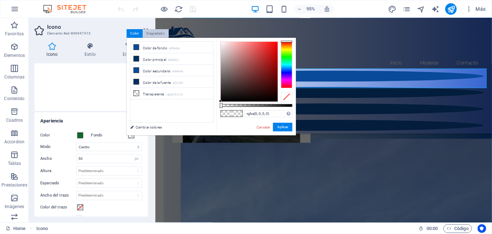
click at [152, 33] on div "Degradado" at bounding box center [155, 33] width 25 height 9
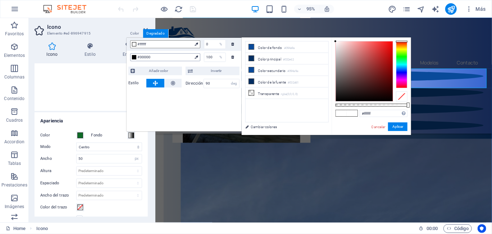
click at [134, 57] on div at bounding box center [134, 57] width 4 height 4
click at [250, 47] on icon at bounding box center [251, 46] width 5 height 5
type input "#094a9a"
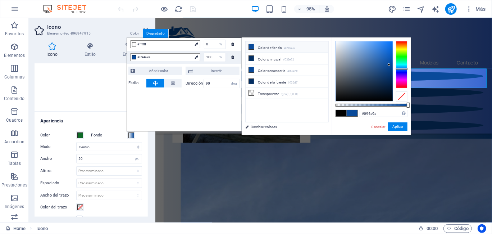
click at [273, 47] on li "Color de fondo #094a9a" at bounding box center [286, 46] width 83 height 11
click at [395, 121] on div "#094a9a Formatos soportados #0852ed rgb(8, 82, 237) rgba(8, 82, 237, 90%) hsv(2…" at bounding box center [370, 138] width 79 height 202
click at [395, 127] on button "Aplicar" at bounding box center [397, 126] width 19 height 9
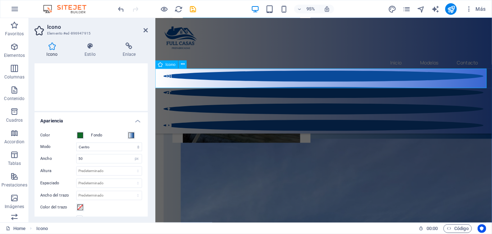
click at [120, 146] on select "Escalar Izquierda Centro Derecha" at bounding box center [109, 146] width 66 height 9
click at [76, 142] on select "Escalar Izquierda Centro Derecha" at bounding box center [109, 146] width 66 height 9
click at [99, 148] on select "Escalar Izquierda Centro Derecha" at bounding box center [109, 146] width 66 height 9
click at [76, 142] on select "Escalar Izquierda Centro Derecha" at bounding box center [109, 146] width 66 height 9
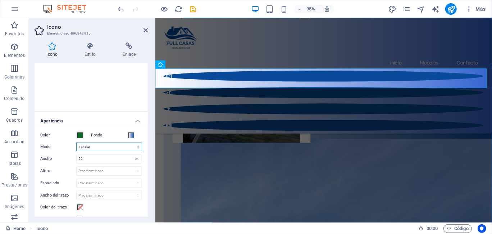
click at [101, 148] on select "Escalar Izquierda Centro Derecha" at bounding box center [109, 146] width 66 height 9
select select "xMinYMid"
click at [76, 142] on select "Escalar Izquierda Centro Derecha" at bounding box center [109, 146] width 66 height 9
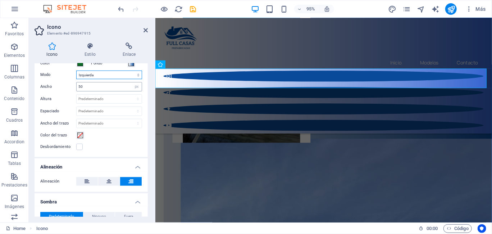
scroll to position [144, 0]
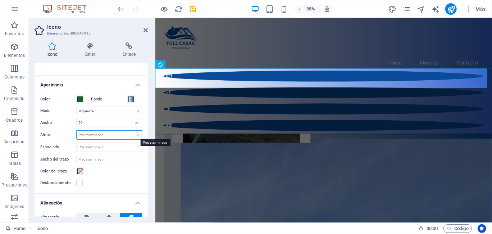
click at [101, 132] on select "Predeterminado automático px rem em vh vw" at bounding box center [109, 134] width 65 height 9
click at [77, 130] on select "Predeterminado automático px rem em vh vw" at bounding box center [109, 134] width 65 height 9
click at [103, 145] on select "Predeterminado px rem % em vh vw" at bounding box center [109, 147] width 65 height 9
click at [102, 137] on select "Predeterminado automático px rem em vh vw" at bounding box center [109, 134] width 65 height 9
click at [77, 130] on select "Predeterminado automático px rem em vh vw" at bounding box center [109, 134] width 65 height 9
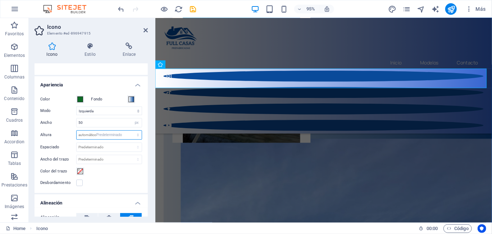
select select "DISABLED_OPTION_VALUE"
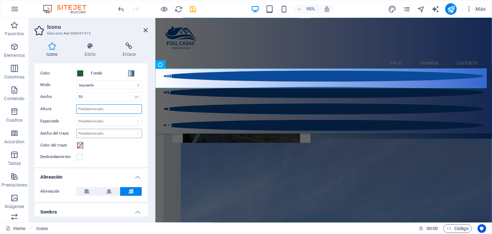
scroll to position [216, 0]
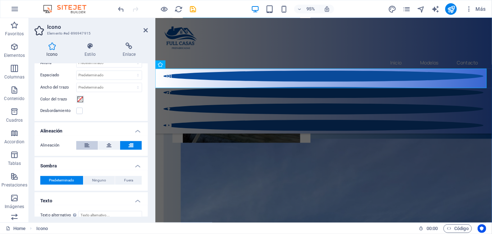
click at [87, 146] on icon at bounding box center [86, 145] width 5 height 9
click at [101, 180] on span "Ninguno" at bounding box center [99, 180] width 14 height 9
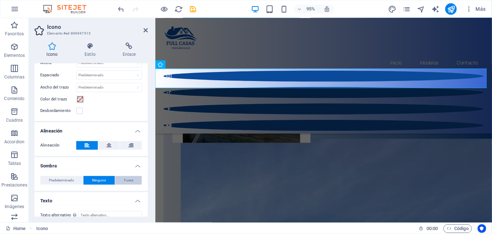
click at [127, 180] on span "Fuera" at bounding box center [128, 180] width 9 height 9
type input "2"
type input "4"
click at [99, 180] on span "Ninguno" at bounding box center [99, 180] width 14 height 9
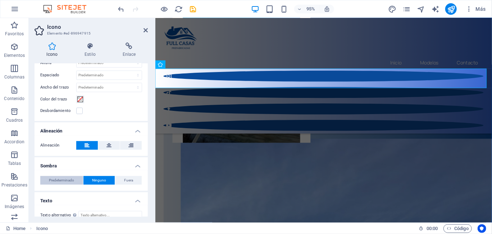
click at [69, 176] on span "Predeterminado" at bounding box center [61, 180] width 25 height 9
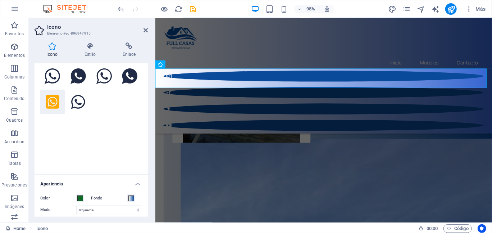
scroll to position [44, 0]
click at [92, 56] on h4 "Estilo" at bounding box center [92, 49] width 38 height 15
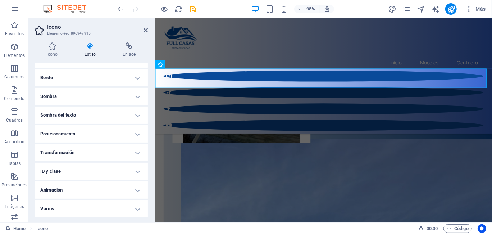
scroll to position [73, 0]
click at [135, 206] on h4 "Varios" at bounding box center [90, 207] width 113 height 17
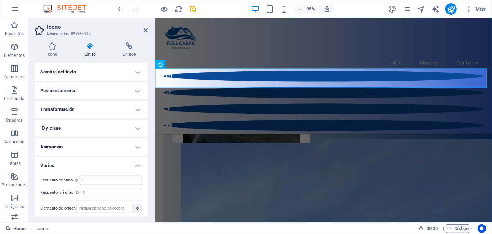
scroll to position [118, 0]
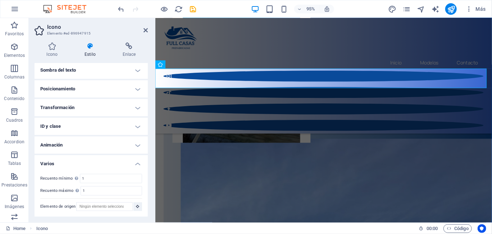
click at [137, 165] on h4 "Varios" at bounding box center [90, 161] width 113 height 13
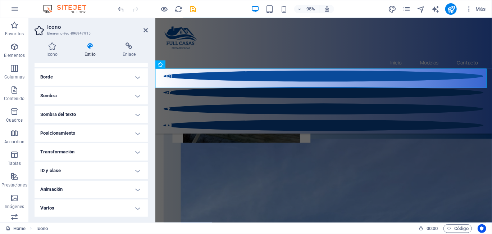
scroll to position [74, 0]
click at [139, 190] on h4 "Animación" at bounding box center [90, 188] width 113 height 17
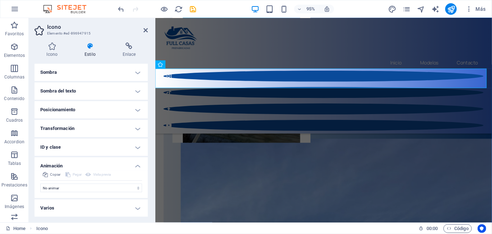
scroll to position [97, 0]
click at [136, 164] on h4 "Animación" at bounding box center [90, 163] width 113 height 13
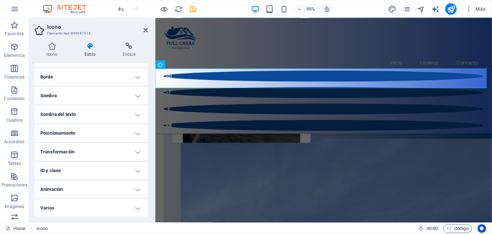
click at [135, 167] on h4 "ID y clase" at bounding box center [90, 170] width 113 height 17
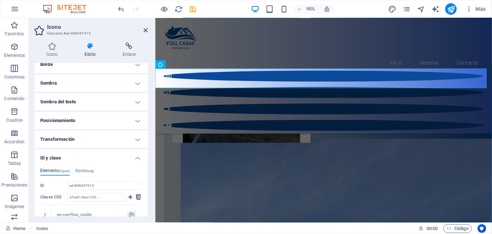
click at [137, 157] on h4 "ID y clase" at bounding box center [90, 155] width 113 height 13
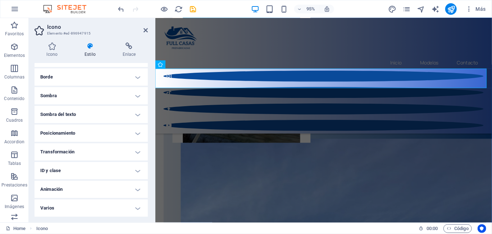
click at [137, 152] on h4 "Transformación" at bounding box center [90, 151] width 113 height 17
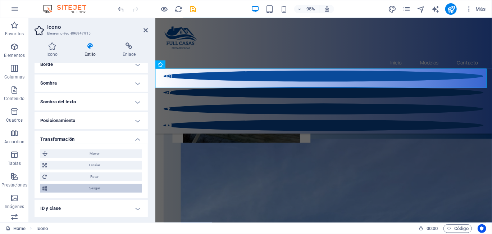
click at [114, 184] on span "Sesgar" at bounding box center [94, 188] width 91 height 9
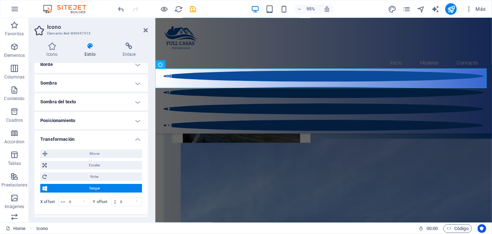
click at [114, 184] on span "Sesgar" at bounding box center [94, 188] width 91 height 9
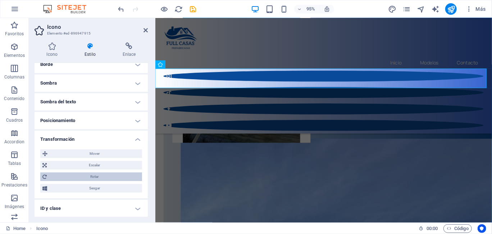
click at [110, 175] on span "Rotar" at bounding box center [94, 176] width 91 height 9
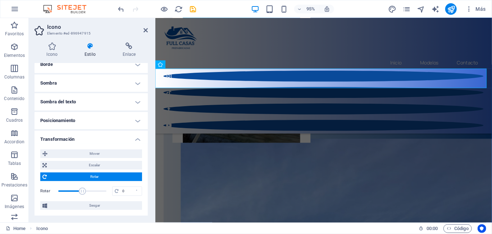
click at [110, 175] on span "Rotar" at bounding box center [94, 176] width 91 height 9
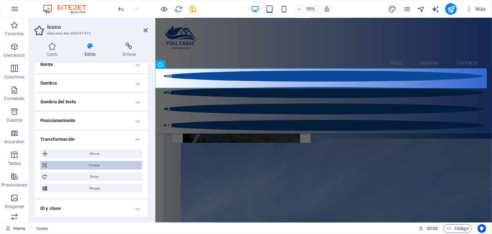
click at [108, 163] on span "Escalar" at bounding box center [94, 165] width 91 height 9
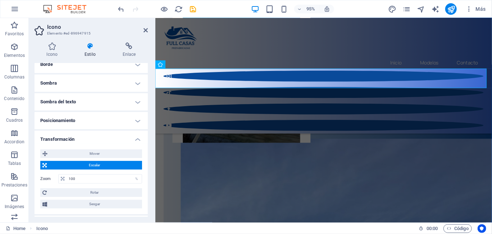
click at [108, 163] on span "Escalar" at bounding box center [94, 165] width 91 height 9
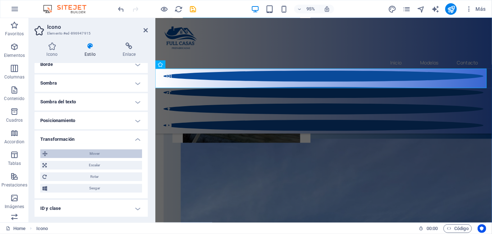
click at [110, 154] on span "Mover" at bounding box center [95, 153] width 90 height 9
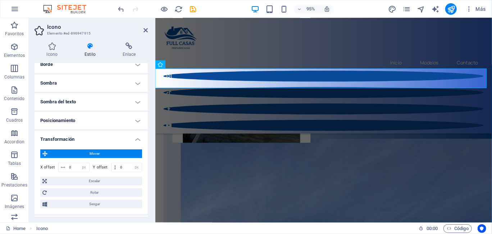
click at [110, 154] on span "Mover" at bounding box center [95, 153] width 90 height 9
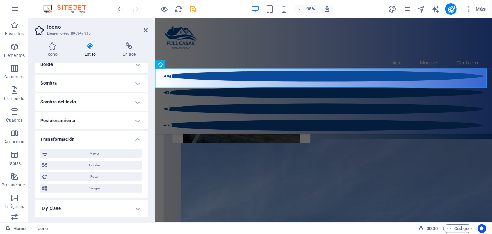
click at [134, 139] on h4 "Transformación" at bounding box center [90, 136] width 113 height 13
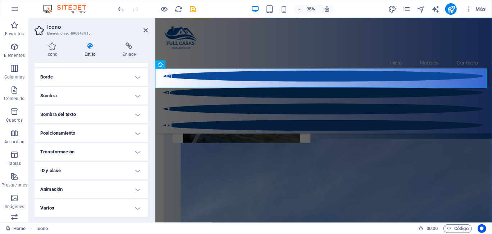
scroll to position [74, 0]
click at [138, 136] on h4 "Posicionamiento" at bounding box center [90, 132] width 113 height 17
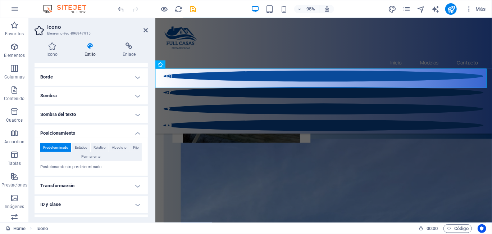
scroll to position [86, 0]
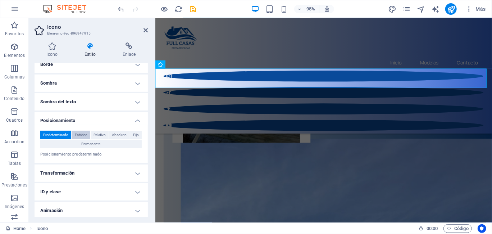
click at [85, 132] on span "Estático" at bounding box center [81, 134] width 13 height 9
click at [103, 133] on span "Relativo" at bounding box center [99, 134] width 12 height 9
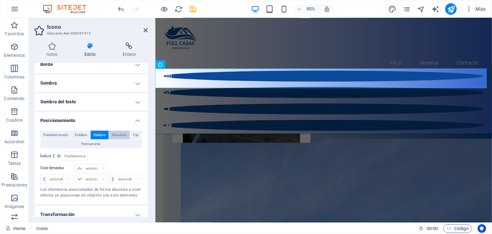
click at [114, 135] on span "Absoluto" at bounding box center [119, 134] width 15 height 9
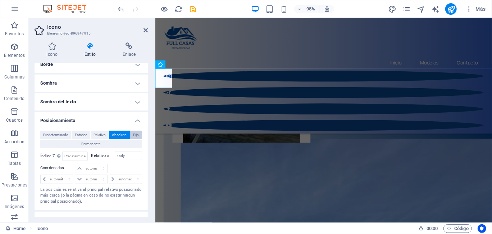
click at [130, 136] on button "Fijo" at bounding box center [135, 134] width 11 height 9
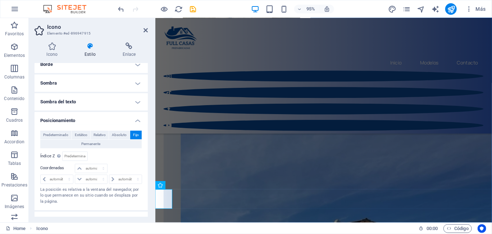
scroll to position [451, 0]
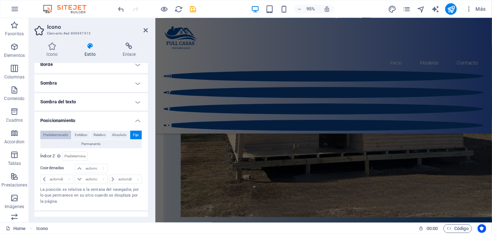
click at [54, 135] on span "Predeterminado" at bounding box center [55, 134] width 25 height 9
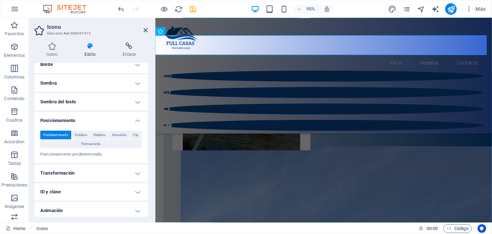
scroll to position [135, 0]
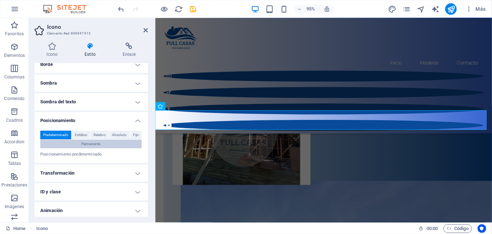
click at [94, 145] on span "Permanente" at bounding box center [91, 143] width 19 height 9
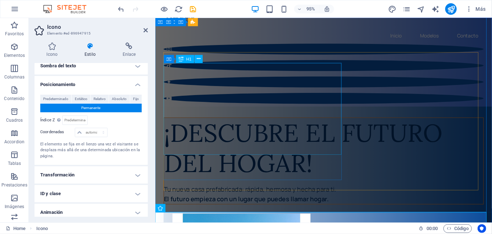
scroll to position [0, 0]
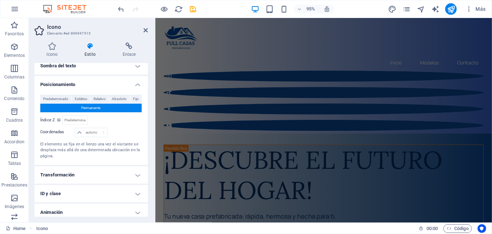
click at [137, 84] on h4 "Posicionamiento" at bounding box center [90, 82] width 113 height 13
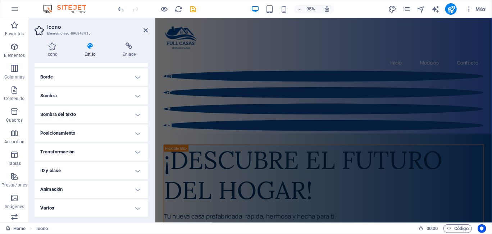
scroll to position [38, 0]
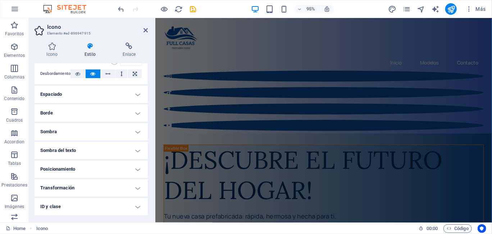
click at [135, 110] on h4 "Borde" at bounding box center [90, 112] width 113 height 17
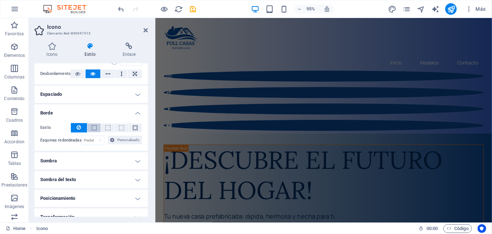
click at [92, 128] on span at bounding box center [94, 127] width 5 height 5
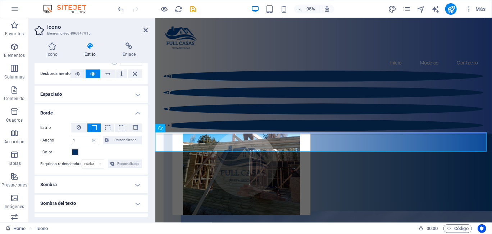
scroll to position [135, 0]
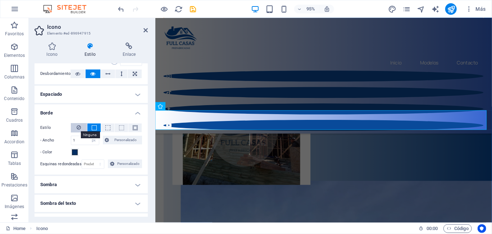
click at [78, 127] on icon at bounding box center [79, 127] width 4 height 9
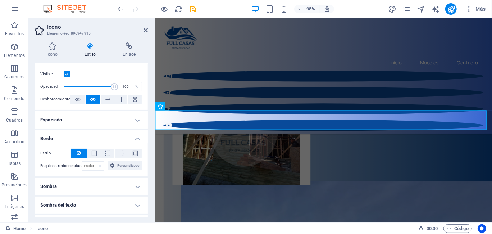
scroll to position [2, 0]
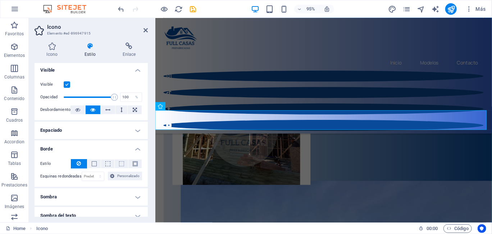
click at [136, 127] on h4 "Espaciado" at bounding box center [90, 129] width 113 height 17
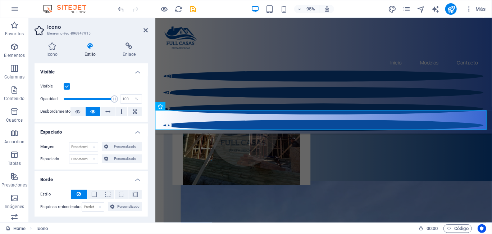
scroll to position [0, 0]
click at [132, 55] on h4 "Enlace" at bounding box center [128, 49] width 37 height 15
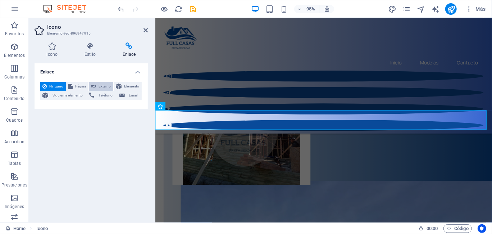
click at [99, 87] on span "Externo" at bounding box center [104, 86] width 13 height 9
select select "blank"
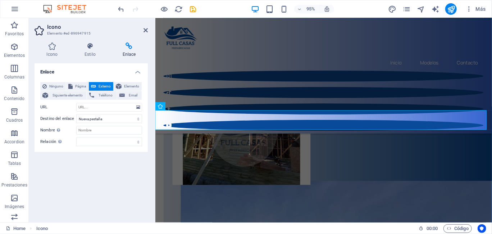
click at [150, 32] on aside "Icono Elemento #ed-896947915 Icono Estilo Enlace Icono whatsapp Todos los conju…" at bounding box center [92, 120] width 126 height 204
click at [151, 28] on aside "Icono Elemento #ed-896947915 Icono Estilo Enlace Icono whatsapp Todos los conju…" at bounding box center [92, 120] width 126 height 204
click at [144, 29] on icon at bounding box center [145, 30] width 4 height 6
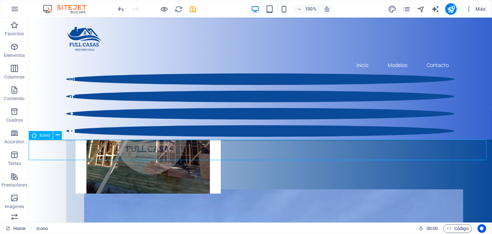
click at [45, 134] on span "Icono" at bounding box center [45, 135] width 10 height 4
click at [43, 135] on span "Icono" at bounding box center [45, 135] width 10 height 4
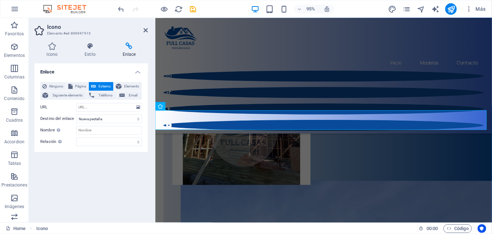
click at [43, 135] on div "Ninguno Página Externo Elemento Siguiente elemento Teléfono Email Página Home A…" at bounding box center [91, 114] width 102 height 64
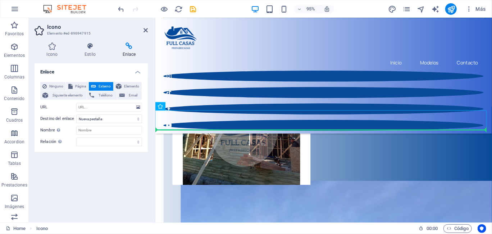
drag, startPoint x: 315, startPoint y: 125, endPoint x: 213, endPoint y: 159, distance: 107.6
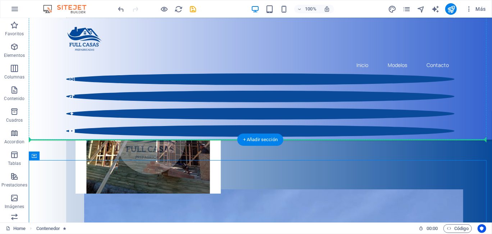
drag, startPoint x: 77, startPoint y: 159, endPoint x: 190, endPoint y: 127, distance: 118.0
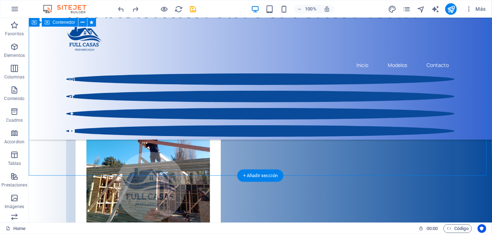
scroll to position [100, 0]
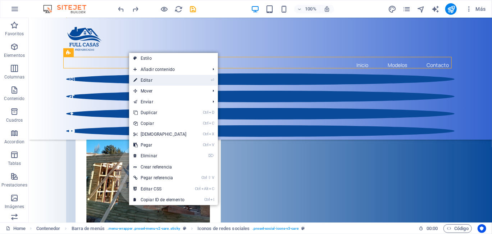
click at [154, 79] on link "⏎ Editar" at bounding box center [160, 80] width 62 height 11
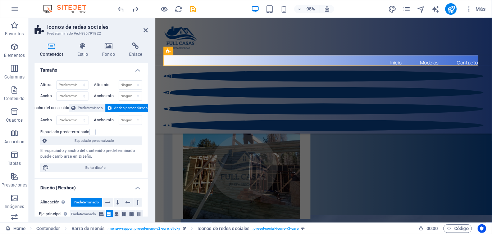
scroll to position [0, 0]
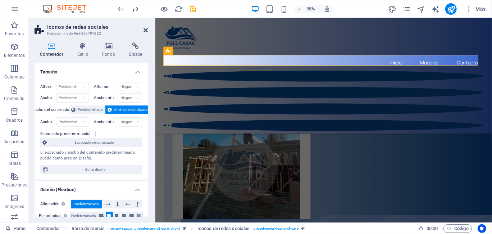
click at [146, 31] on icon at bounding box center [145, 30] width 4 height 6
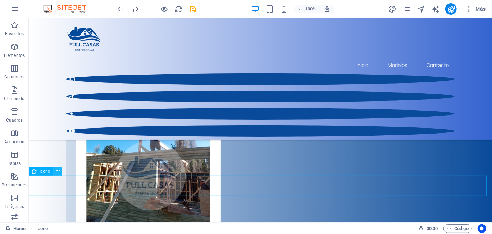
click at [58, 170] on icon at bounding box center [58, 171] width 4 height 8
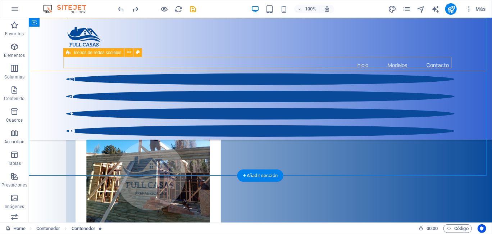
click at [132, 73] on div at bounding box center [260, 104] width 388 height 63
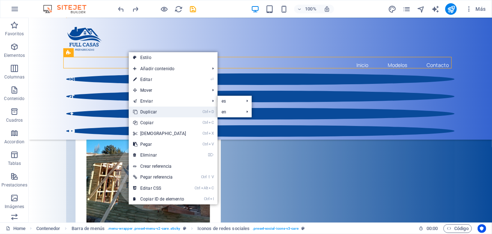
click at [158, 114] on link "Ctrl D Duplicar" at bounding box center [160, 111] width 62 height 11
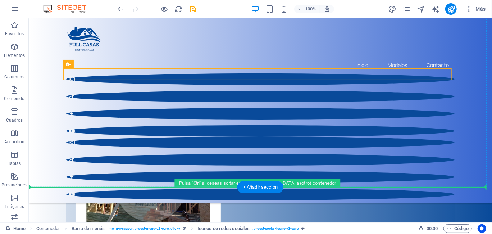
drag, startPoint x: 151, startPoint y: 73, endPoint x: 128, endPoint y: 180, distance: 108.8
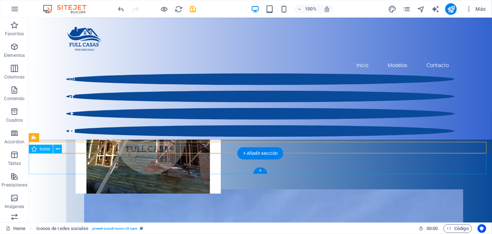
scroll to position [100, 0]
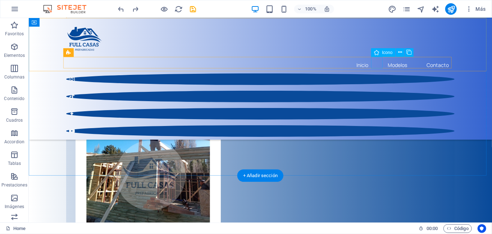
click at [379, 73] on figure at bounding box center [260, 78] width 388 height 11
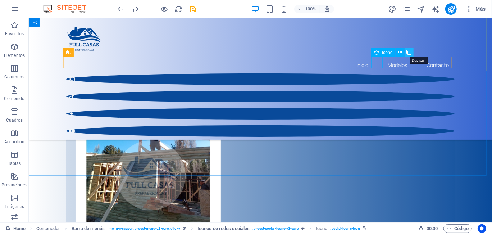
click at [409, 52] on icon at bounding box center [408, 53] width 5 height 8
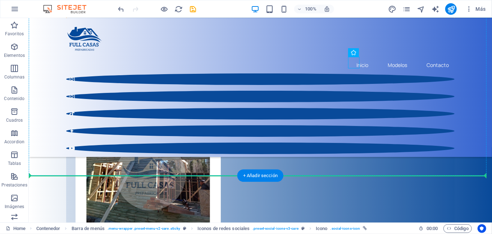
drag, startPoint x: 353, startPoint y: 61, endPoint x: 402, endPoint y: 166, distance: 116.4
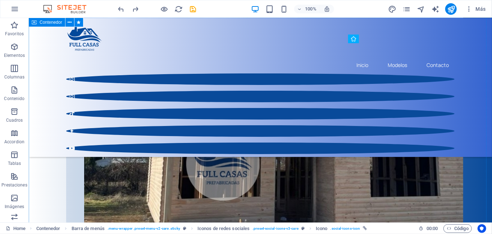
scroll to position [495, 0]
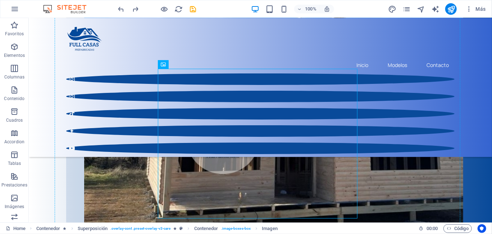
drag, startPoint x: 353, startPoint y: 166, endPoint x: 388, endPoint y: 161, distance: 36.3
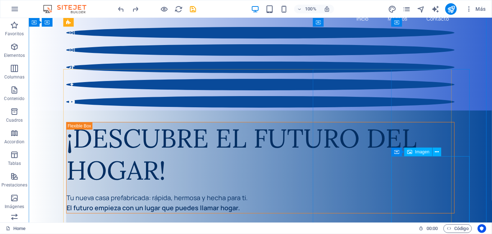
scroll to position [0, 0]
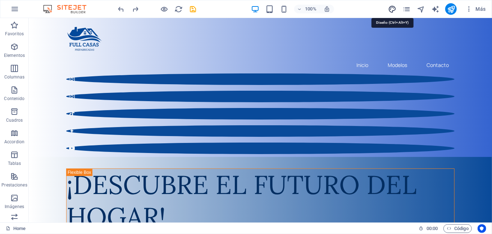
click at [391, 10] on icon "design" at bounding box center [392, 9] width 8 height 8
select select "px"
select select "400"
select select "px"
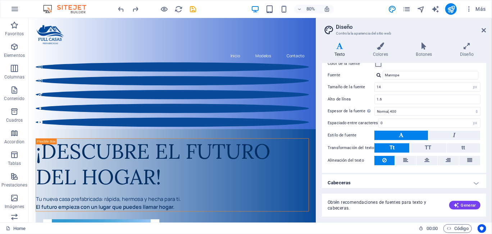
scroll to position [38, 0]
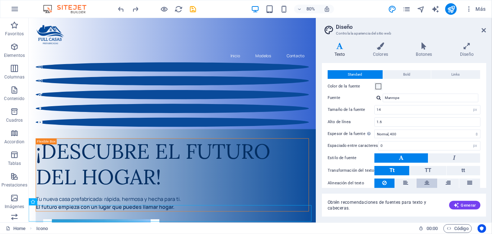
scroll to position [0, 0]
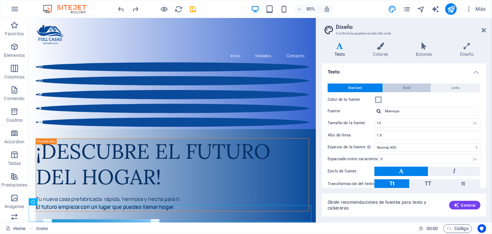
click at [401, 86] on button "Bold" at bounding box center [407, 87] width 48 height 9
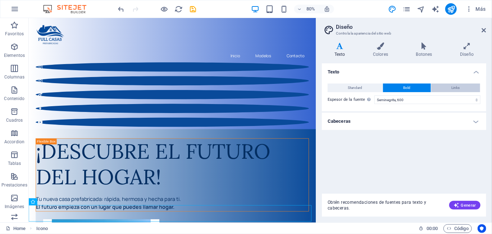
click at [446, 87] on button "Links" at bounding box center [455, 87] width 49 height 9
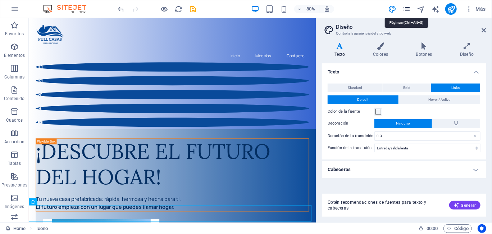
click at [405, 6] on icon "pages" at bounding box center [406, 9] width 8 height 8
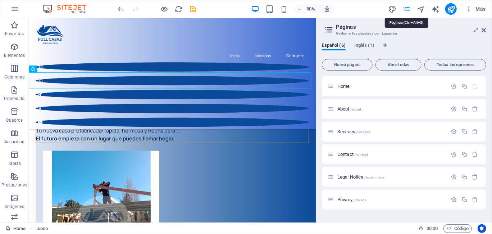
scroll to position [165, 0]
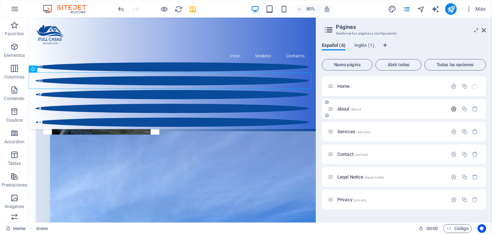
click at [452, 110] on icon "button" at bounding box center [454, 109] width 6 height 6
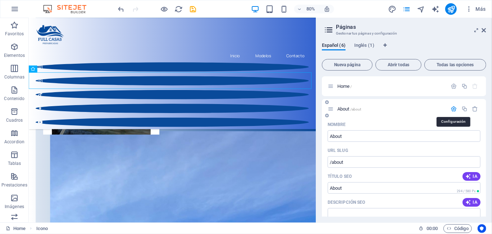
click at [452, 110] on icon "button" at bounding box center [454, 109] width 6 height 6
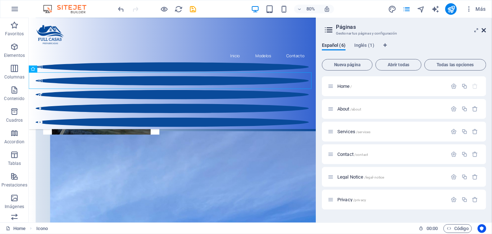
click at [483, 28] on icon at bounding box center [484, 30] width 4 height 6
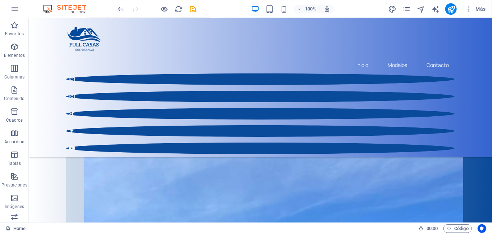
scroll to position [237, 0]
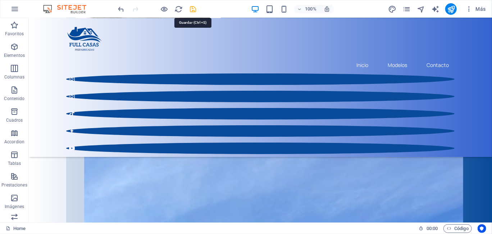
click at [190, 8] on icon "save" at bounding box center [193, 9] width 8 height 8
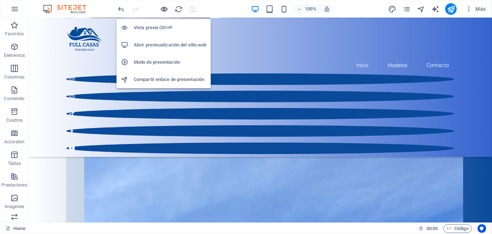
click at [166, 10] on icon "button" at bounding box center [164, 9] width 8 height 8
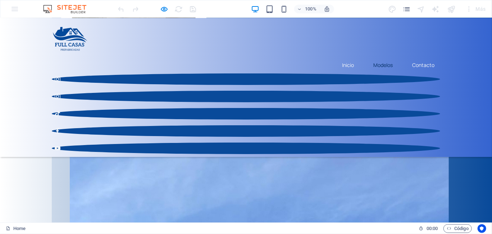
click at [378, 56] on link "Modelos" at bounding box center [382, 64] width 31 height 17
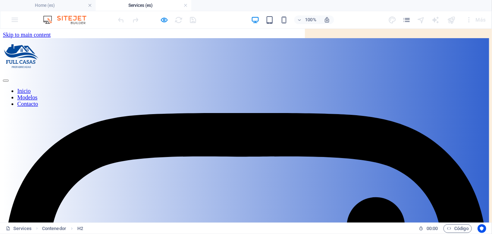
scroll to position [0, 0]
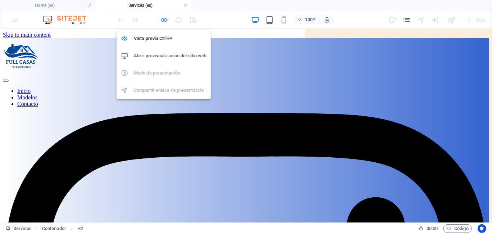
drag, startPoint x: 164, startPoint y: 20, endPoint x: 148, endPoint y: 54, distance: 37.9
click at [164, 22] on icon "button" at bounding box center [164, 20] width 8 height 8
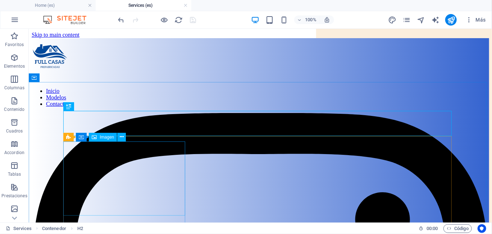
click at [105, 138] on span "Imagen" at bounding box center [107, 137] width 14 height 4
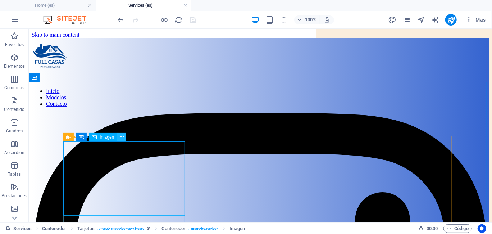
click at [121, 138] on icon at bounding box center [122, 137] width 4 height 8
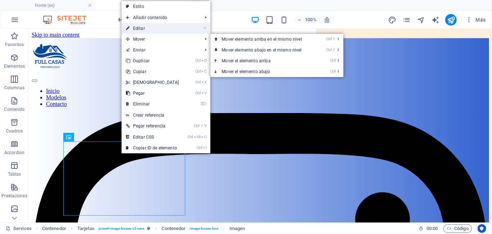
click at [150, 26] on link "⏎ Editar" at bounding box center [152, 28] width 62 height 11
select select "px"
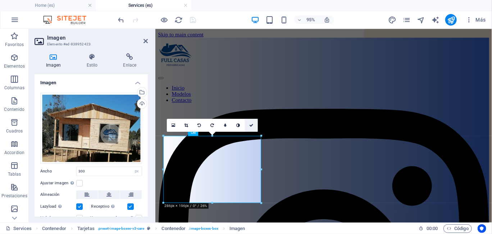
click at [250, 124] on icon at bounding box center [251, 125] width 4 height 4
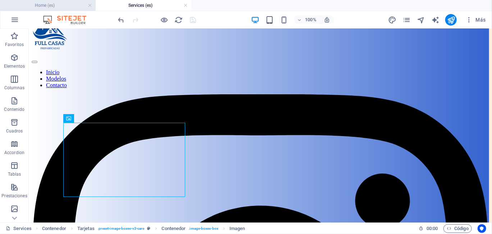
scroll to position [72, 0]
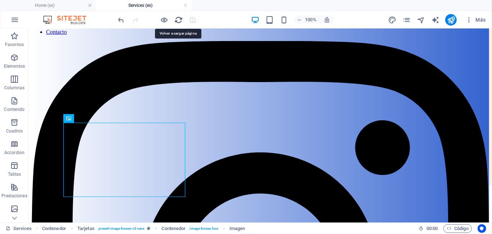
click at [179, 22] on icon "reload" at bounding box center [179, 20] width 8 height 8
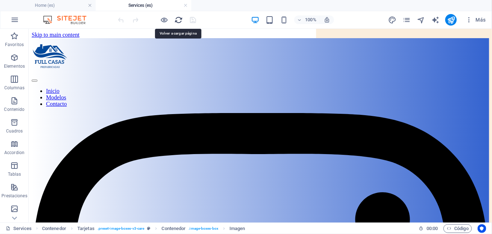
scroll to position [0, 0]
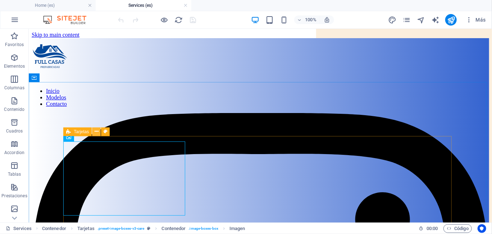
click at [95, 132] on icon at bounding box center [97, 132] width 4 height 8
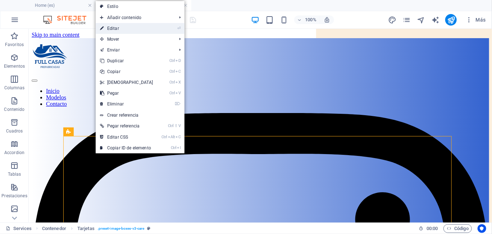
click at [148, 29] on link "⏎ Editar" at bounding box center [127, 28] width 62 height 11
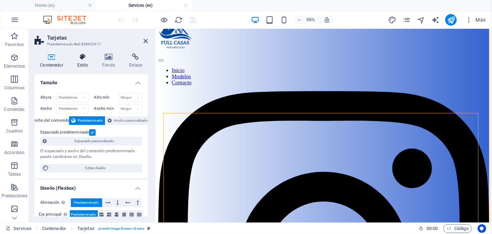
click at [83, 62] on h4 "Estilo" at bounding box center [84, 60] width 25 height 15
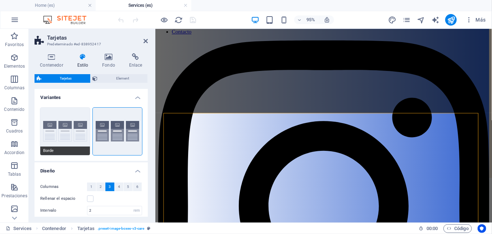
click at [63, 116] on button "Borde" at bounding box center [65, 130] width 50 height 47
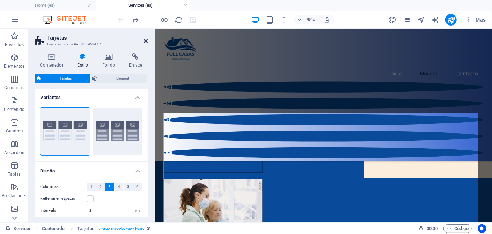
drag, startPoint x: 144, startPoint y: 42, endPoint x: 115, endPoint y: 14, distance: 40.9
click at [144, 42] on icon at bounding box center [145, 41] width 4 height 6
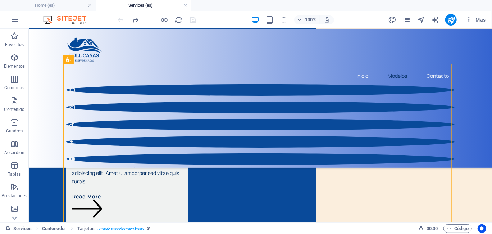
scroll to position [19, 0]
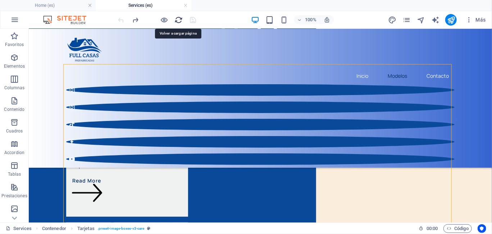
click at [175, 19] on icon "reload" at bounding box center [179, 20] width 8 height 8
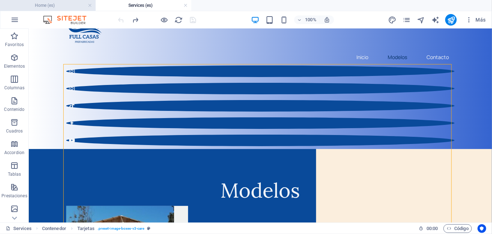
scroll to position [72, 0]
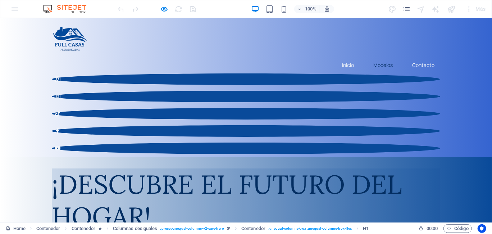
click at [382, 56] on link "Modelos" at bounding box center [382, 64] width 31 height 17
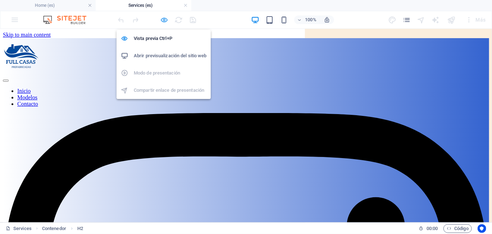
click at [160, 20] on icon "button" at bounding box center [164, 20] width 8 height 8
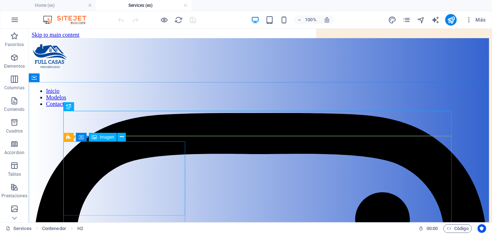
click at [103, 138] on span "Imagen" at bounding box center [107, 137] width 14 height 4
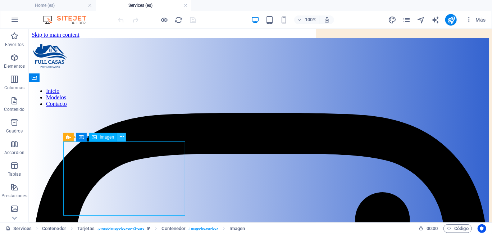
click at [121, 137] on icon at bounding box center [122, 137] width 4 height 8
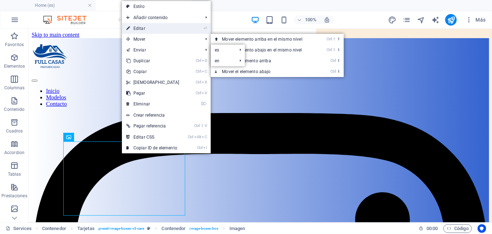
click at [150, 26] on link "⏎ Editar" at bounding box center [153, 28] width 62 height 11
select select "px"
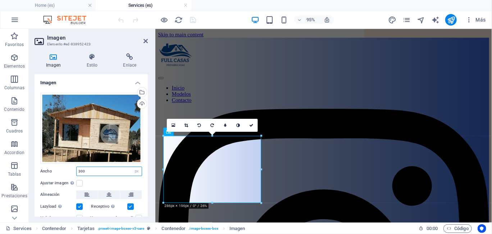
click at [97, 171] on input "300" at bounding box center [109, 171] width 65 height 9
type input "3"
type input "410"
click at [102, 179] on div "Ajustar imagen Ajustar imagen automáticamente a un ancho y alto fijo" at bounding box center [91, 183] width 102 height 9
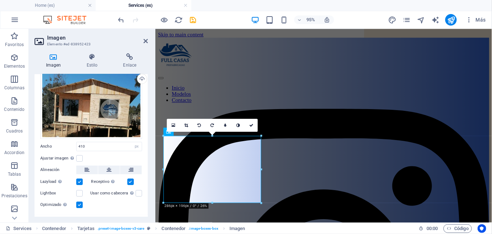
scroll to position [39, 0]
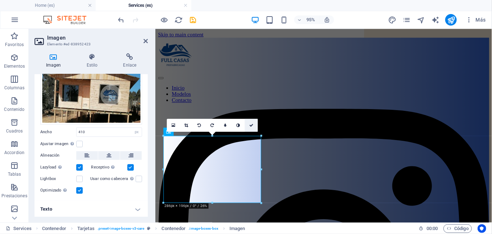
click at [252, 126] on icon at bounding box center [251, 125] width 4 height 4
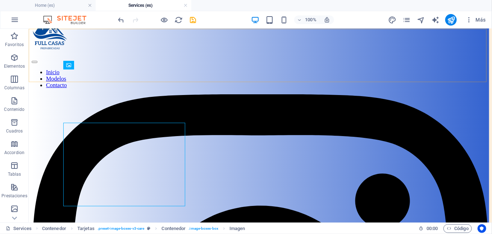
scroll to position [72, 0]
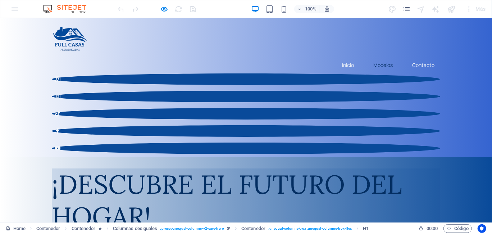
click at [376, 56] on link "Modelos" at bounding box center [382, 64] width 31 height 17
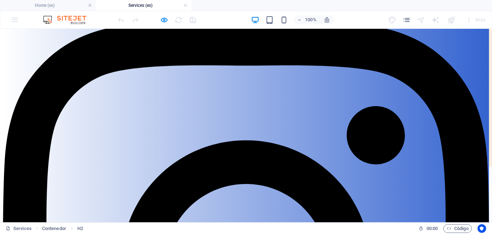
scroll to position [55, 0]
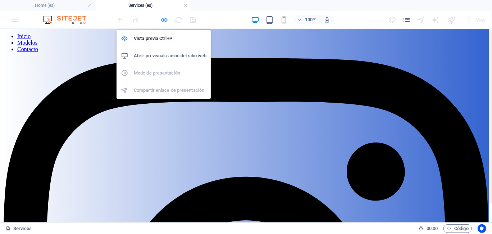
click at [165, 17] on icon "button" at bounding box center [164, 20] width 8 height 8
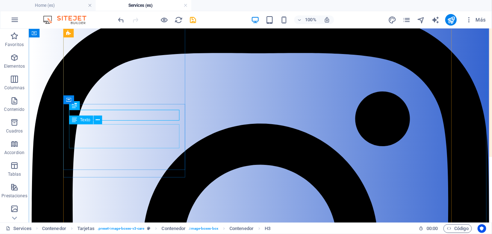
scroll to position [53, 0]
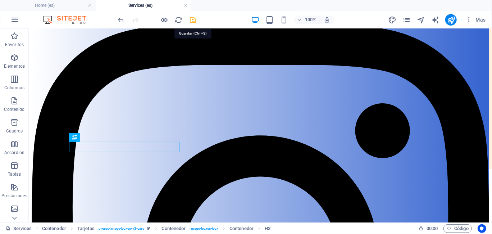
click at [192, 20] on icon "save" at bounding box center [193, 20] width 8 height 8
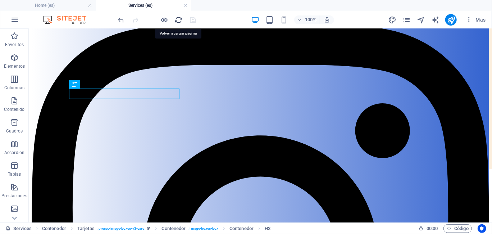
click at [181, 19] on icon "reload" at bounding box center [179, 20] width 8 height 8
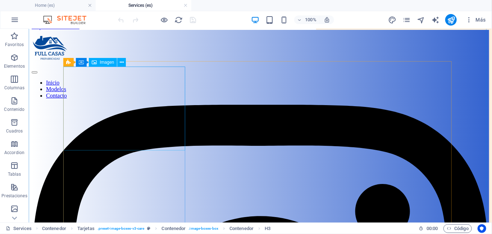
scroll to position [55, 0]
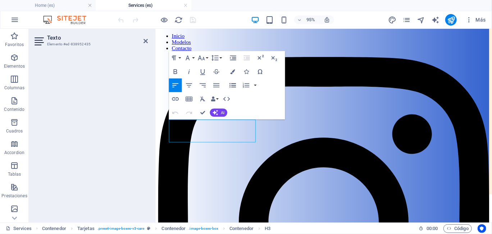
click at [230, 84] on icon "button" at bounding box center [233, 85] width 8 height 8
drag, startPoint x: 251, startPoint y: 143, endPoint x: 173, endPoint y: 127, distance: 80.0
click at [231, 85] on icon "button" at bounding box center [233, 85] width 8 height 8
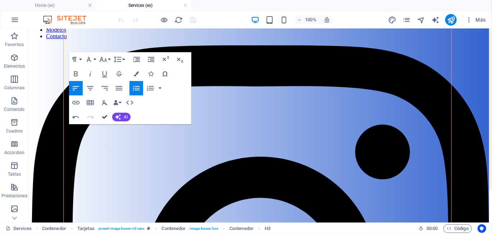
click at [105, 116] on icon "button" at bounding box center [104, 116] width 5 height 5
click at [104, 115] on icon "button" at bounding box center [104, 116] width 5 height 5
click at [102, 116] on icon "button" at bounding box center [104, 116] width 5 height 5
click at [103, 117] on icon "button" at bounding box center [104, 116] width 5 height 5
click at [103, 115] on icon "button" at bounding box center [104, 116] width 5 height 5
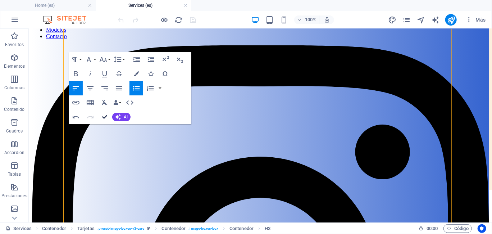
click at [103, 115] on icon "button" at bounding box center [104, 116] width 5 height 5
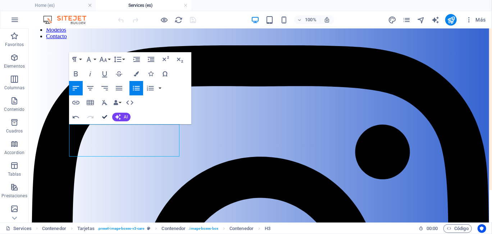
click at [103, 114] on button "Confirm (Ctrl+⏎)" at bounding box center [105, 117] width 14 height 14
click at [104, 114] on icon "button" at bounding box center [104, 116] width 5 height 5
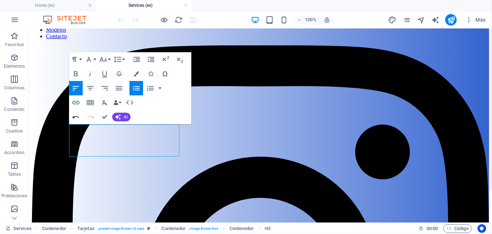
click at [75, 116] on icon "button" at bounding box center [76, 116] width 9 height 9
click at [92, 115] on icon "button" at bounding box center [90, 116] width 9 height 9
click at [103, 117] on icon "button" at bounding box center [104, 116] width 5 height 5
click at [103, 114] on icon "button" at bounding box center [104, 116] width 5 height 5
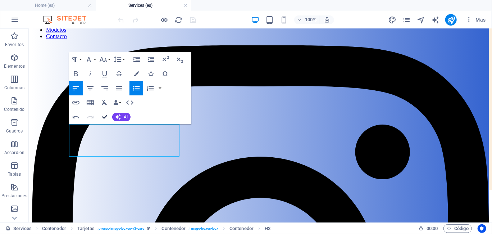
click at [103, 114] on icon "button" at bounding box center [104, 116] width 5 height 5
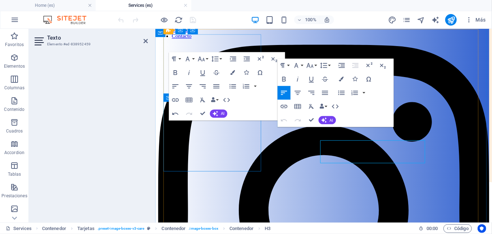
scroll to position [53, 0]
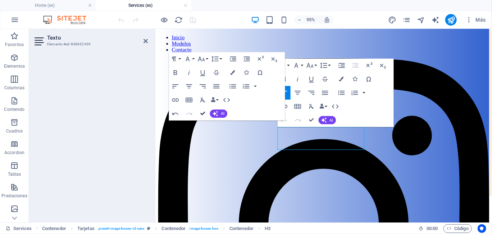
click at [205, 111] on icon "button" at bounding box center [202, 113] width 5 height 5
drag, startPoint x: 205, startPoint y: 111, endPoint x: 177, endPoint y: 72, distance: 48.0
click at [205, 107] on button "Confirm (Ctrl+⏎)" at bounding box center [202, 114] width 13 height 14
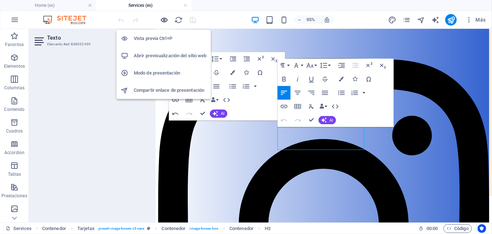
click at [165, 19] on icon "button" at bounding box center [164, 20] width 8 height 8
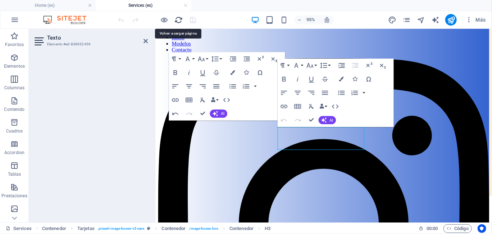
click at [178, 17] on icon "reload" at bounding box center [179, 20] width 8 height 8
click at [192, 20] on div at bounding box center [157, 19] width 80 height 11
click at [313, 118] on icon "button" at bounding box center [311, 120] width 5 height 5
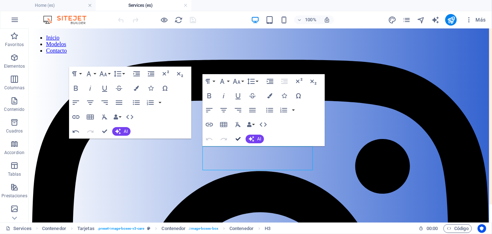
click at [236, 135] on button "Confirm (Ctrl+⏎)" at bounding box center [238, 139] width 14 height 14
click at [104, 129] on icon "button" at bounding box center [104, 131] width 5 height 5
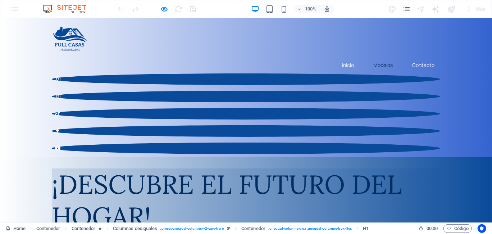
click at [385, 56] on link "Modelos" at bounding box center [382, 64] width 31 height 17
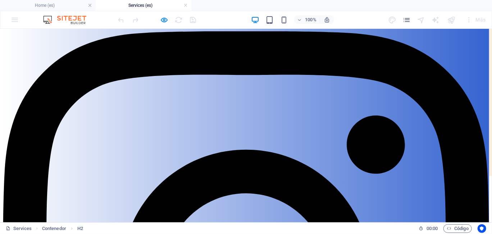
scroll to position [55, 0]
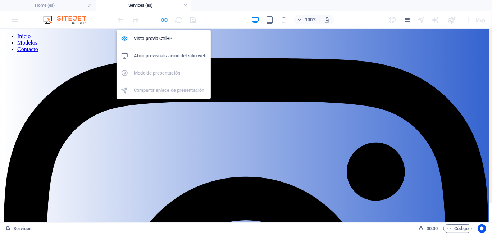
click at [163, 20] on icon "button" at bounding box center [164, 20] width 8 height 8
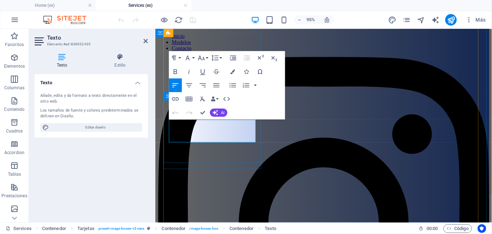
drag, startPoint x: 247, startPoint y: 144, endPoint x: 165, endPoint y: 130, distance: 82.8
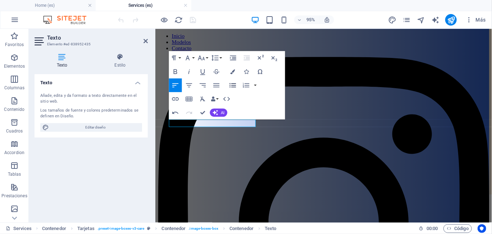
click at [229, 85] on icon "button" at bounding box center [233, 85] width 8 height 8
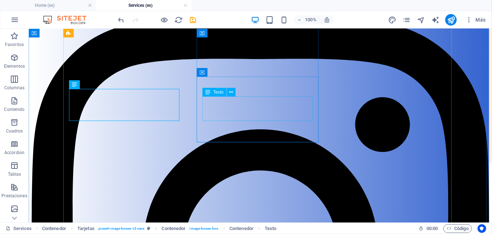
scroll to position [53, 0]
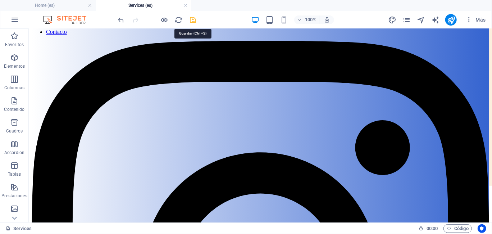
click at [193, 20] on icon "save" at bounding box center [193, 20] width 8 height 8
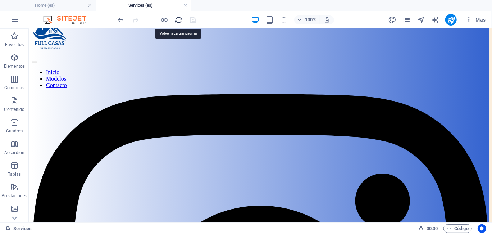
click at [178, 19] on icon "reload" at bounding box center [179, 20] width 8 height 8
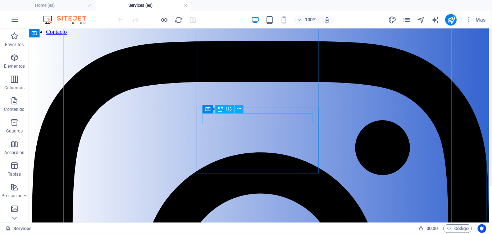
scroll to position [55, 0]
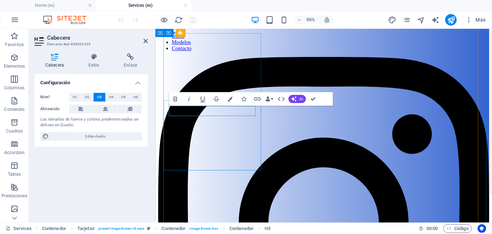
drag, startPoint x: 184, startPoint y: 127, endPoint x: 305, endPoint y: 122, distance: 120.5
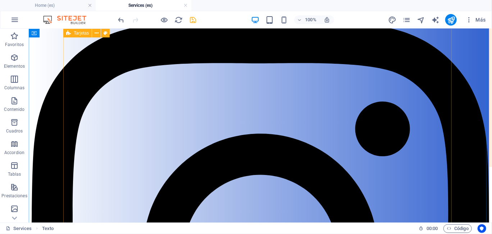
scroll to position [58, 0]
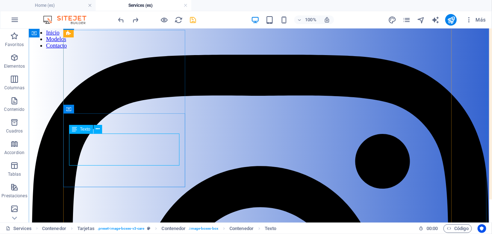
drag, startPoint x: 90, startPoint y: 139, endPoint x: 81, endPoint y: 139, distance: 9.0
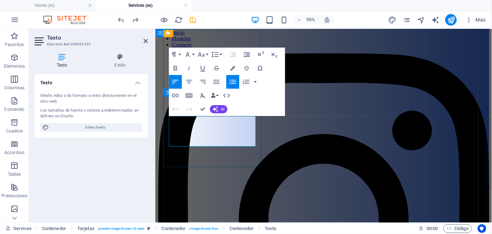
drag, startPoint x: 204, startPoint y: 110, endPoint x: 175, endPoint y: 81, distance: 40.9
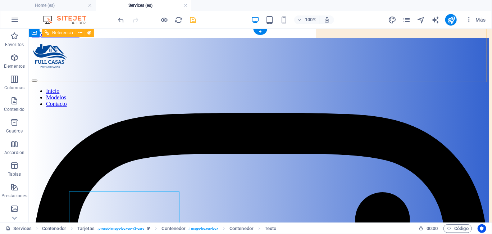
scroll to position [53, 0]
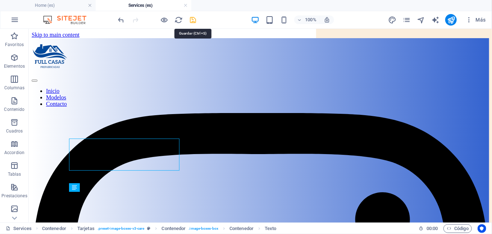
click at [195, 18] on icon "save" at bounding box center [193, 20] width 8 height 8
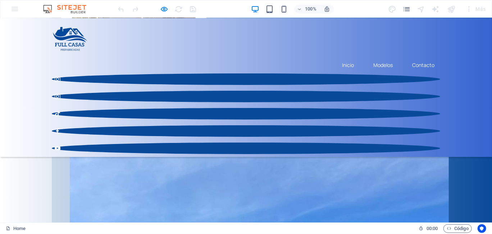
scroll to position [278, 0]
click at [342, 56] on link "Inicio" at bounding box center [347, 64] width 23 height 17
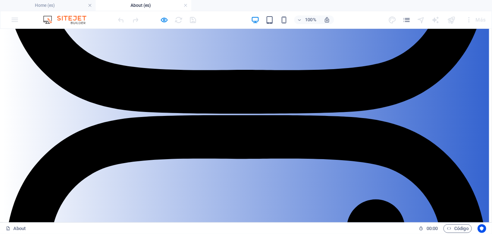
scroll to position [498, 0]
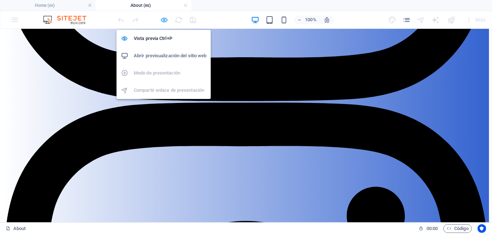
click at [164, 18] on icon "button" at bounding box center [164, 20] width 8 height 8
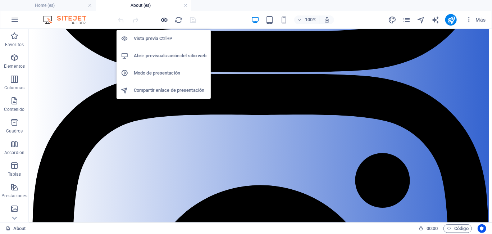
click at [164, 19] on icon "button" at bounding box center [164, 20] width 8 height 8
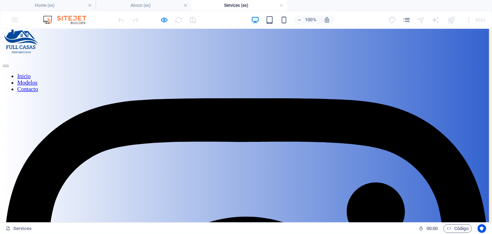
scroll to position [36, 0]
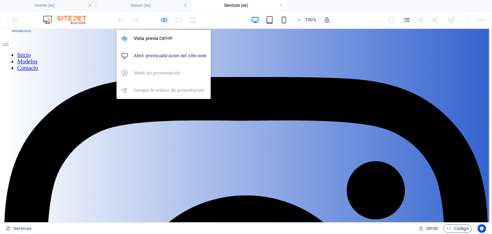
click at [166, 18] on icon "button" at bounding box center [164, 20] width 8 height 8
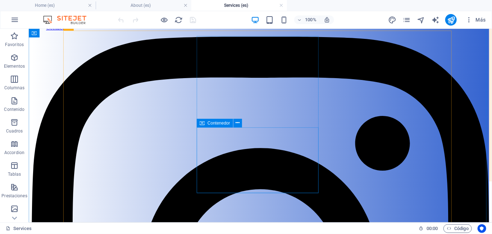
scroll to position [0, 0]
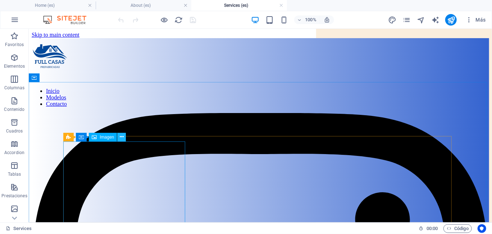
click at [118, 138] on button at bounding box center [121, 137] width 9 height 9
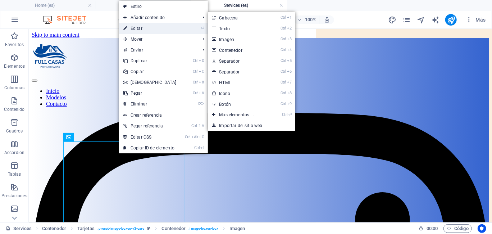
drag, startPoint x: 165, startPoint y: 27, endPoint x: 42, endPoint y: 31, distance: 123.3
click at [165, 27] on link "⏎ Editar" at bounding box center [150, 28] width 62 height 11
select select "px"
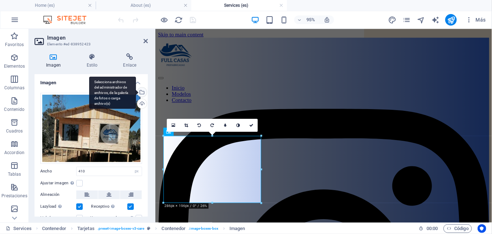
click at [142, 92] on div "Selecciona archivos del administrador de archivos, de la galería de fotos o car…" at bounding box center [141, 92] width 11 height 11
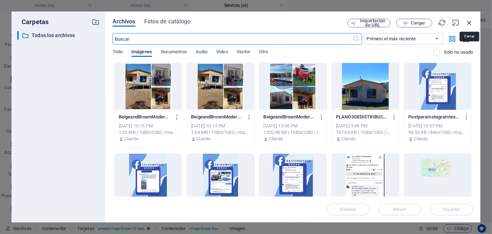
click at [468, 24] on icon "button" at bounding box center [469, 23] width 8 height 8
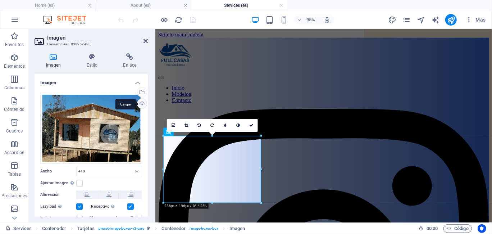
click at [139, 104] on div "Cargar" at bounding box center [141, 104] width 11 height 11
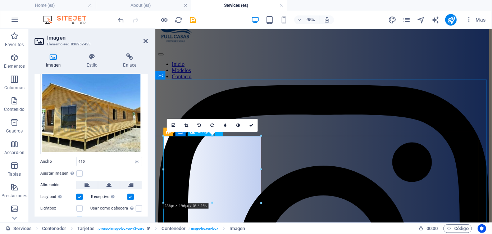
scroll to position [36, 0]
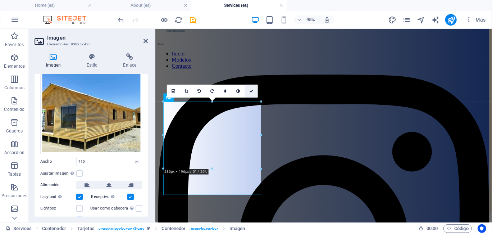
drag, startPoint x: 252, startPoint y: 89, endPoint x: 221, endPoint y: 64, distance: 39.6
click at [252, 89] on icon at bounding box center [251, 91] width 4 height 4
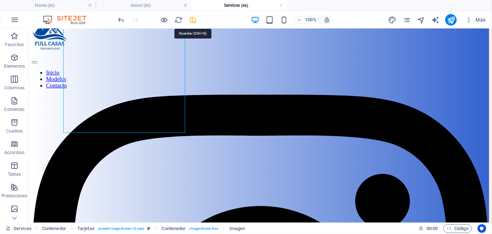
click at [192, 21] on icon "save" at bounding box center [193, 20] width 8 height 8
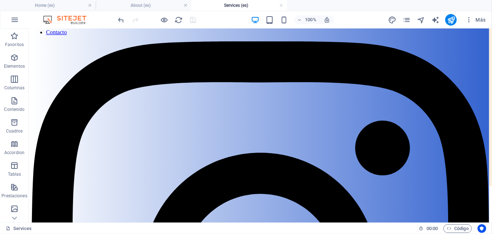
scroll to position [18, 0]
